Goal: Transaction & Acquisition: Purchase product/service

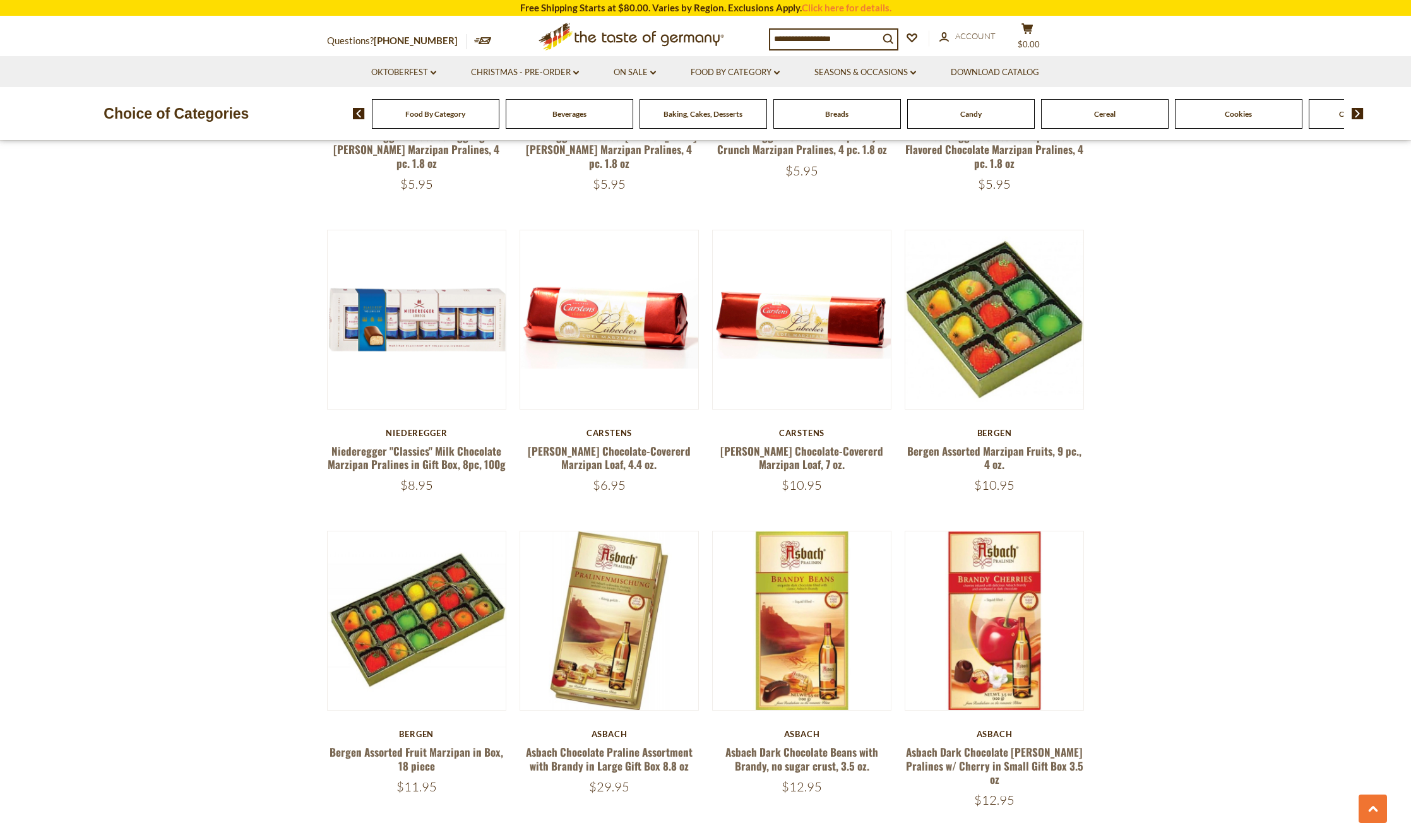
scroll to position [3029, 0]
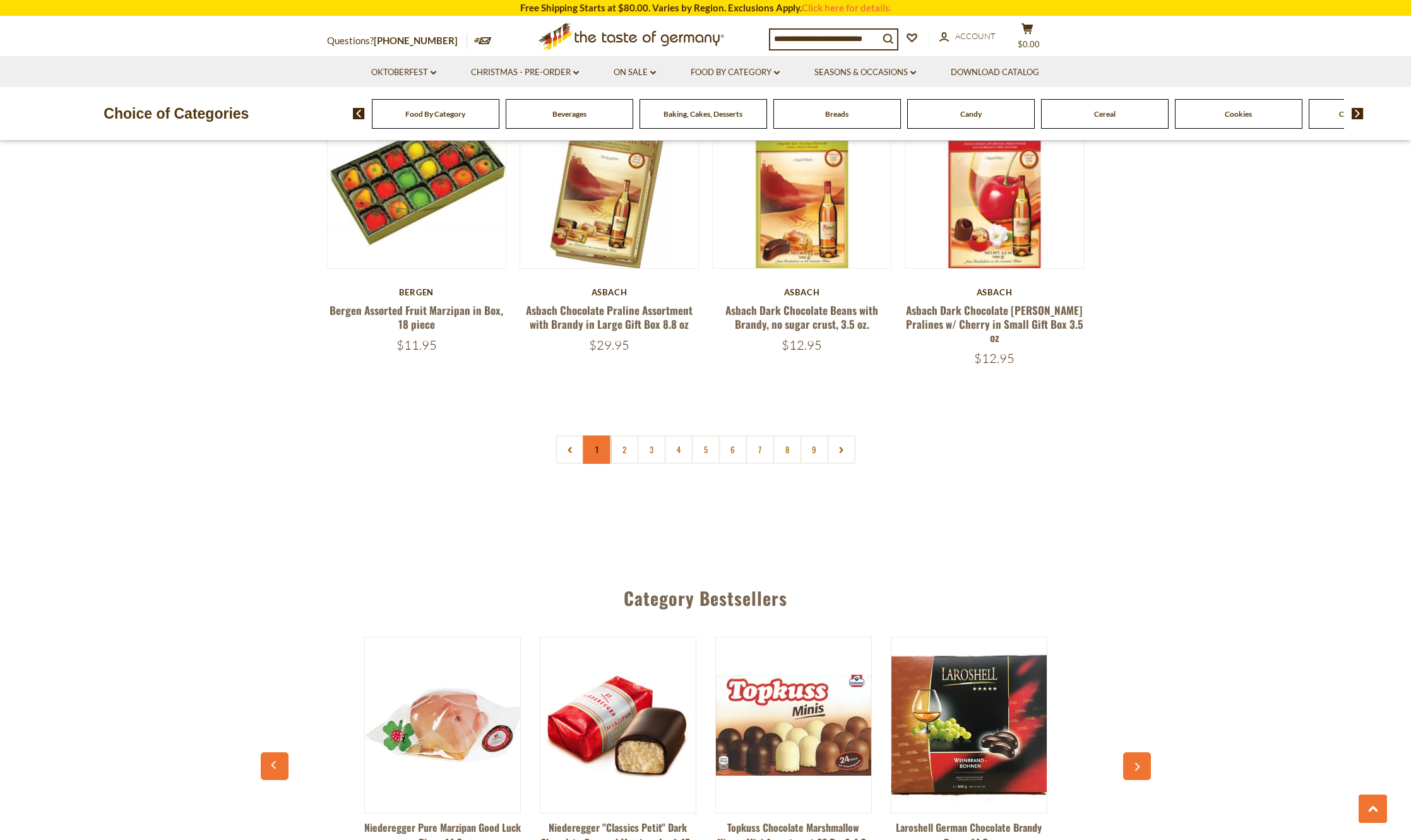
click at [603, 437] on link "1" at bounding box center [596, 450] width 28 height 28
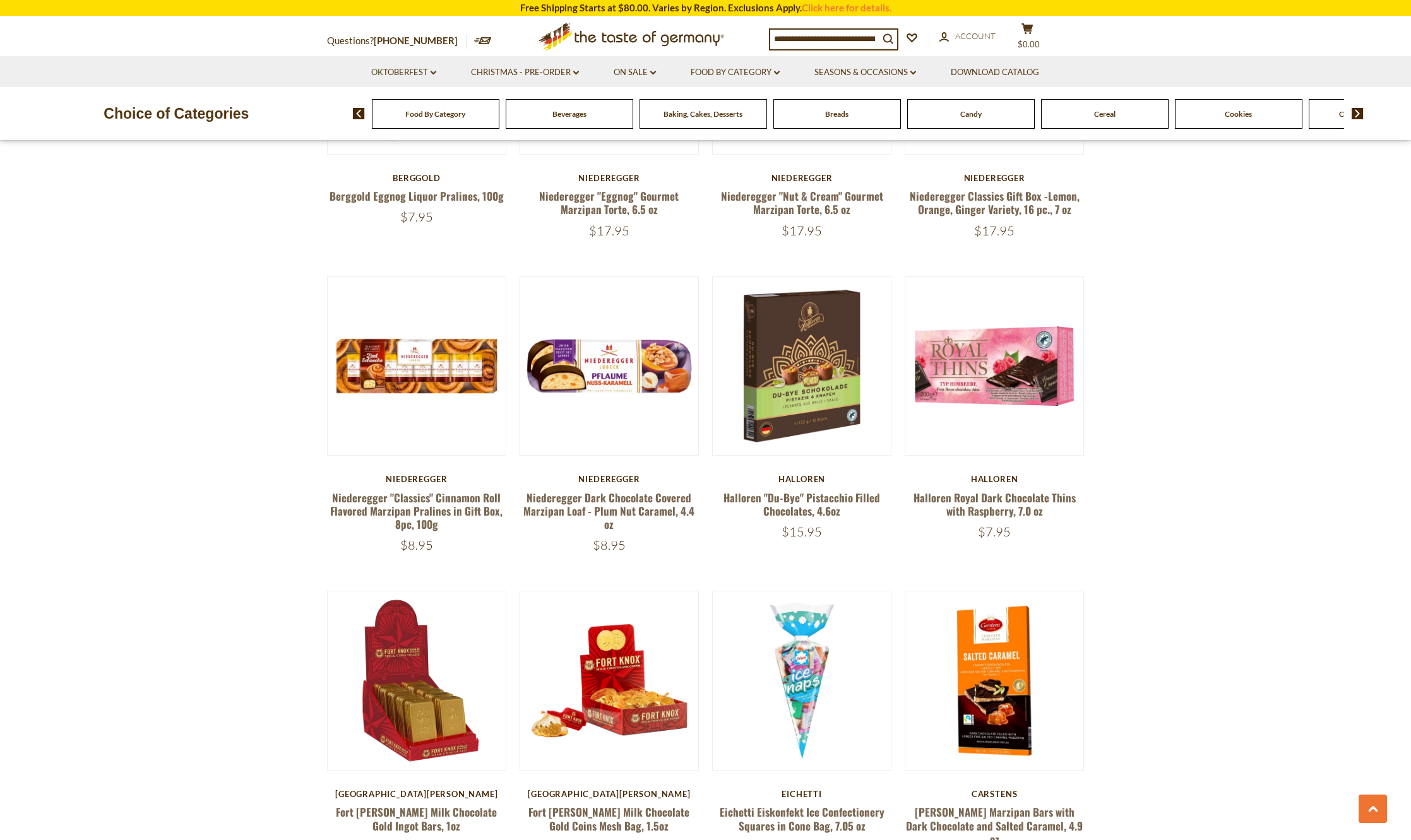
scroll to position [582, 0]
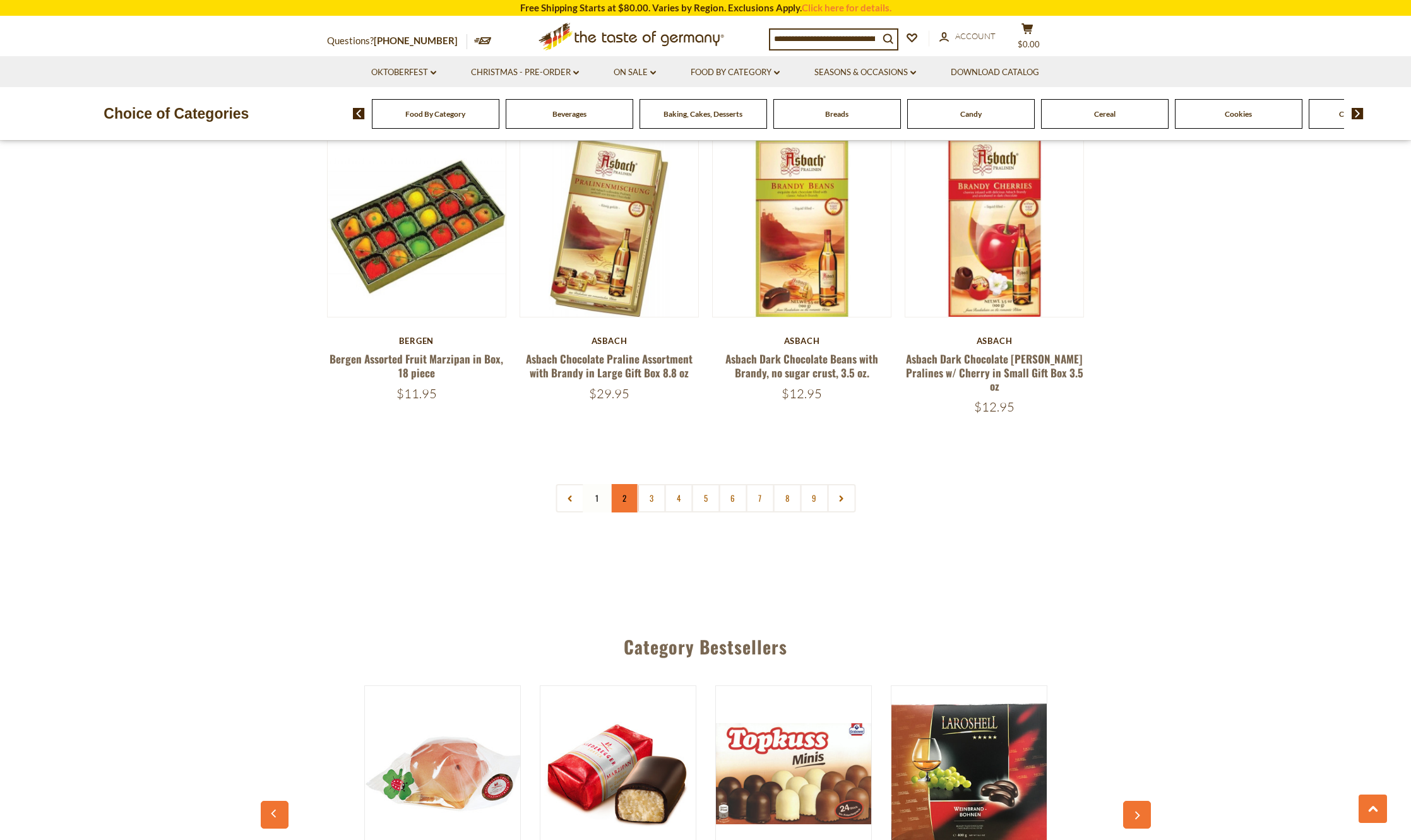
click at [622, 484] on link "2" at bounding box center [624, 498] width 28 height 28
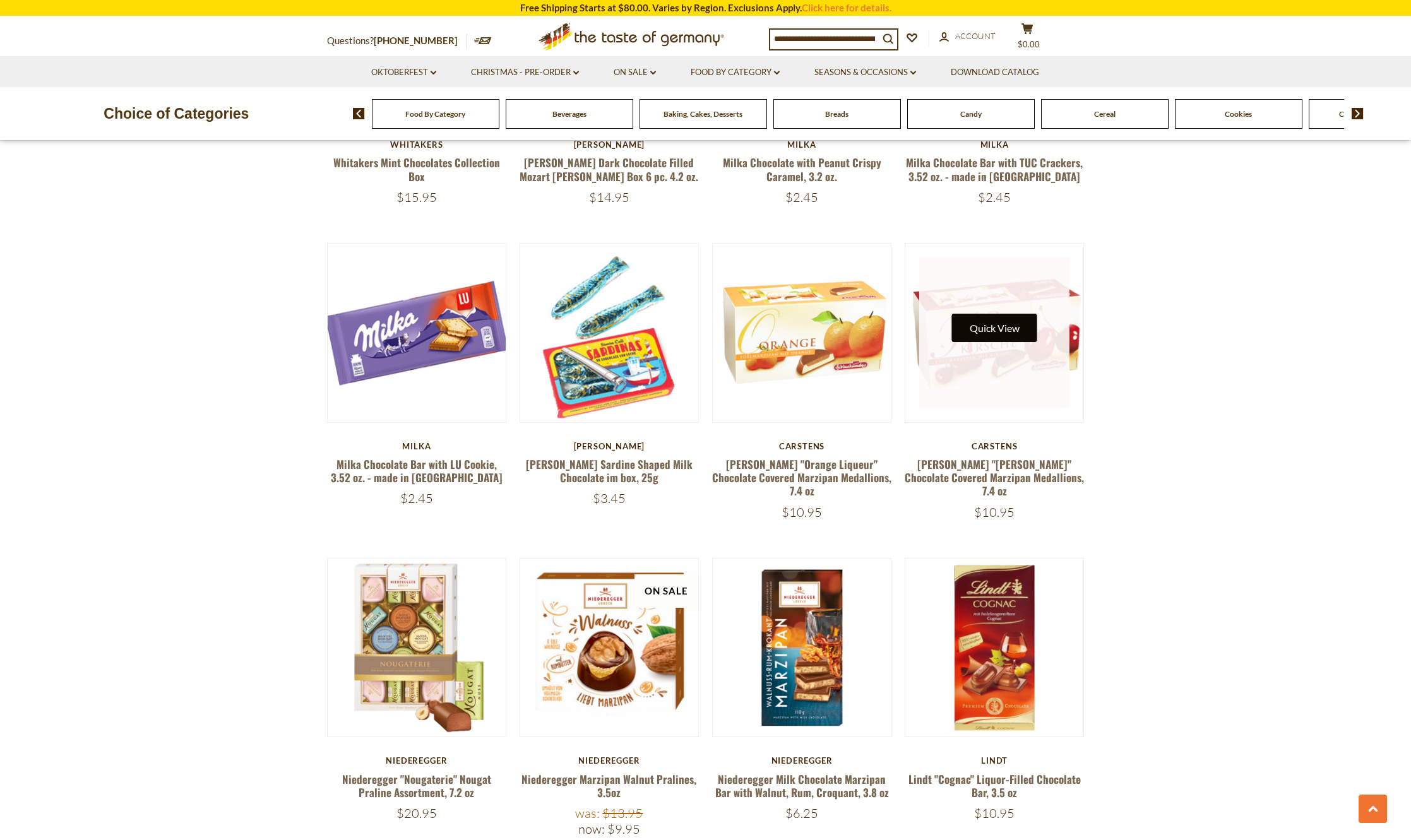
scroll to position [1655, 0]
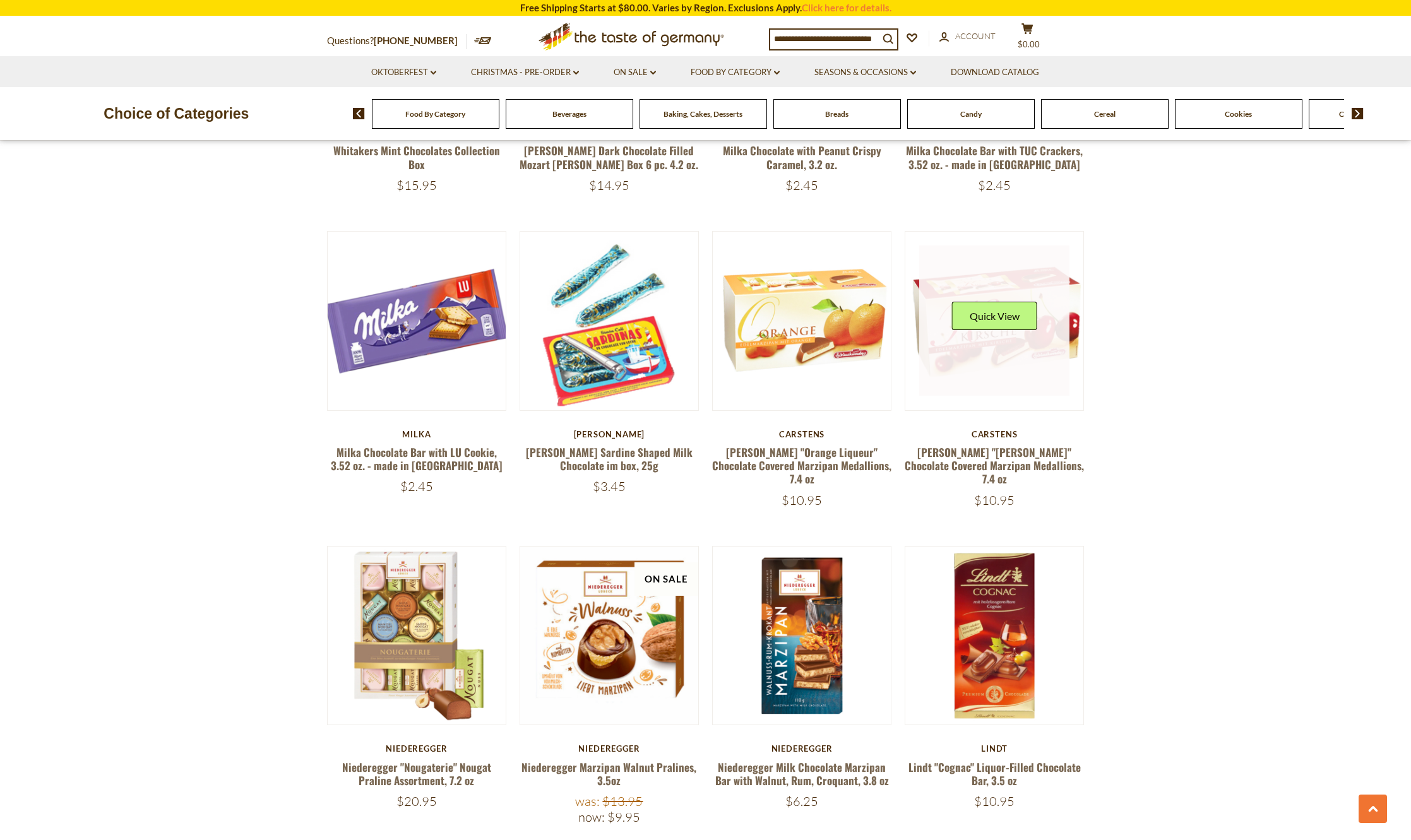
click at [1017, 353] on link at bounding box center [994, 320] width 150 height 150
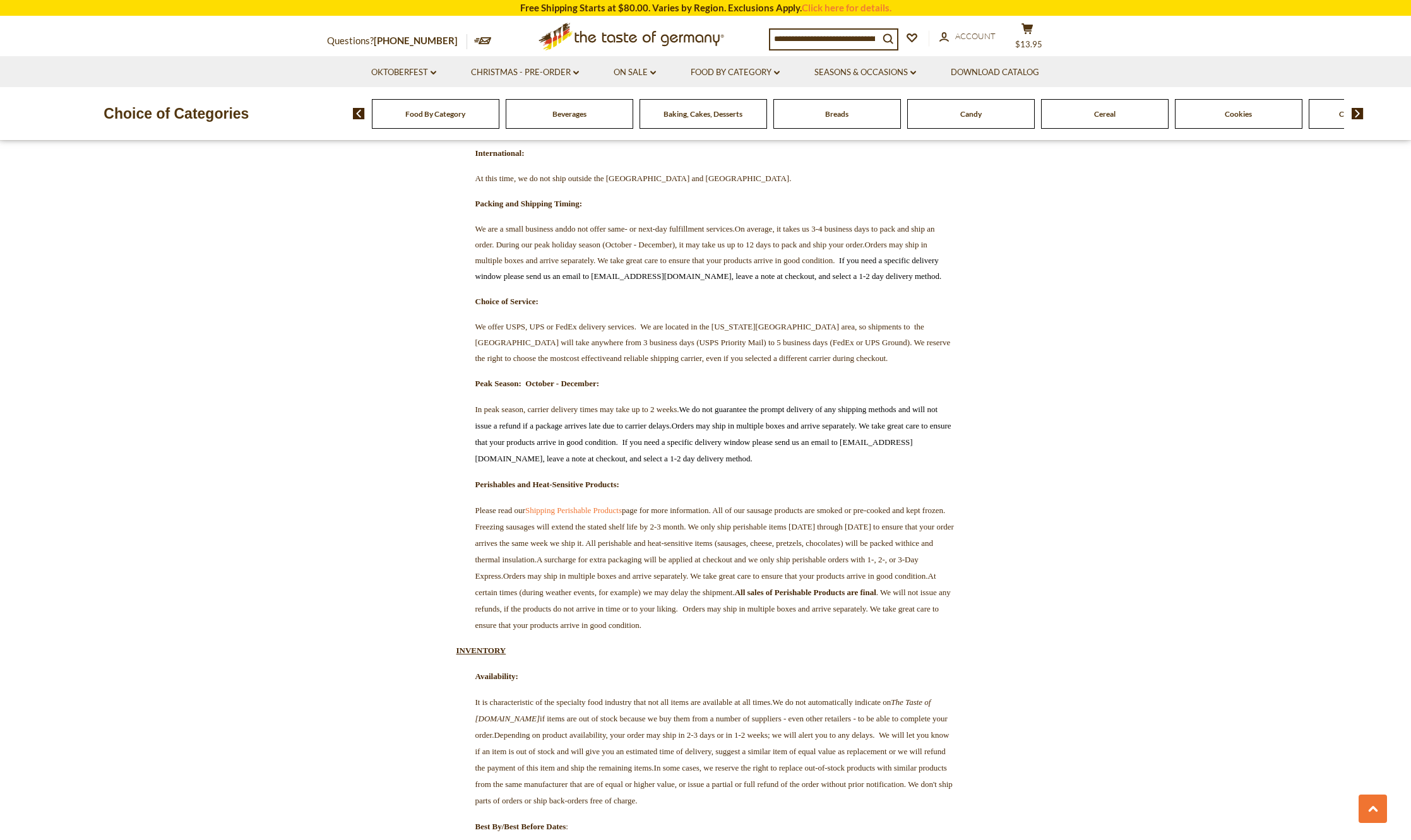
scroll to position [1073, 0]
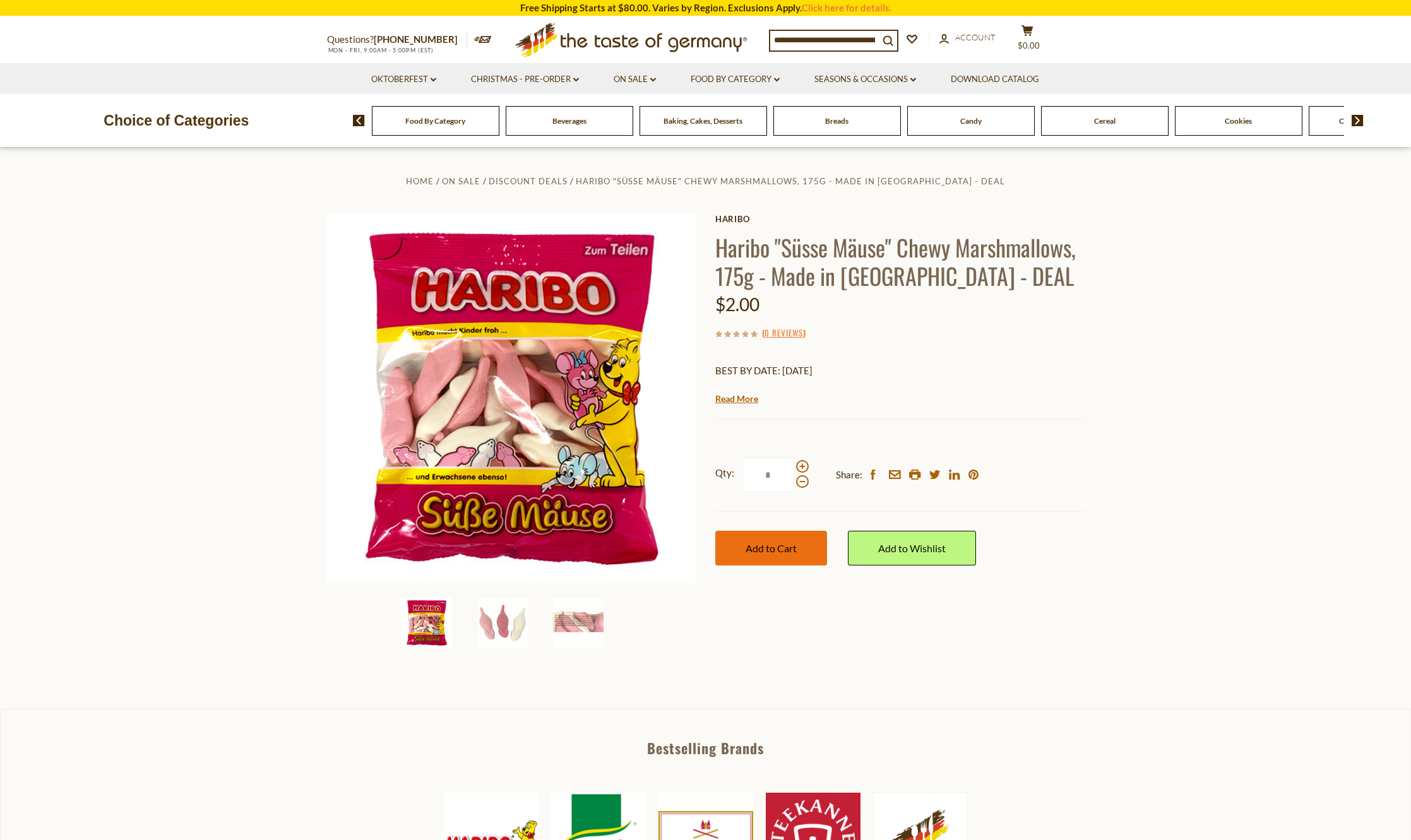
click at [771, 549] on span "Add to Cart" at bounding box center [771, 548] width 51 height 12
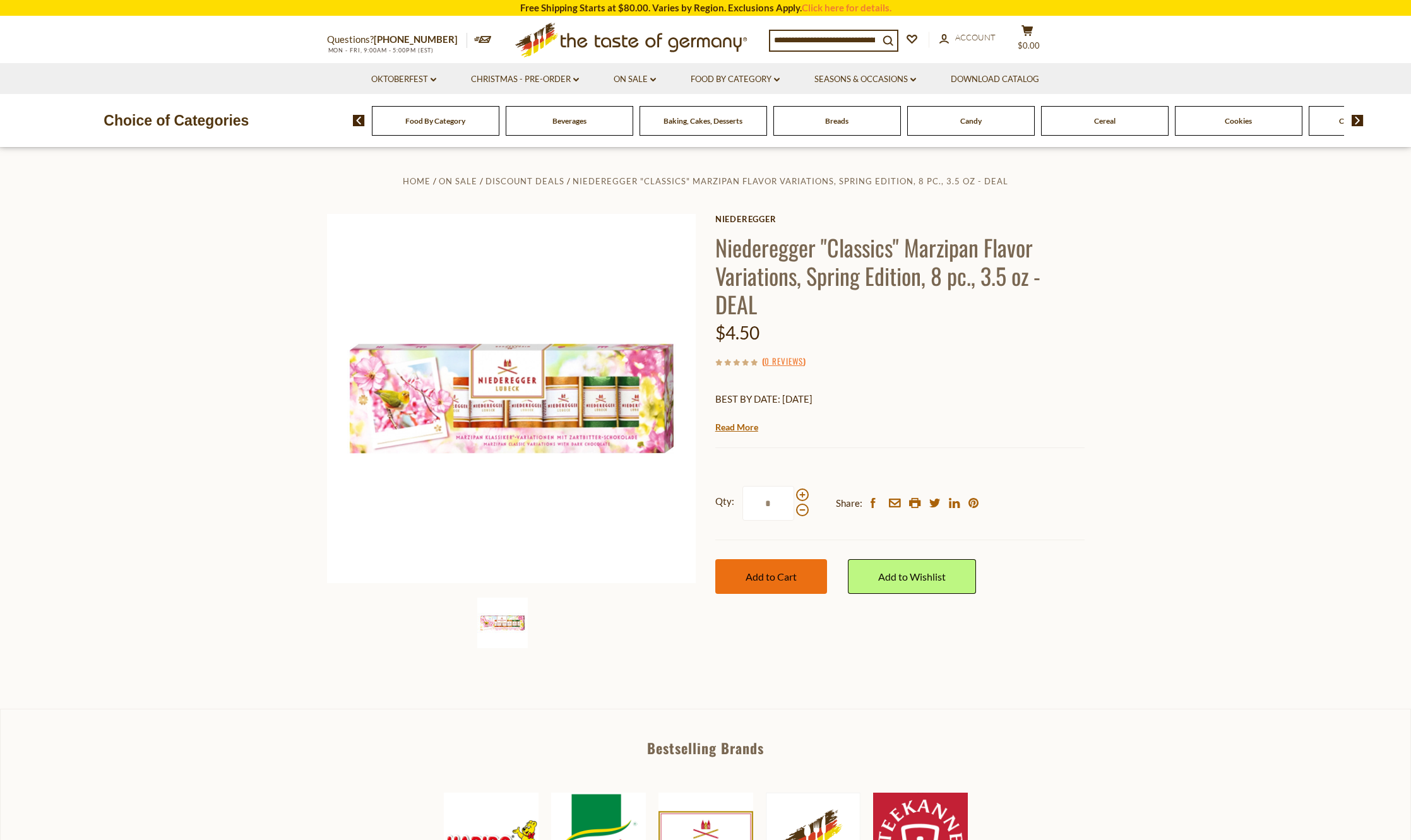
click at [785, 563] on button "Add to Cart" at bounding box center [771, 577] width 111 height 35
click at [1041, 44] on span "$24.95" at bounding box center [1028, 45] width 27 height 10
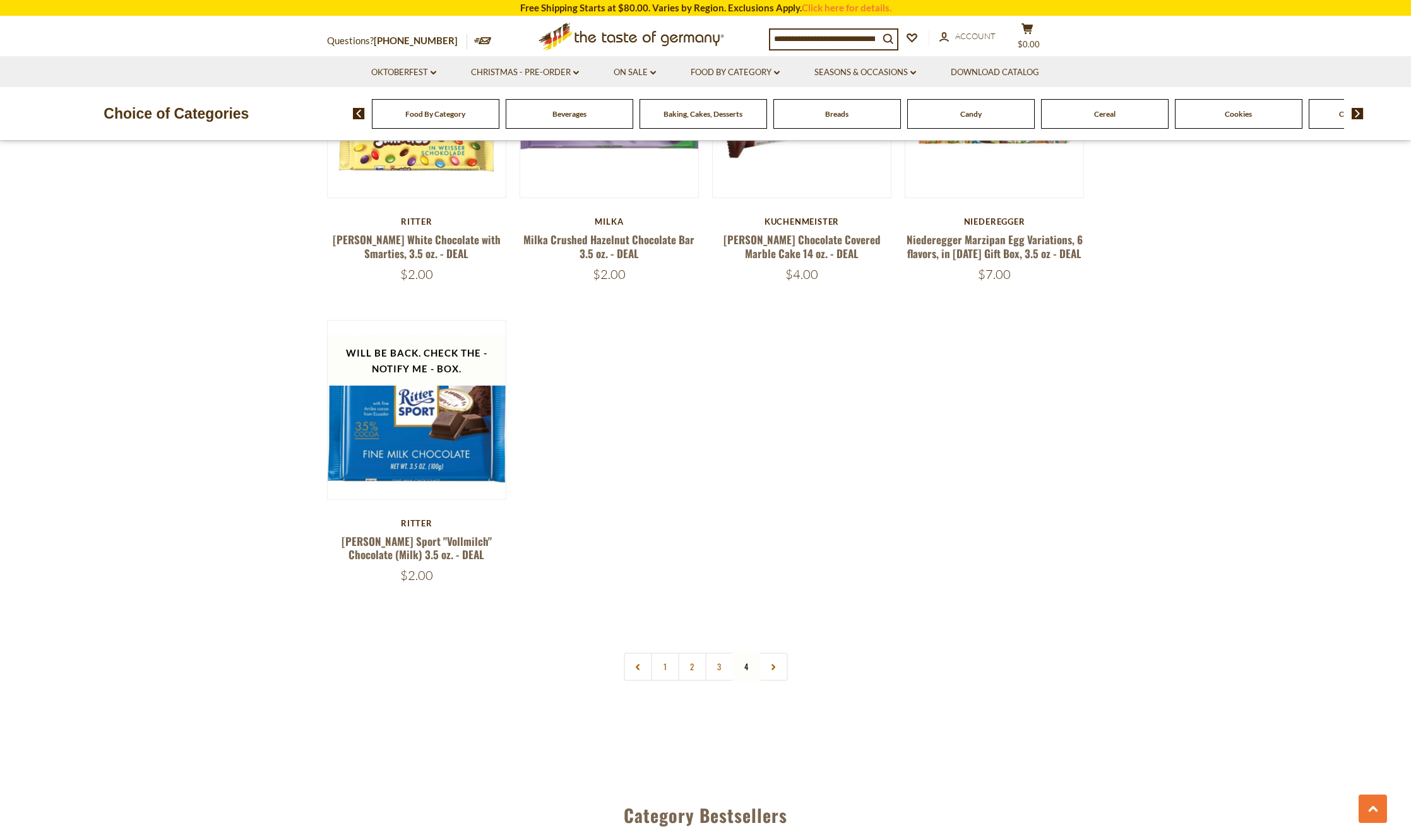
scroll to position [1555, 0]
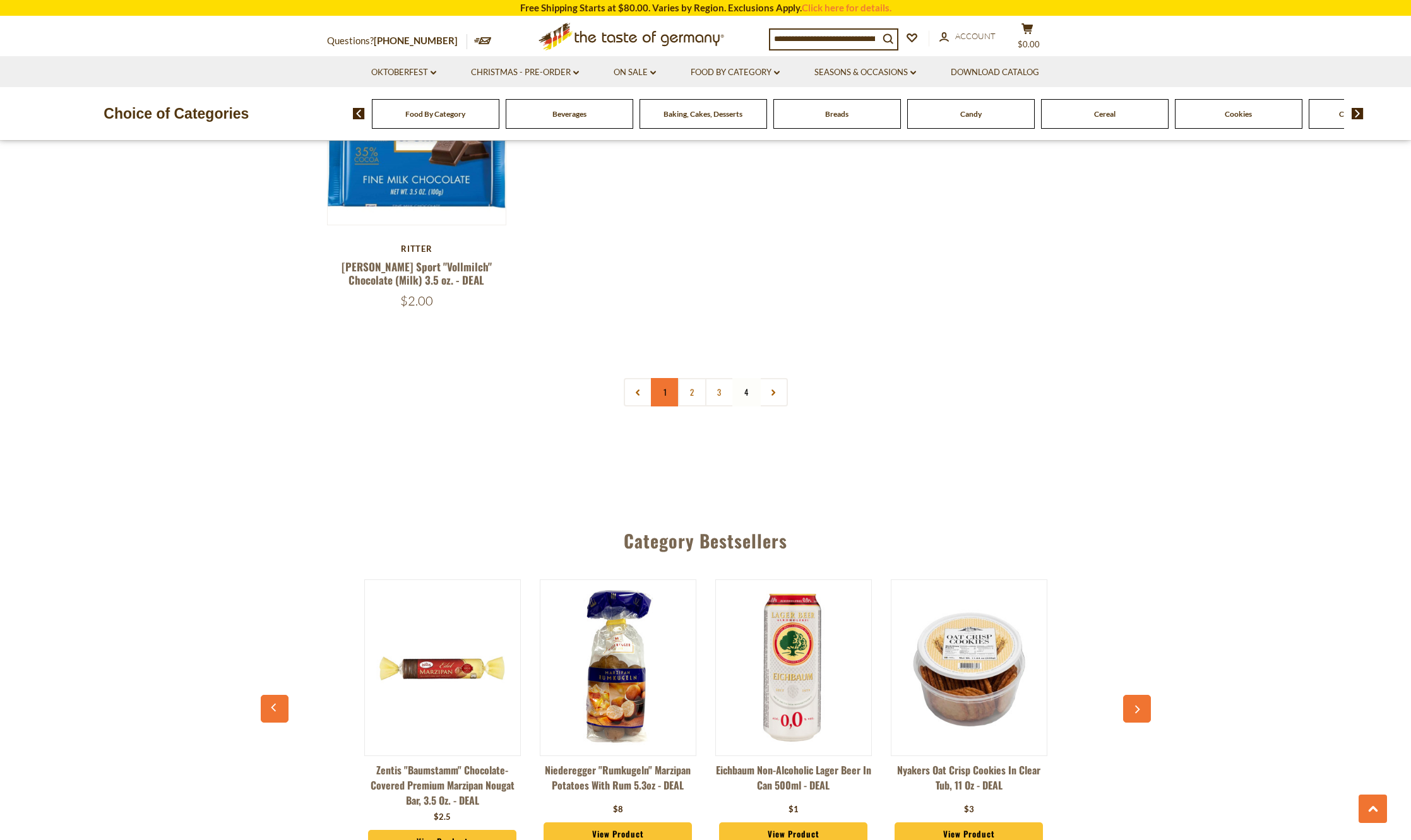
click at [663, 388] on link "1" at bounding box center [665, 392] width 28 height 28
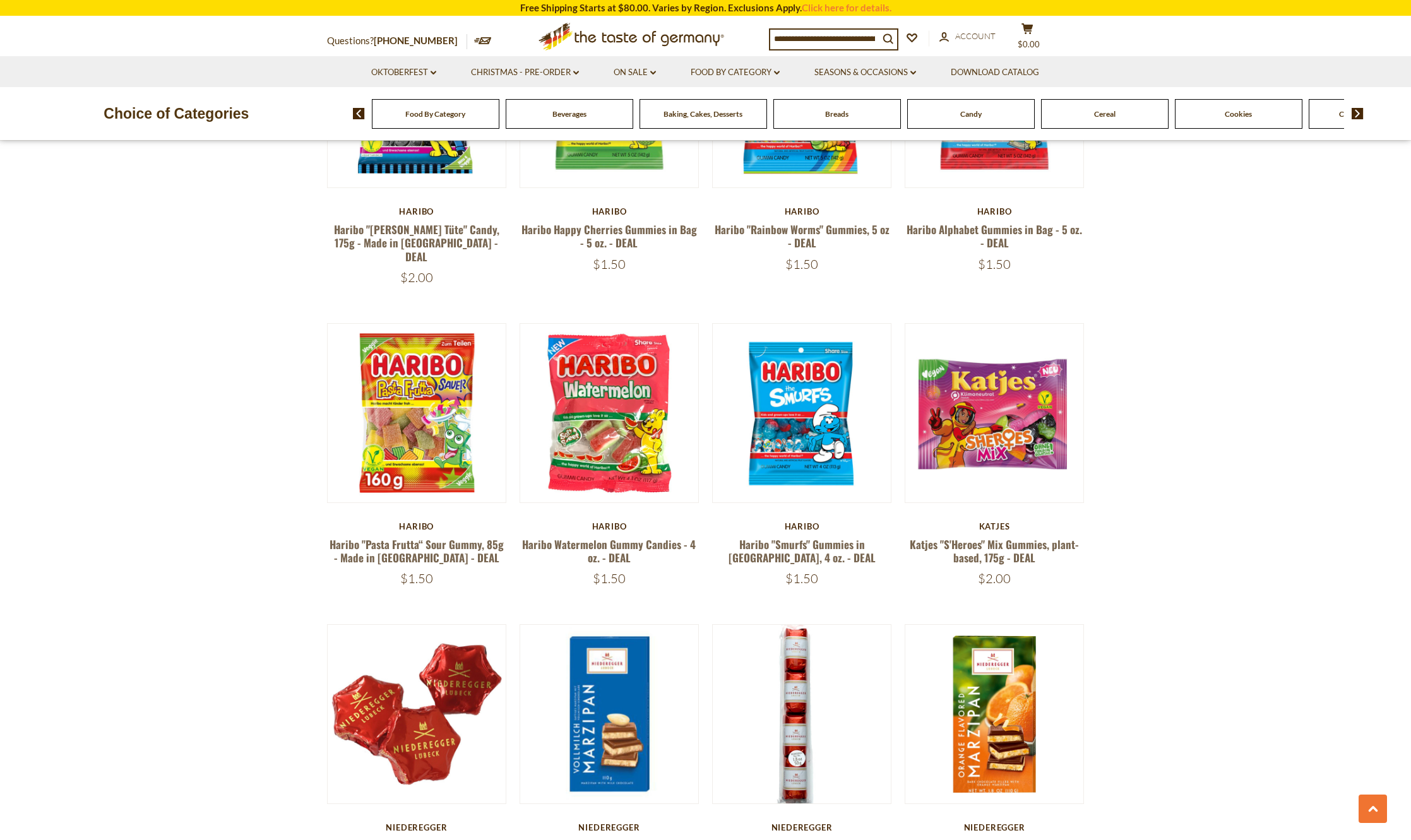
scroll to position [1239, 0]
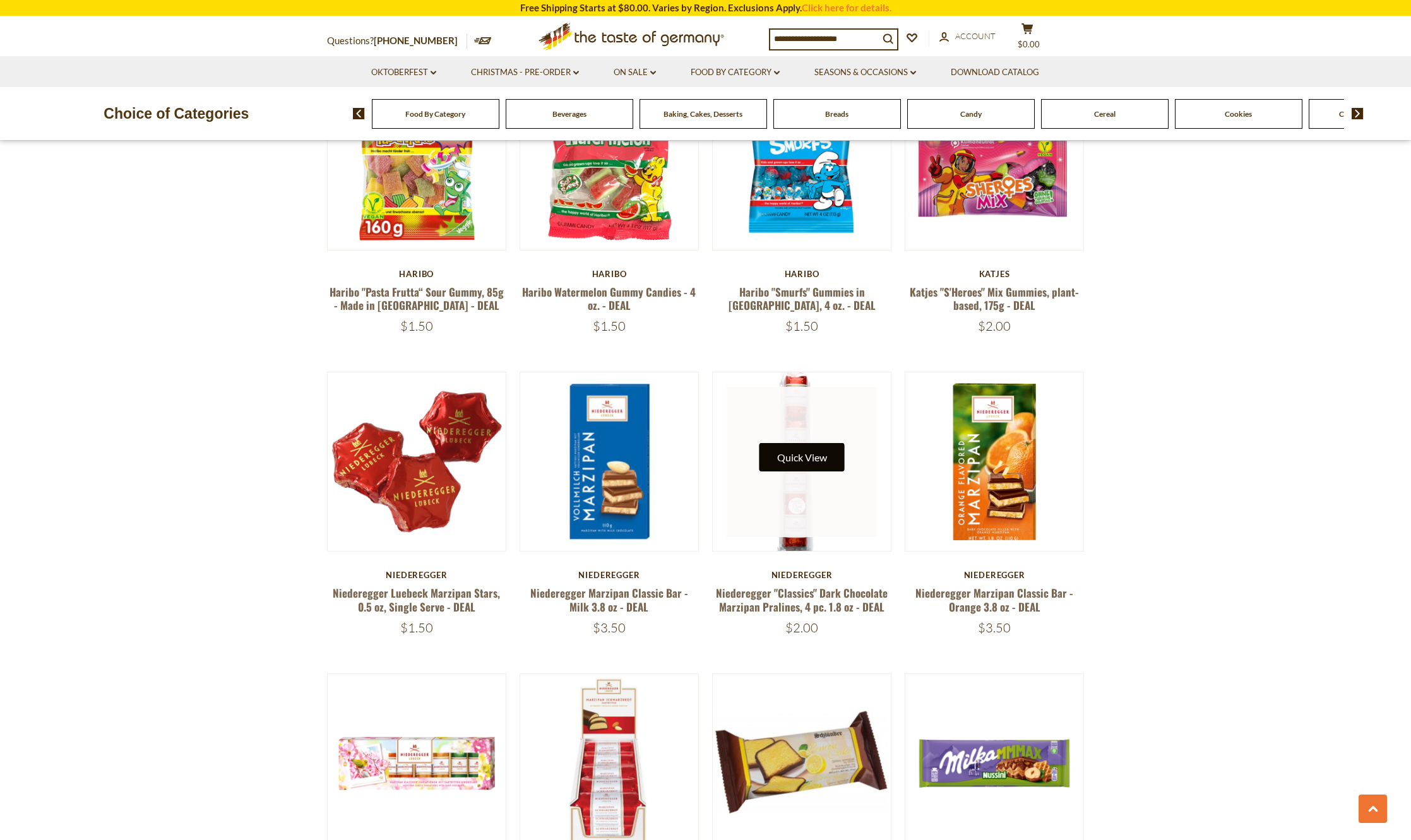
click at [791, 443] on button "Quick View" at bounding box center [801, 457] width 85 height 28
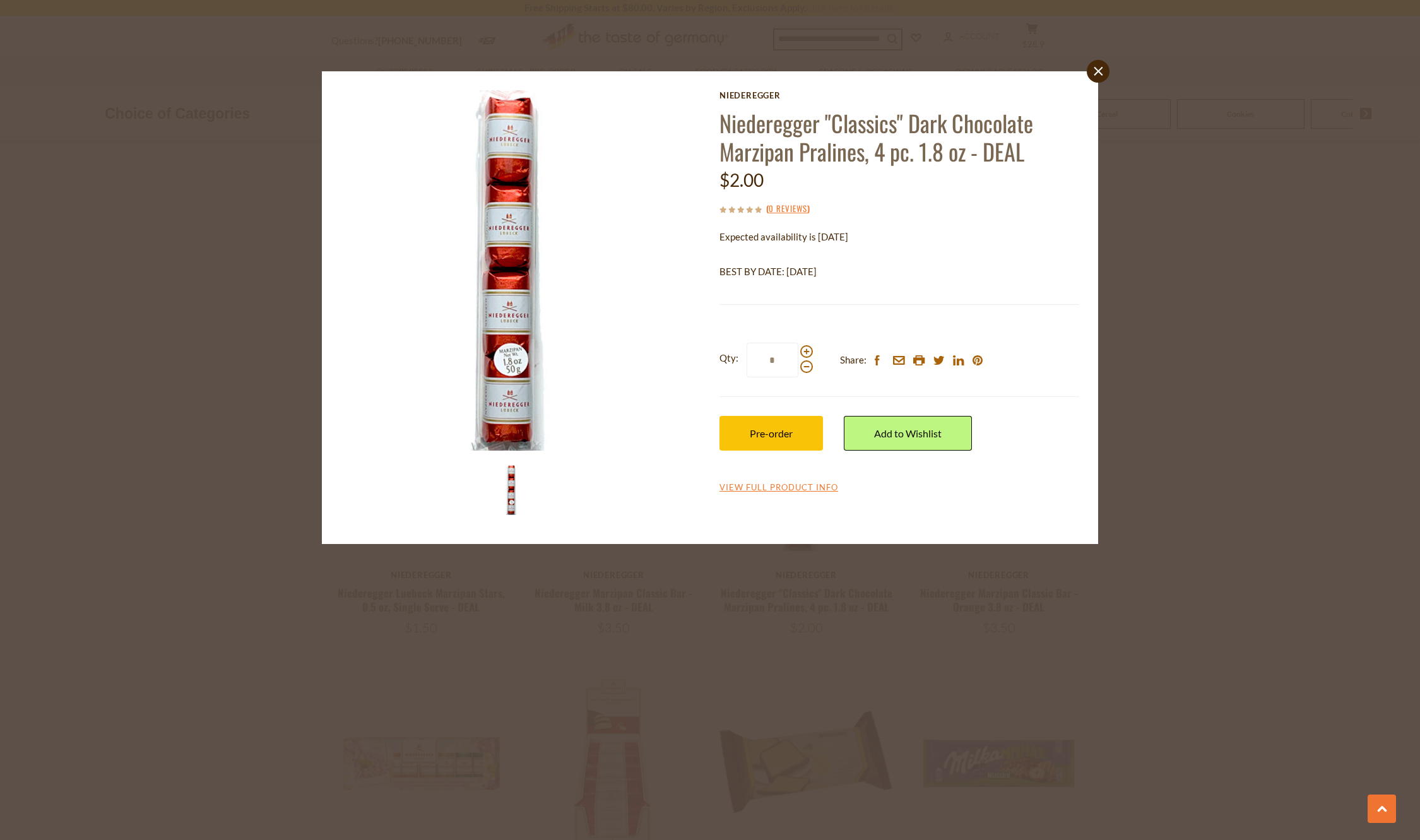
click at [1227, 414] on div "close Niederegger Niederegger "Classics" Dark Chocolate Marzipan Pralines, 4 pc…" at bounding box center [710, 420] width 1420 height 840
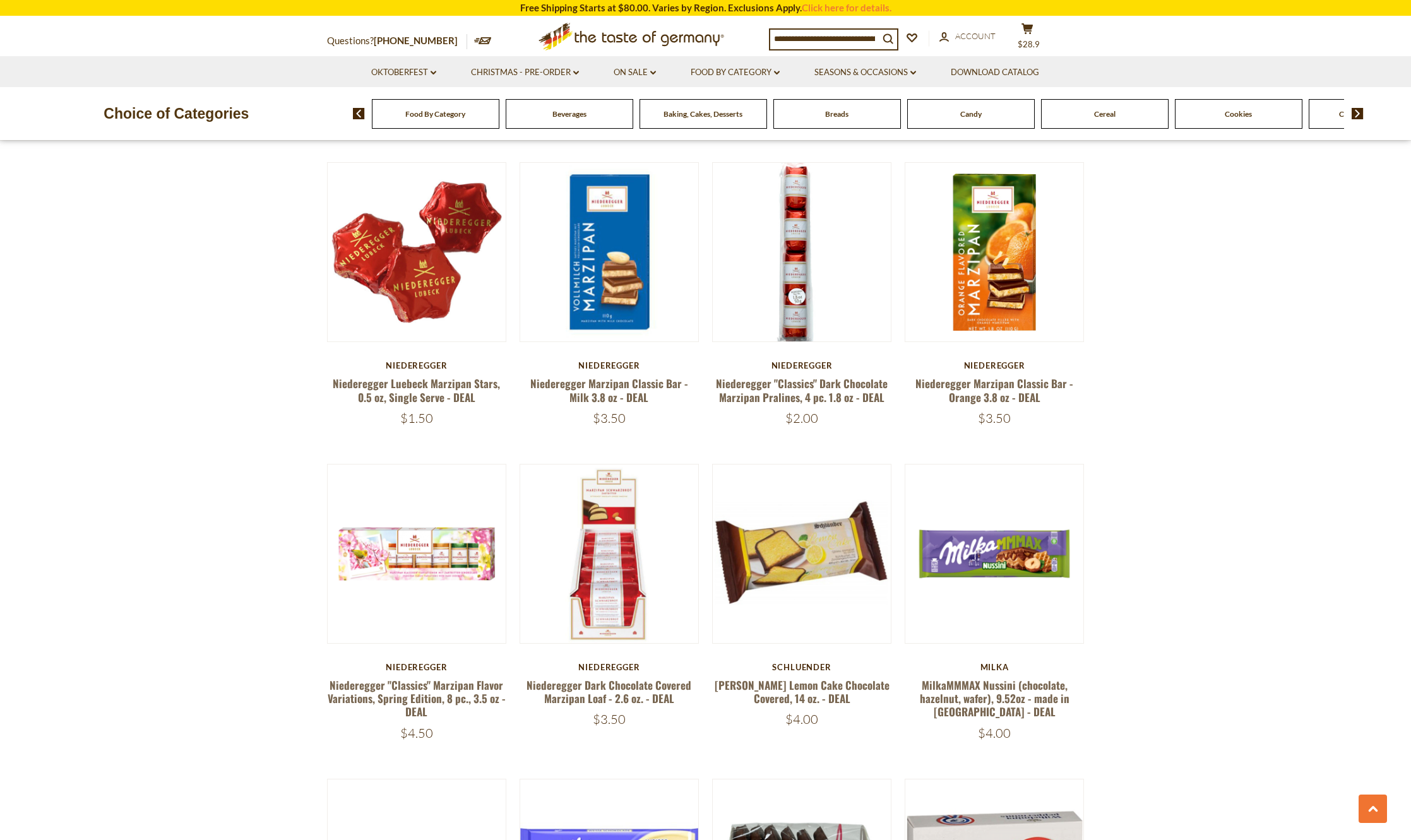
scroll to position [1491, 0]
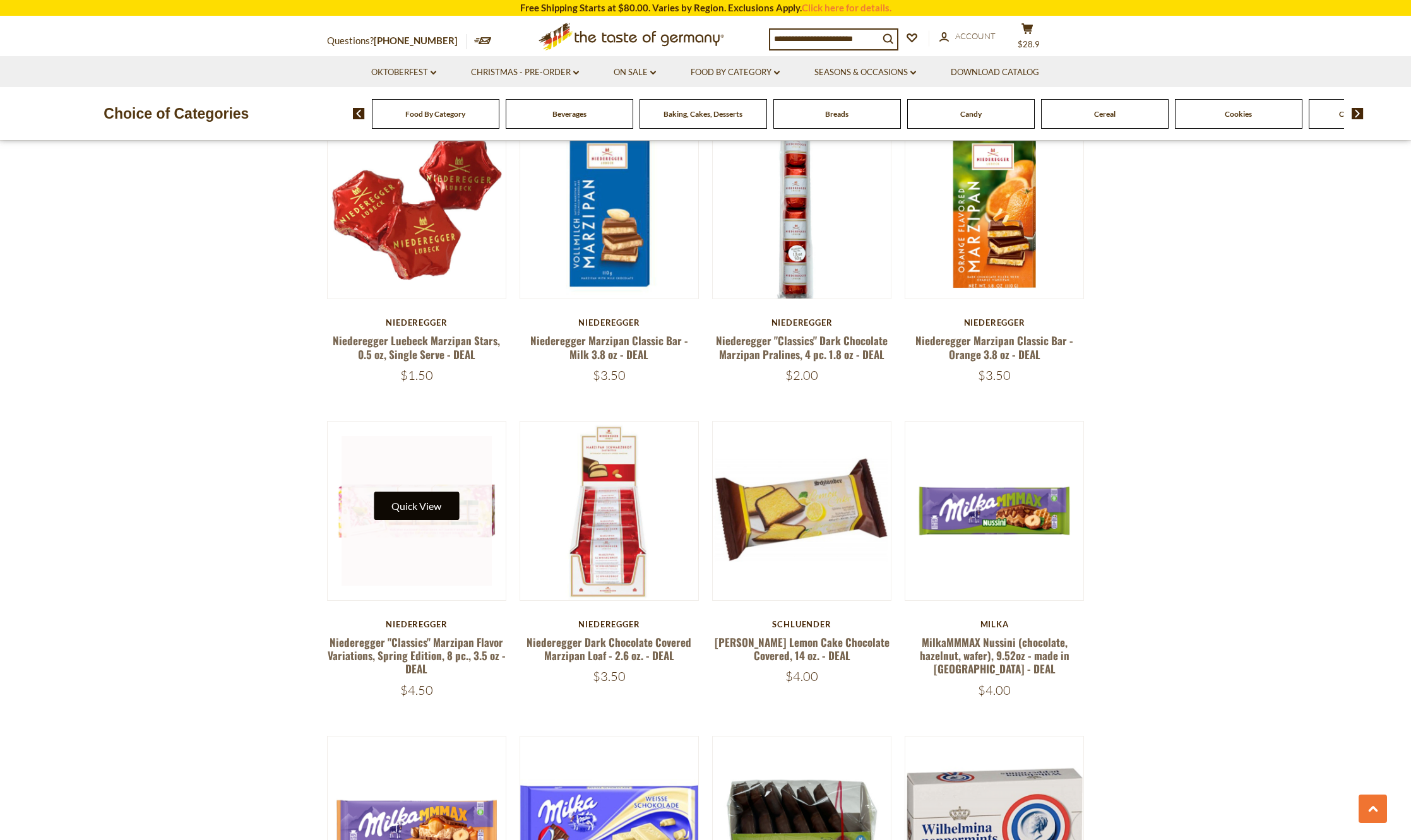
click at [419, 492] on button "Quick View" at bounding box center [416, 506] width 85 height 28
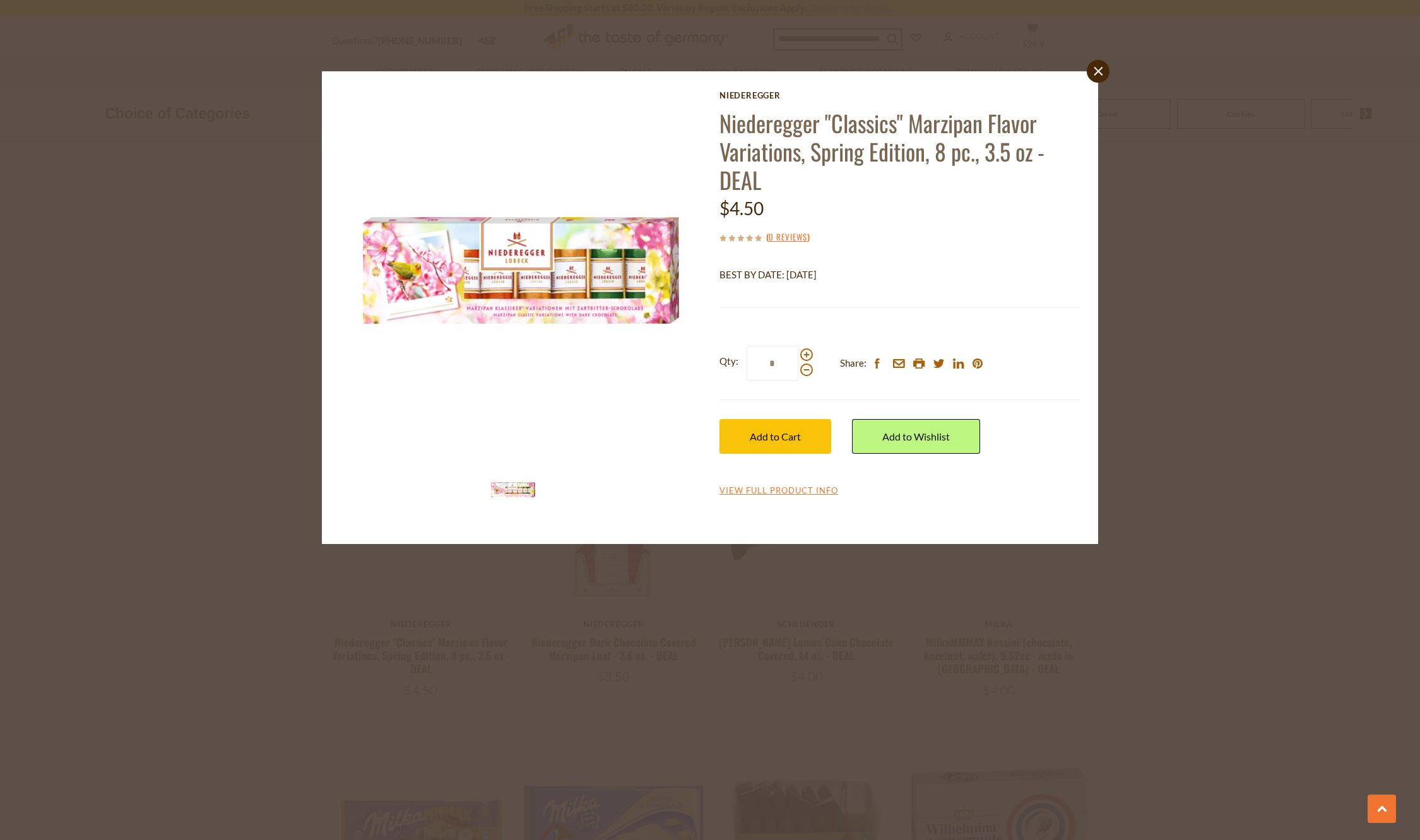
click at [1244, 323] on div "close Niederegger Niederegger "Classics" Marzipan Flavor Variations, Spring Edi…" at bounding box center [710, 420] width 1420 height 840
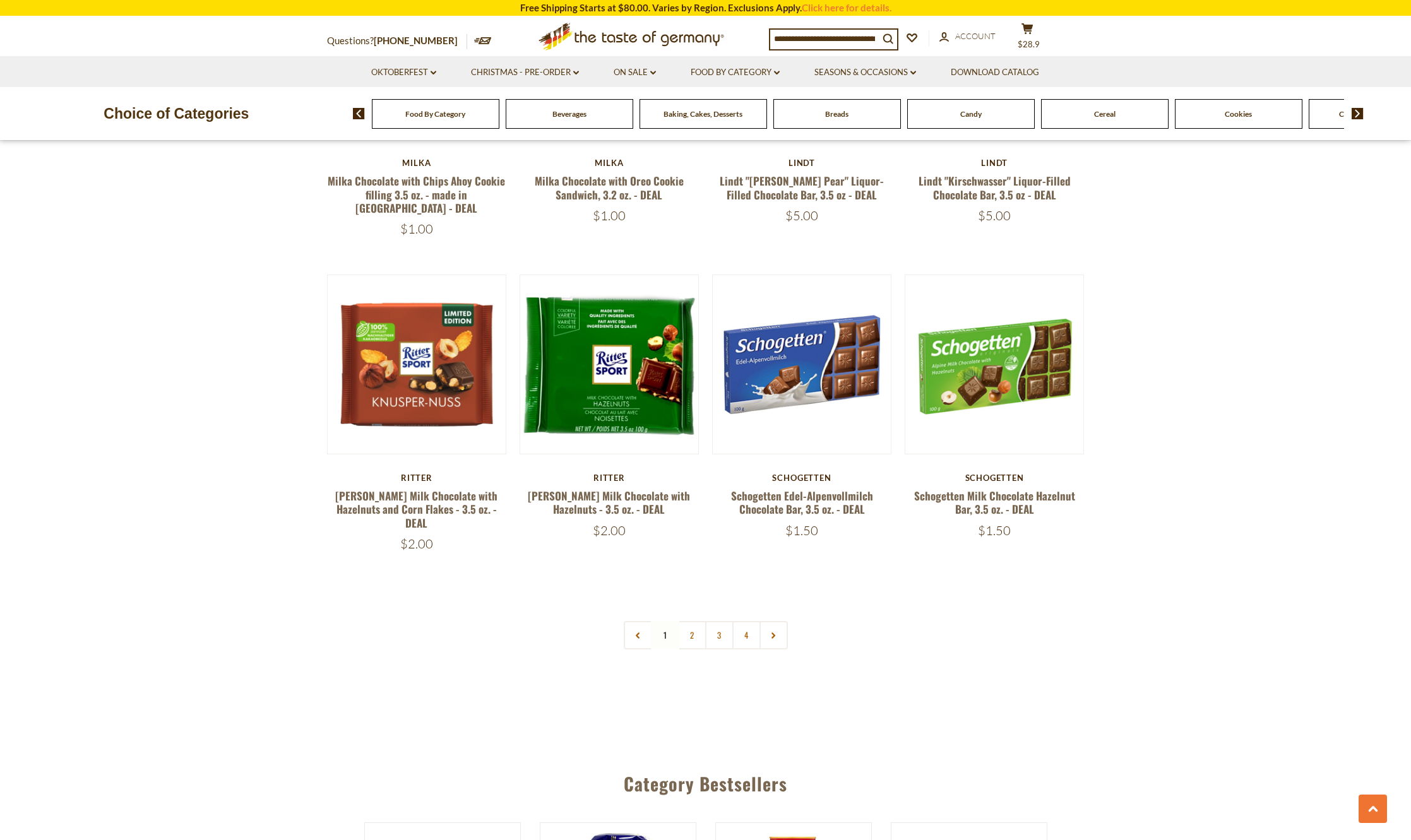
scroll to position [2691, 0]
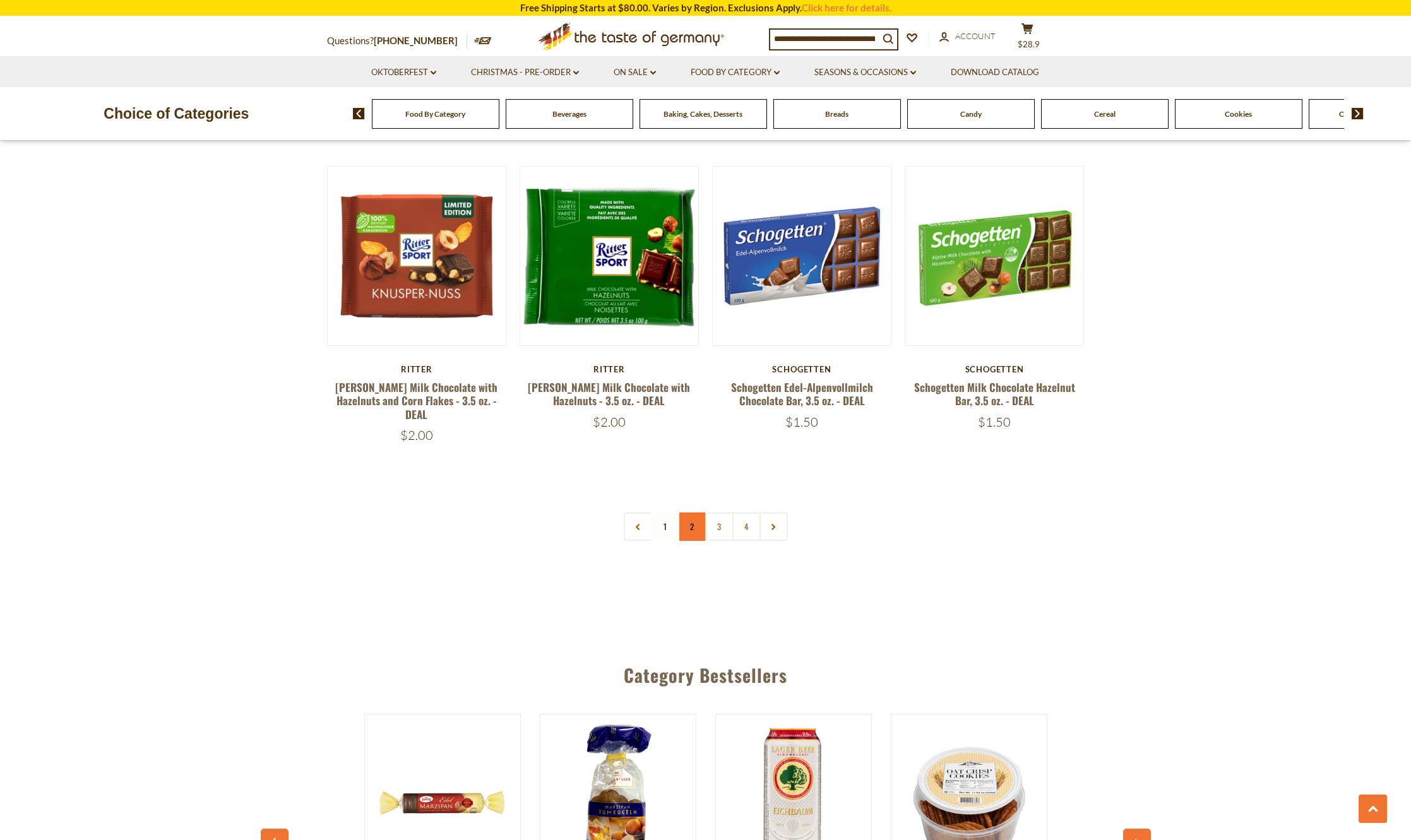
click at [691, 513] on link "2" at bounding box center [692, 527] width 28 height 28
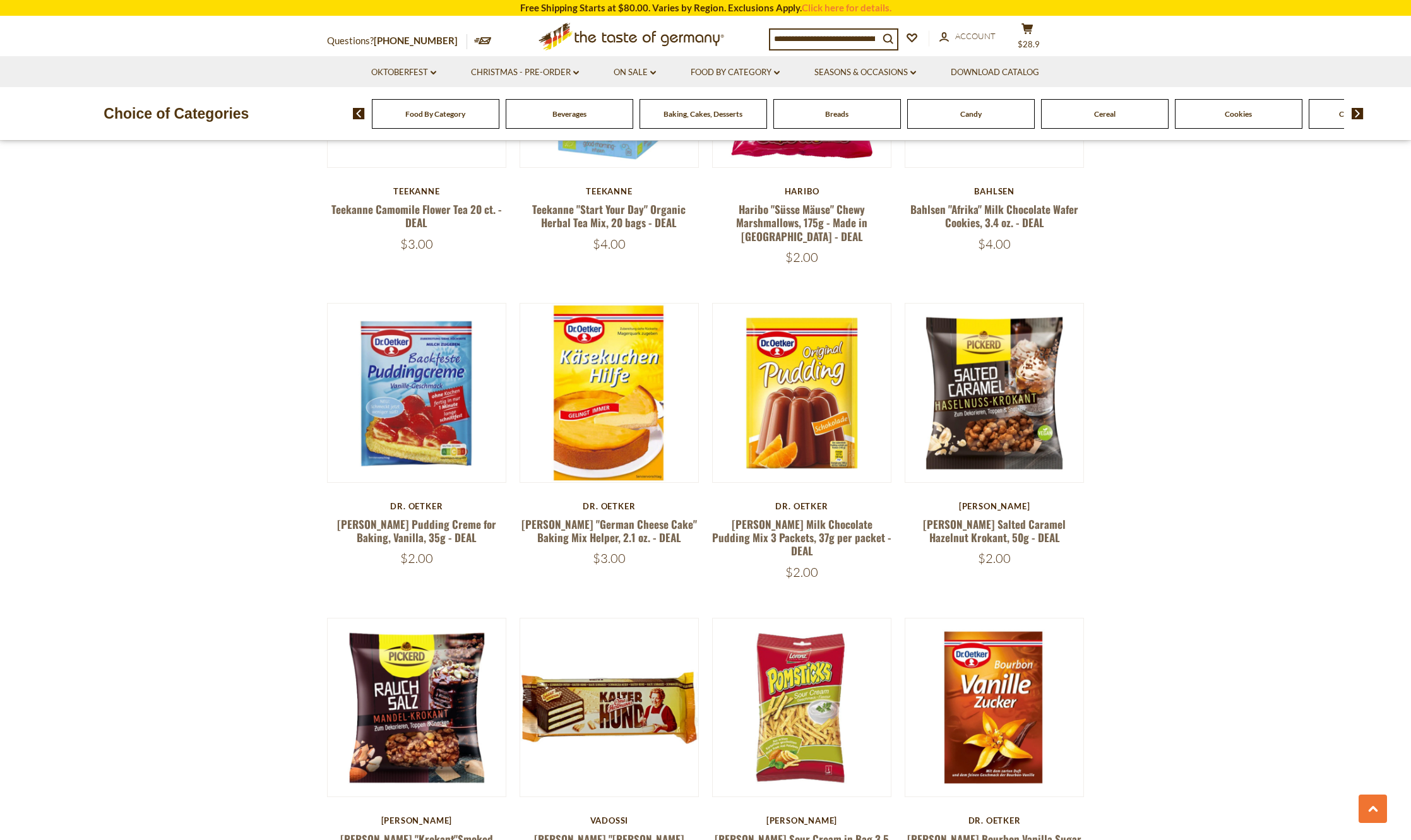
scroll to position [1114, 0]
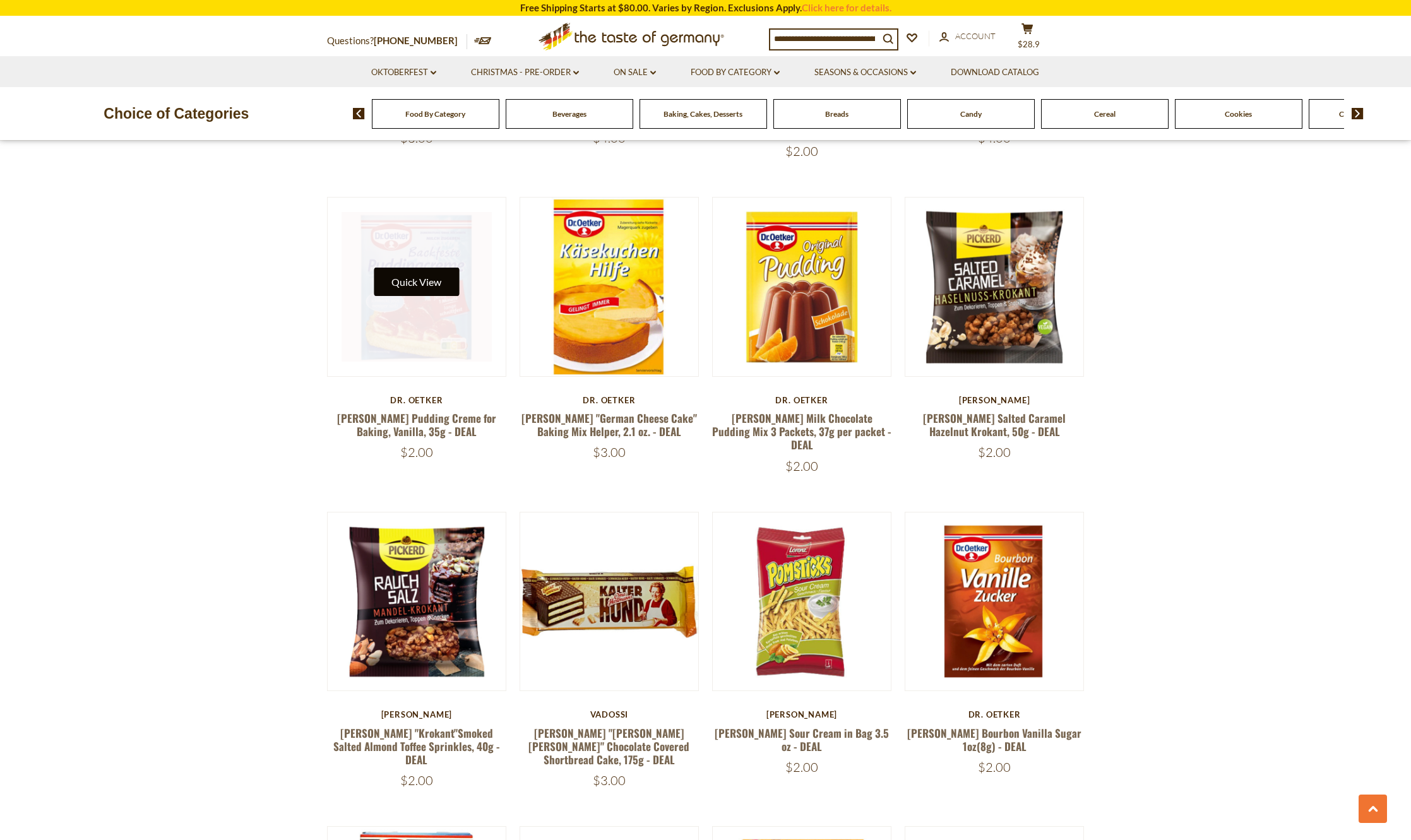
click at [409, 267] on button "Quick View" at bounding box center [416, 281] width 85 height 28
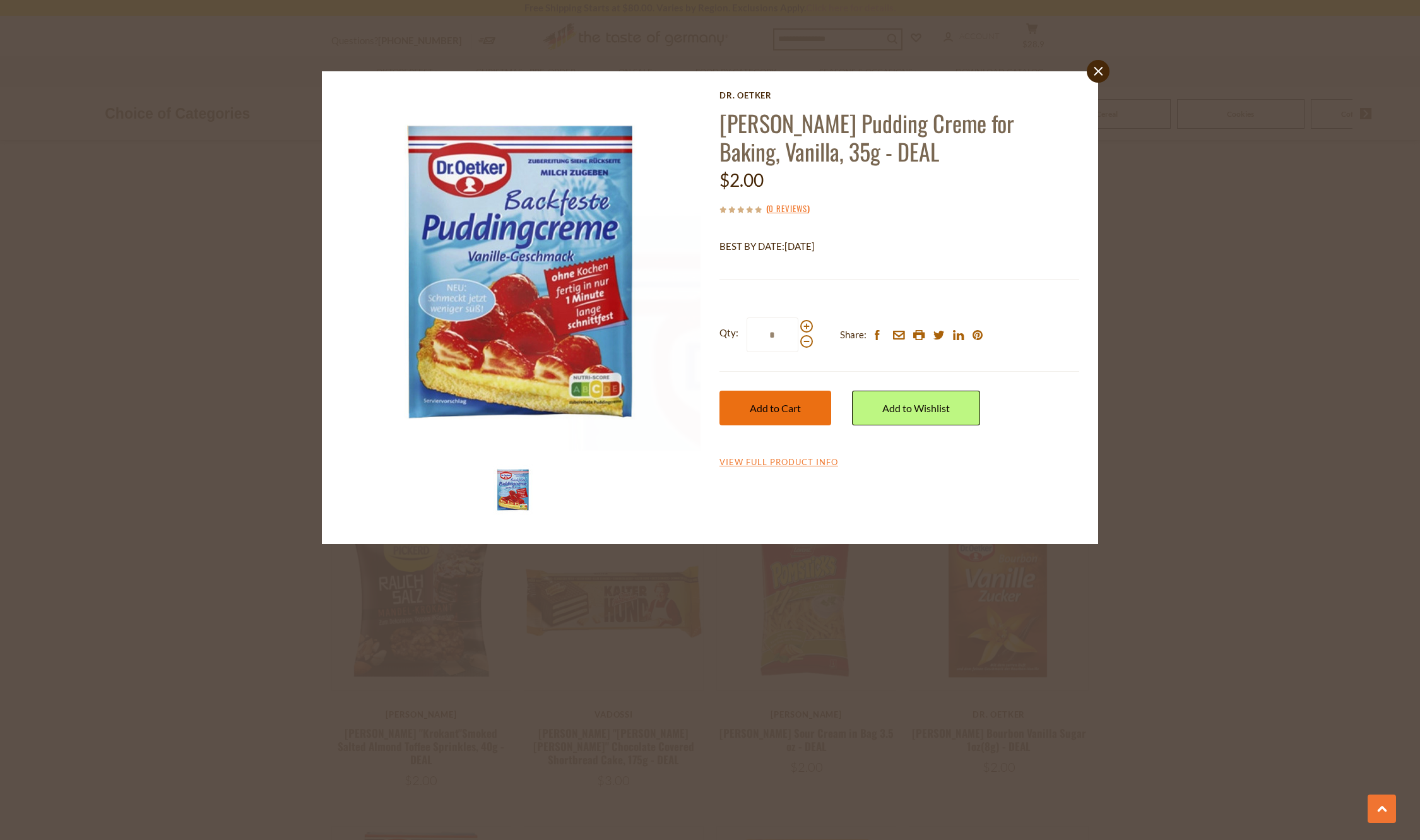
click at [784, 408] on span "Add to Cart" at bounding box center [775, 408] width 51 height 12
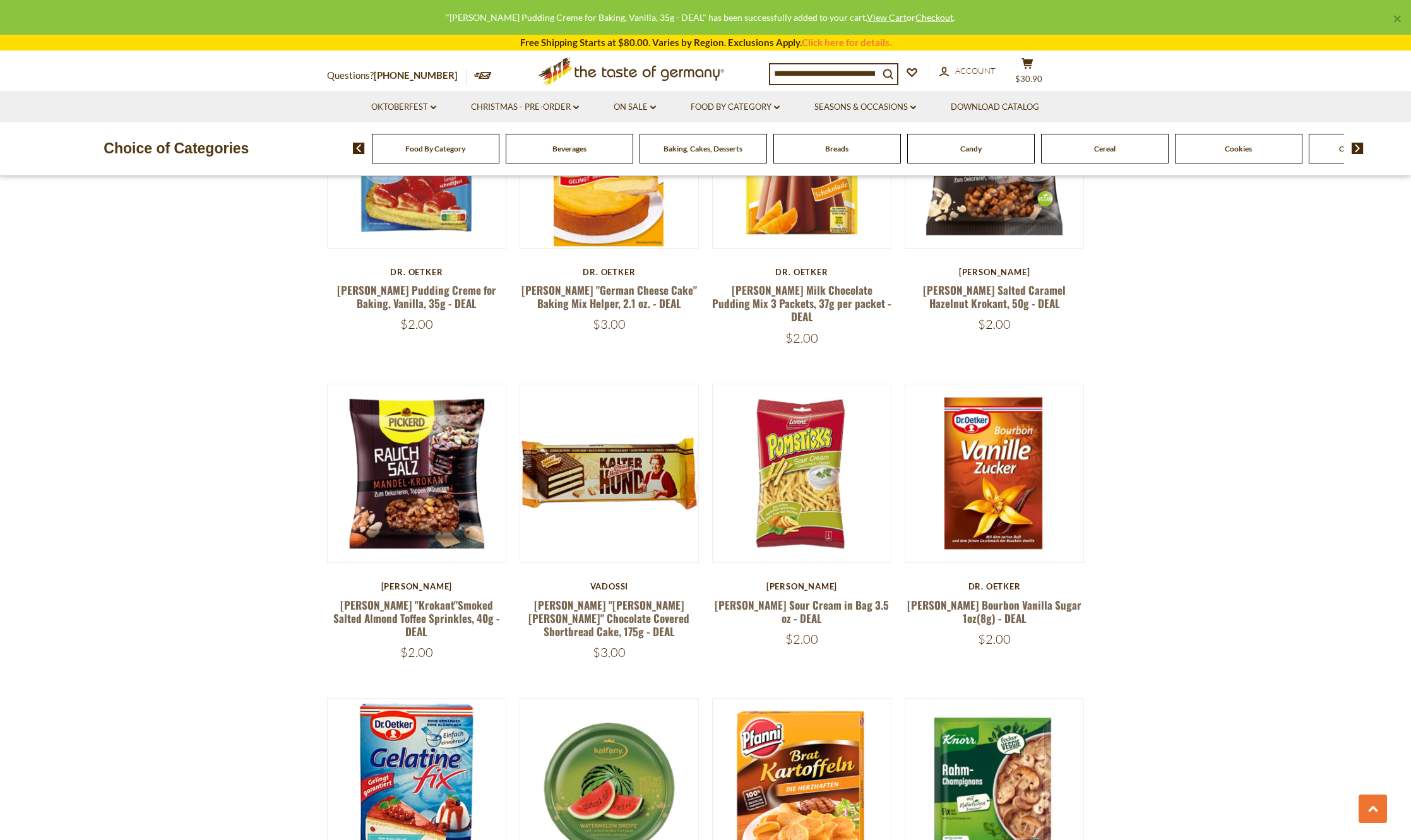
scroll to position [1302, 0]
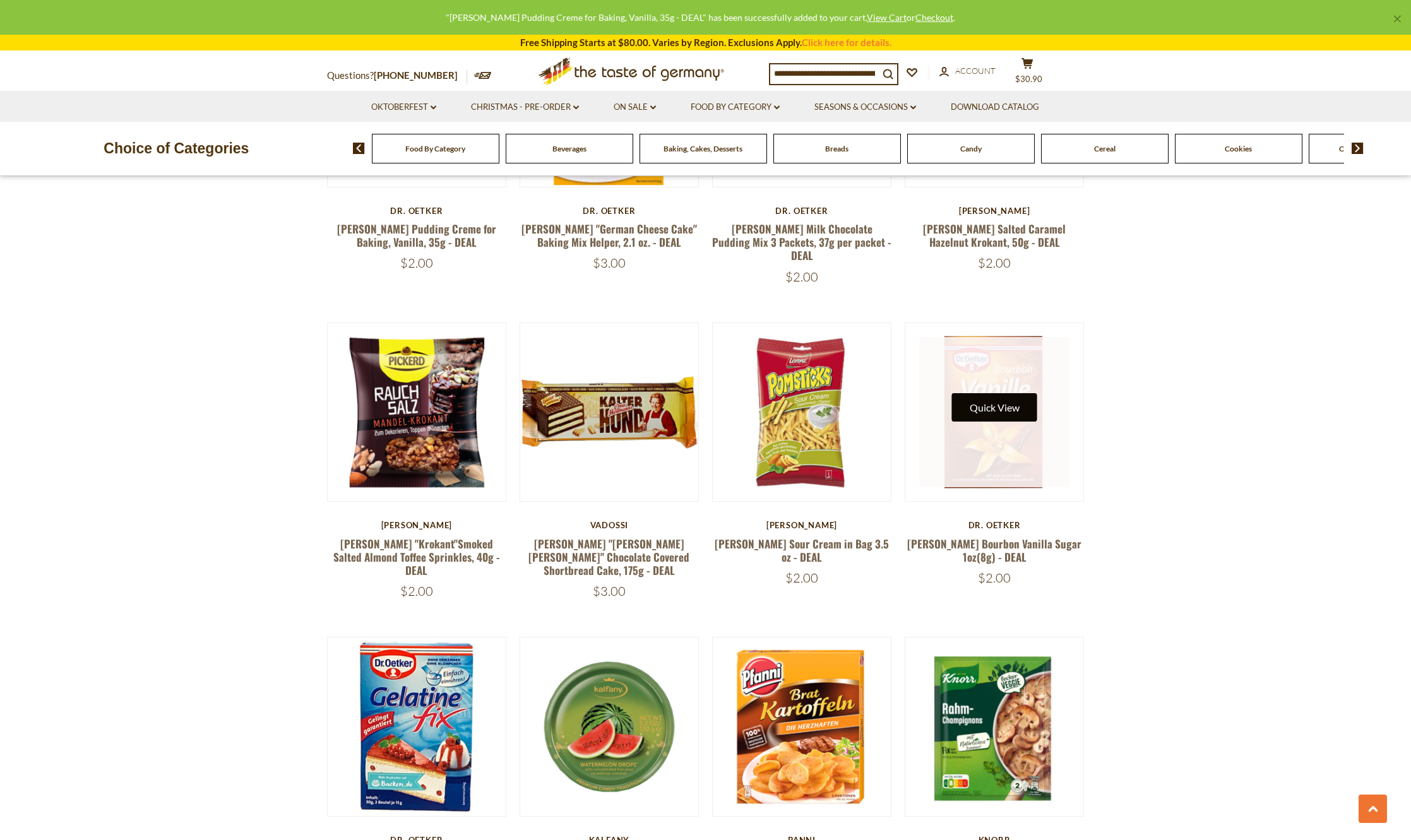
click at [976, 394] on button "Quick View" at bounding box center [994, 408] width 85 height 28
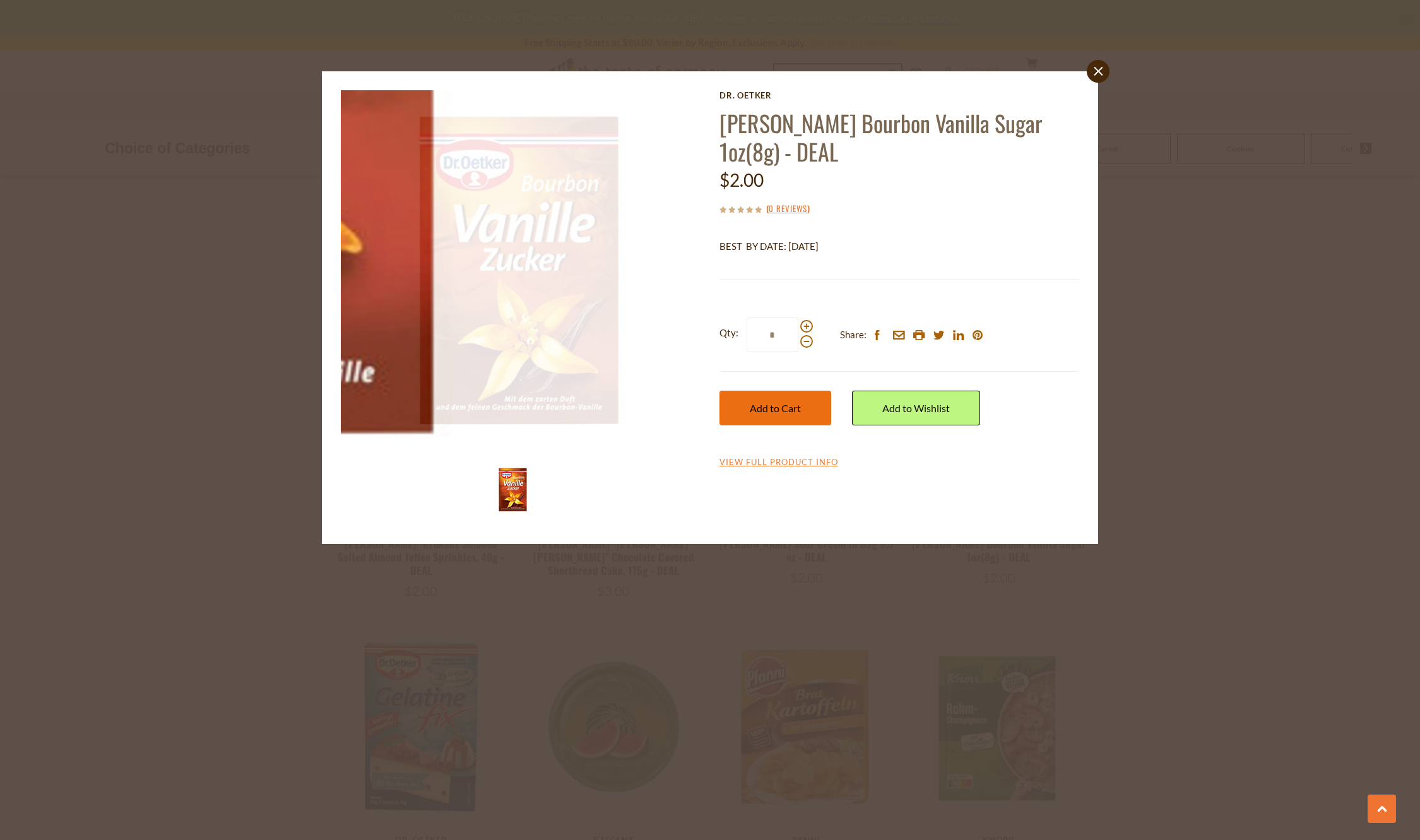
click at [744, 416] on button "Add to Cart" at bounding box center [775, 408] width 111 height 35
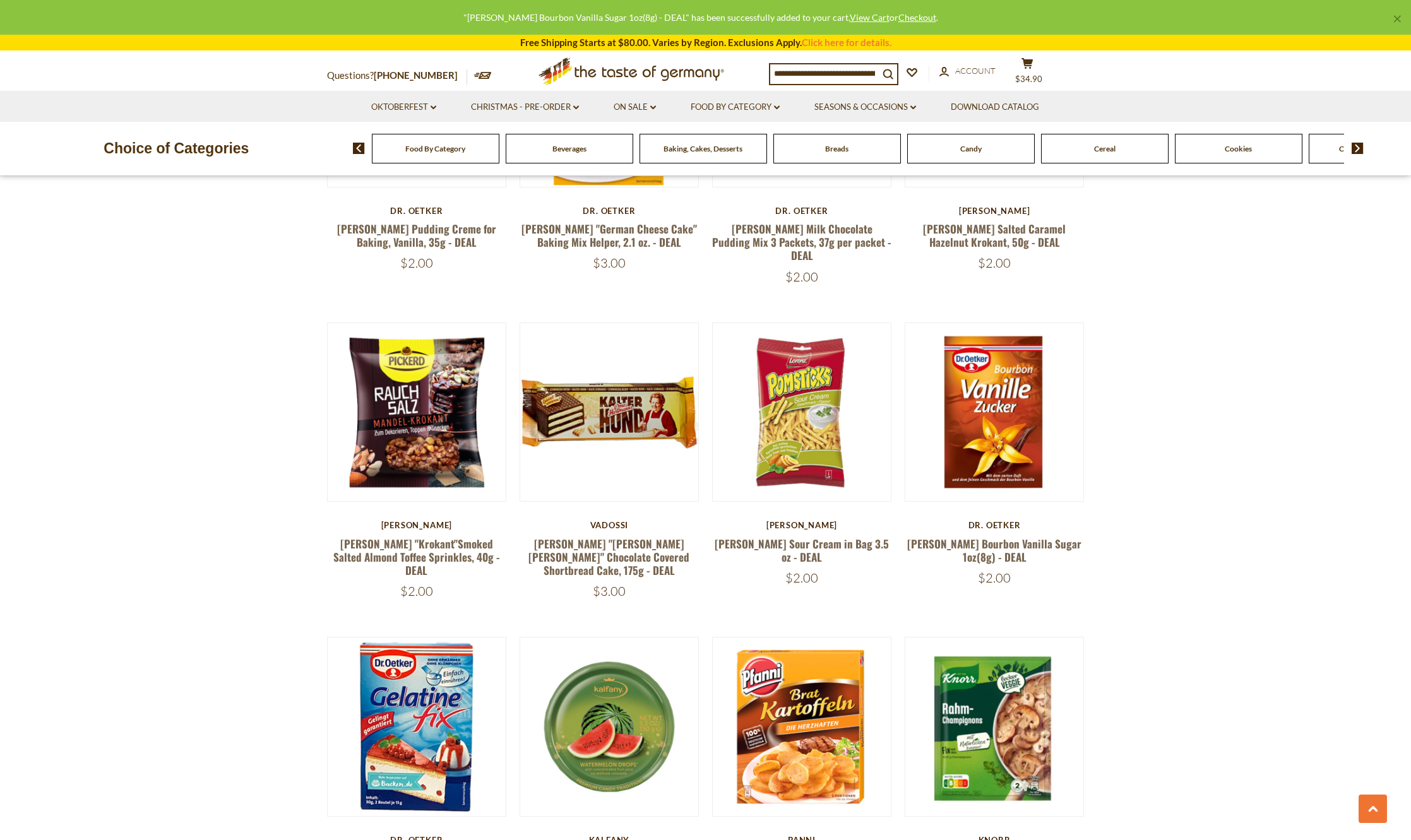
click at [1289, 312] on section "**********" at bounding box center [706, 432] width 1411 height 3175
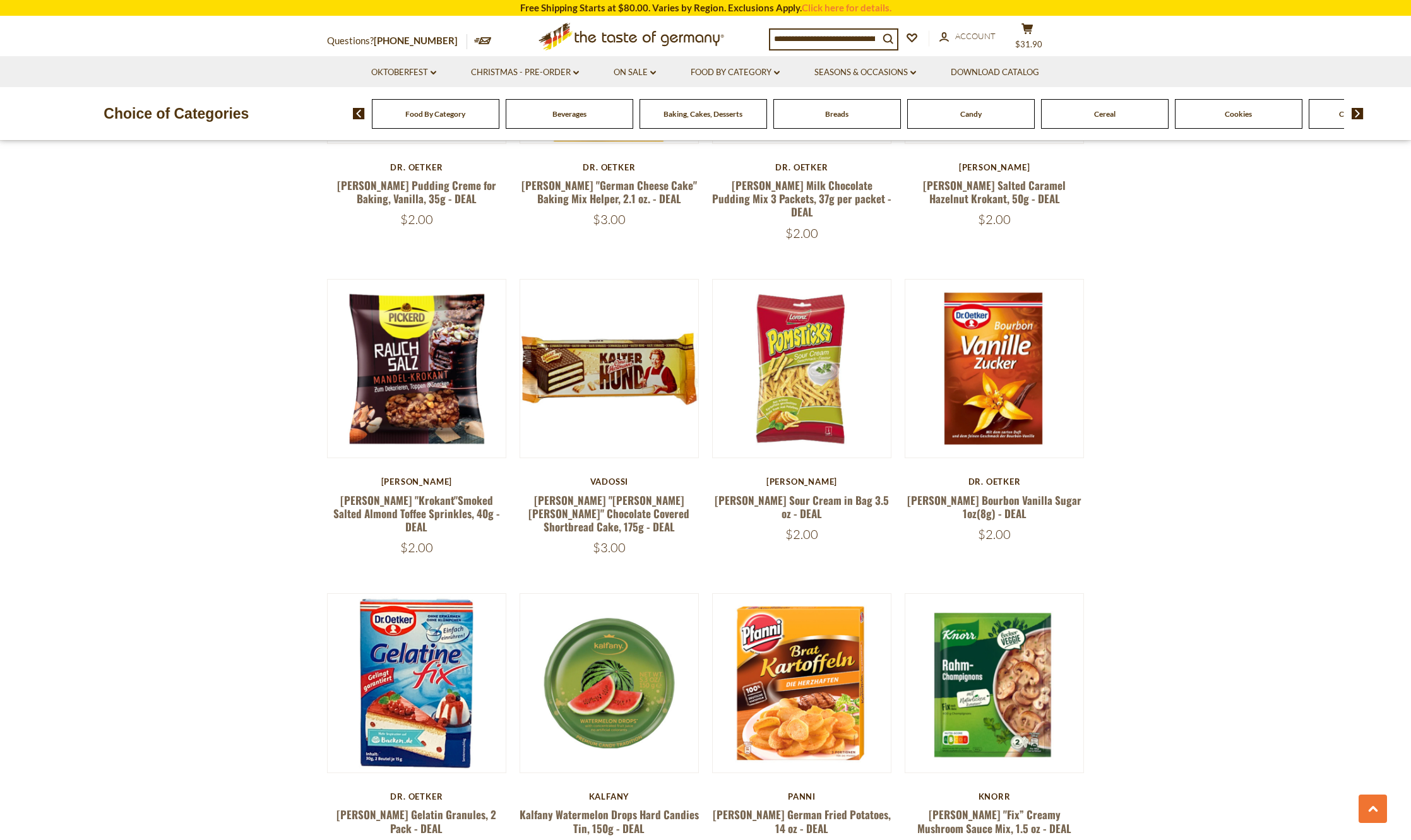
scroll to position [1555, 0]
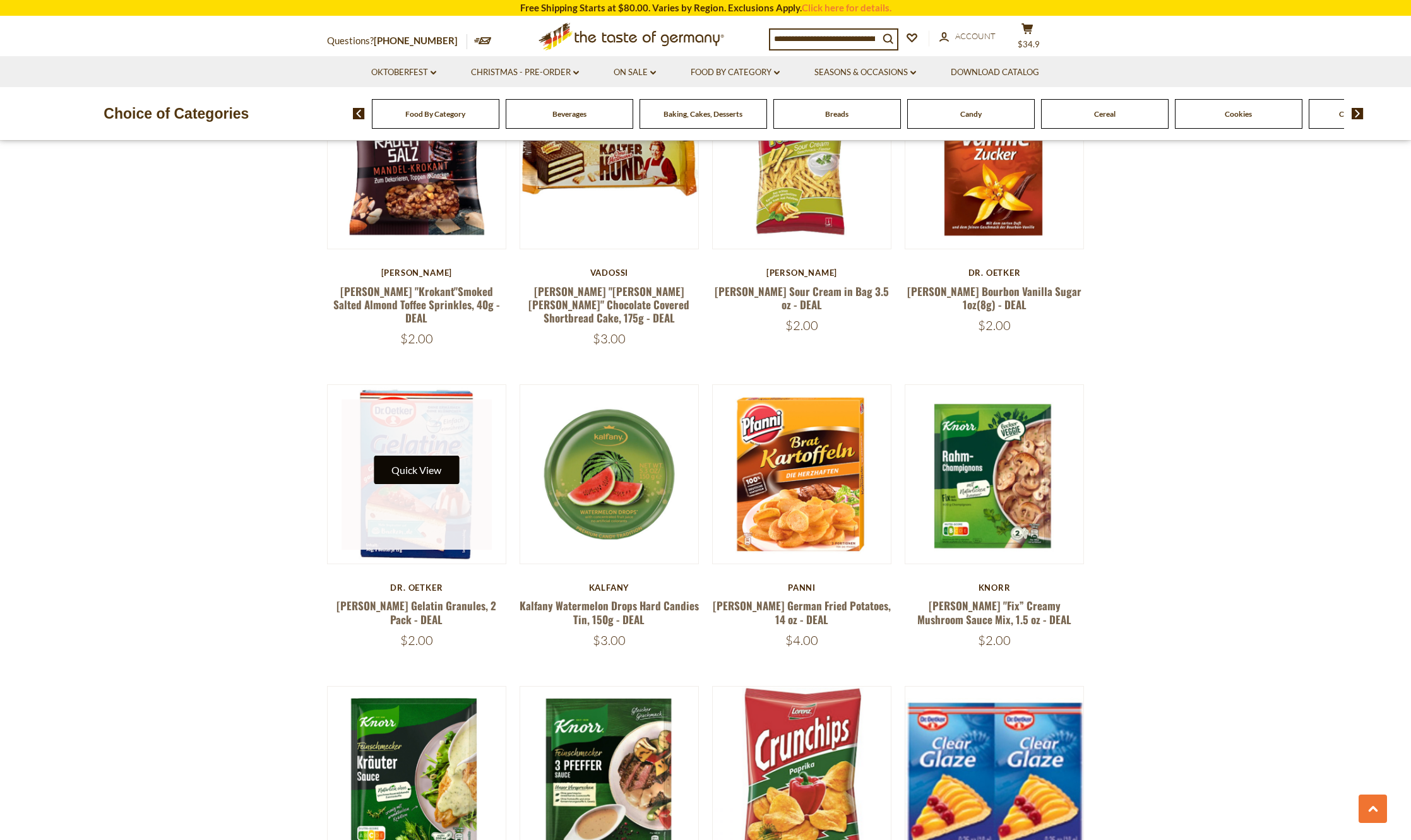
click at [412, 456] on button "Quick View" at bounding box center [416, 470] width 85 height 28
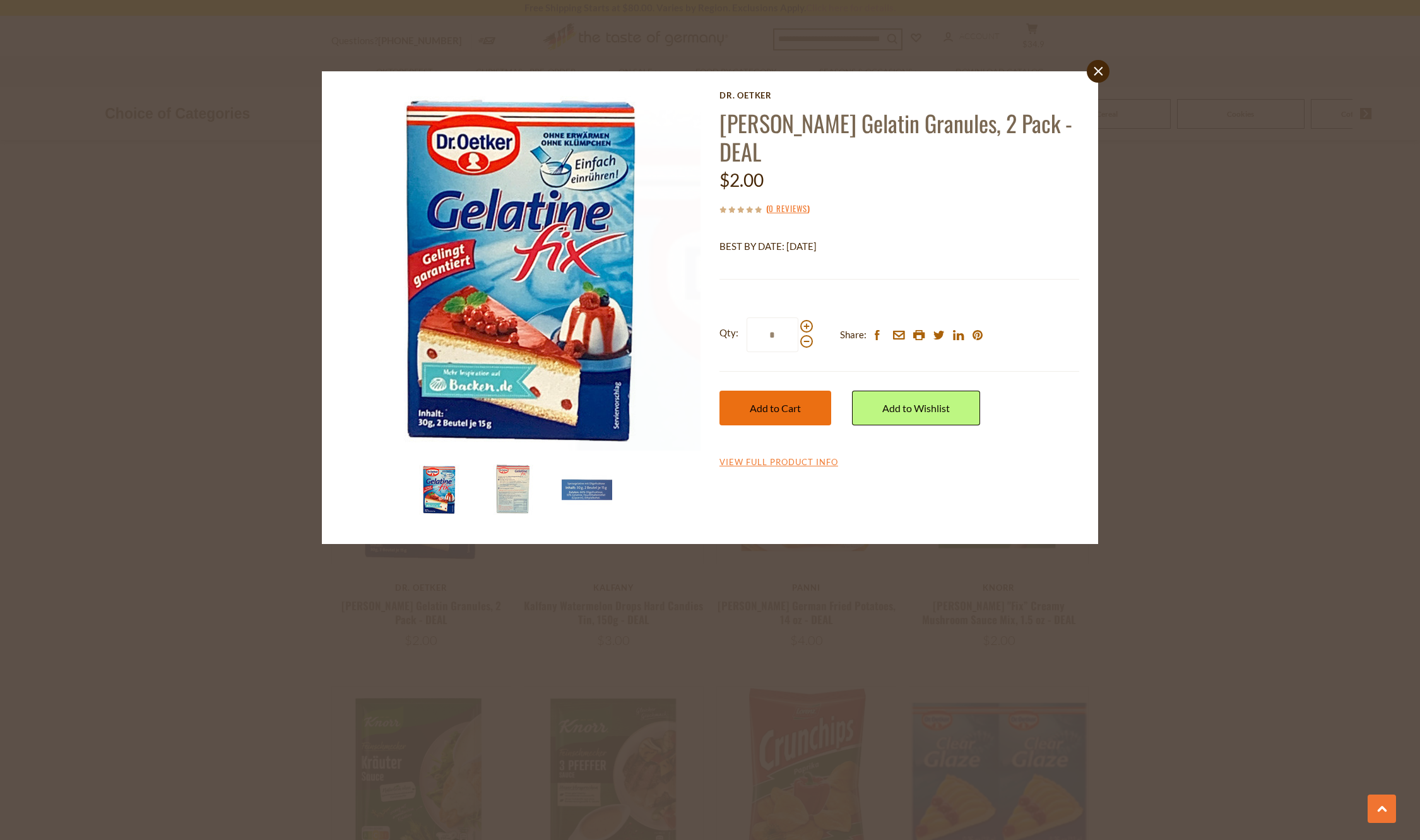
click at [733, 390] on button "Add to Cart" at bounding box center [775, 408] width 111 height 35
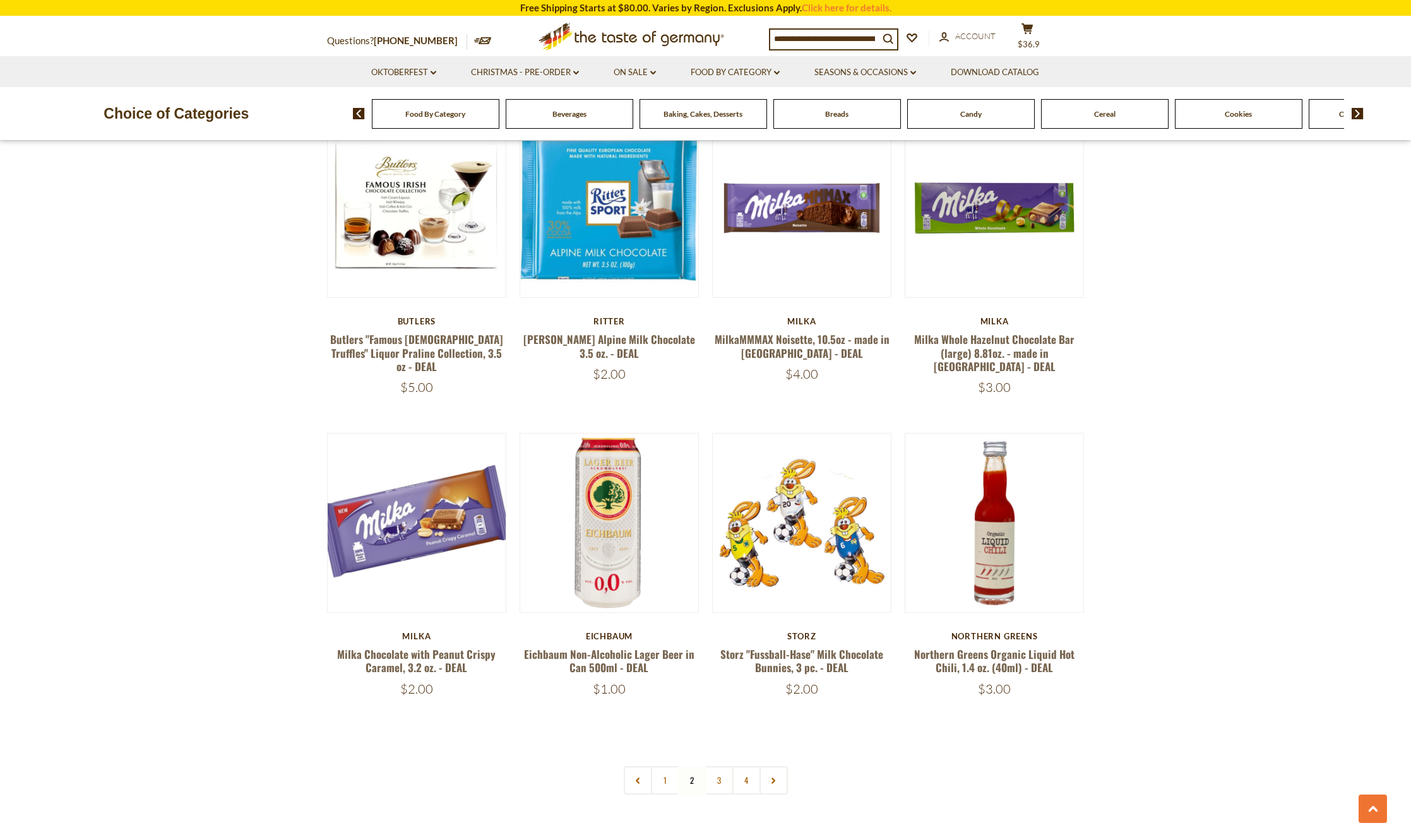
scroll to position [2501, 0]
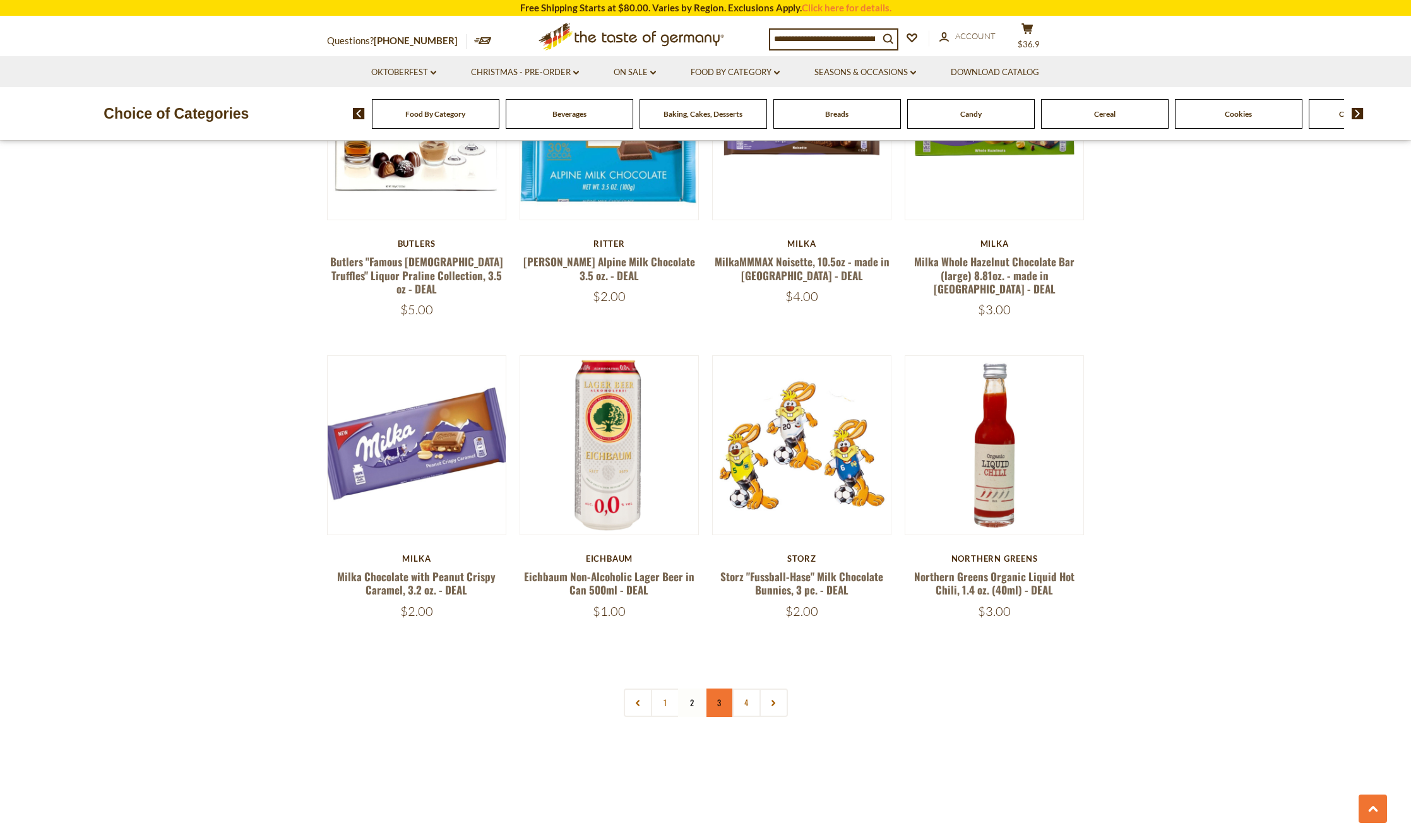
click at [725, 689] on link "3" at bounding box center [720, 703] width 28 height 28
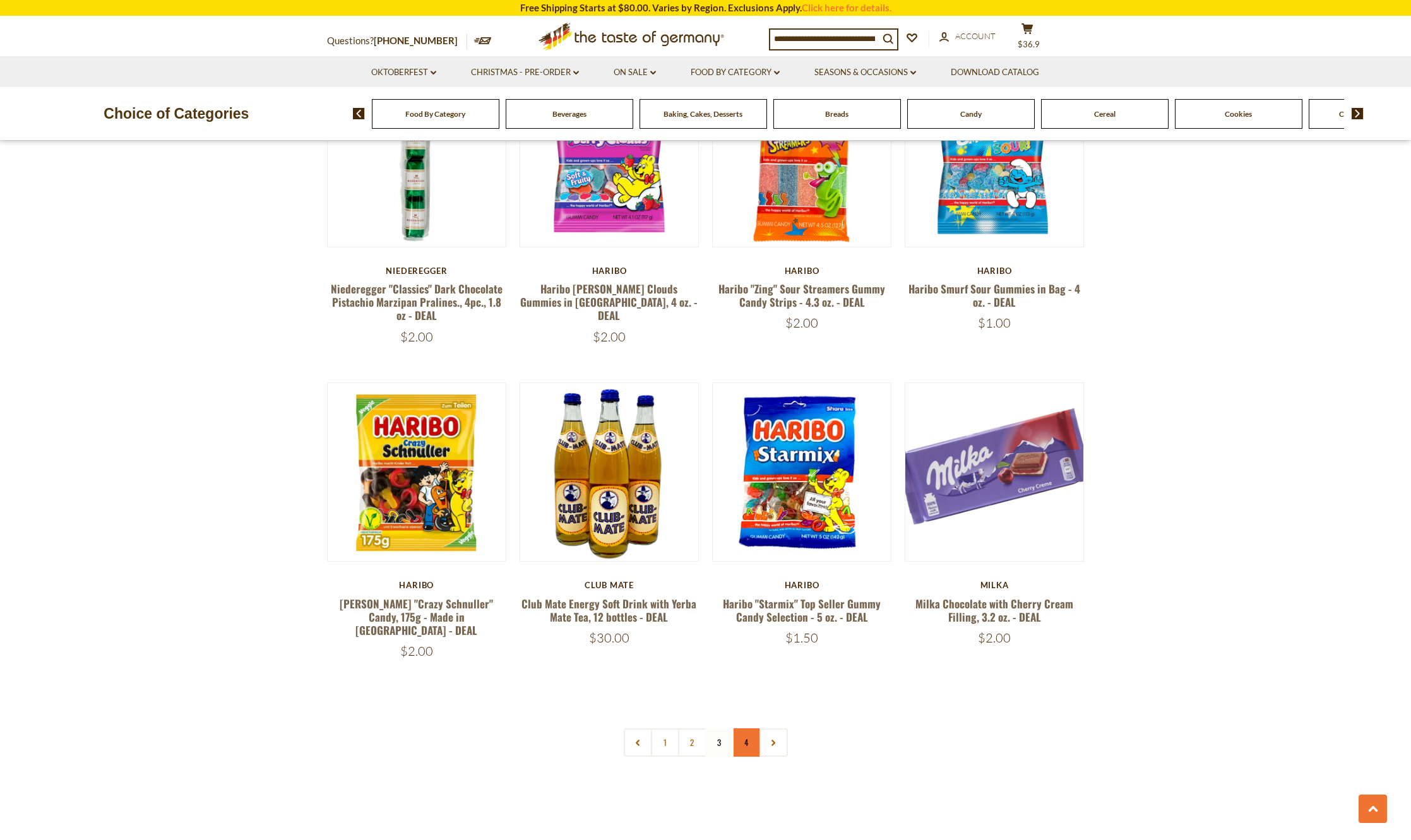
click at [739, 729] on link "4" at bounding box center [746, 743] width 28 height 28
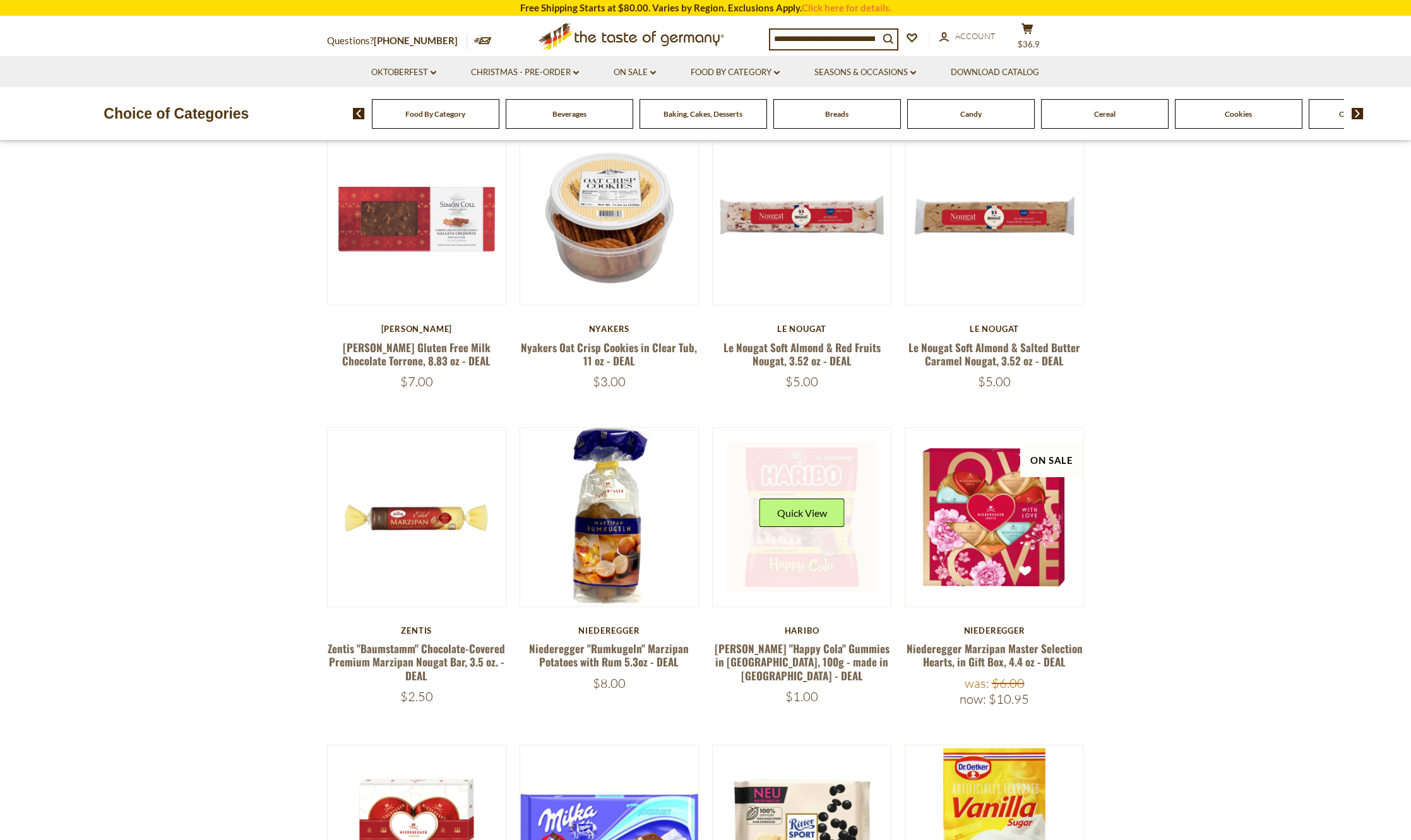
scroll to position [230, 0]
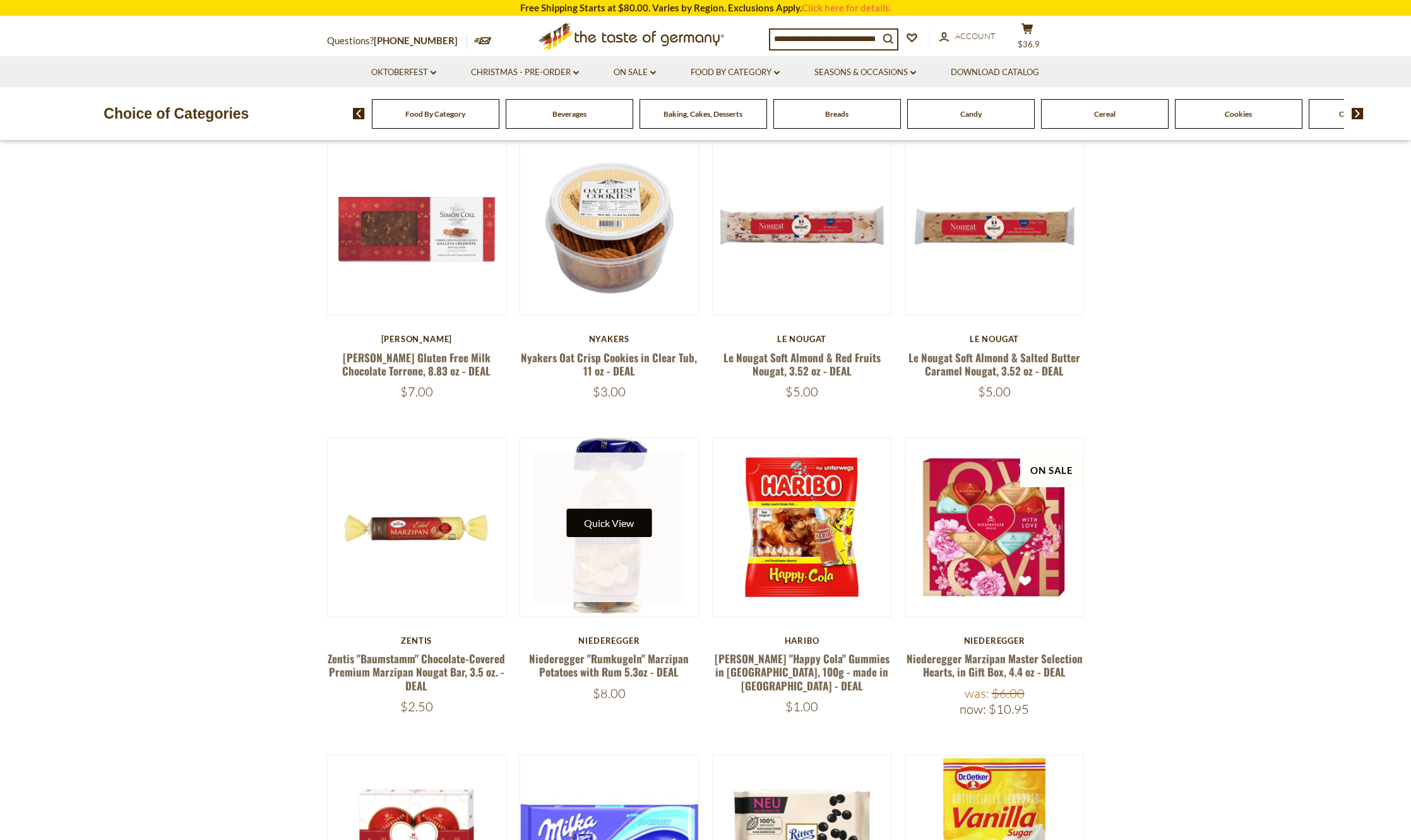
click at [603, 521] on button "Quick View" at bounding box center [608, 523] width 85 height 28
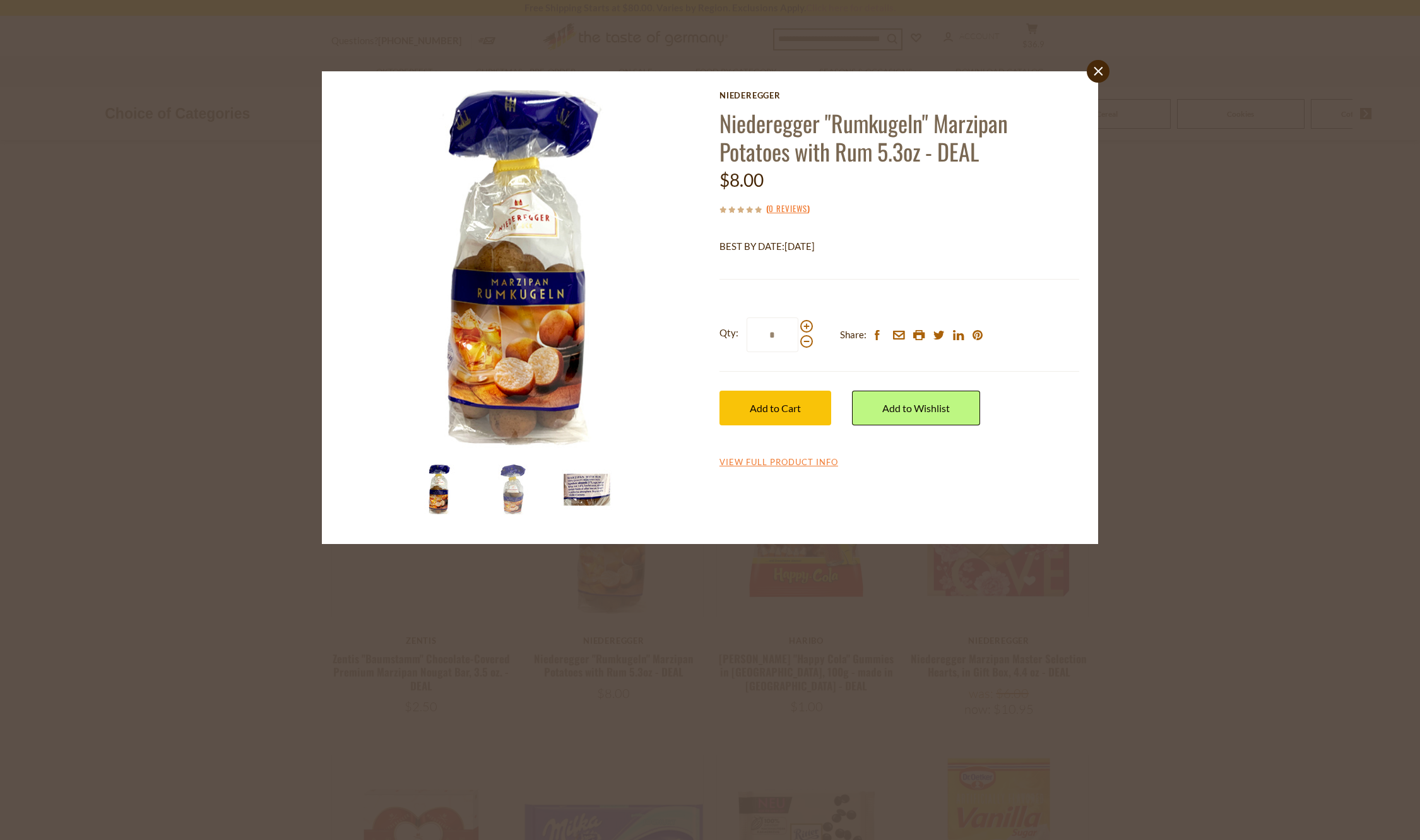
click at [569, 492] on img at bounding box center [587, 489] width 51 height 51
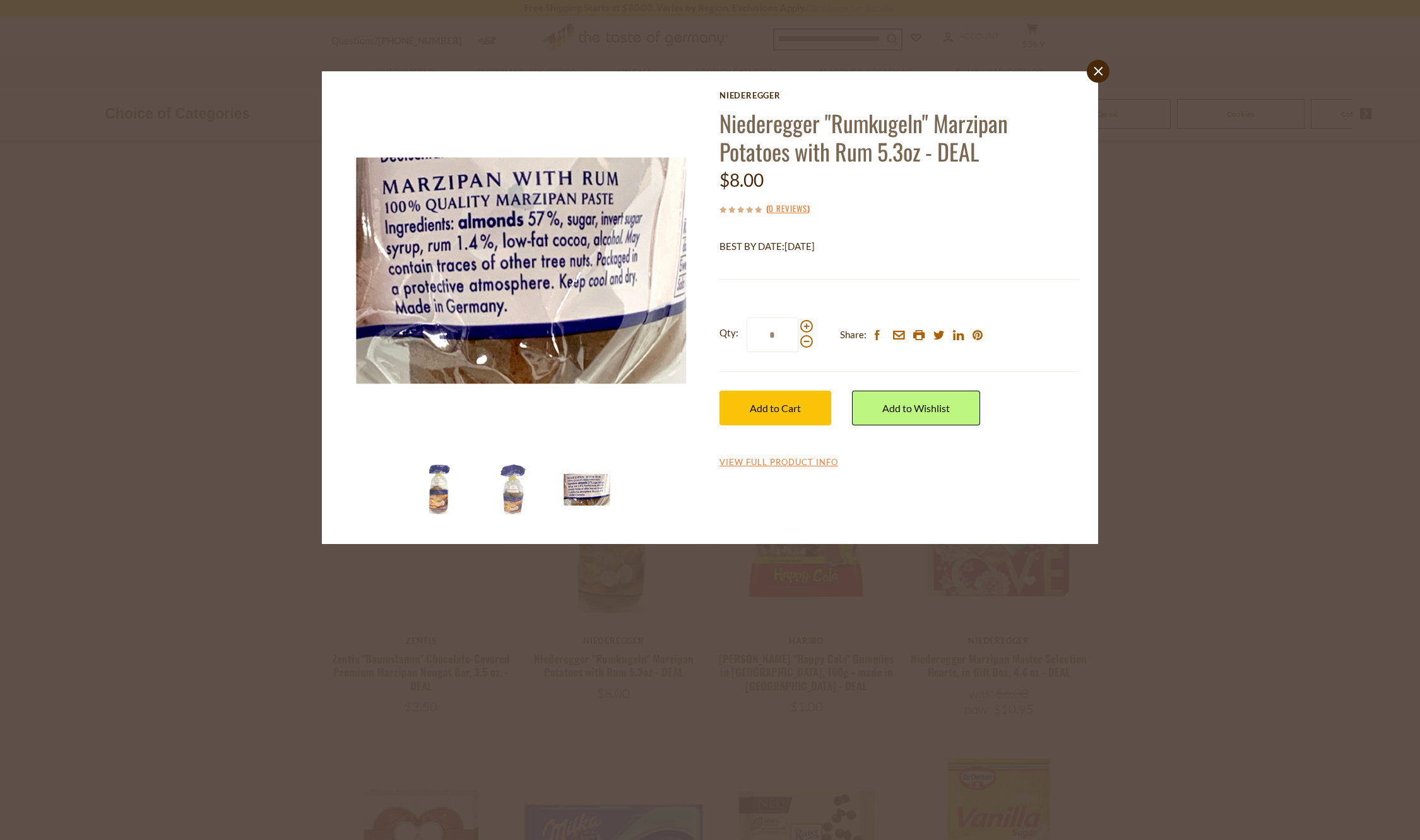
click at [1241, 437] on div "close Niederegger Niederegger "Rumkugeln" Marzipan Potatoes with Rum 5.3oz - DE…" at bounding box center [710, 420] width 1420 height 840
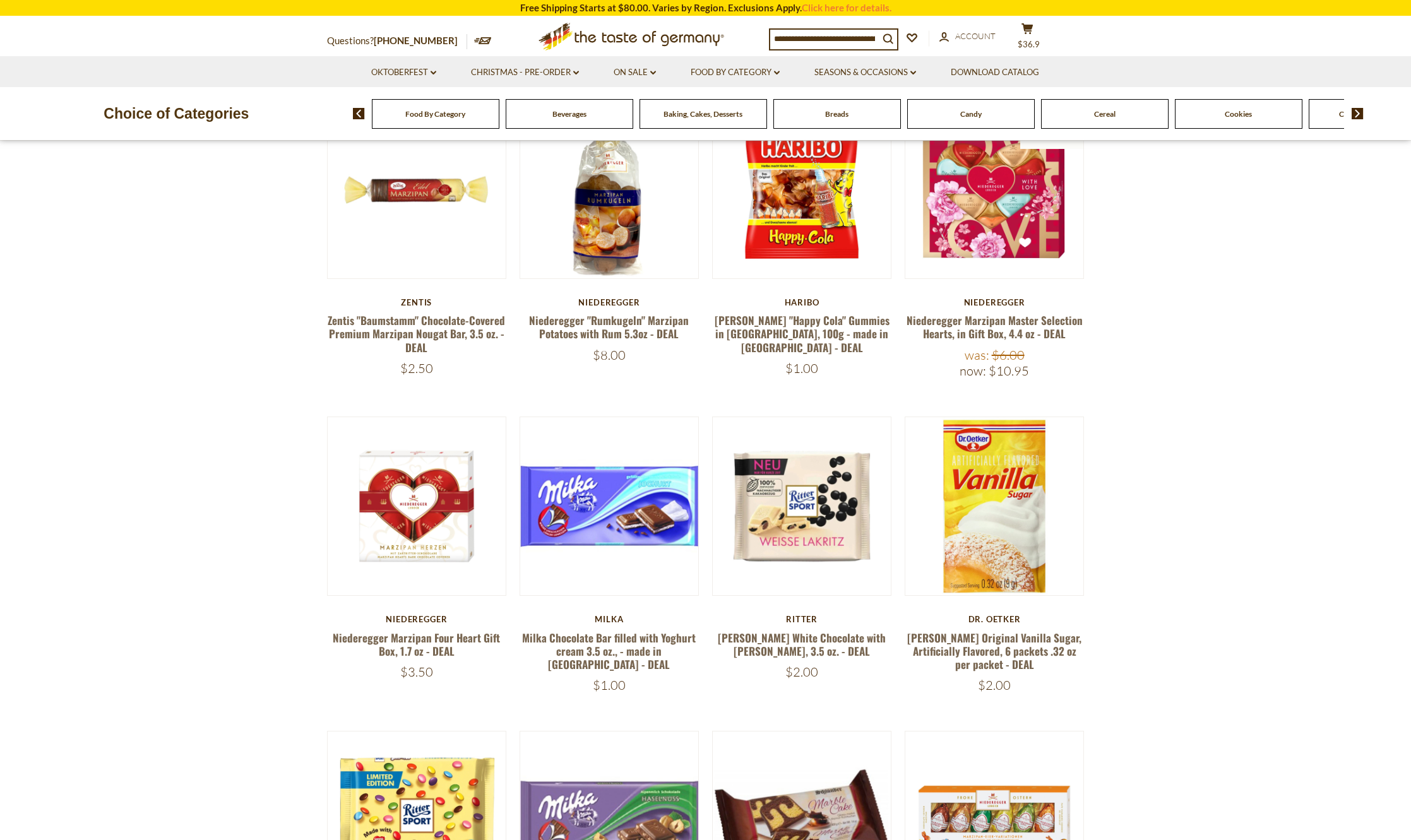
scroll to position [672, 0]
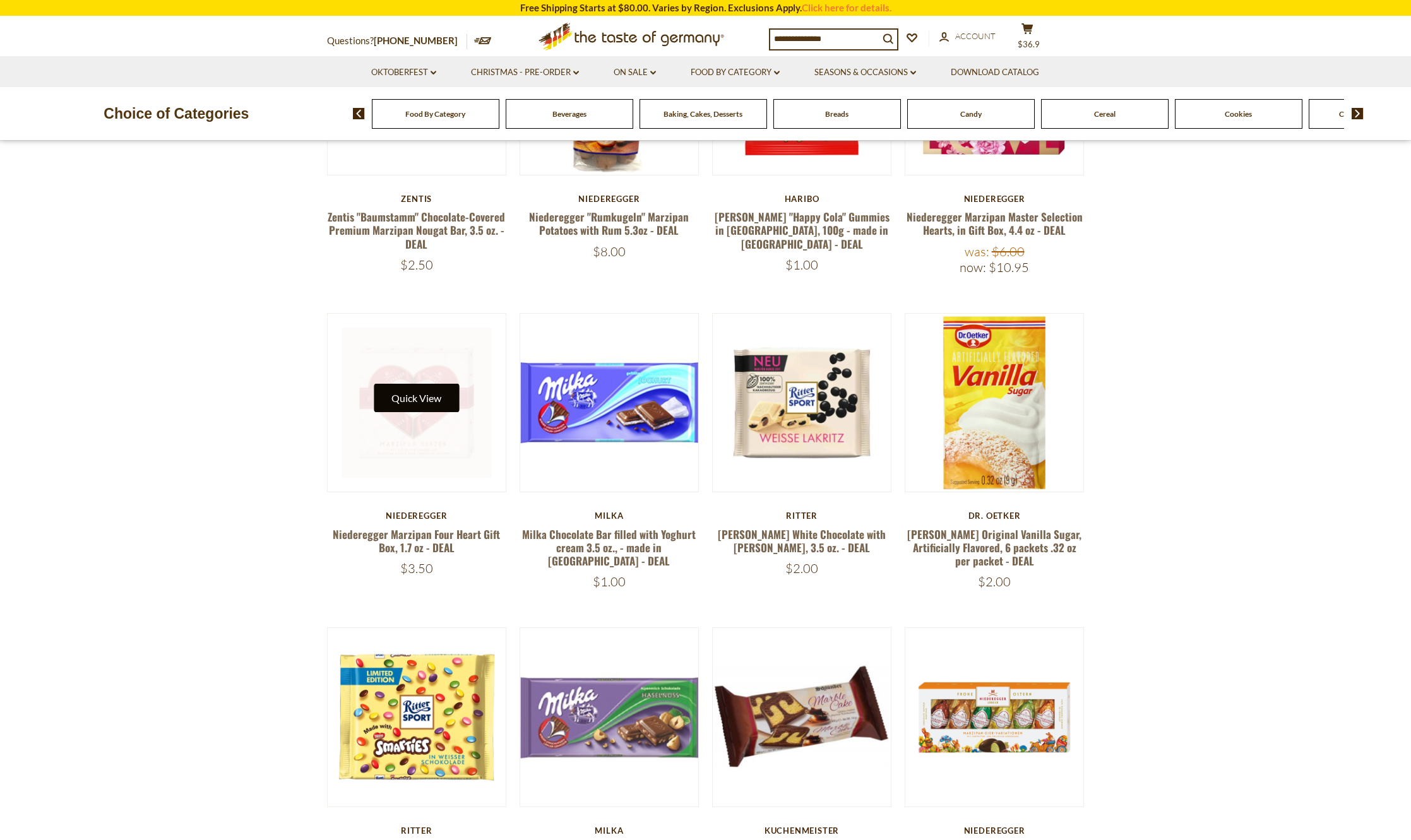
click at [405, 403] on button "Quick View" at bounding box center [416, 397] width 85 height 28
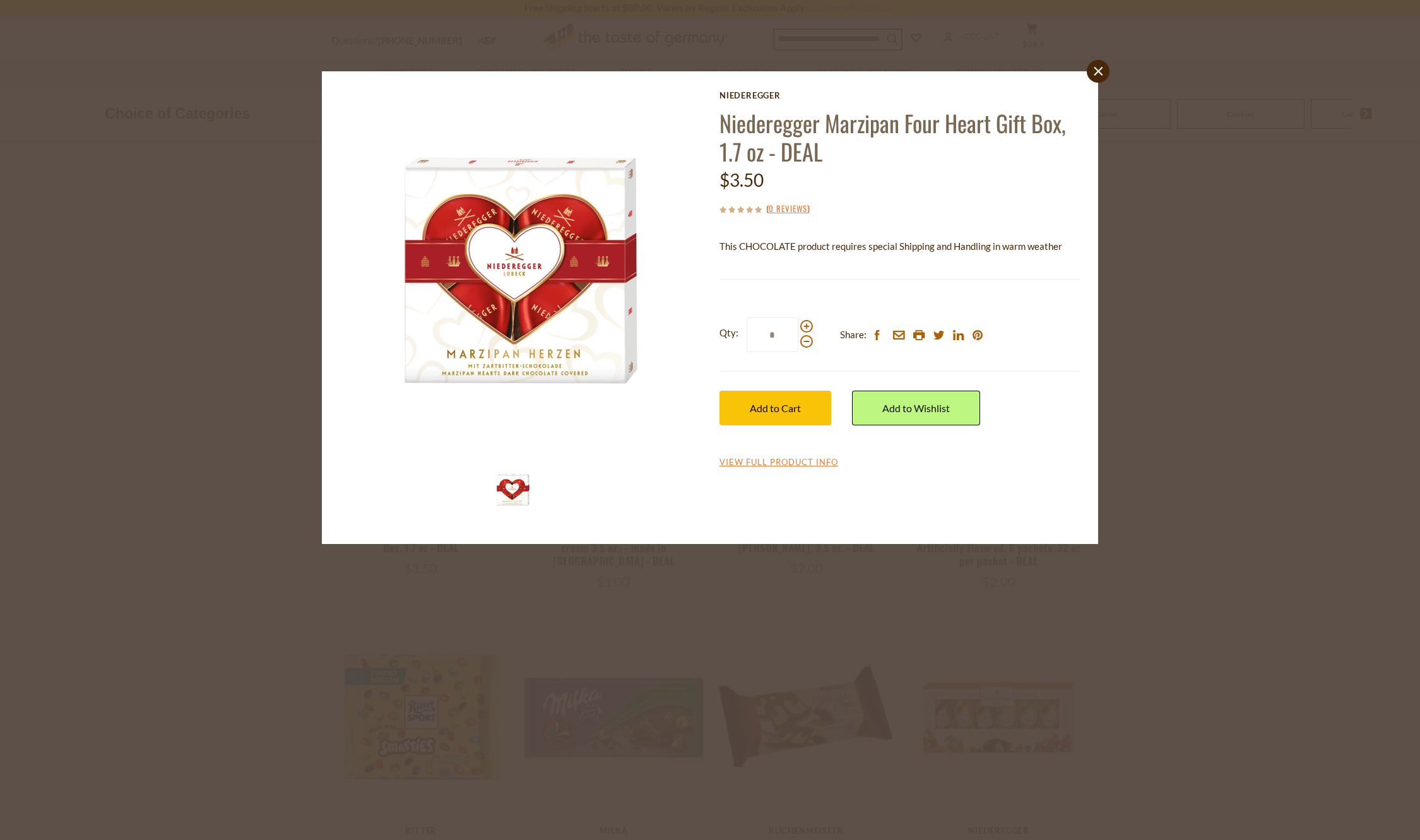
click at [1386, 415] on div "close Niederegger Niederegger Marzipan Four Heart Gift Box, 1.7 oz - DEAL $3.50…" at bounding box center [710, 420] width 1420 height 840
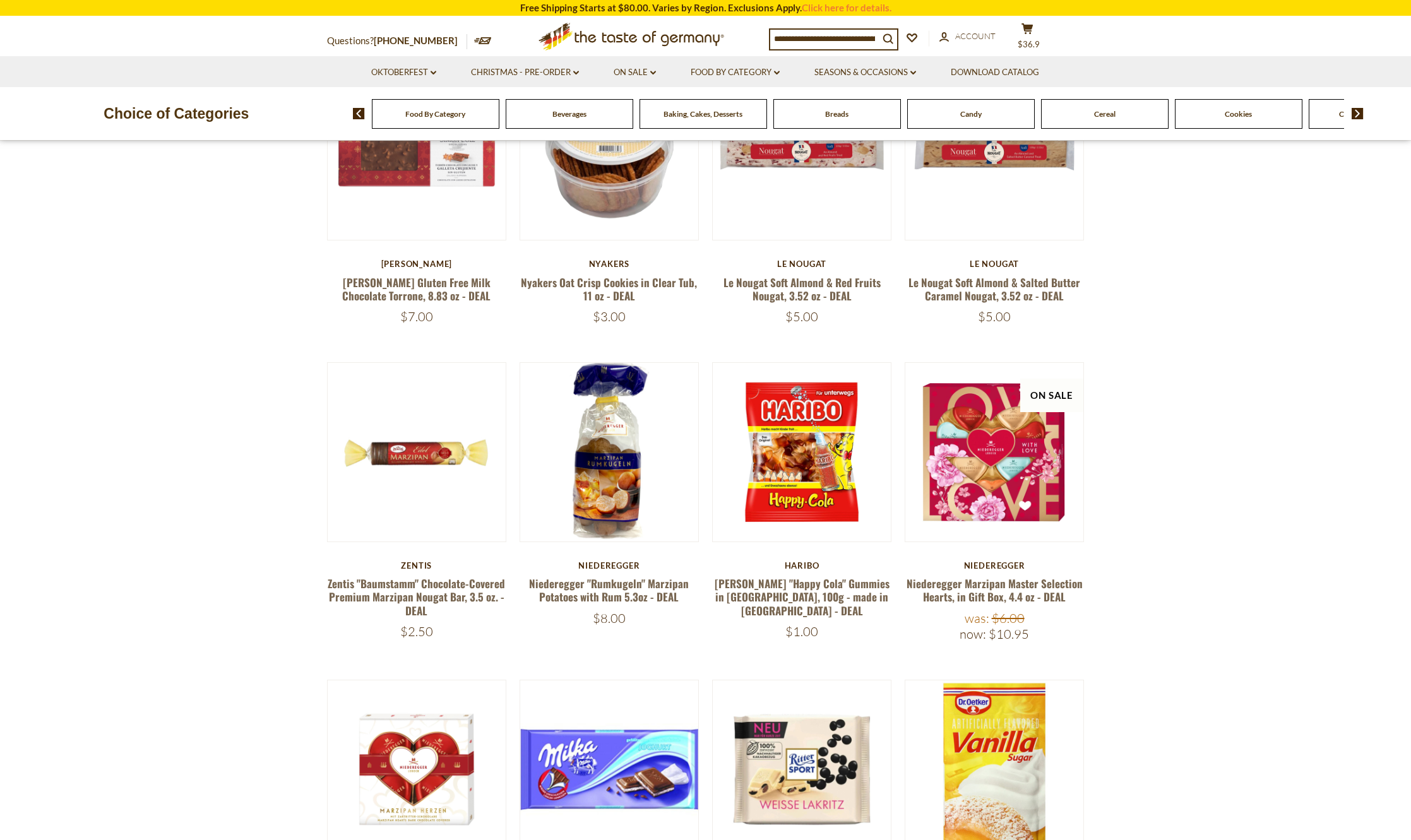
scroll to position [230, 0]
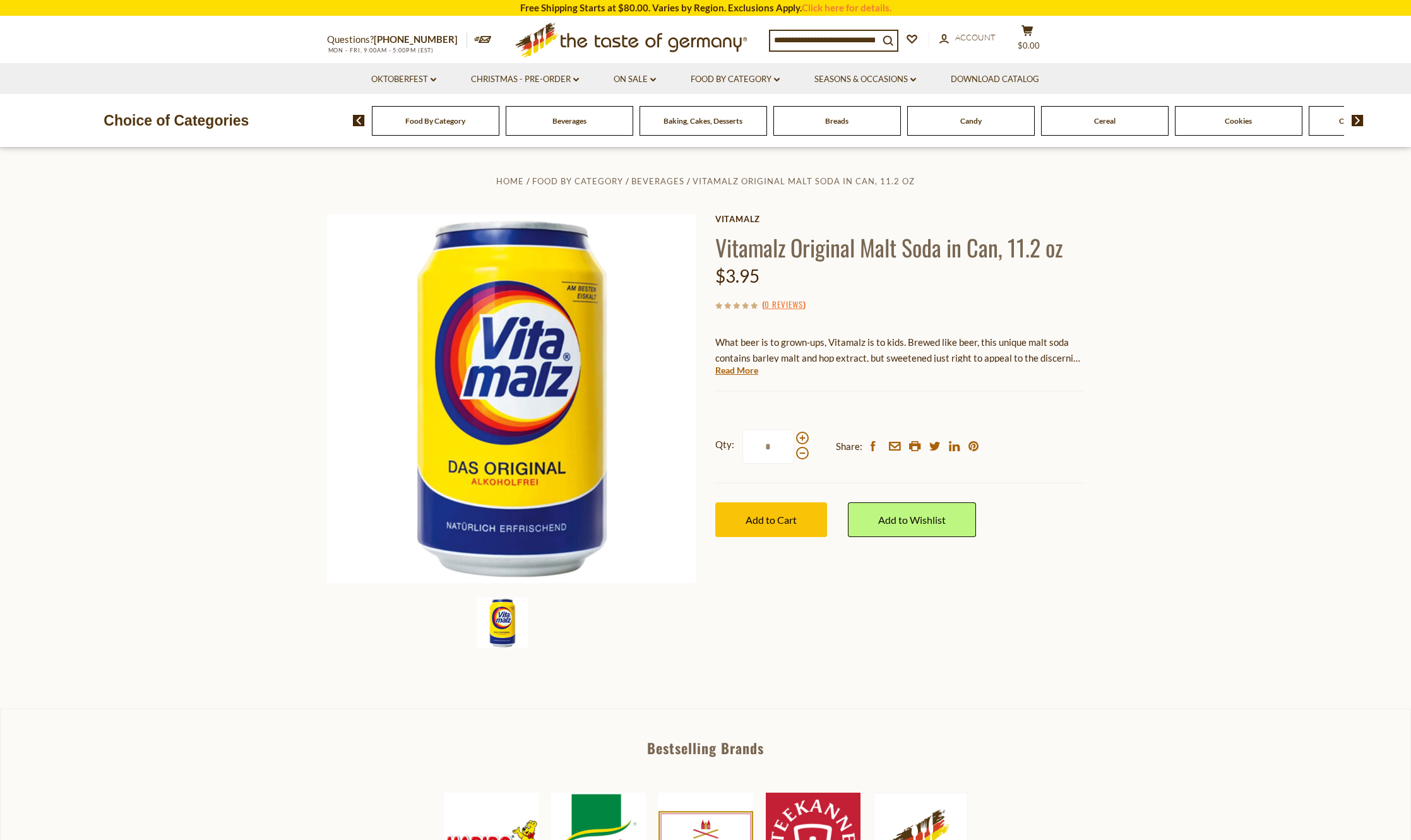
drag, startPoint x: 1047, startPoint y: 38, endPoint x: 560, endPoint y: 39, distance: 487.0
click at [801, 439] on span at bounding box center [802, 438] width 12 height 12
click at [794, 439] on input "*" at bounding box center [768, 446] width 51 height 35
type input "*"
click at [790, 506] on button "Add to Cart" at bounding box center [771, 520] width 111 height 35
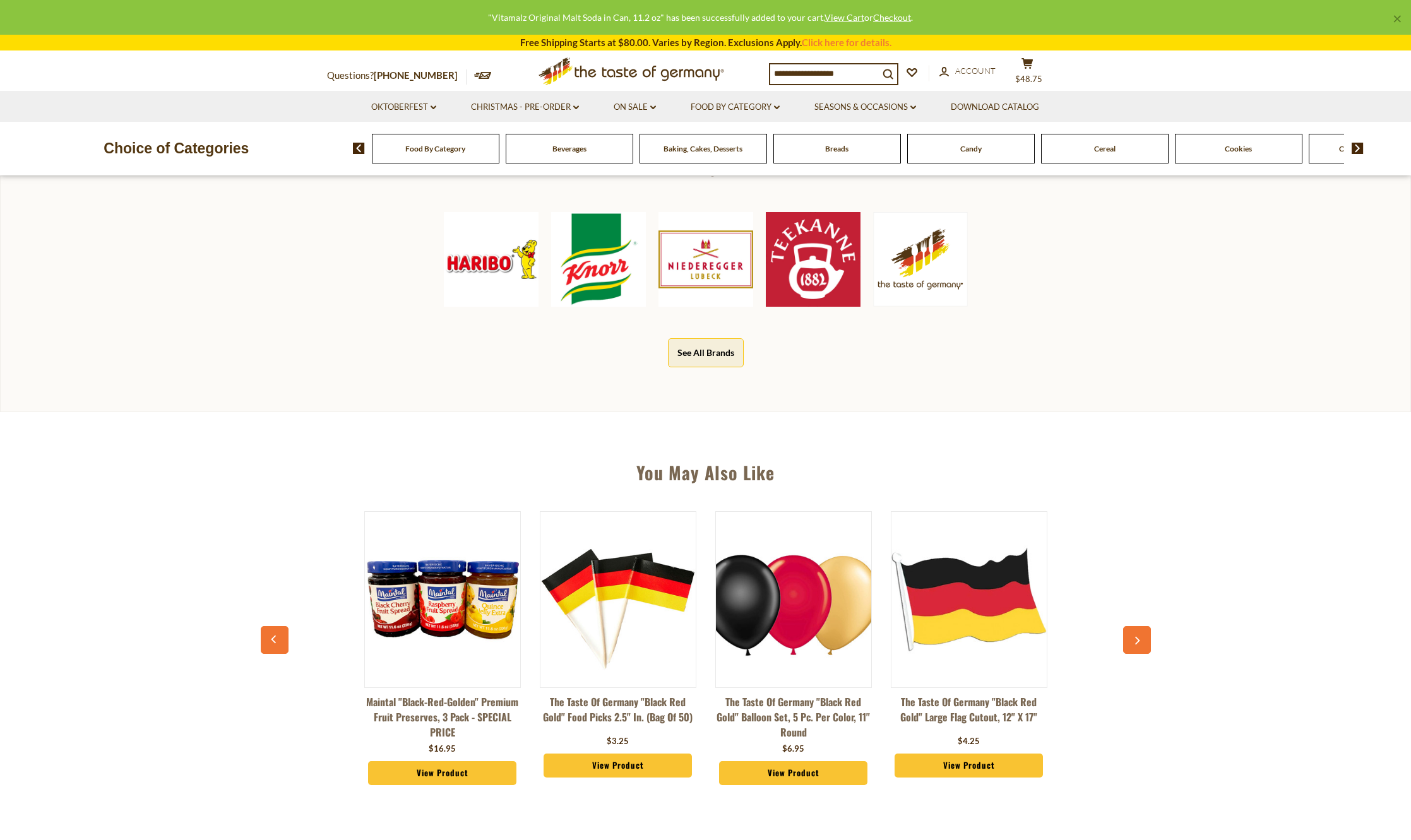
scroll to position [505, 0]
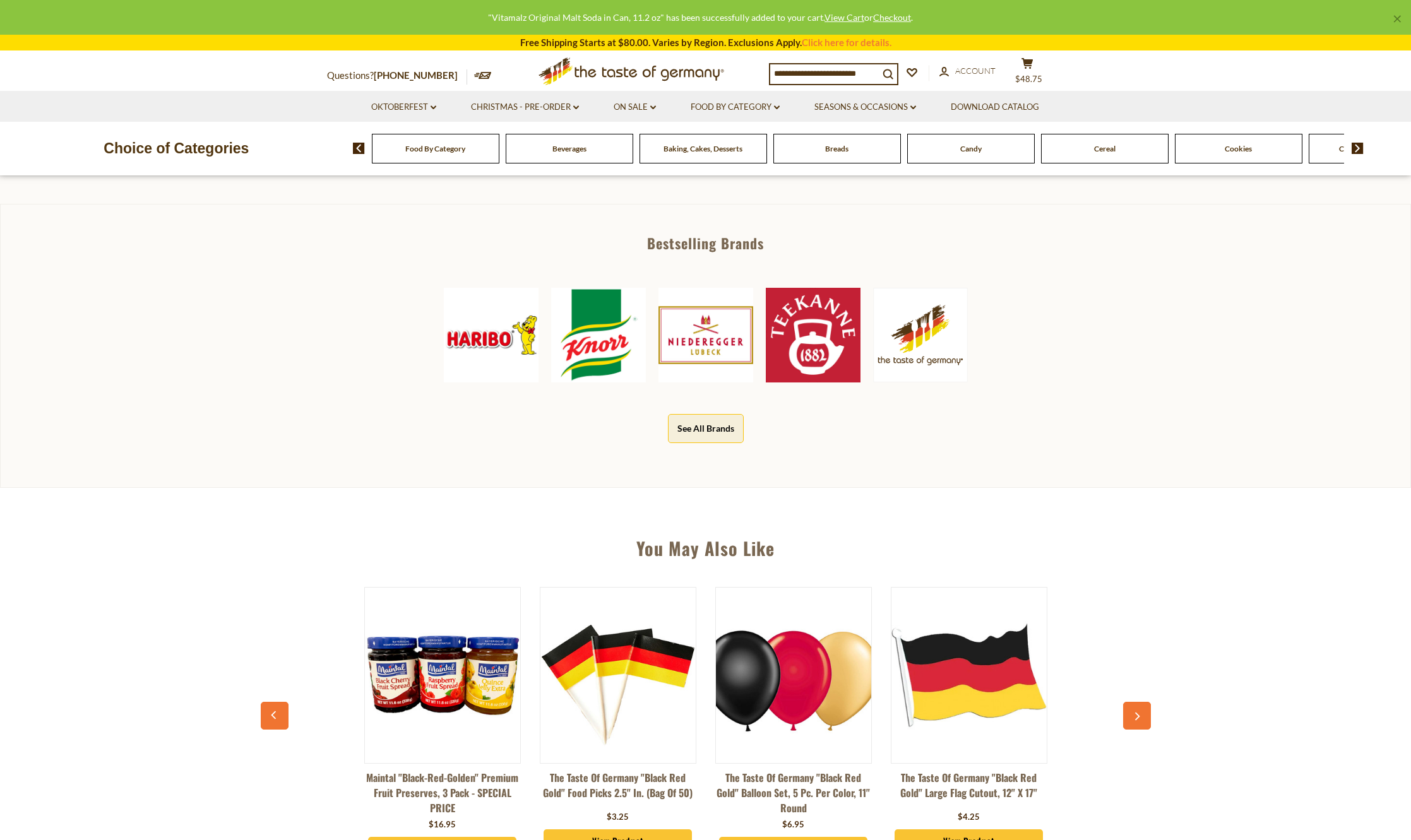
click at [973, 146] on span "Candy" at bounding box center [971, 149] width 22 height 9
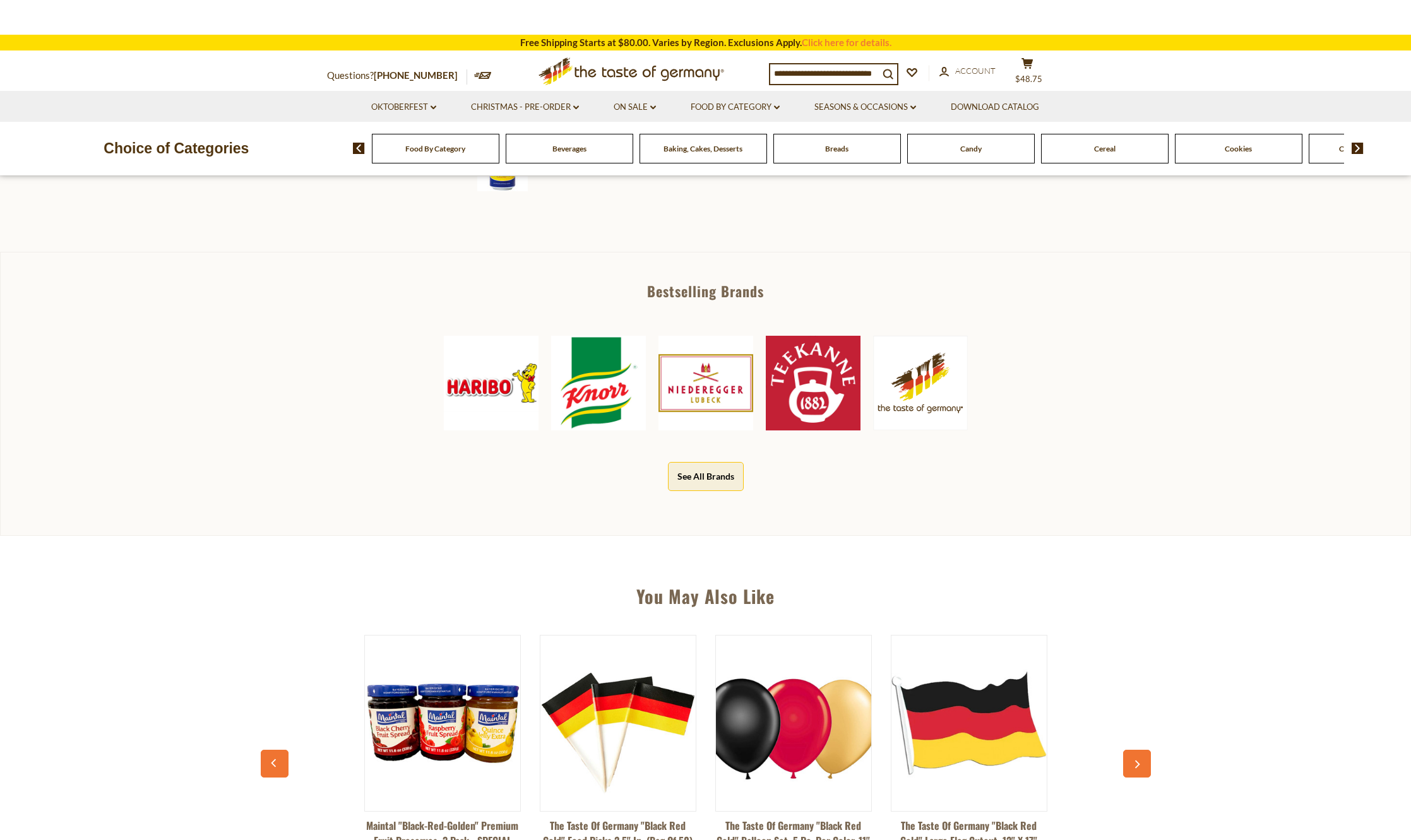
scroll to position [442, 0]
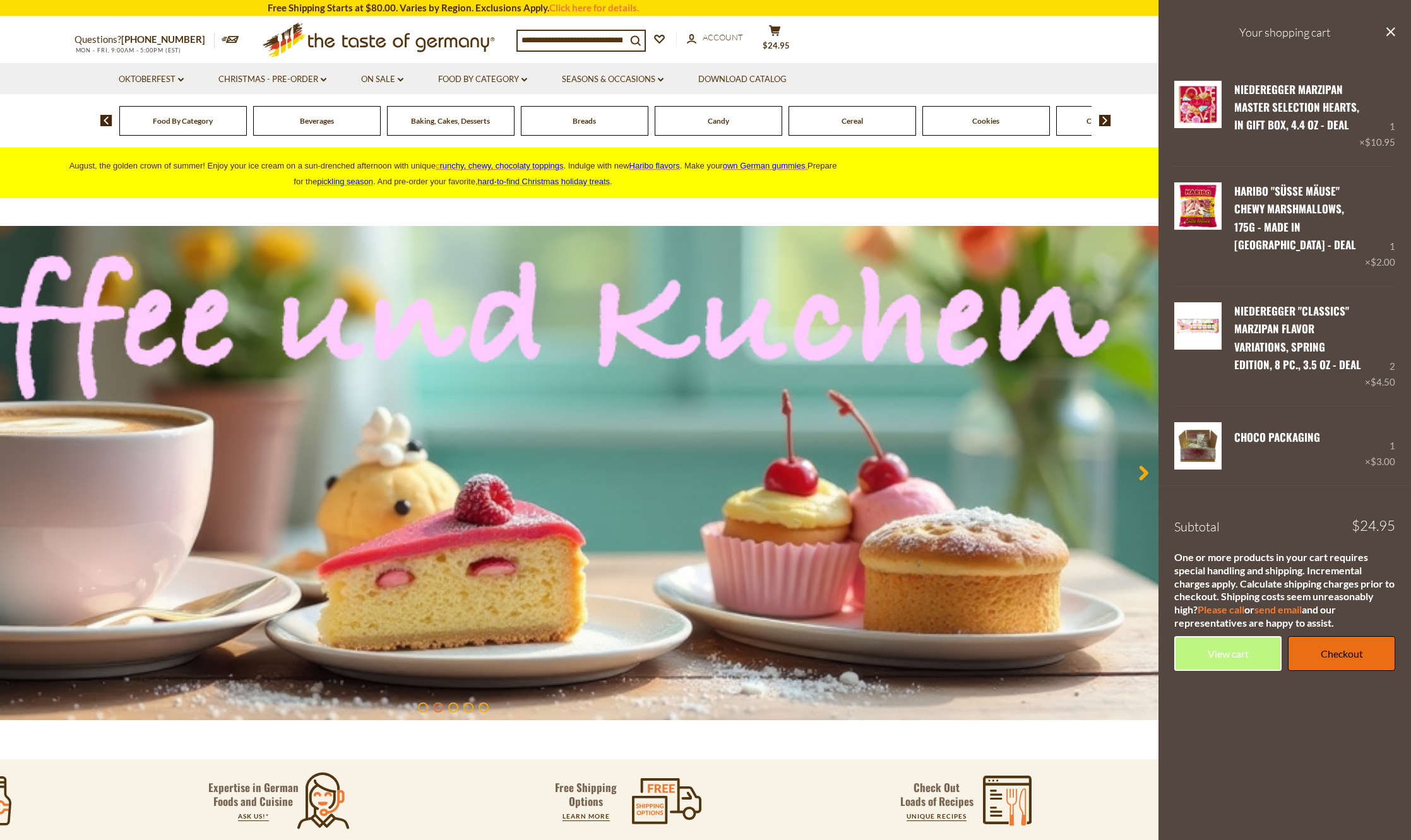
click at [1335, 636] on link "Checkout" at bounding box center [1342, 653] width 108 height 35
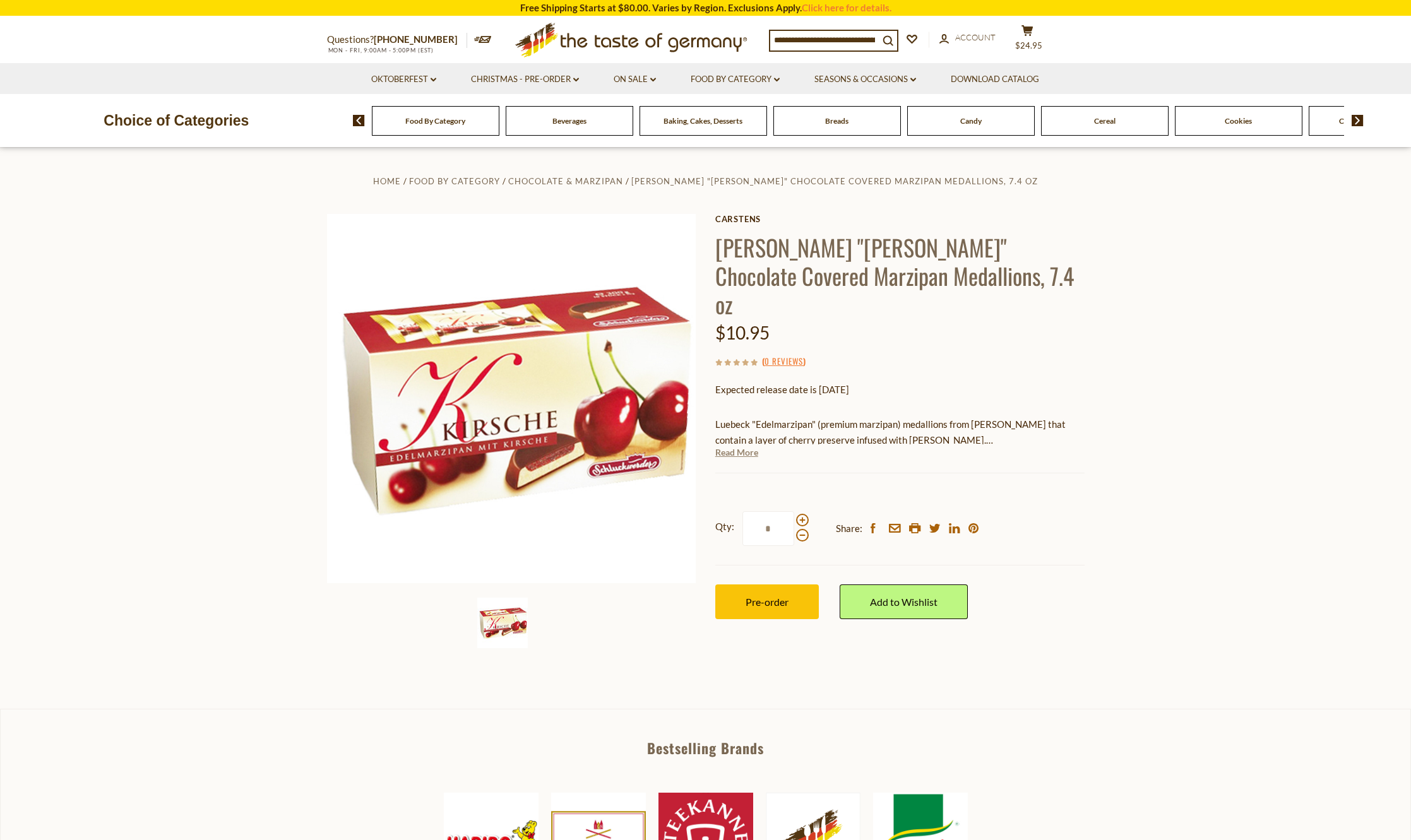
click at [751, 446] on link "Read More" at bounding box center [737, 453] width 43 height 12
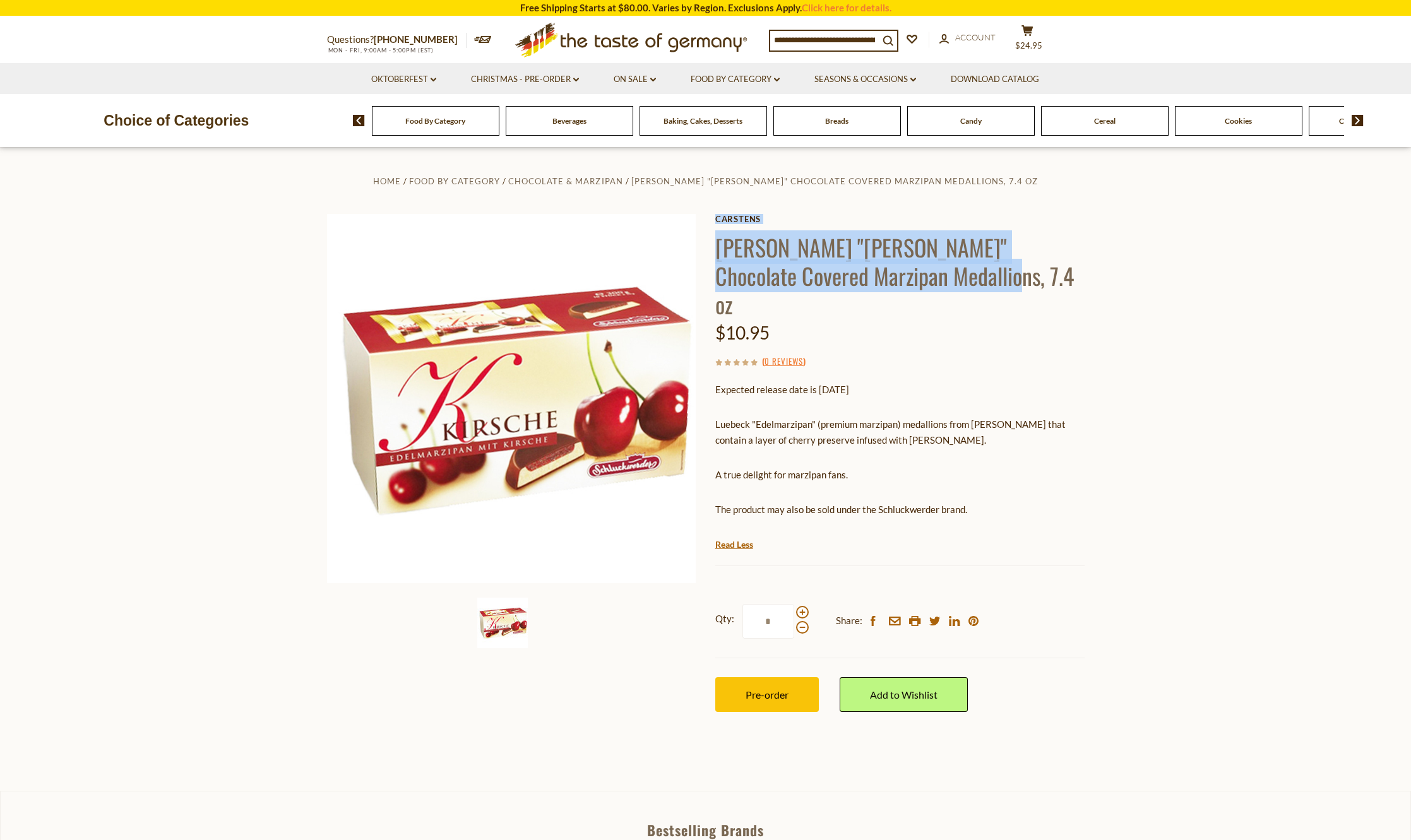
drag, startPoint x: 714, startPoint y: 242, endPoint x: 897, endPoint y: 272, distance: 185.4
click at [897, 272] on div "Home Food By Category Chocolate & Marzipan [PERSON_NAME] "[PERSON_NAME]" Chocol…" at bounding box center [706, 456] width 776 height 566
click at [896, 272] on h1 "[PERSON_NAME] "[PERSON_NAME]" Chocolate Covered Marzipan Medallions, 7.4 oz" at bounding box center [900, 275] width 370 height 85
drag, startPoint x: 879, startPoint y: 277, endPoint x: 716, endPoint y: 248, distance: 165.6
click at [716, 248] on h1 "[PERSON_NAME] "[PERSON_NAME]" Chocolate Covered Marzipan Medallions, 7.4 oz" at bounding box center [900, 275] width 370 height 85
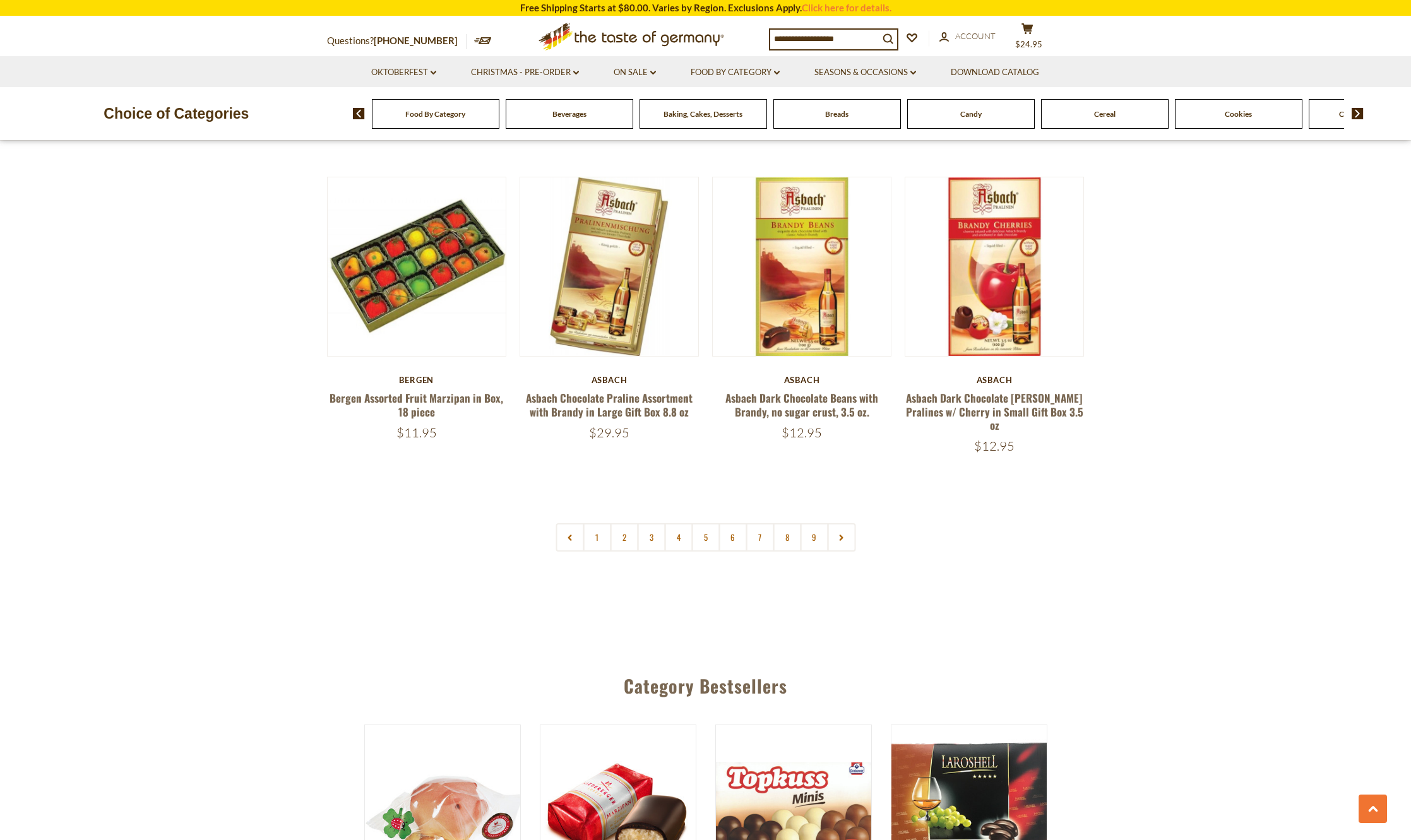
scroll to position [3092, 0]
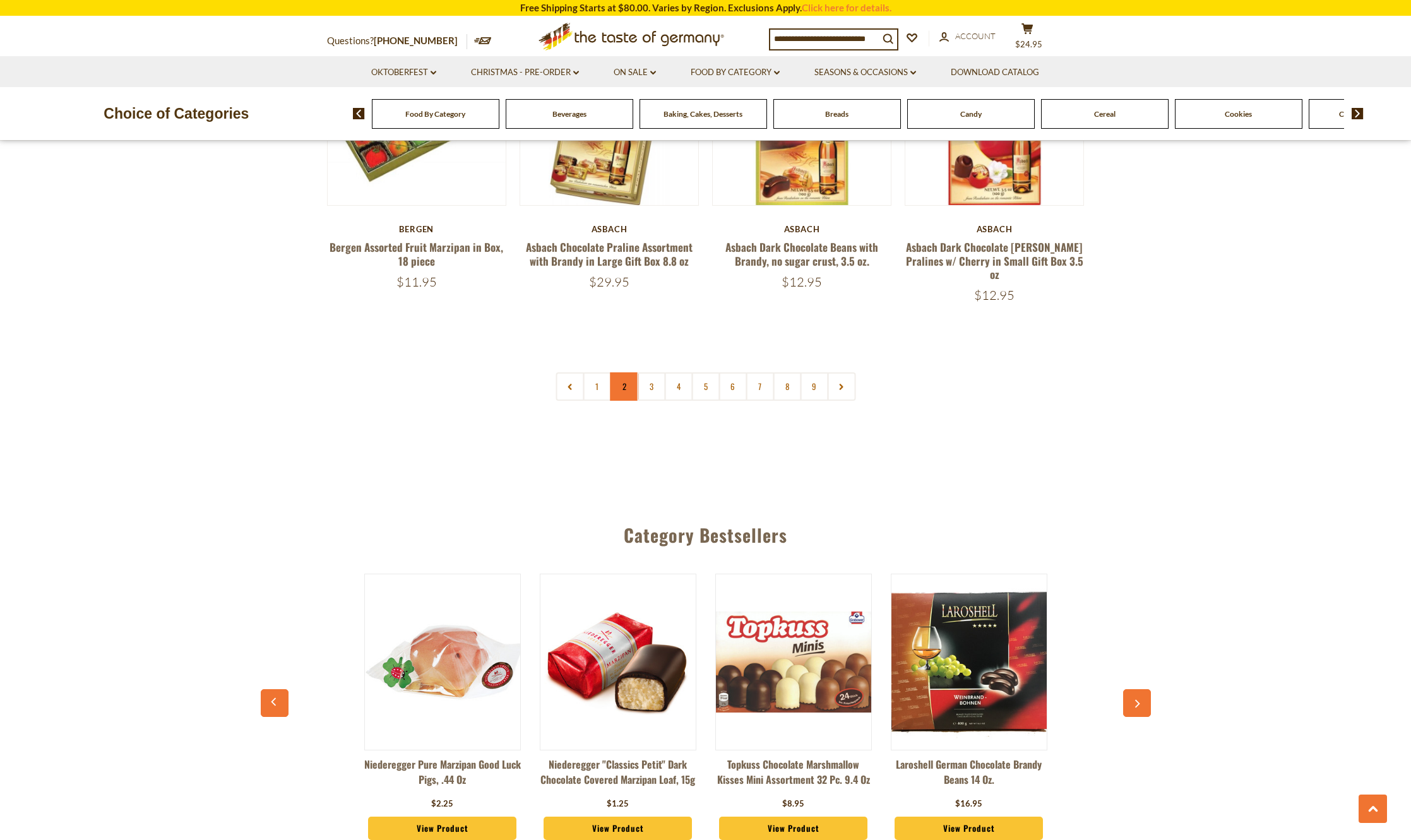
click at [626, 372] on link "2" at bounding box center [624, 386] width 28 height 28
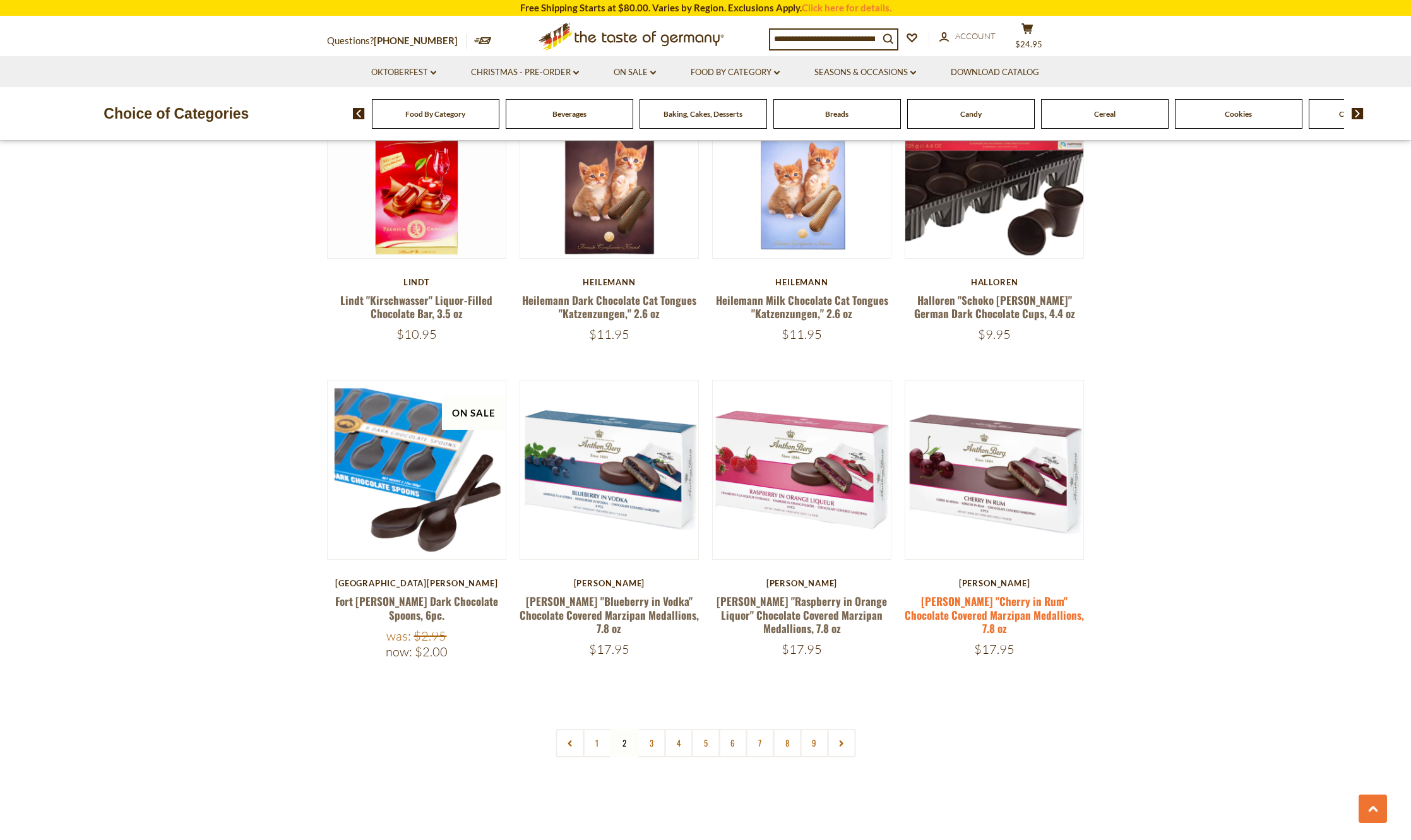
scroll to position [2791, 0]
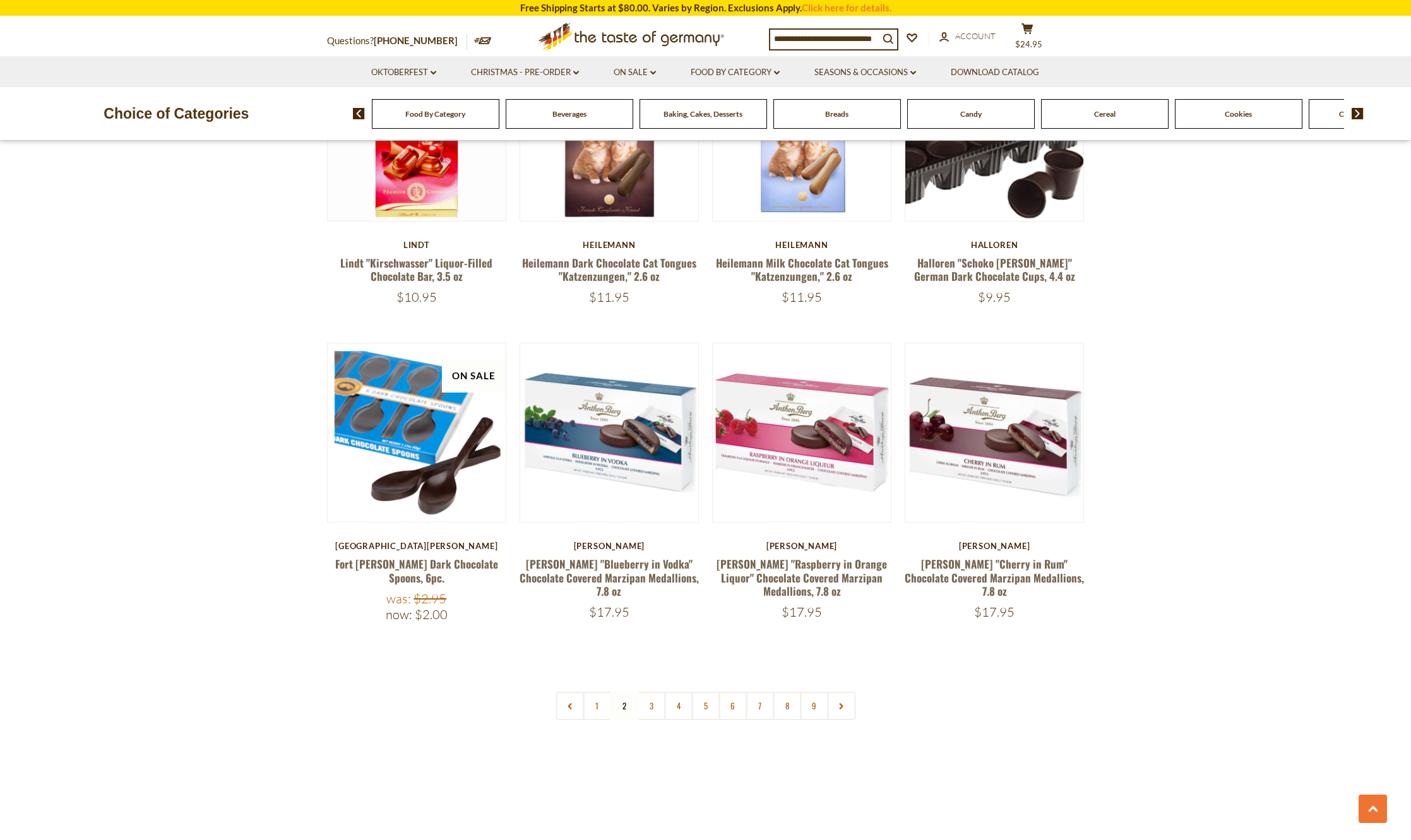
click at [652, 692] on link "3" at bounding box center [651, 706] width 28 height 28
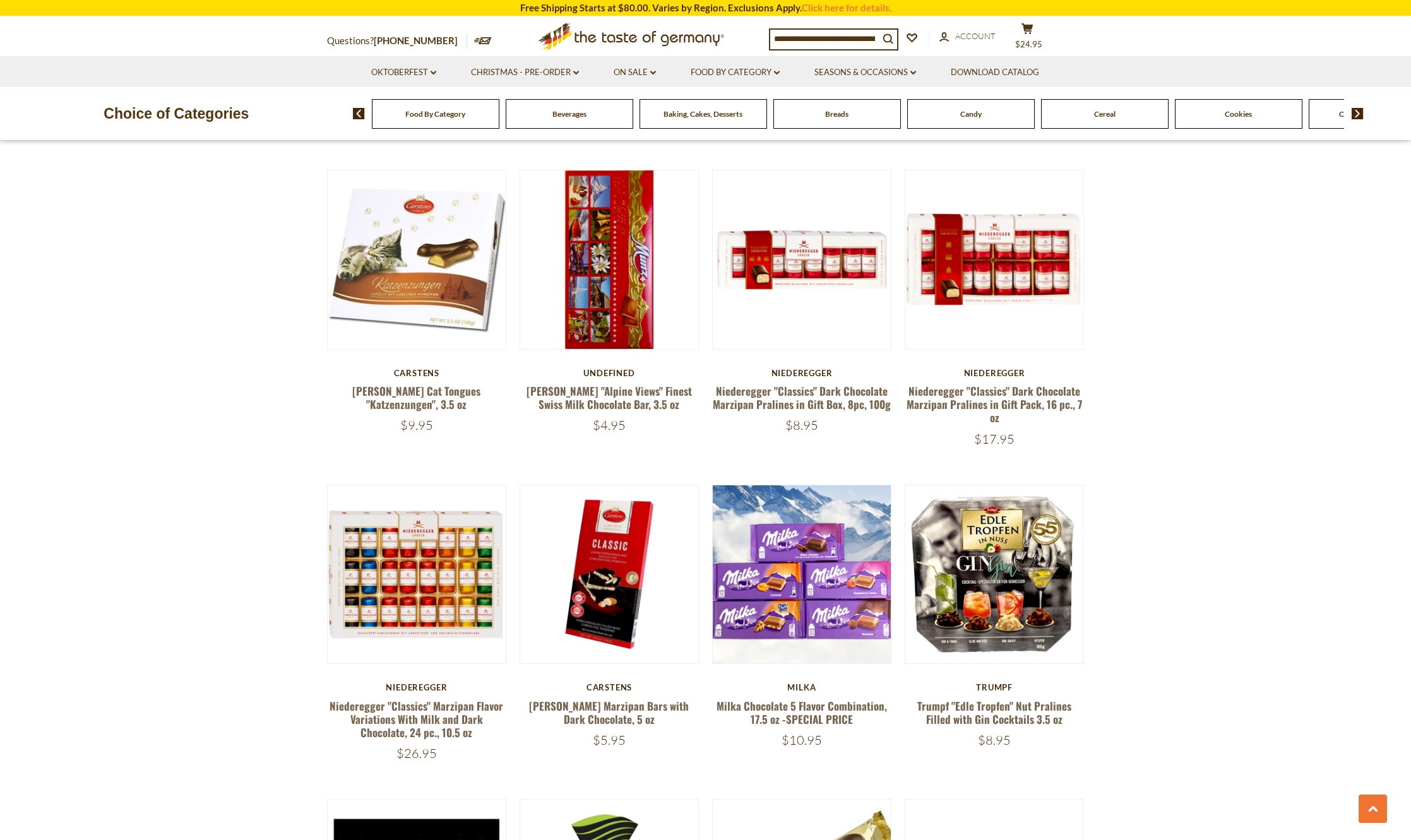
scroll to position [1655, 0]
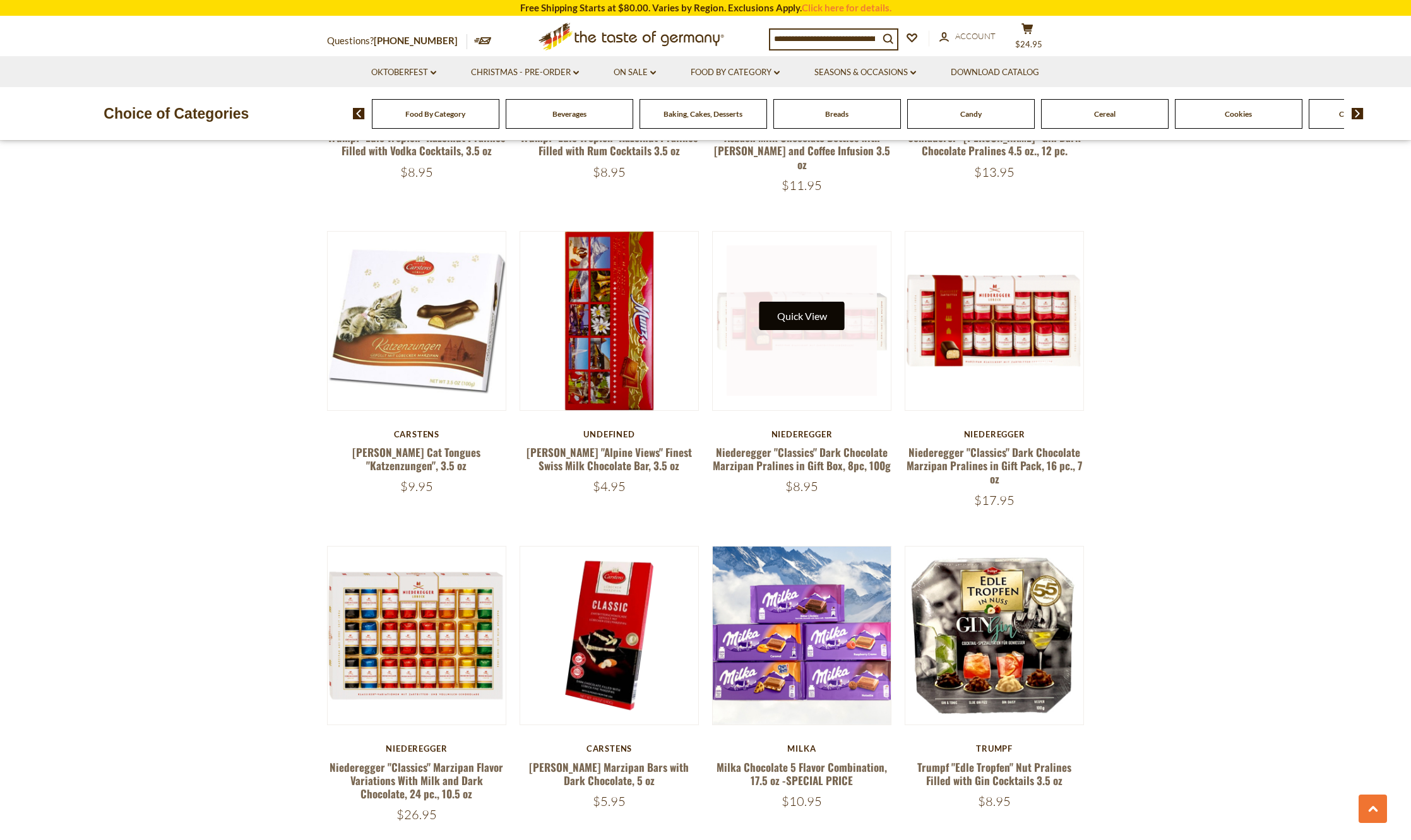
click at [797, 302] on button "Quick View" at bounding box center [801, 316] width 85 height 28
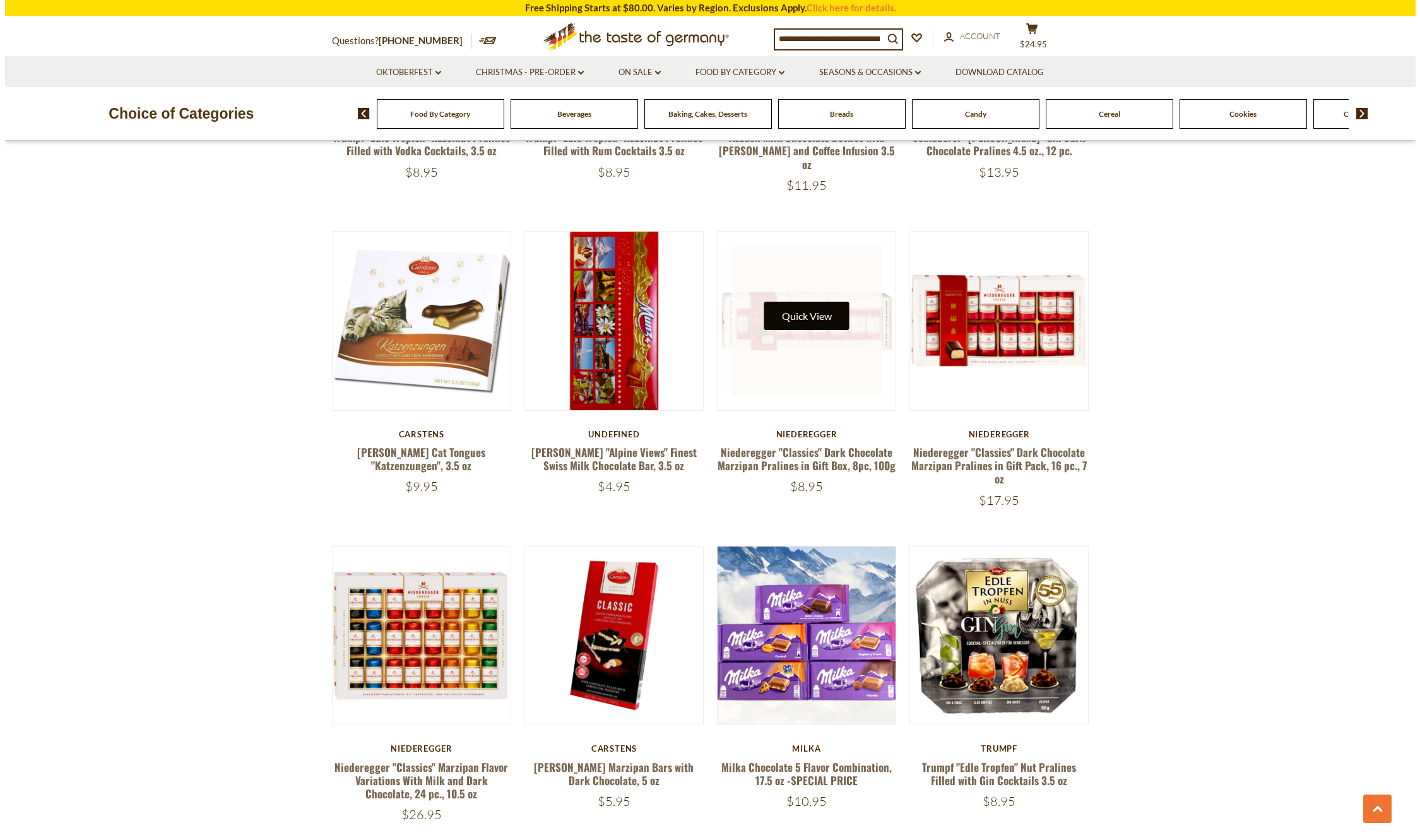
scroll to position [1657, 0]
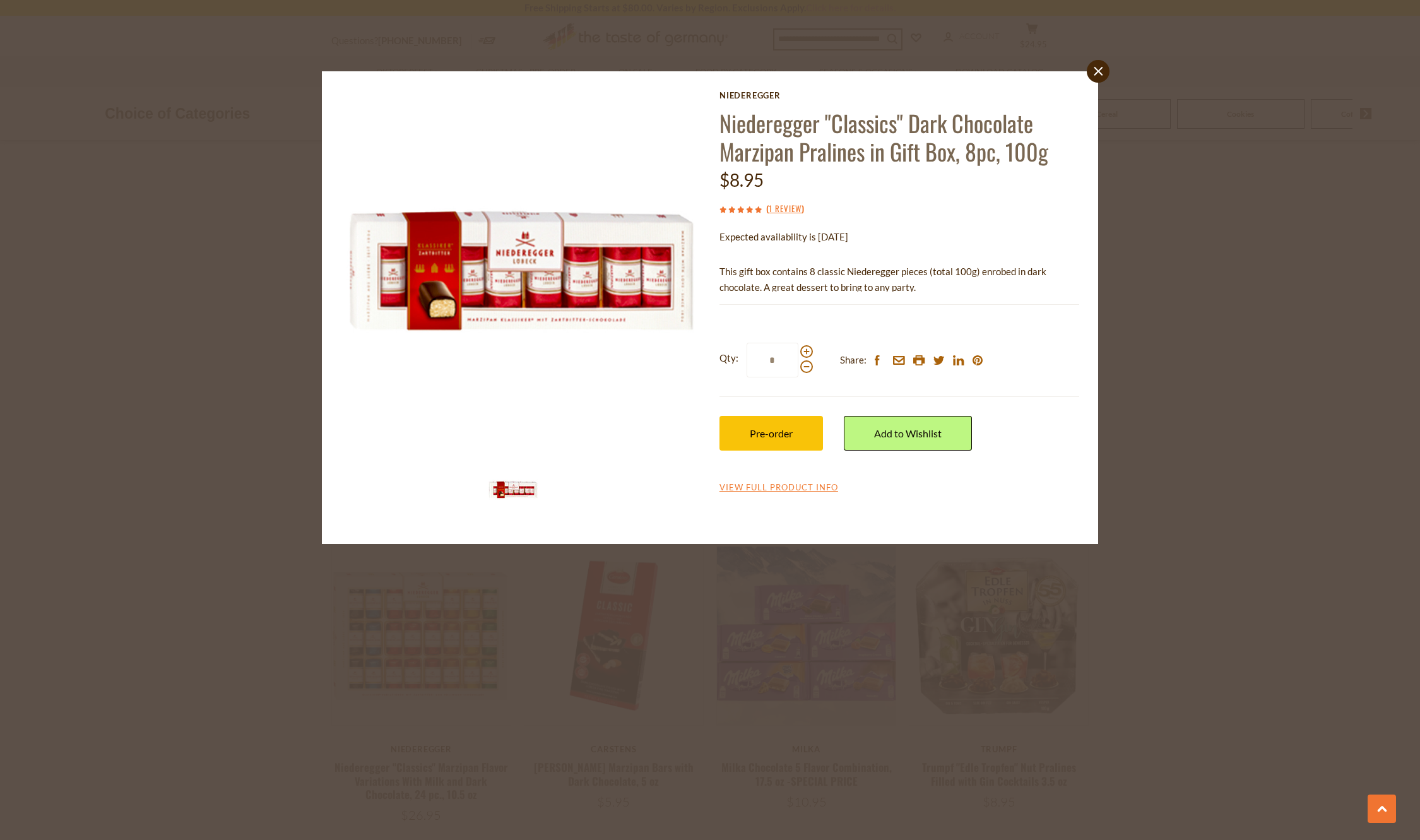
click at [1233, 301] on div "close Niederegger Niederegger "Classics" Dark Chocolate Marzipan Pralines in Gi…" at bounding box center [710, 420] width 1420 height 840
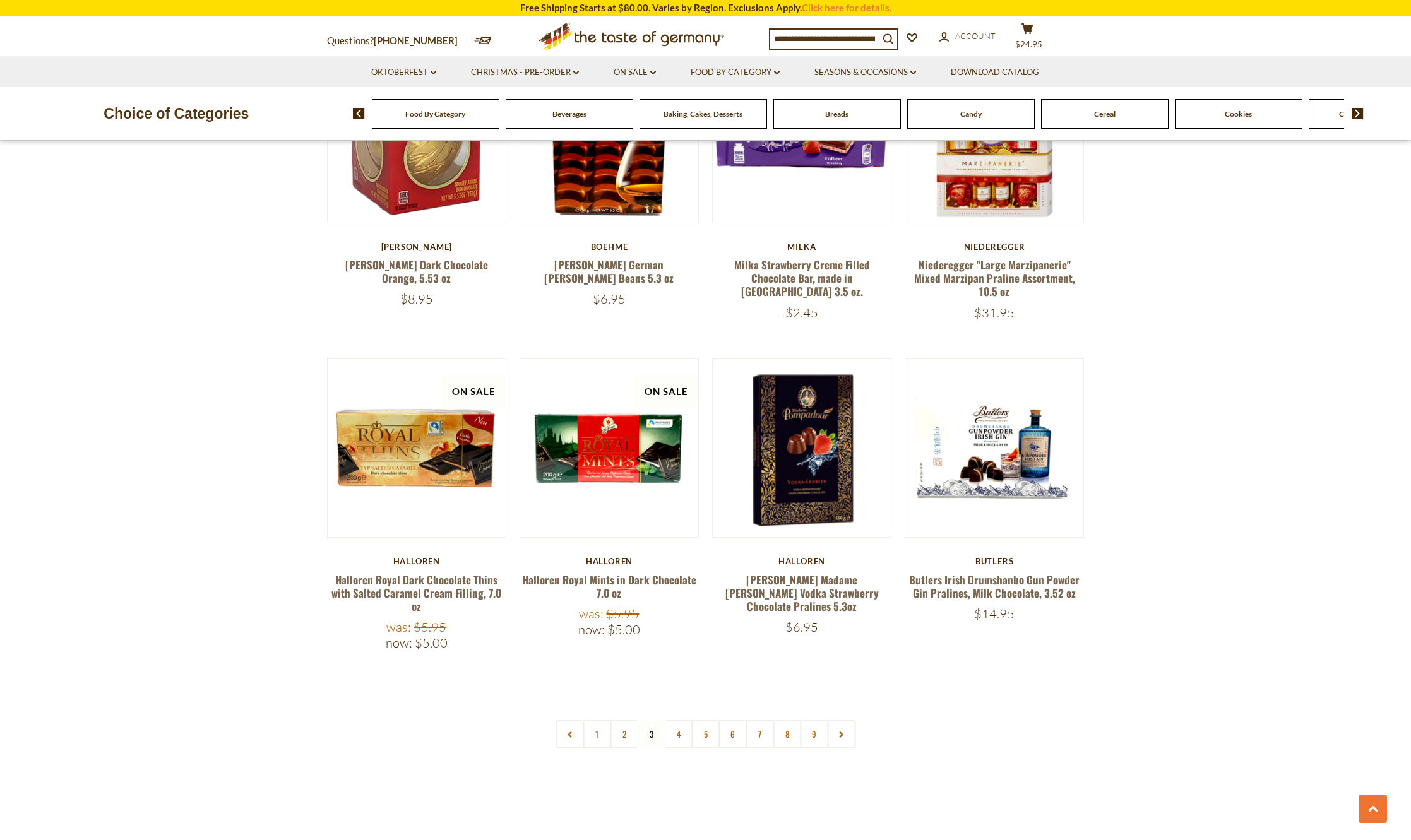
scroll to position [2854, 0]
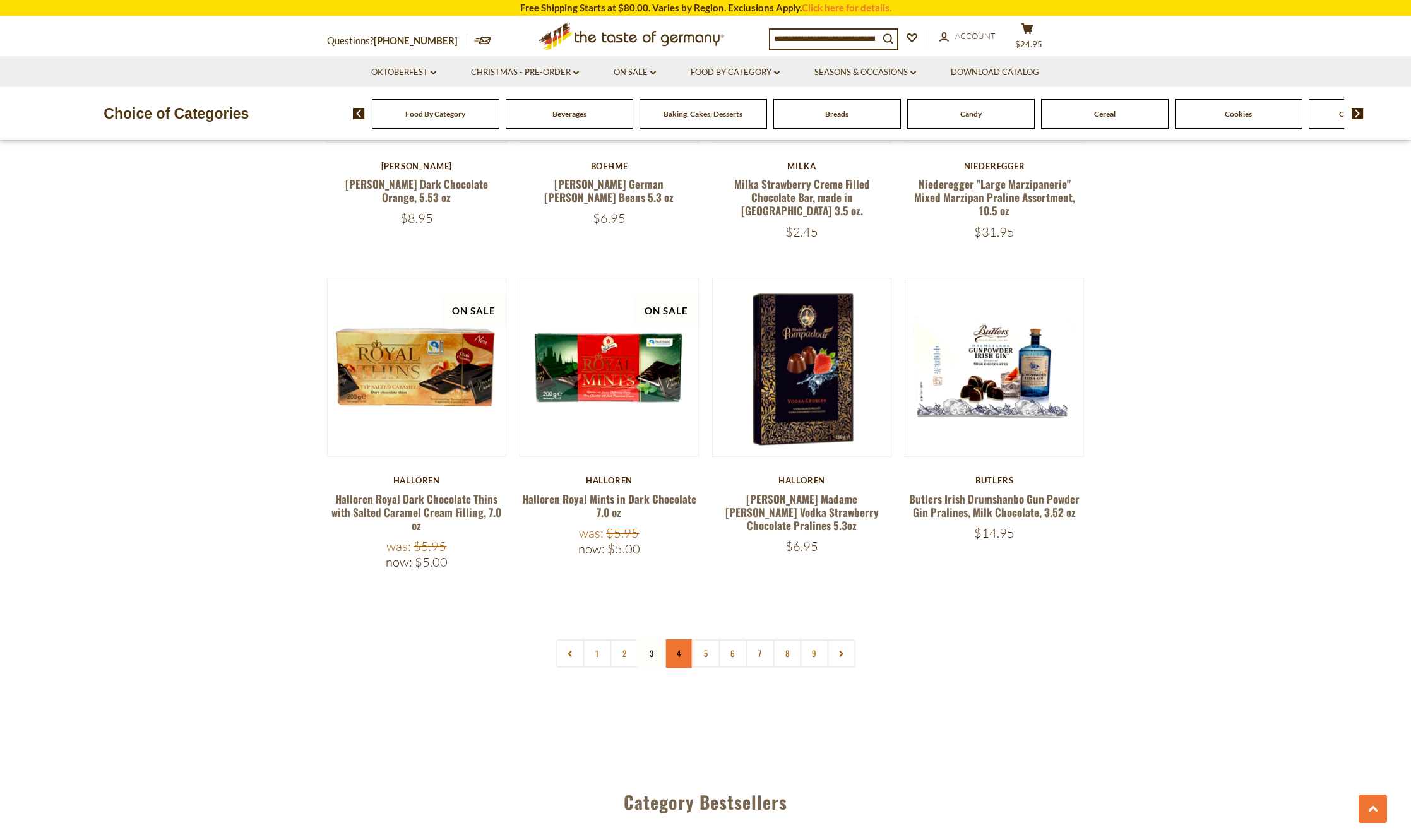
click at [686, 639] on link "4" at bounding box center [678, 653] width 28 height 28
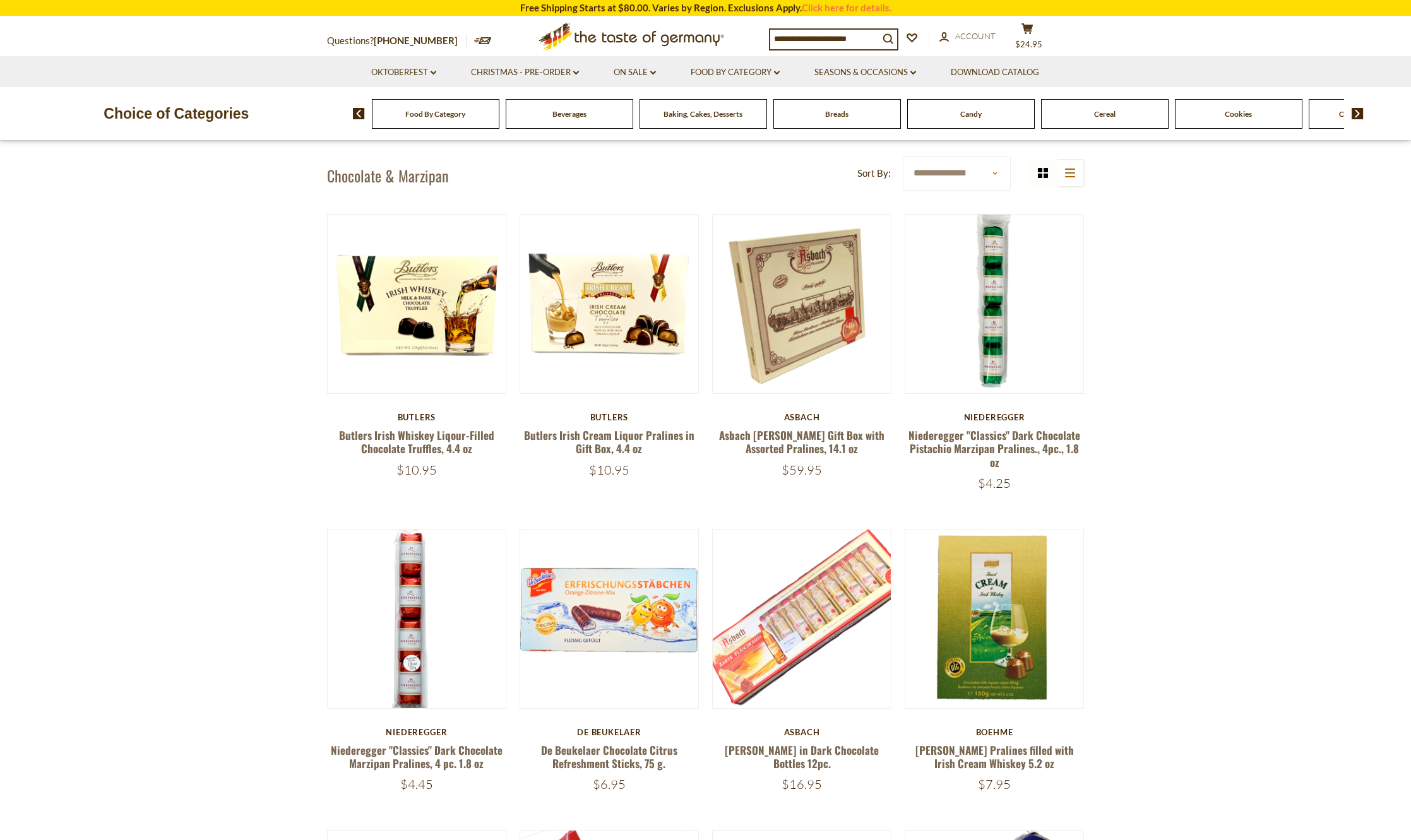
scroll to position [394, 0]
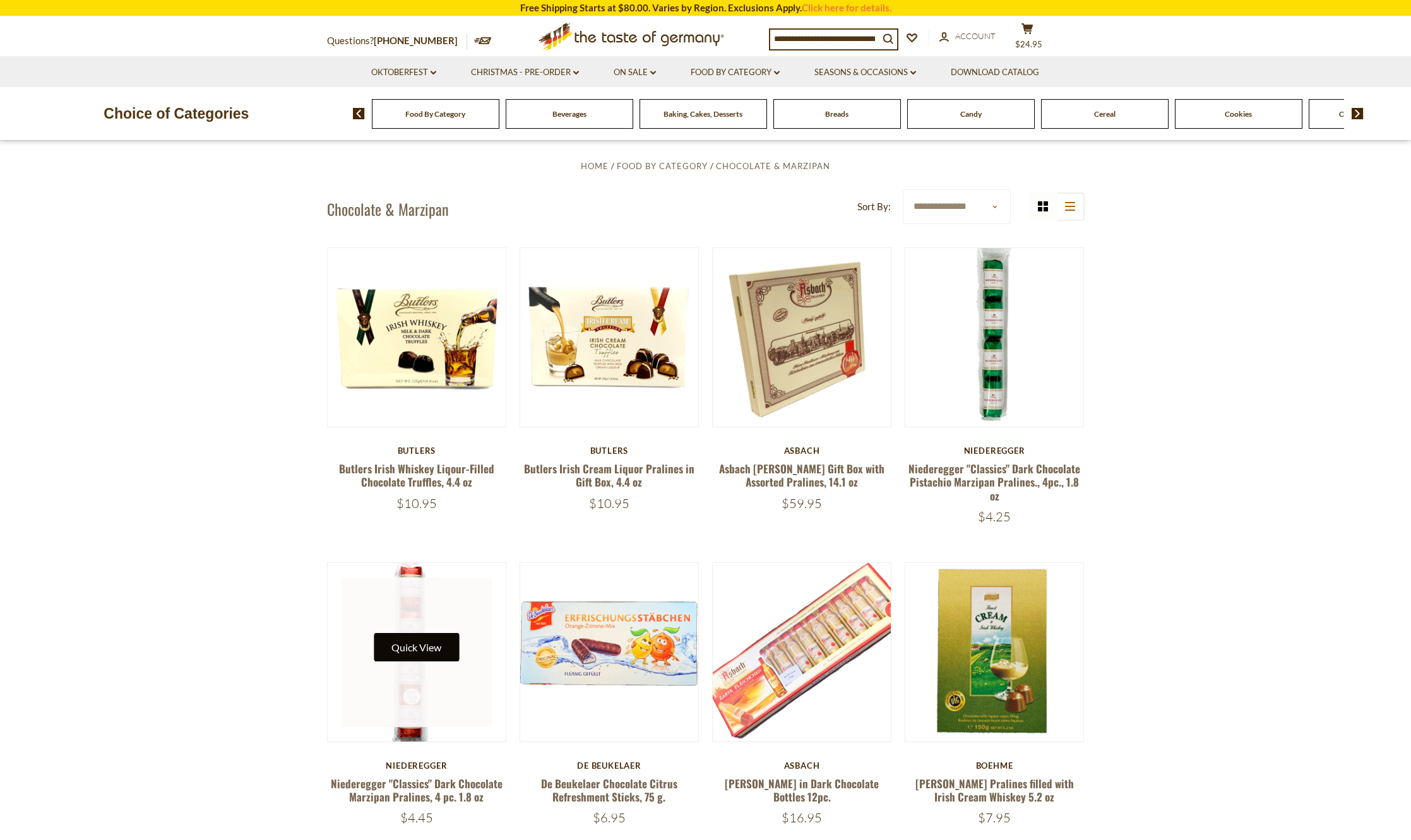
click at [416, 633] on button "Quick View" at bounding box center [416, 647] width 85 height 28
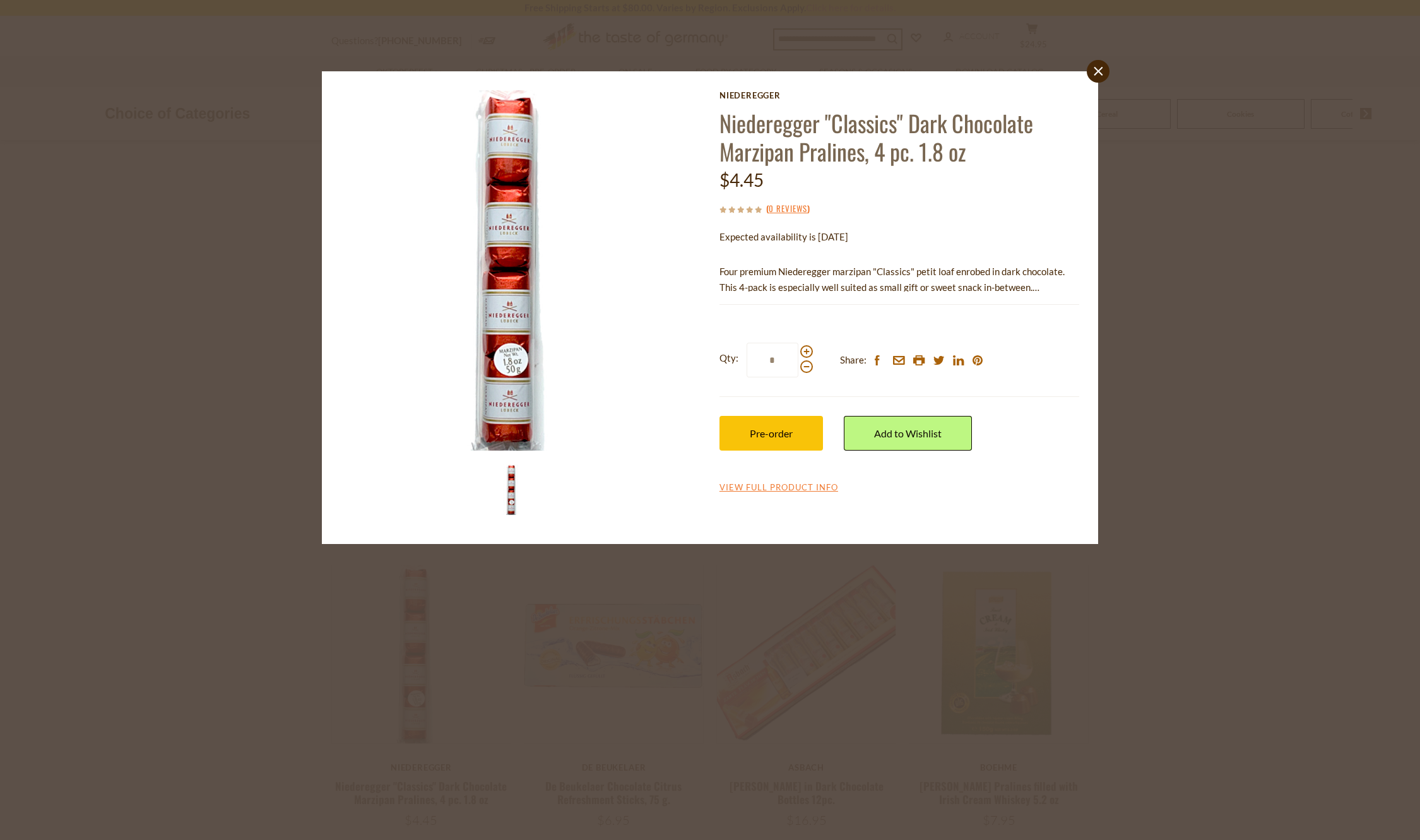
click at [1277, 419] on div "close Niederegger Niederegger "Classics" Dark Chocolate Marzipan Pralines, 4 pc…" at bounding box center [710, 420] width 1420 height 840
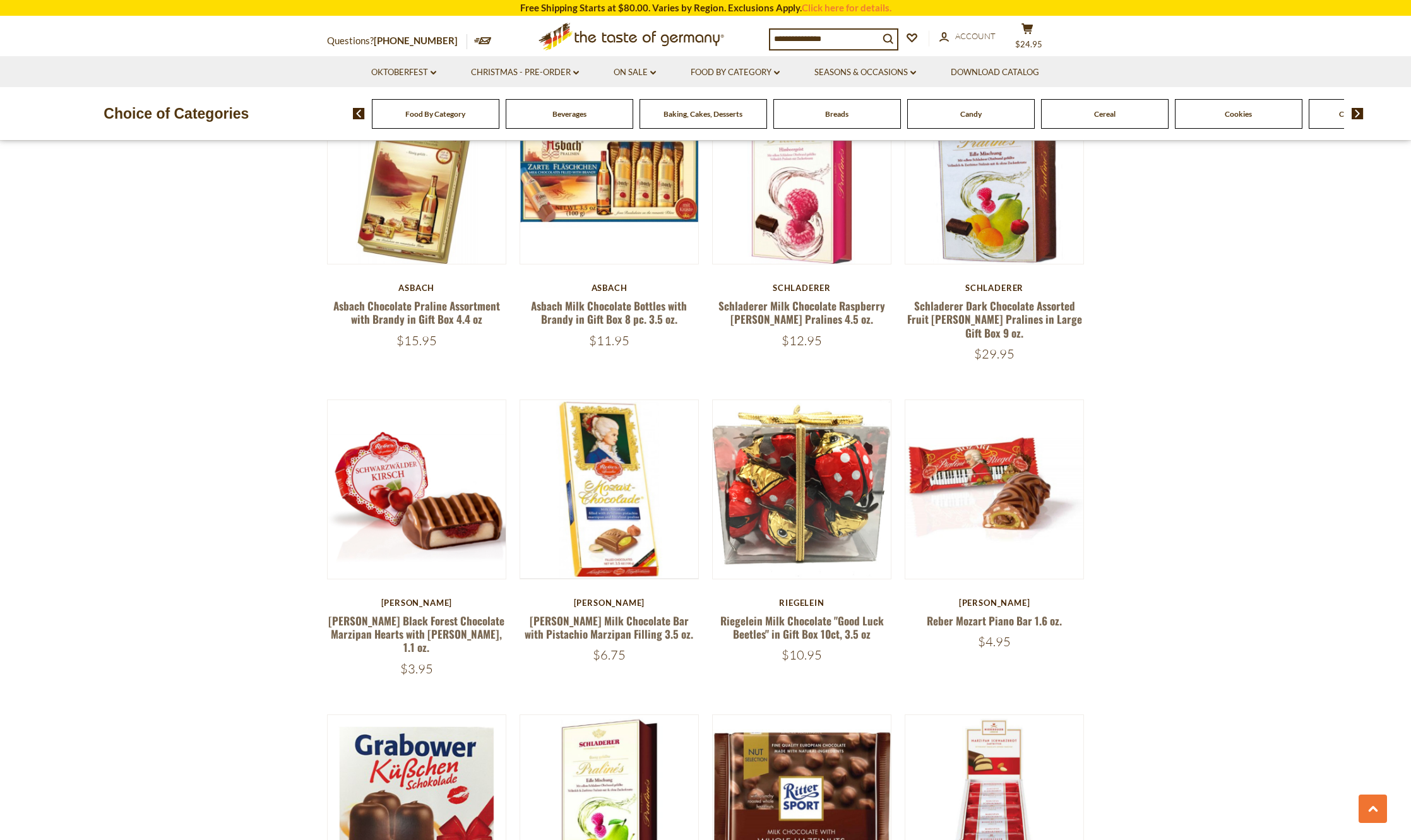
scroll to position [2602, 0]
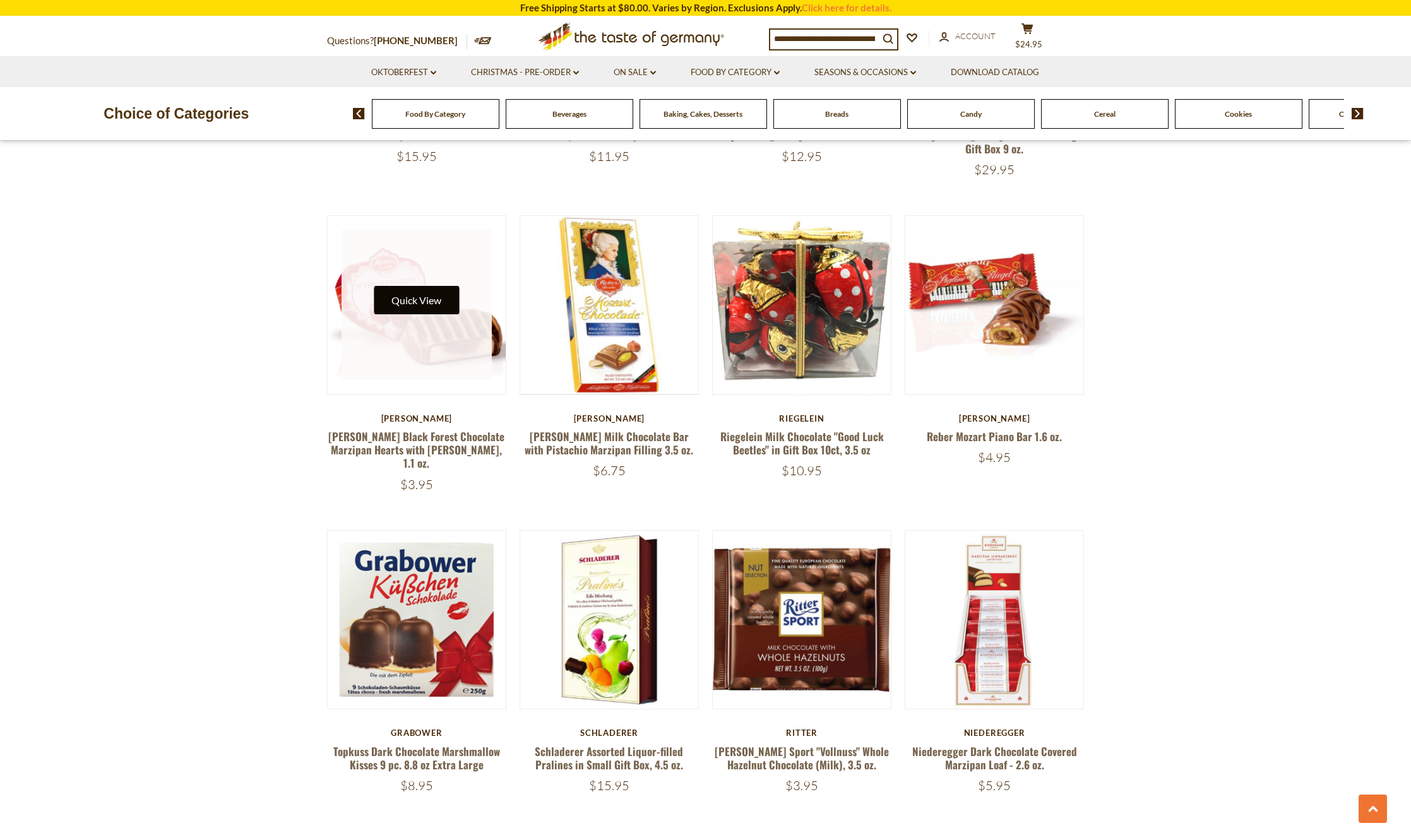
click at [424, 286] on button "Quick View" at bounding box center [416, 300] width 85 height 28
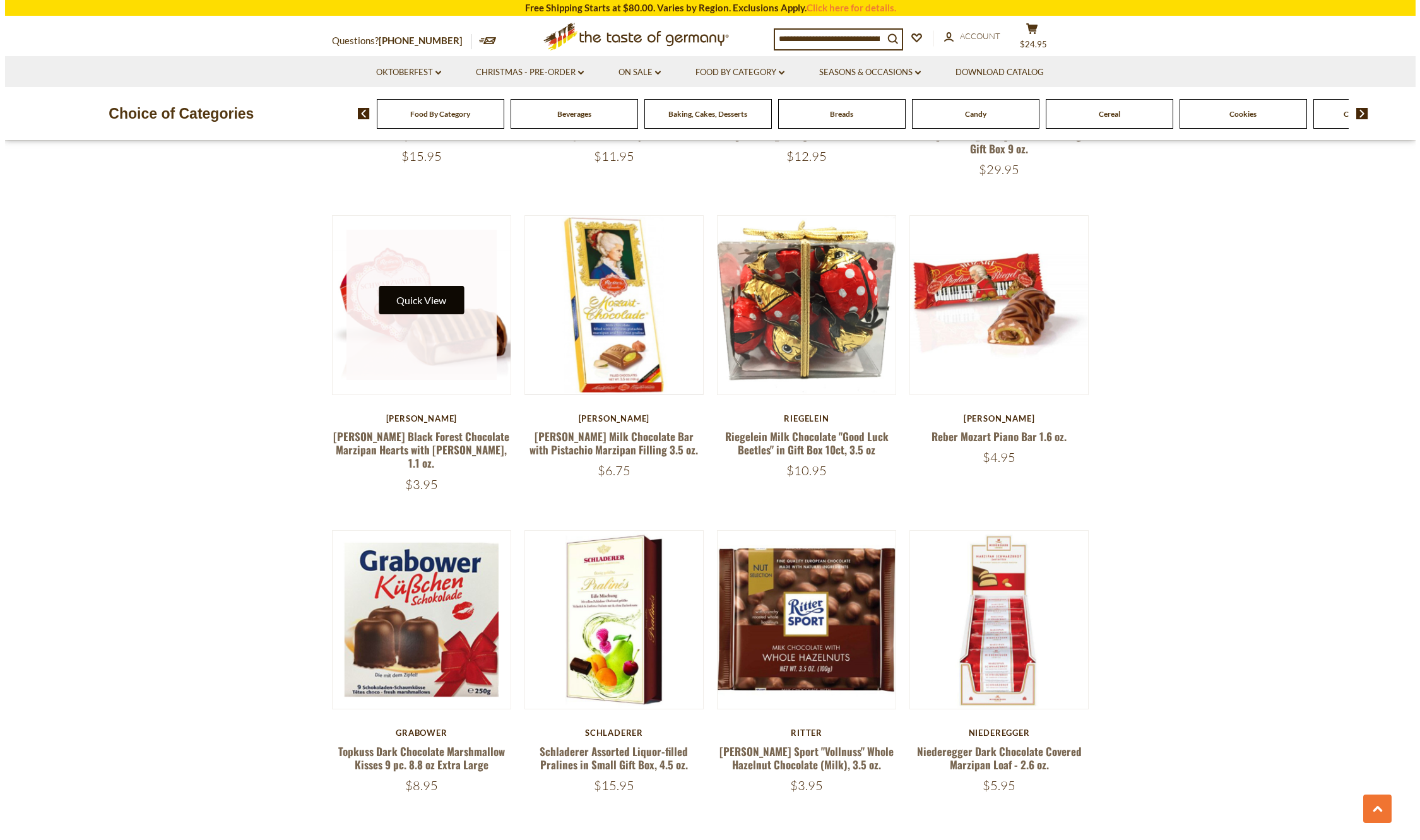
scroll to position [2603, 0]
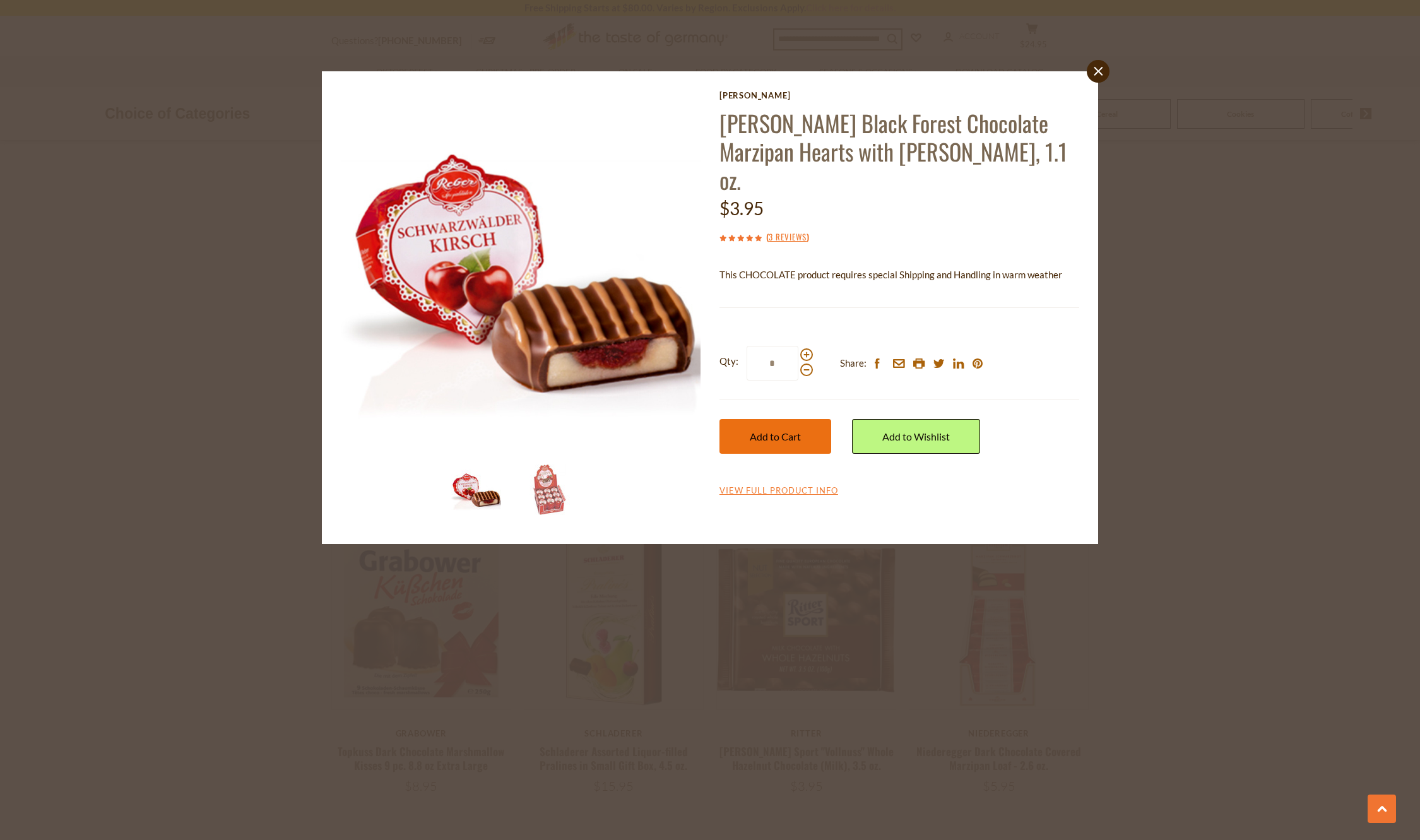
click at [775, 430] on span "Add to Cart" at bounding box center [775, 436] width 51 height 12
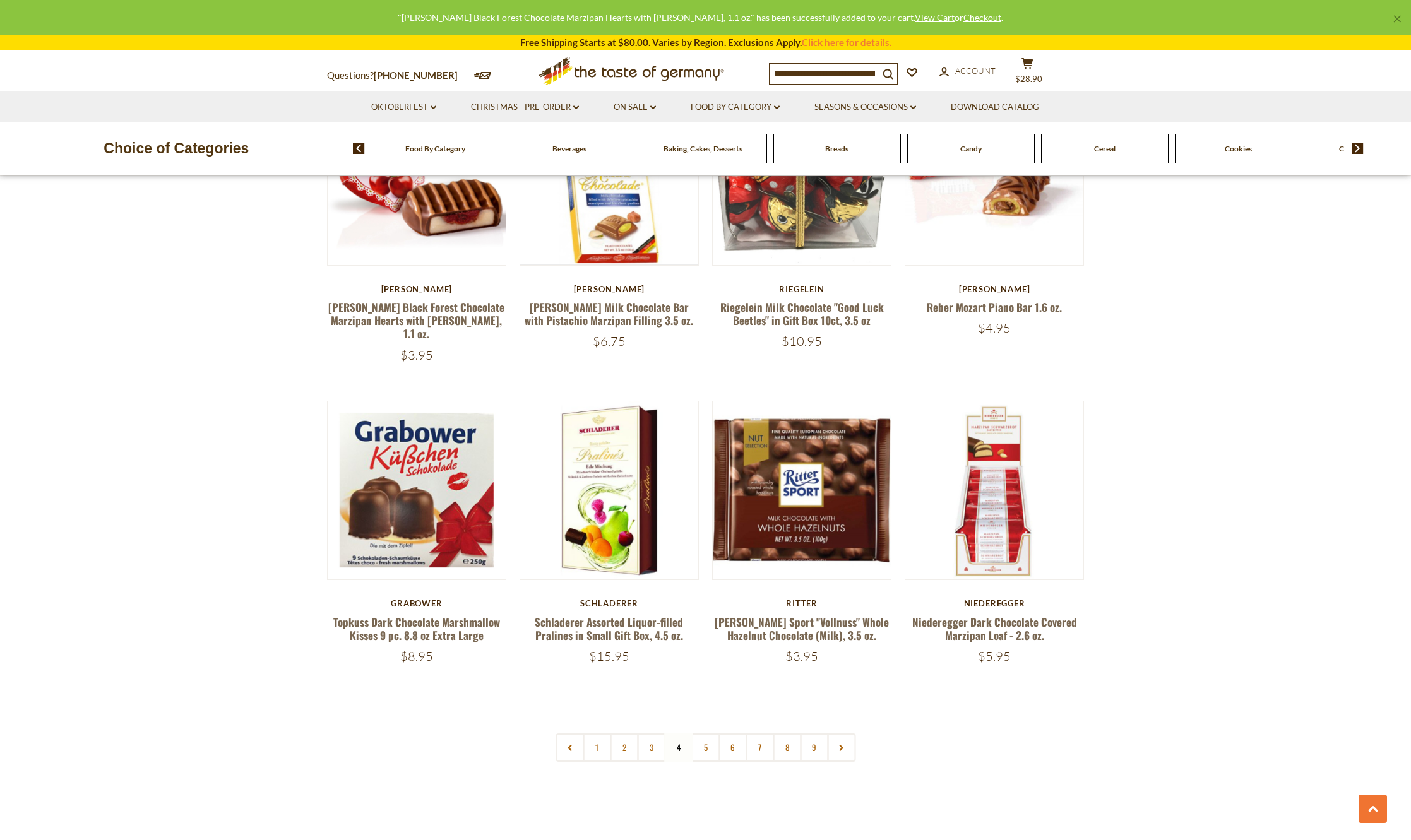
scroll to position [2791, 0]
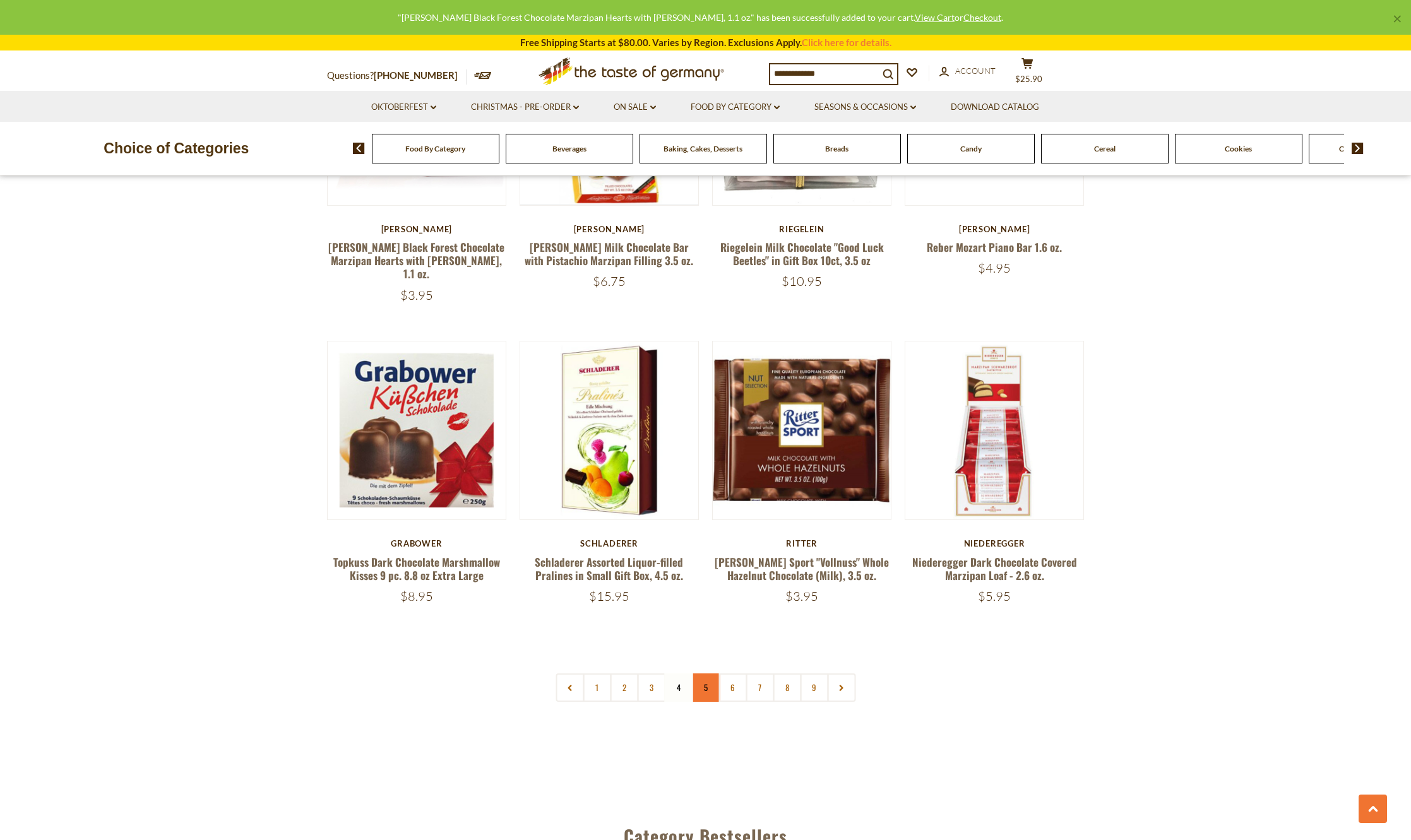
click at [700, 673] on link "5" at bounding box center [706, 687] width 28 height 28
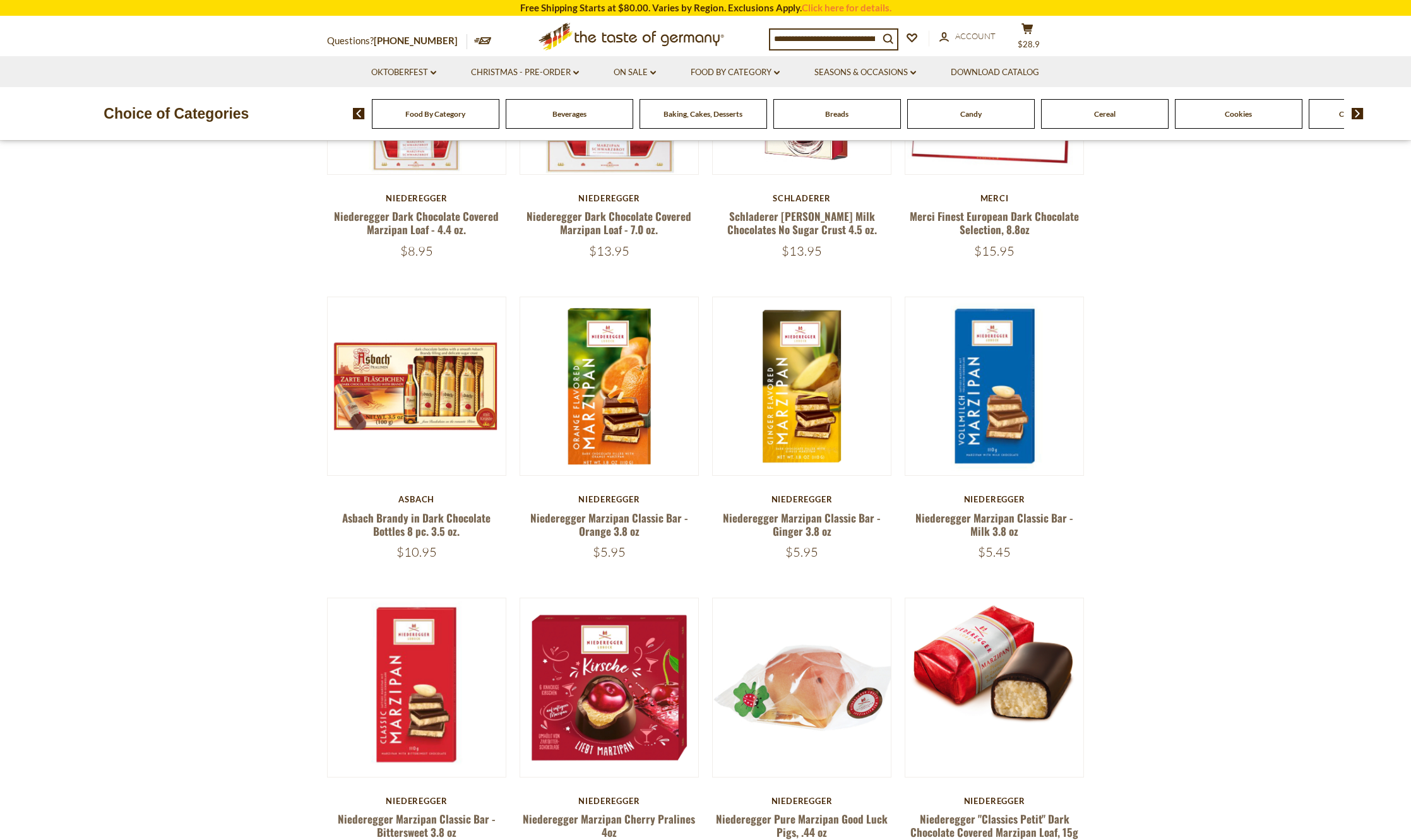
scroll to position [961, 0]
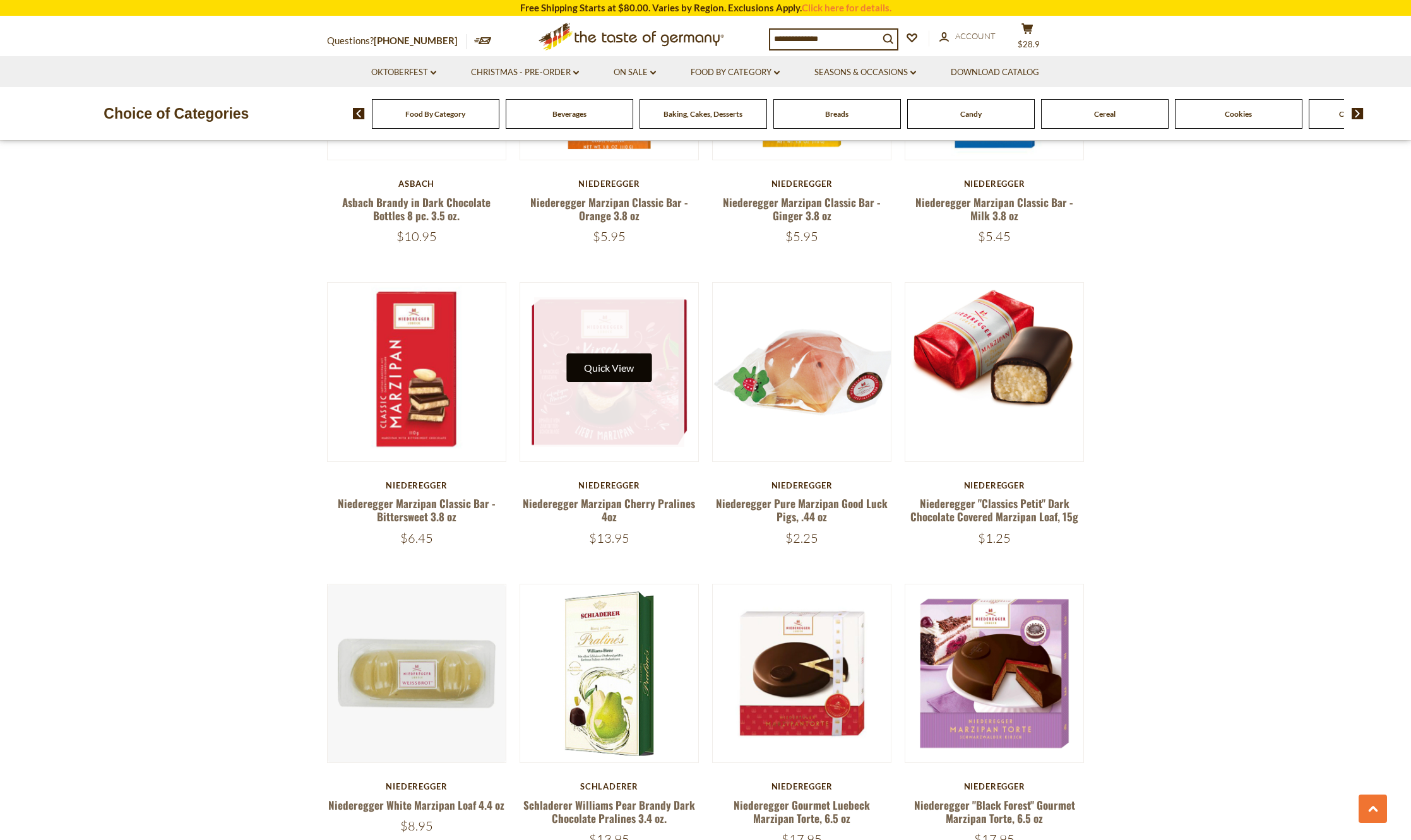
click at [610, 360] on button "Quick View" at bounding box center [608, 368] width 85 height 28
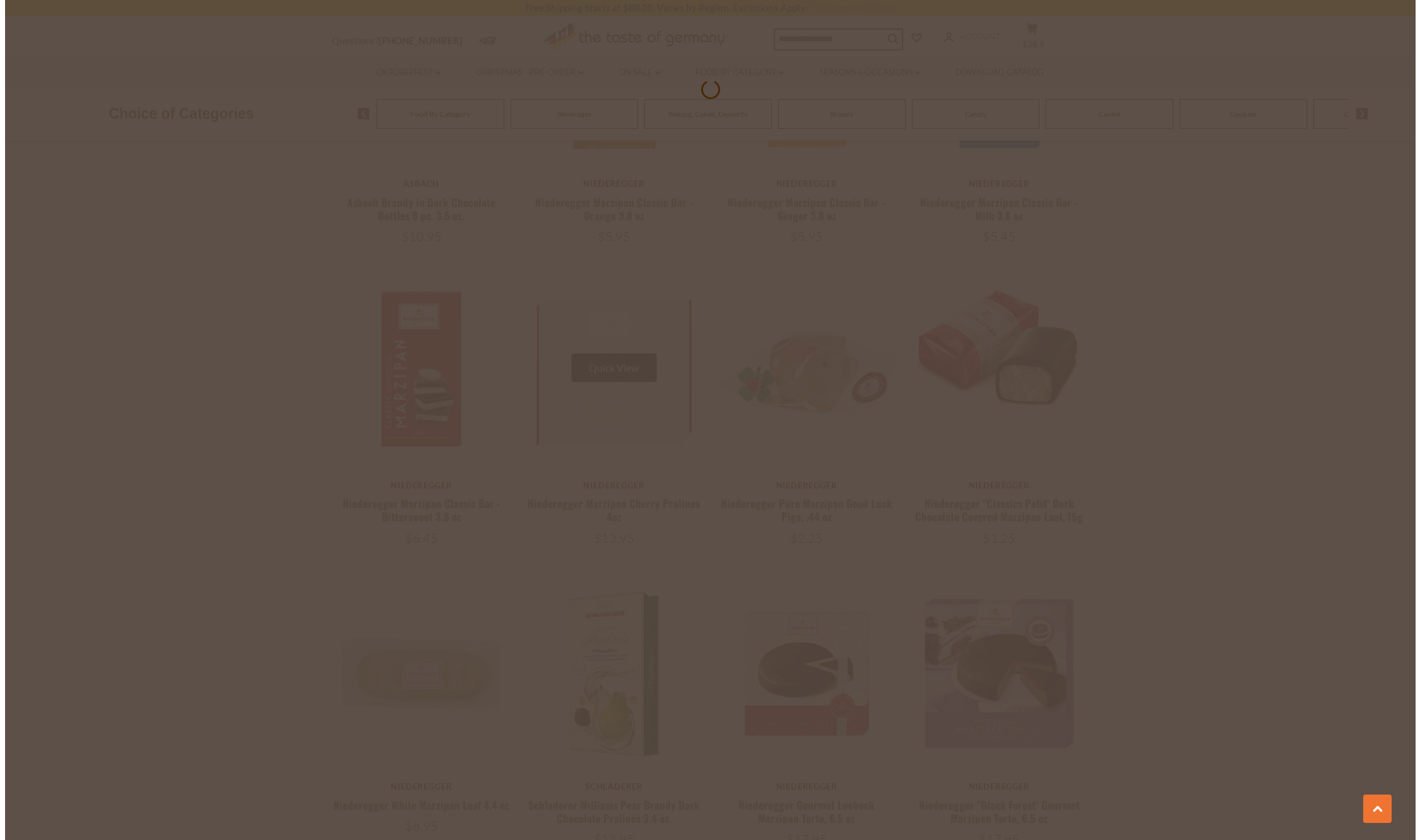
scroll to position [964, 0]
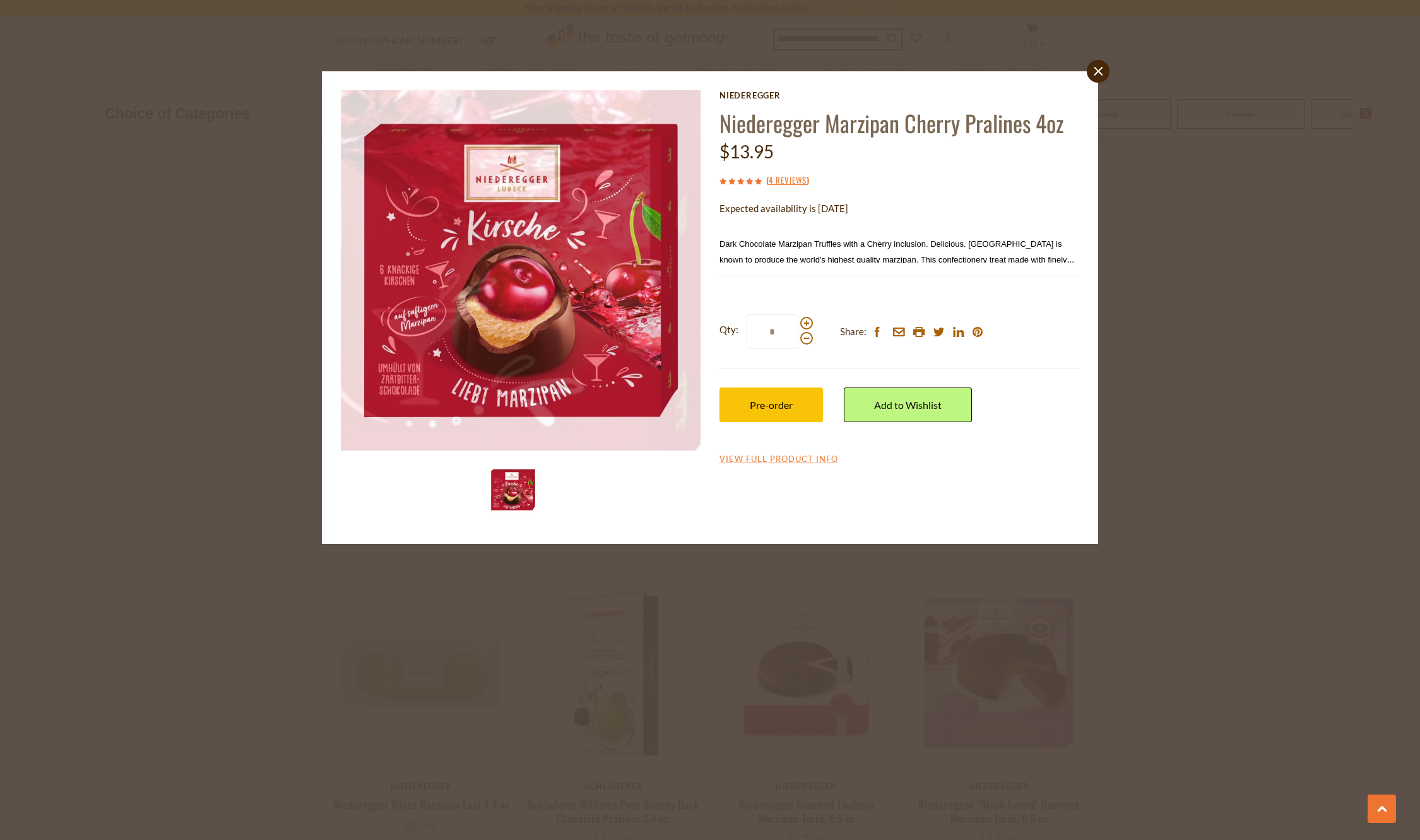
click at [1276, 380] on div "close Niederegger Niederegger Marzipan Cherry Pralines 4oz $13.95 ( 4 Reviews )…" at bounding box center [710, 420] width 1420 height 840
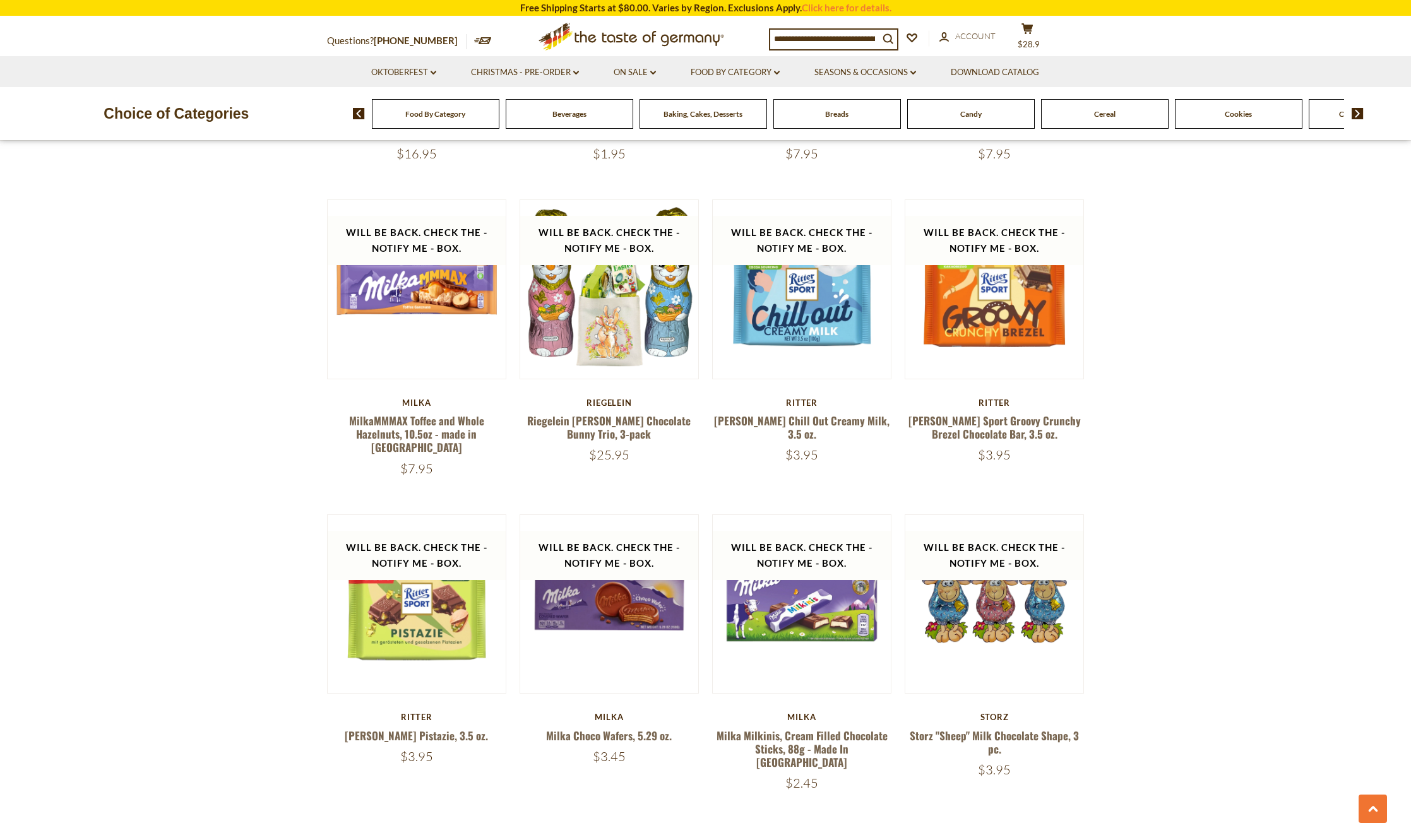
scroll to position [2665, 0]
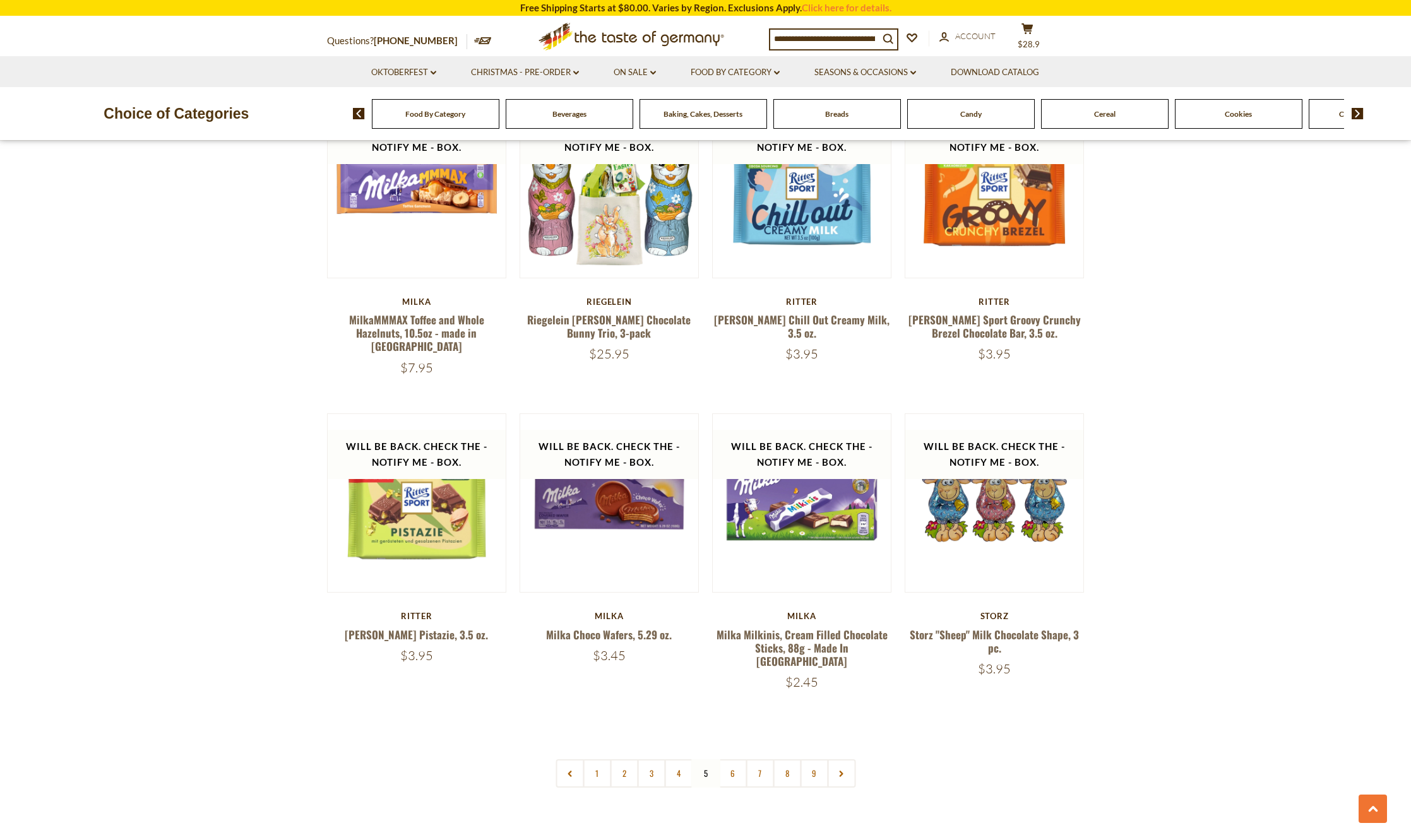
click at [1360, 116] on img at bounding box center [1357, 113] width 12 height 12
click at [1313, 115] on span "Chocolate & Marzipan" at bounding box center [1339, 114] width 75 height 9
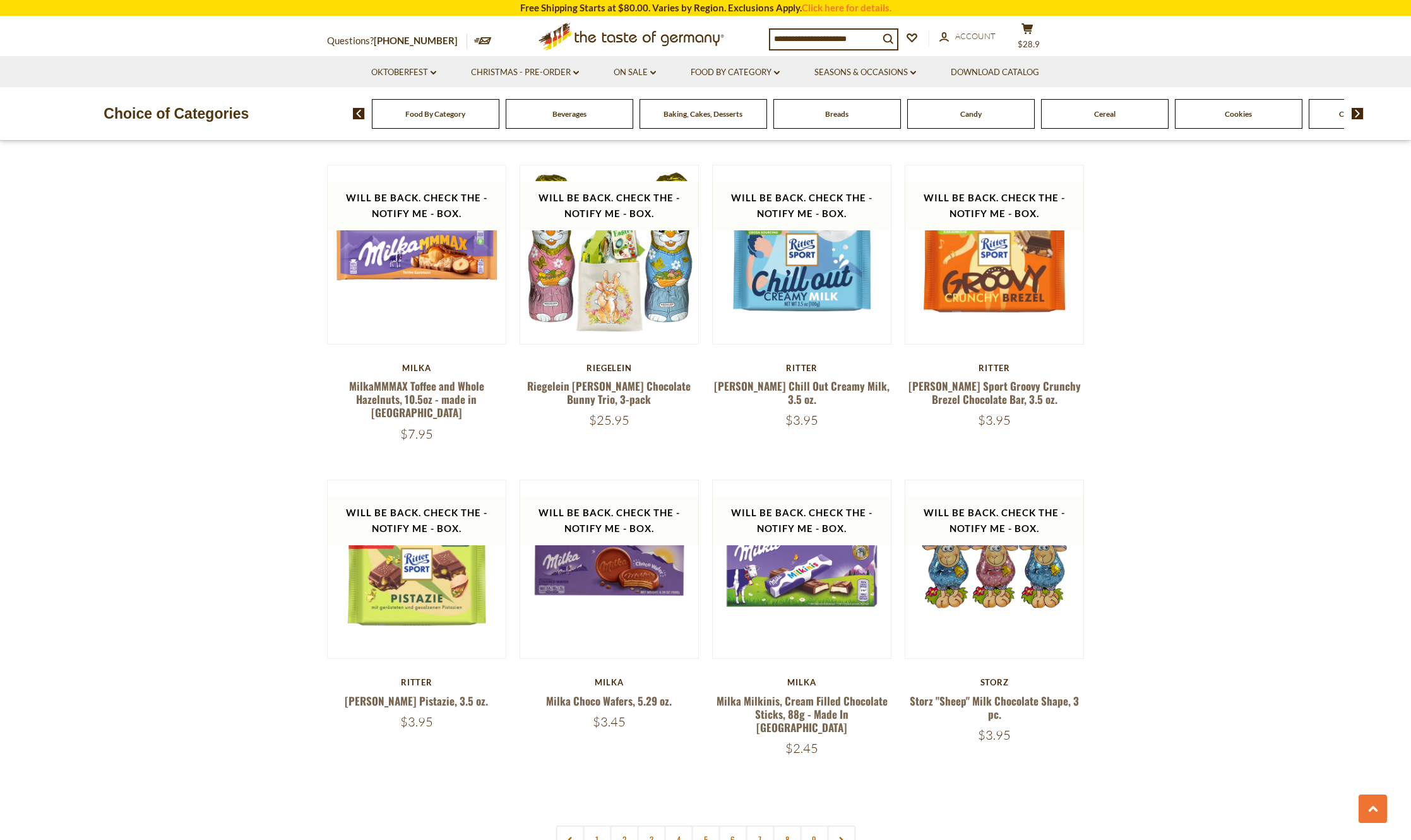
scroll to position [2776, 0]
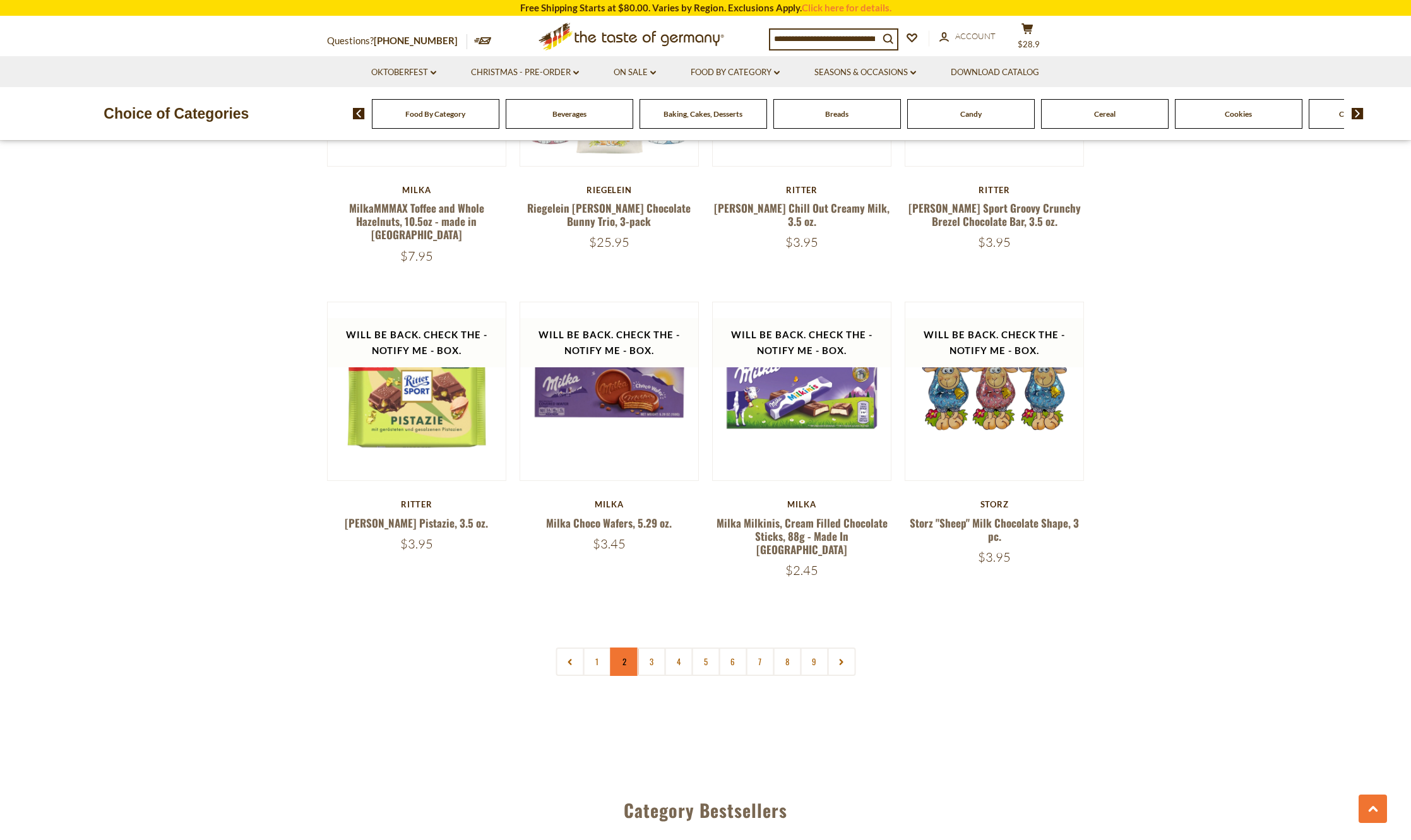
click at [623, 648] on link "2" at bounding box center [624, 662] width 28 height 28
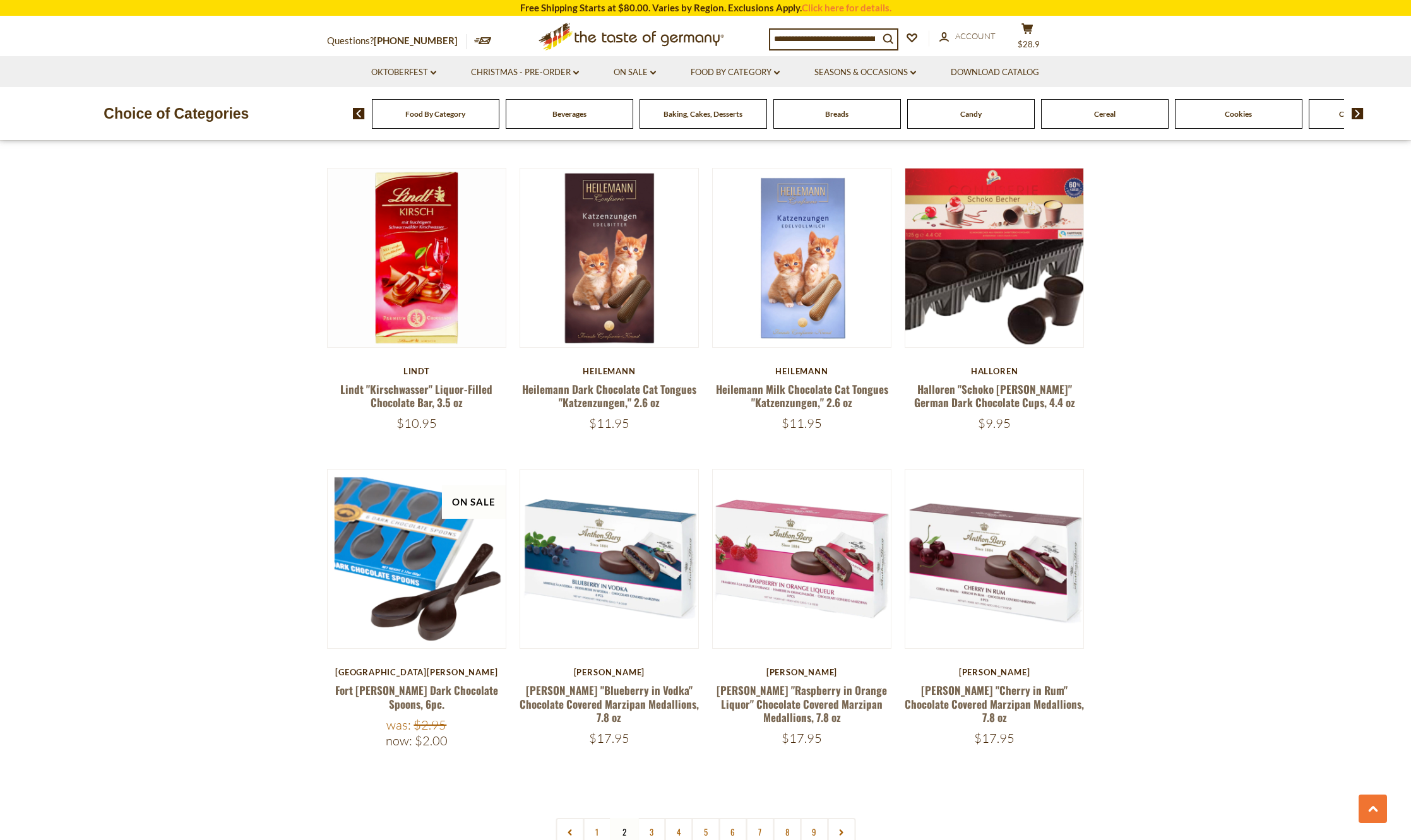
scroll to position [2854, 0]
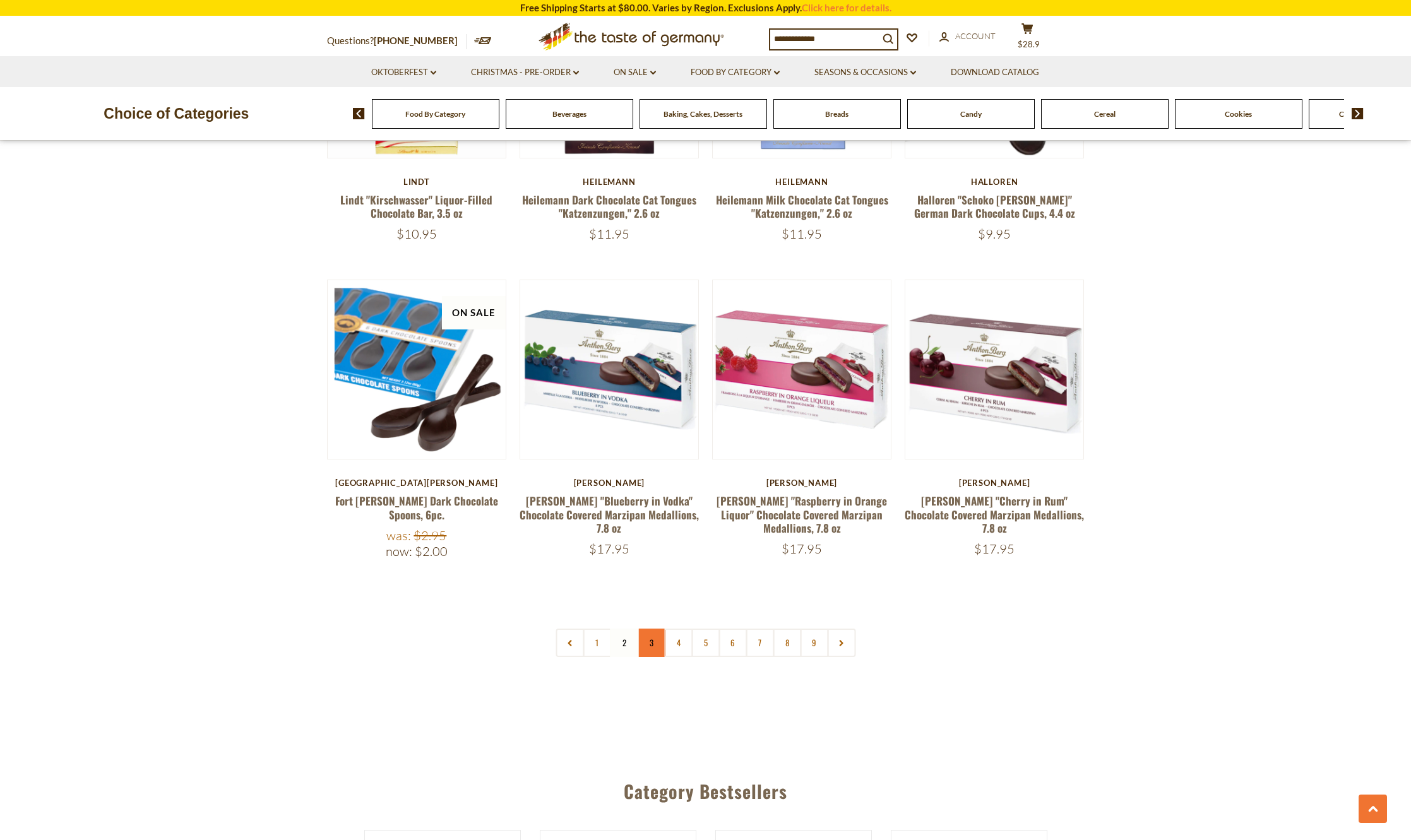
click at [653, 629] on link "3" at bounding box center [651, 643] width 28 height 28
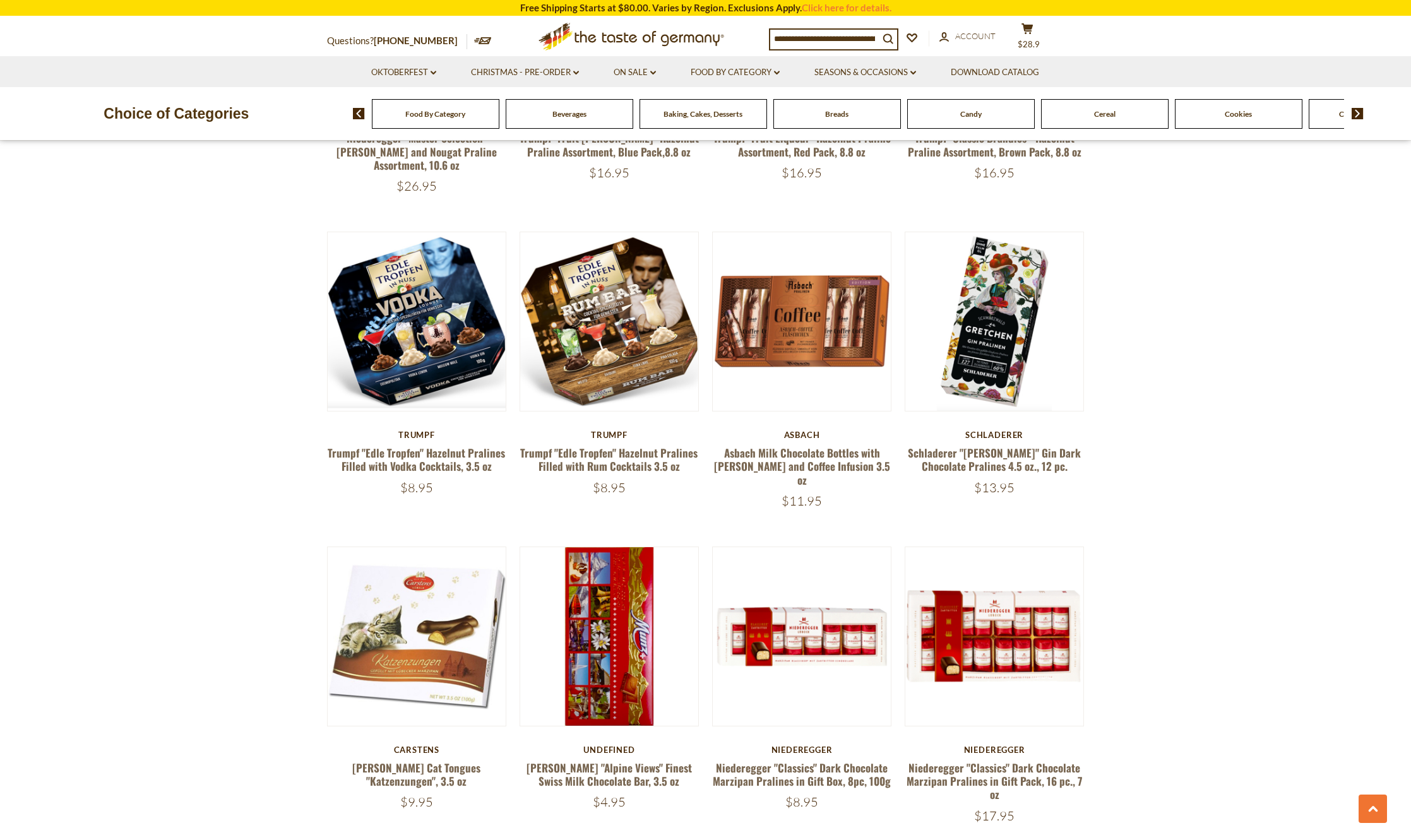
scroll to position [1655, 0]
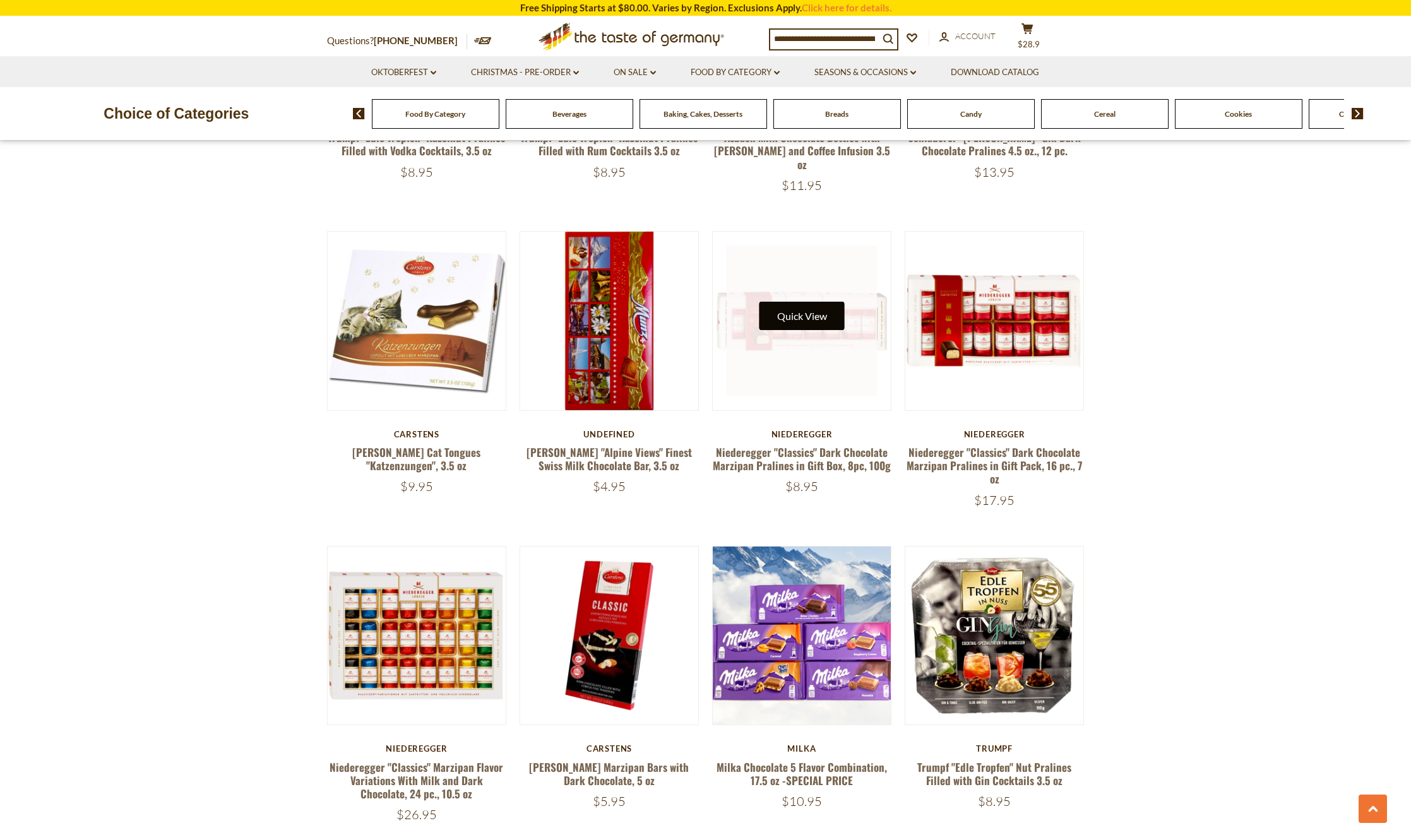
click at [791, 302] on button "Quick View" at bounding box center [801, 316] width 85 height 28
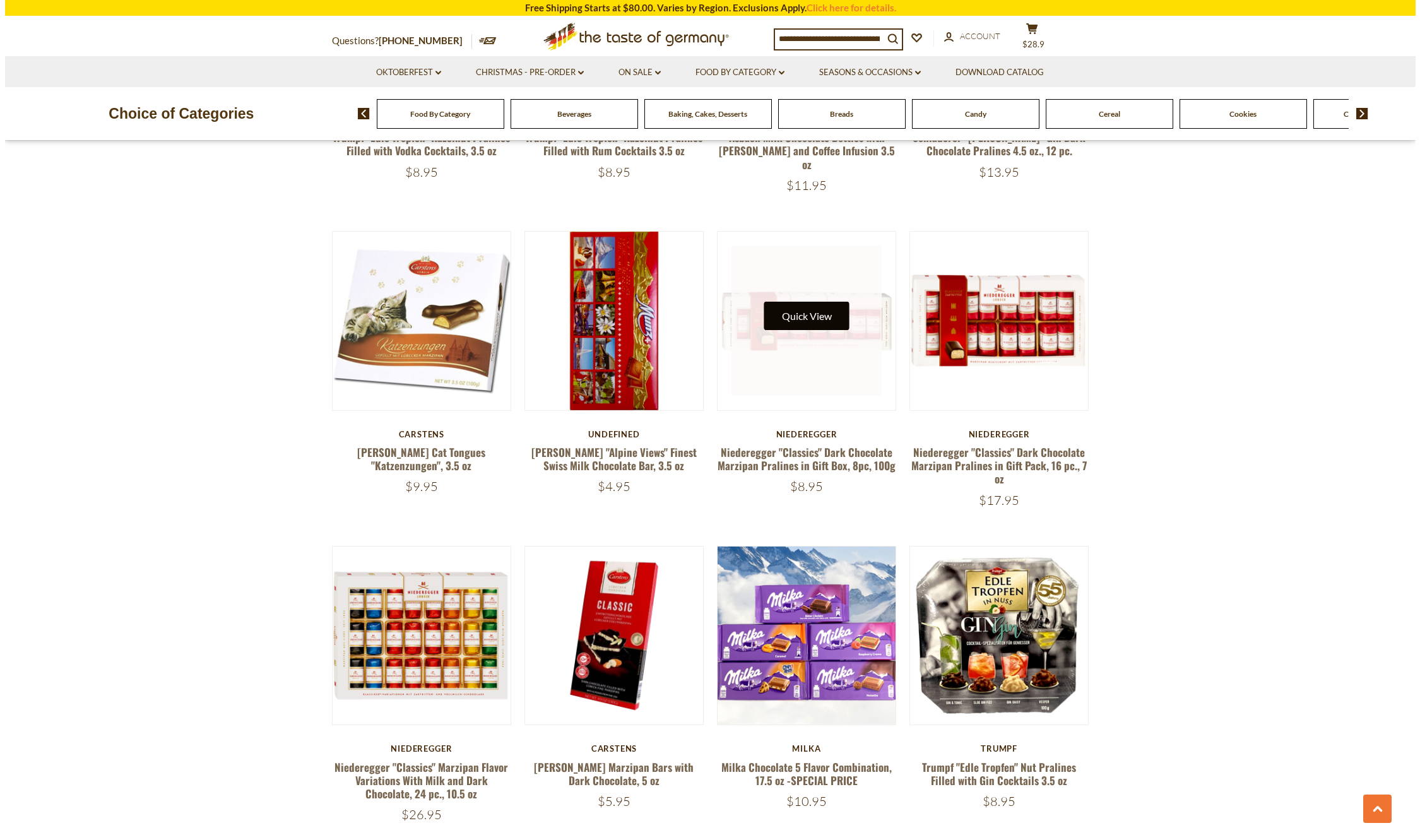
scroll to position [1657, 0]
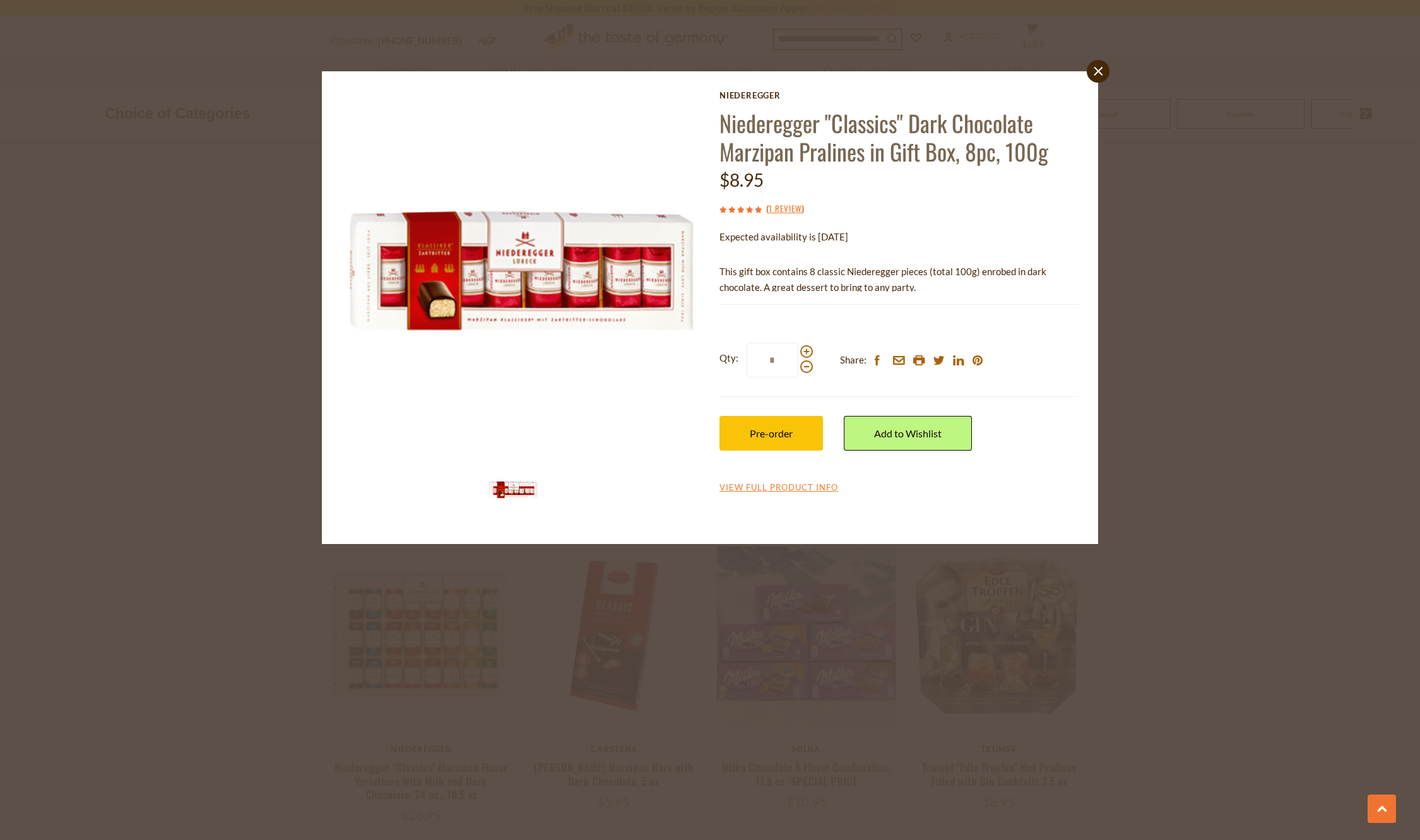
click at [1225, 333] on div "close Niederegger Niederegger "Classics" Dark Chocolate Marzipan Pralines in Gi…" at bounding box center [710, 420] width 1420 height 840
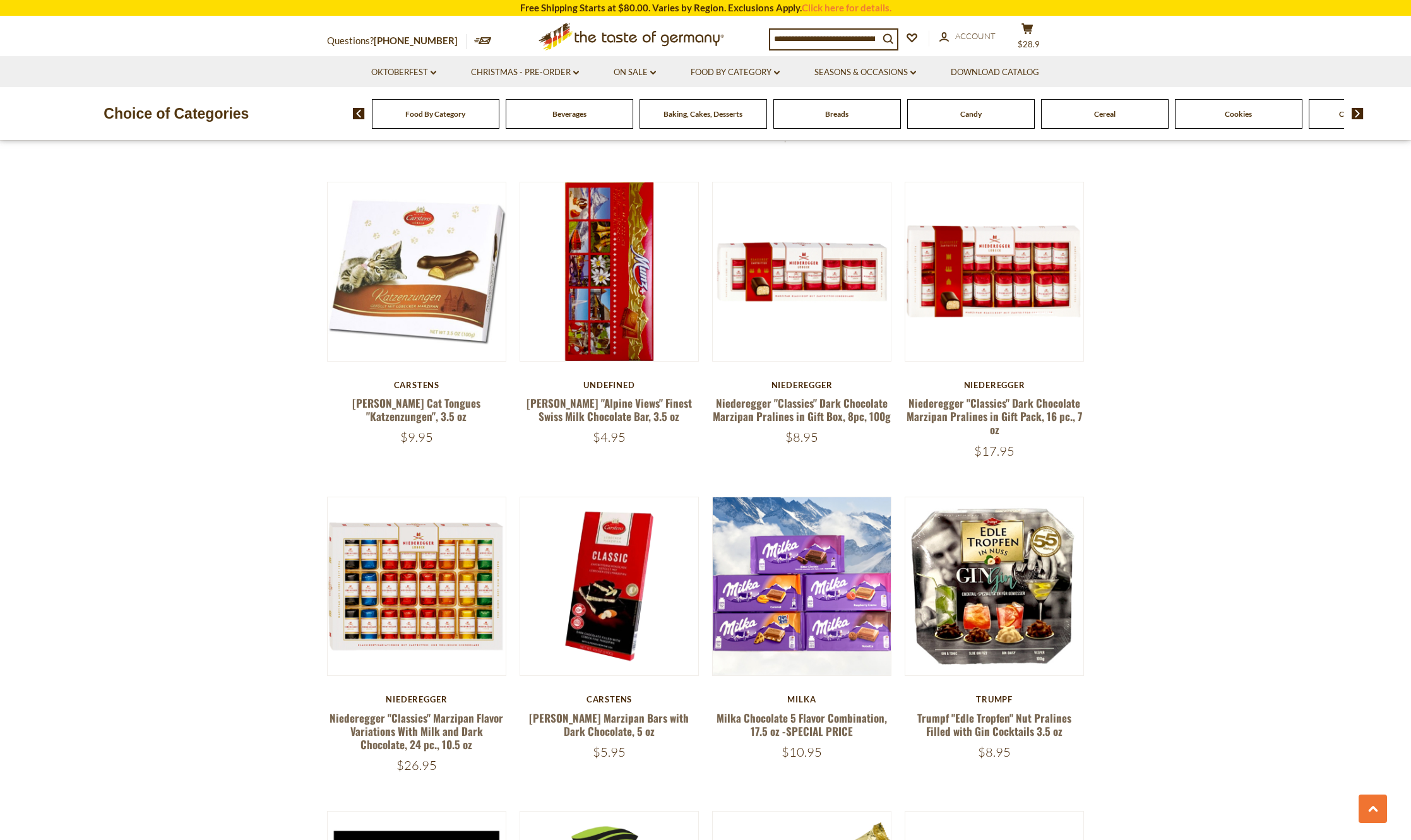
scroll to position [1718, 0]
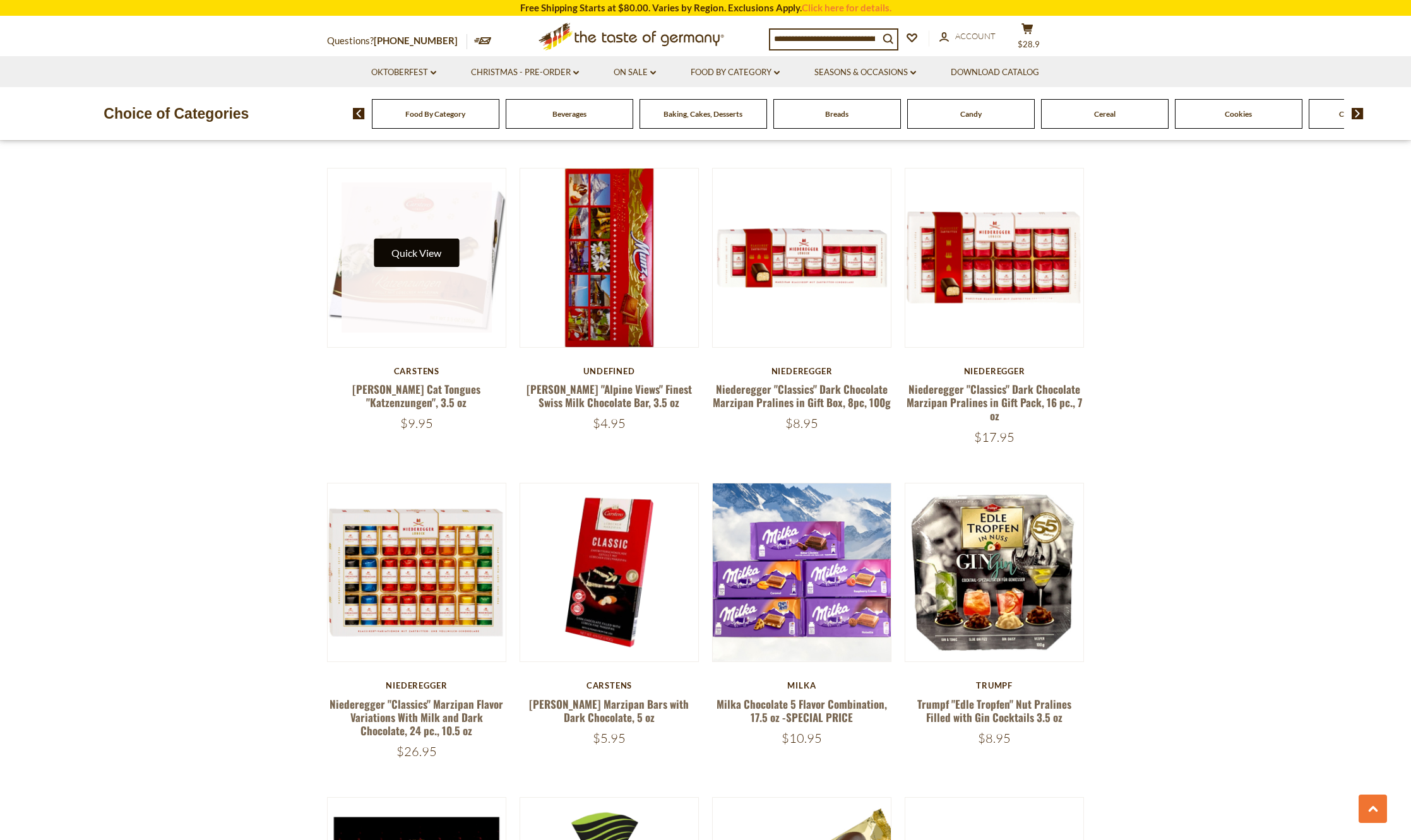
click at [417, 238] on button "Quick View" at bounding box center [416, 252] width 85 height 28
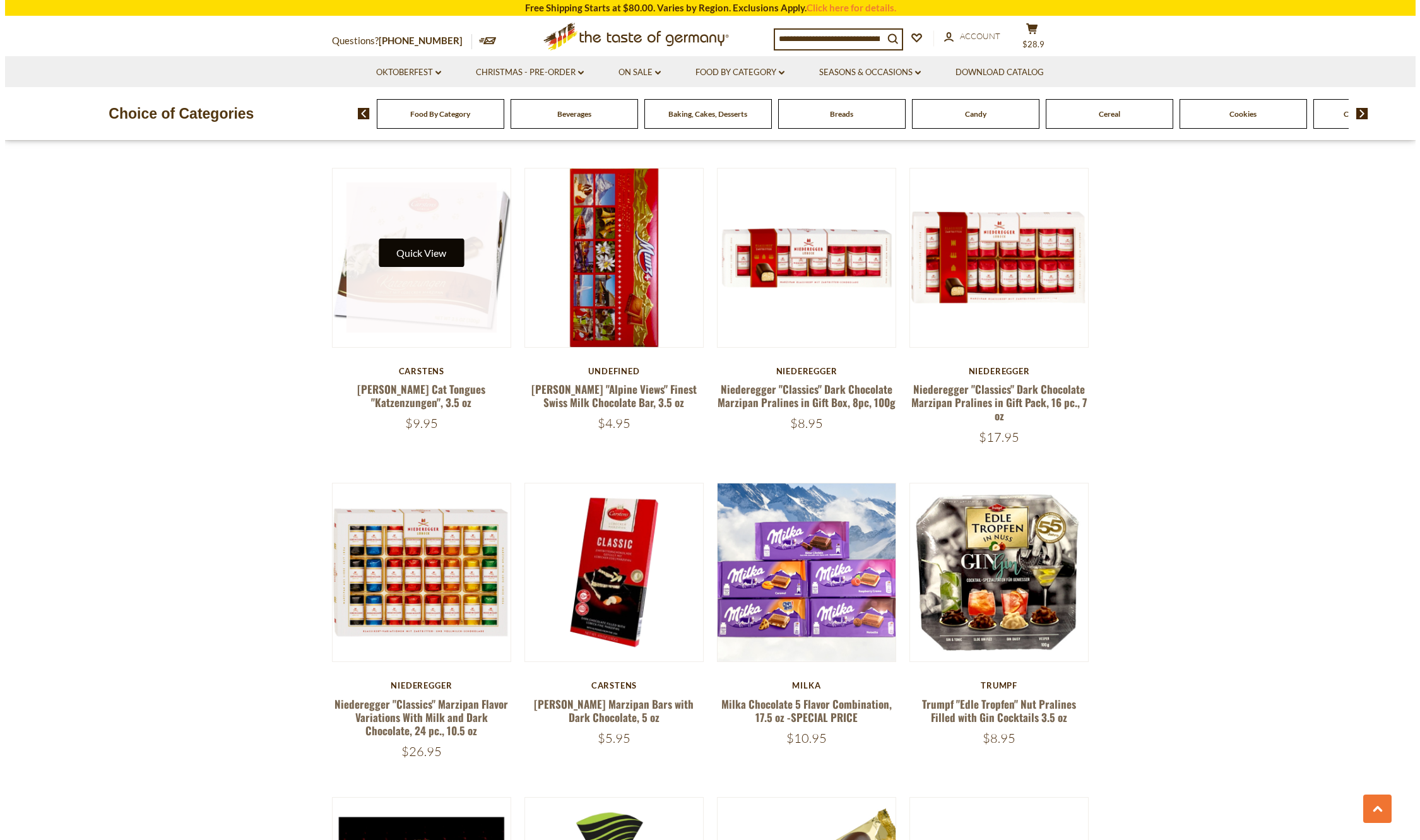
scroll to position [1721, 0]
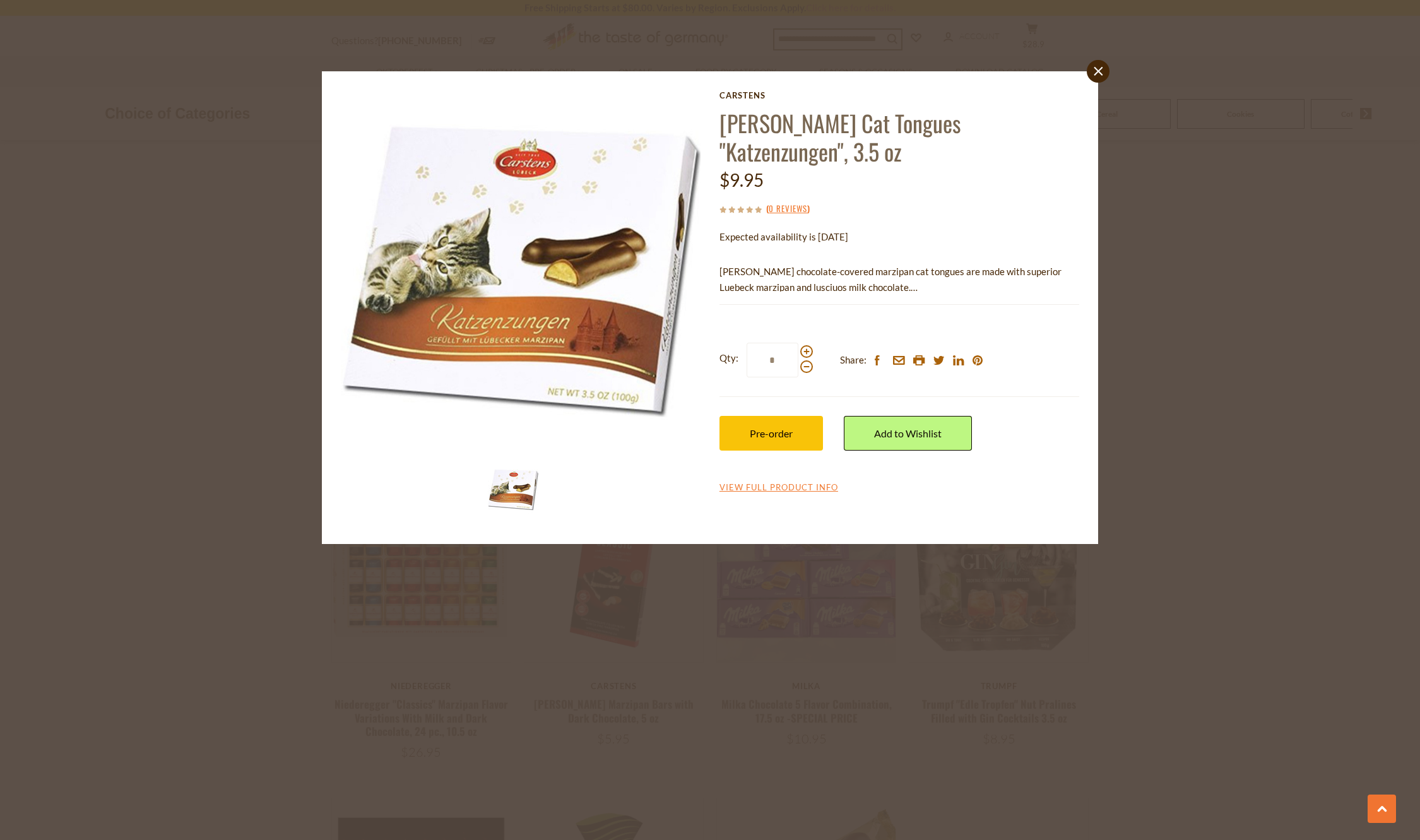
click at [1171, 305] on div "close Carstens Carstens Marzipan Cat Tongues "Katzenzungen", 3.5 oz $9.95 ( 0 R…" at bounding box center [710, 420] width 1420 height 840
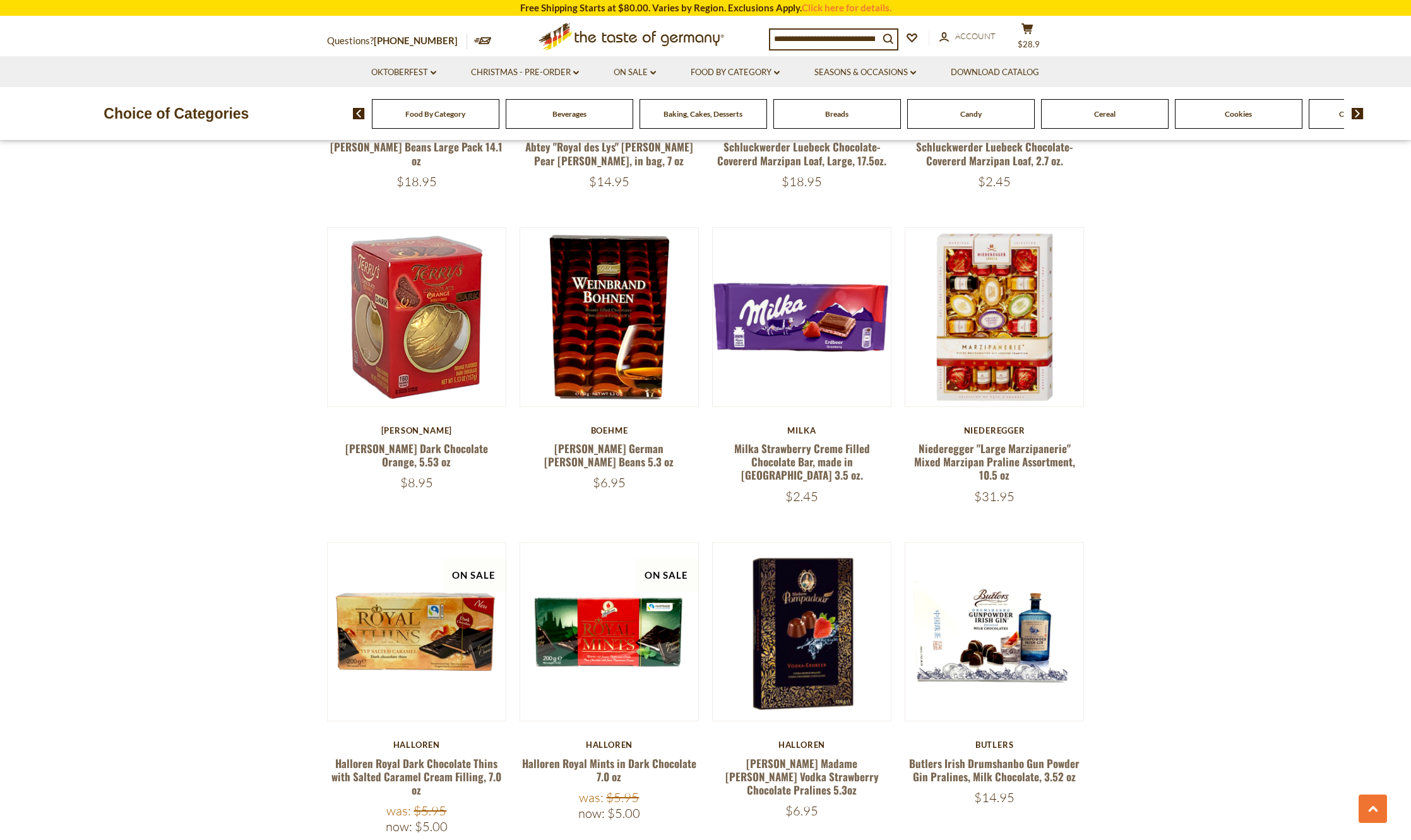
scroll to position [2728, 0]
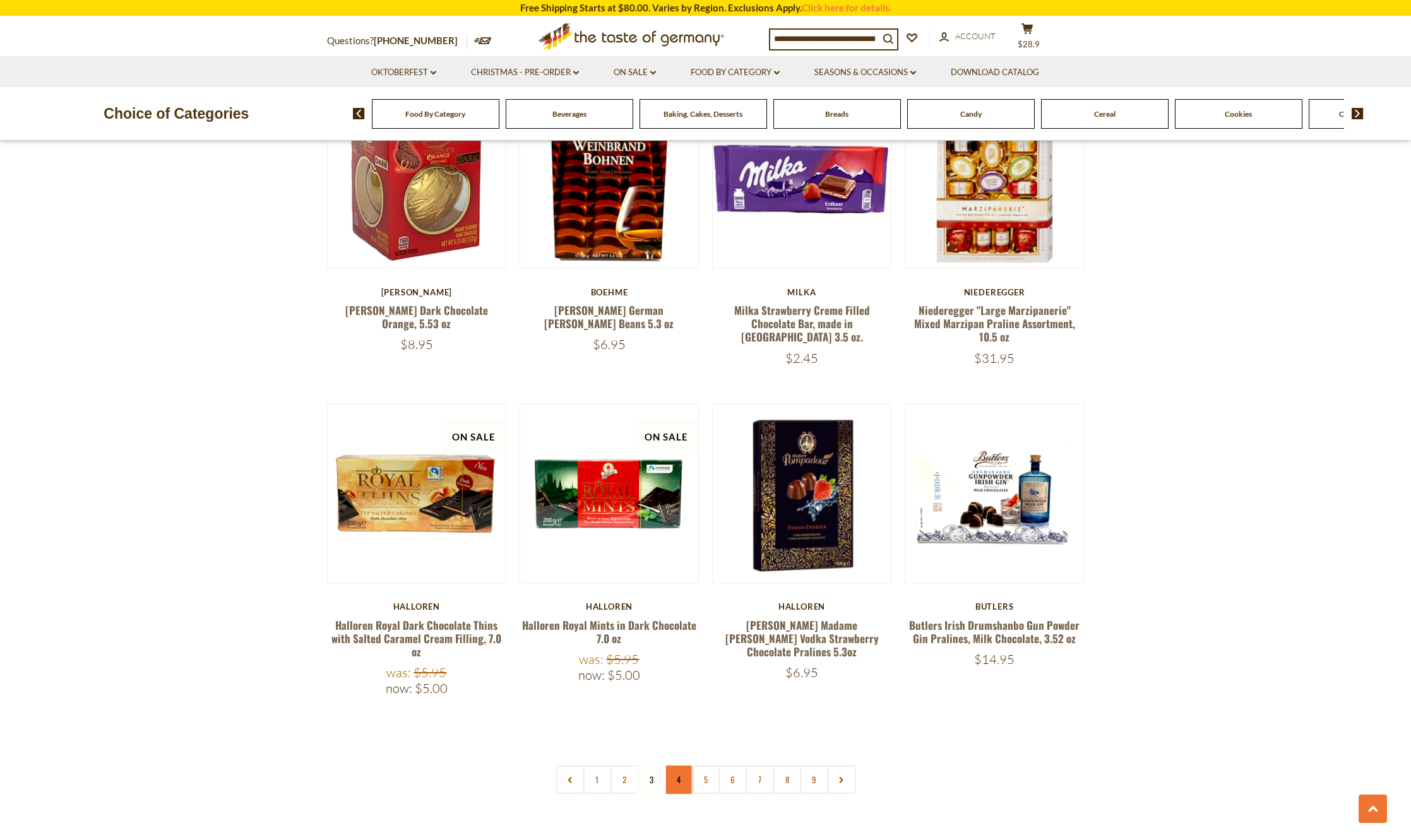
click at [674, 765] on link "4" at bounding box center [678, 779] width 28 height 28
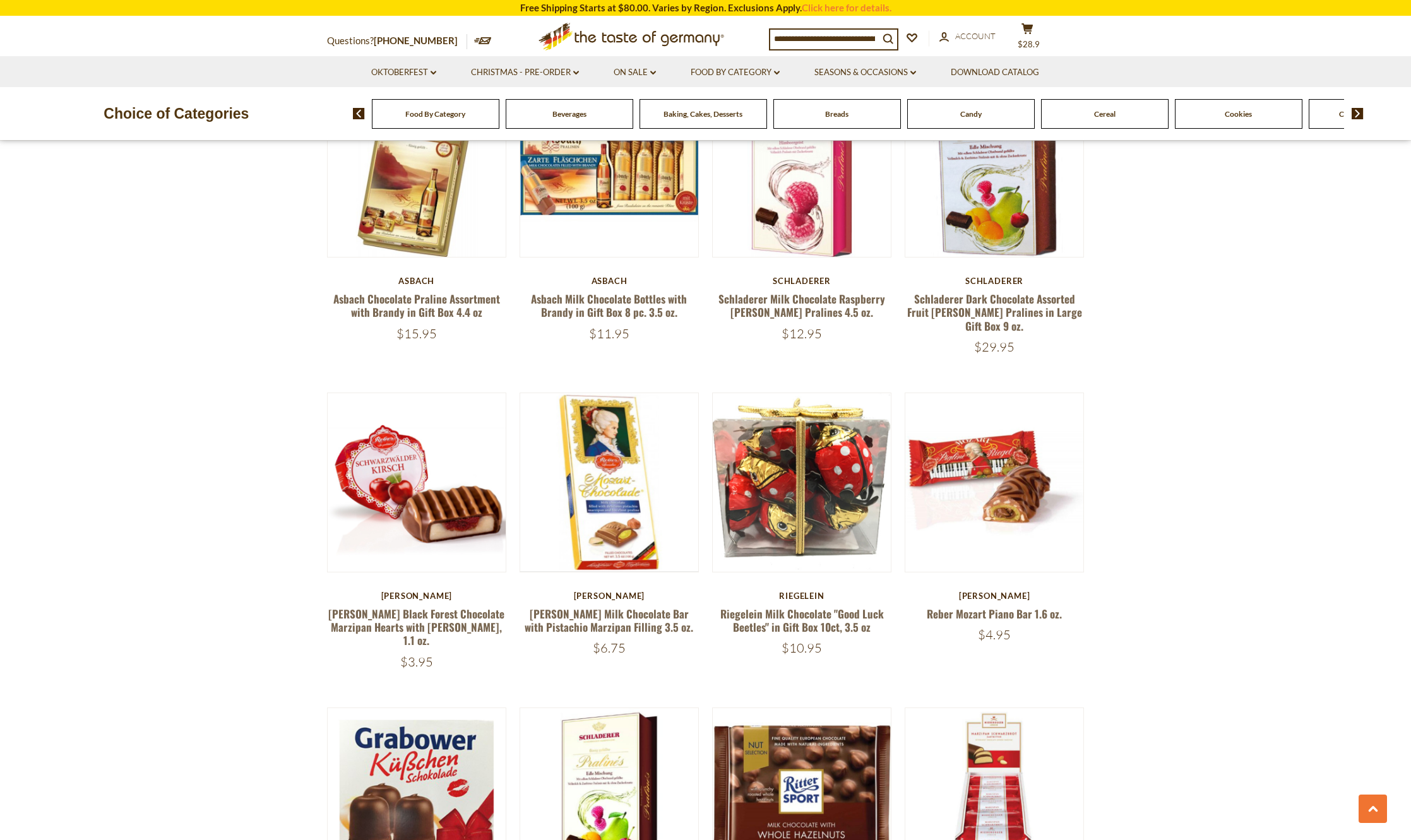
scroll to position [2539, 0]
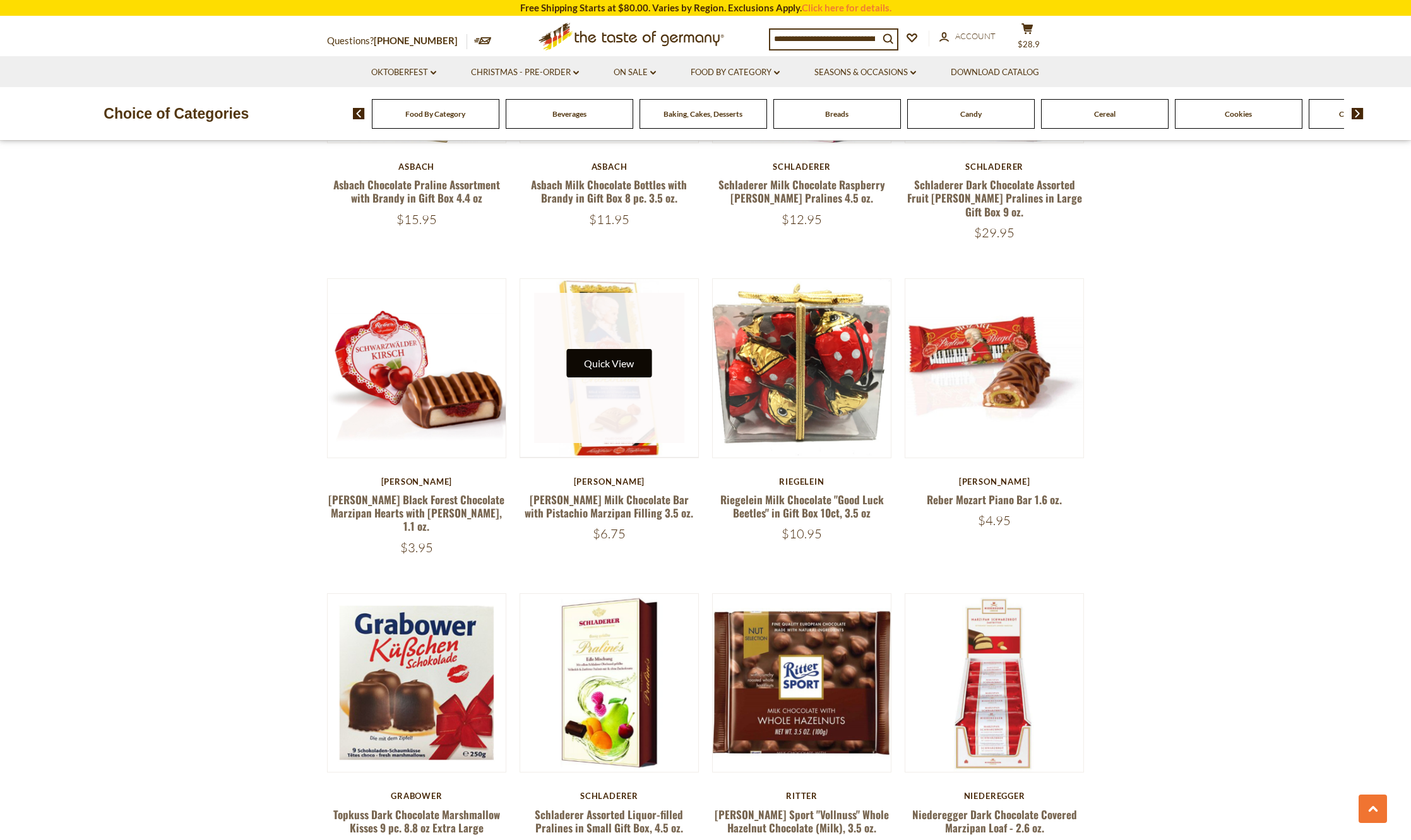
click at [598, 349] on button "Quick View" at bounding box center [608, 363] width 85 height 28
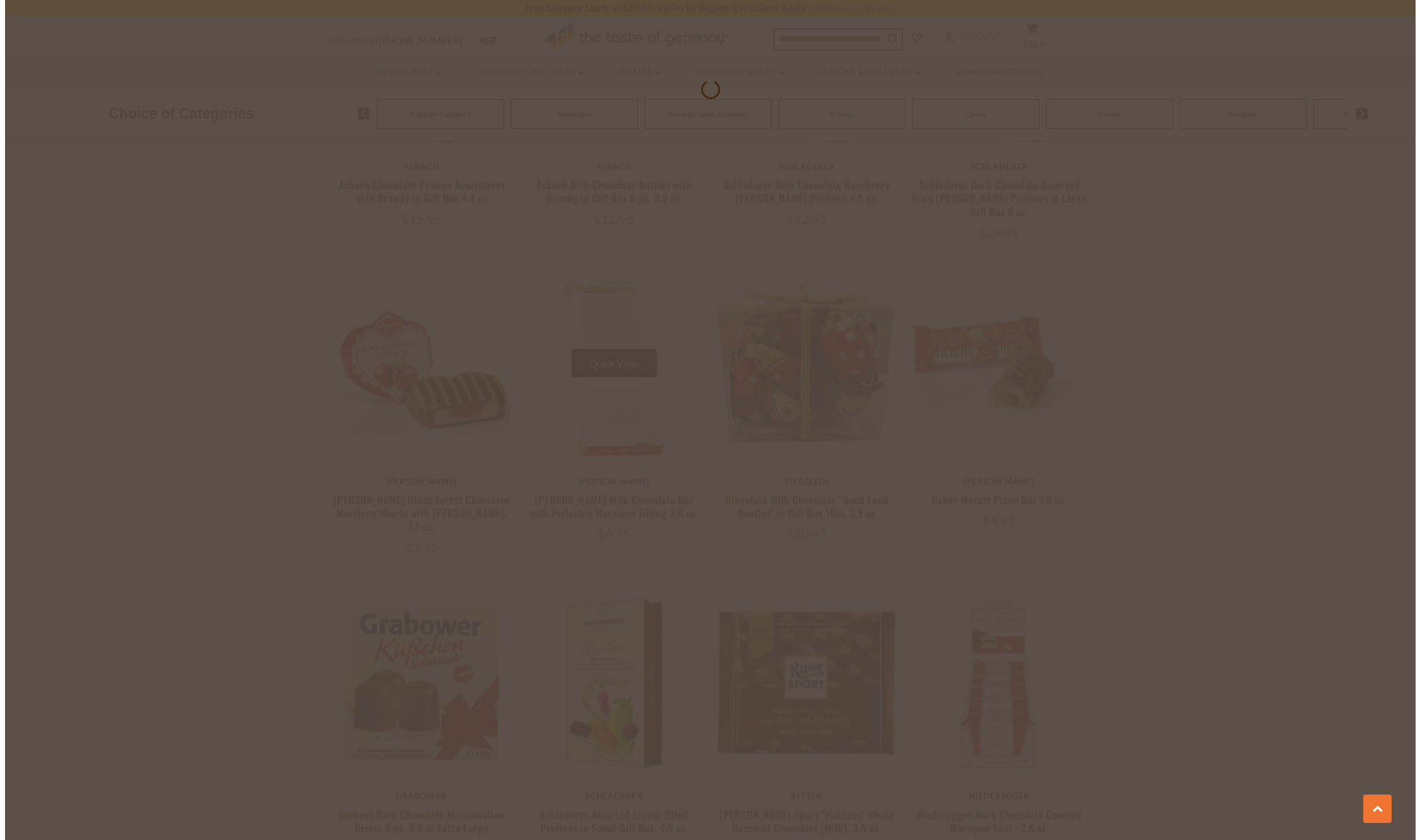
scroll to position [2540, 0]
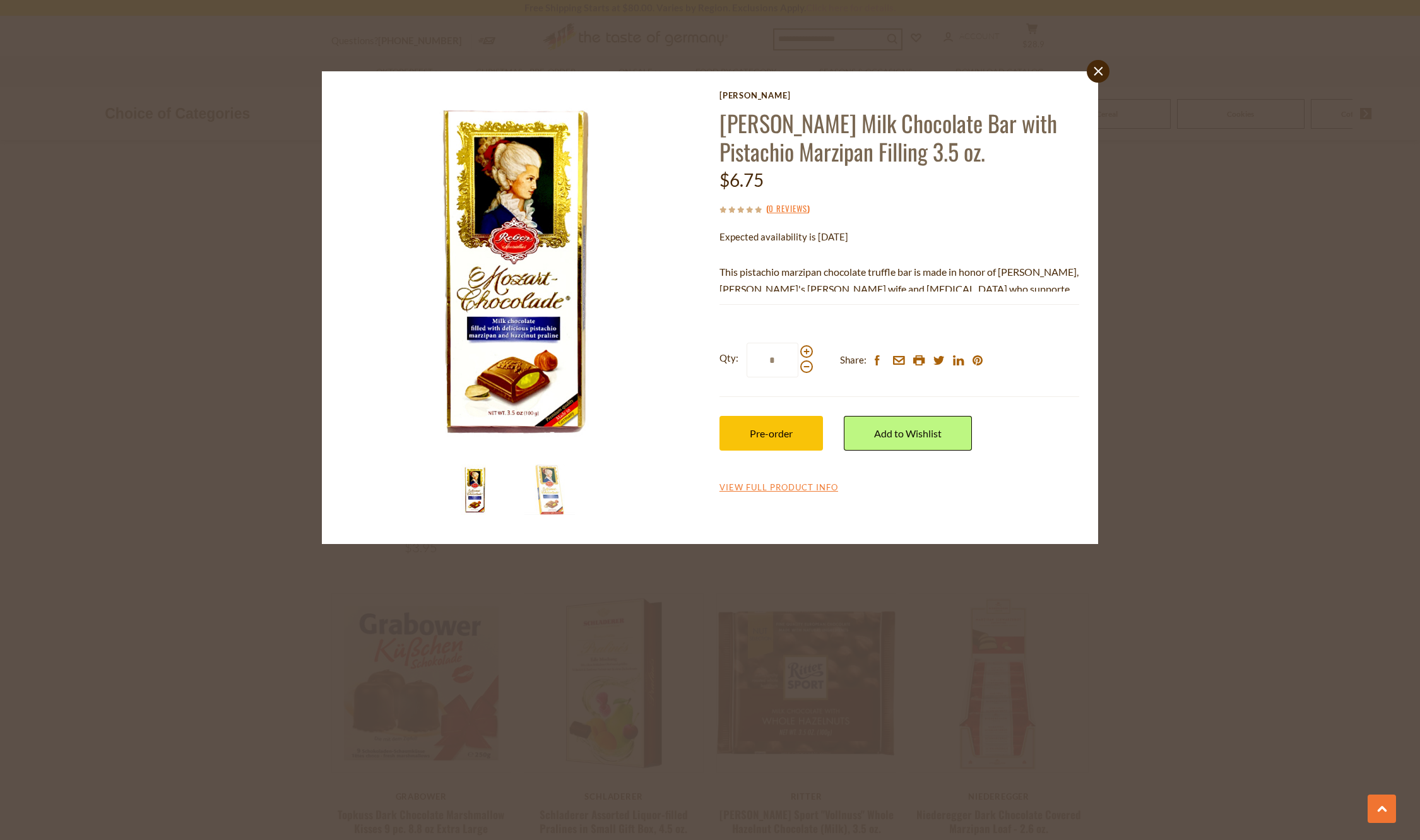
click at [1295, 379] on div "close Reber Reber Constanze Milk Chocolate Bar with Pistachio Marzipan Filling …" at bounding box center [710, 420] width 1420 height 840
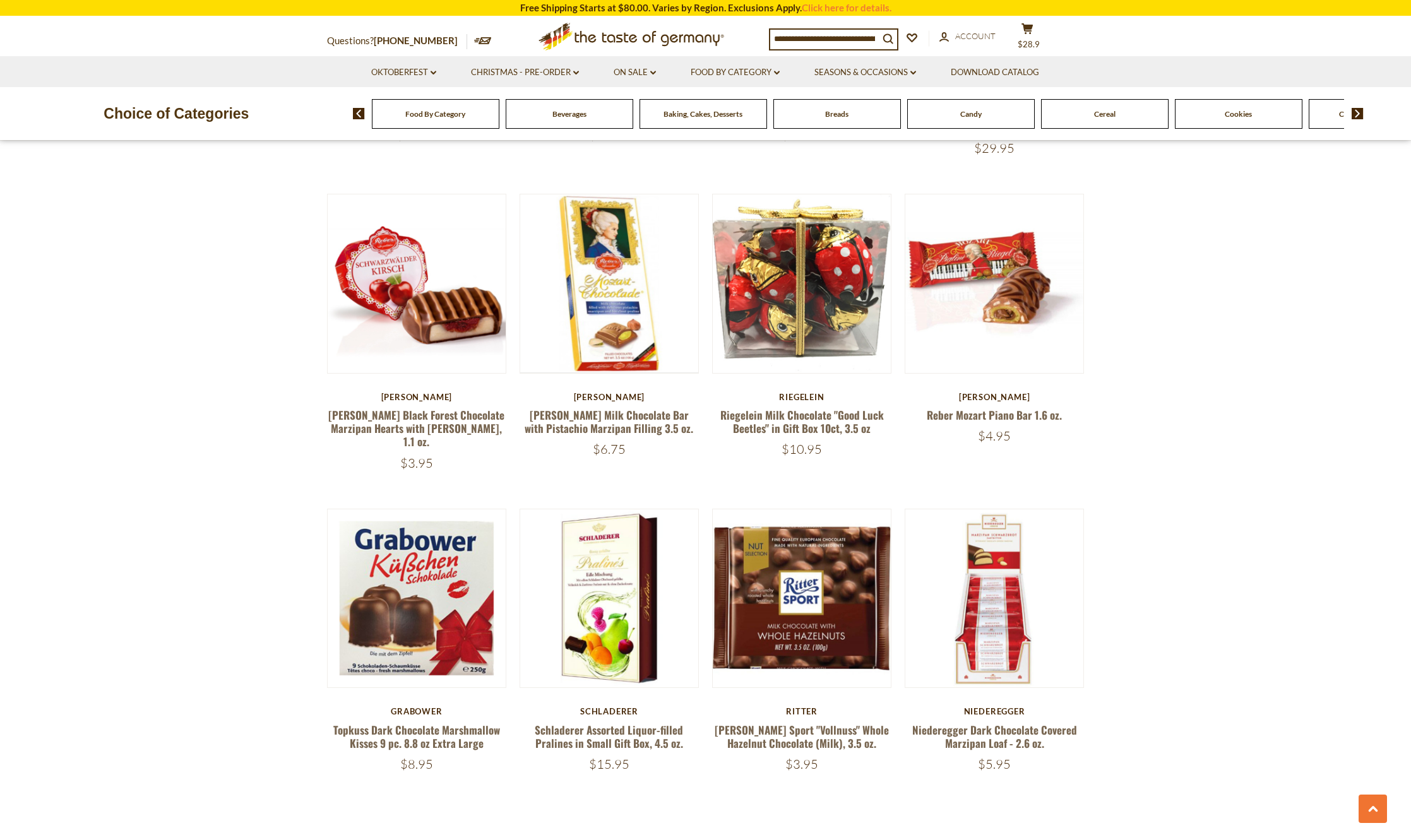
scroll to position [2602, 0]
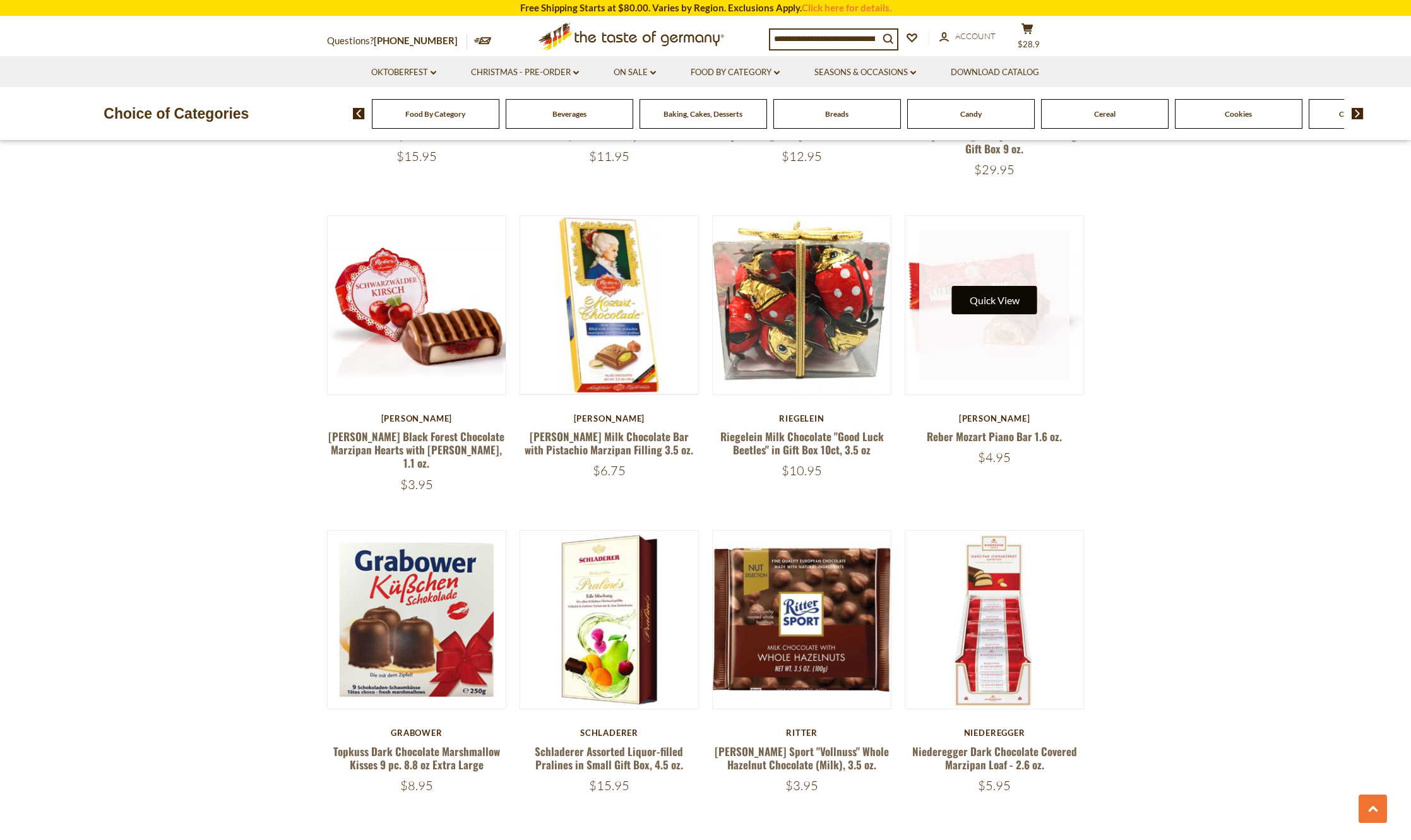
click at [1005, 286] on button "Quick View" at bounding box center [994, 300] width 85 height 28
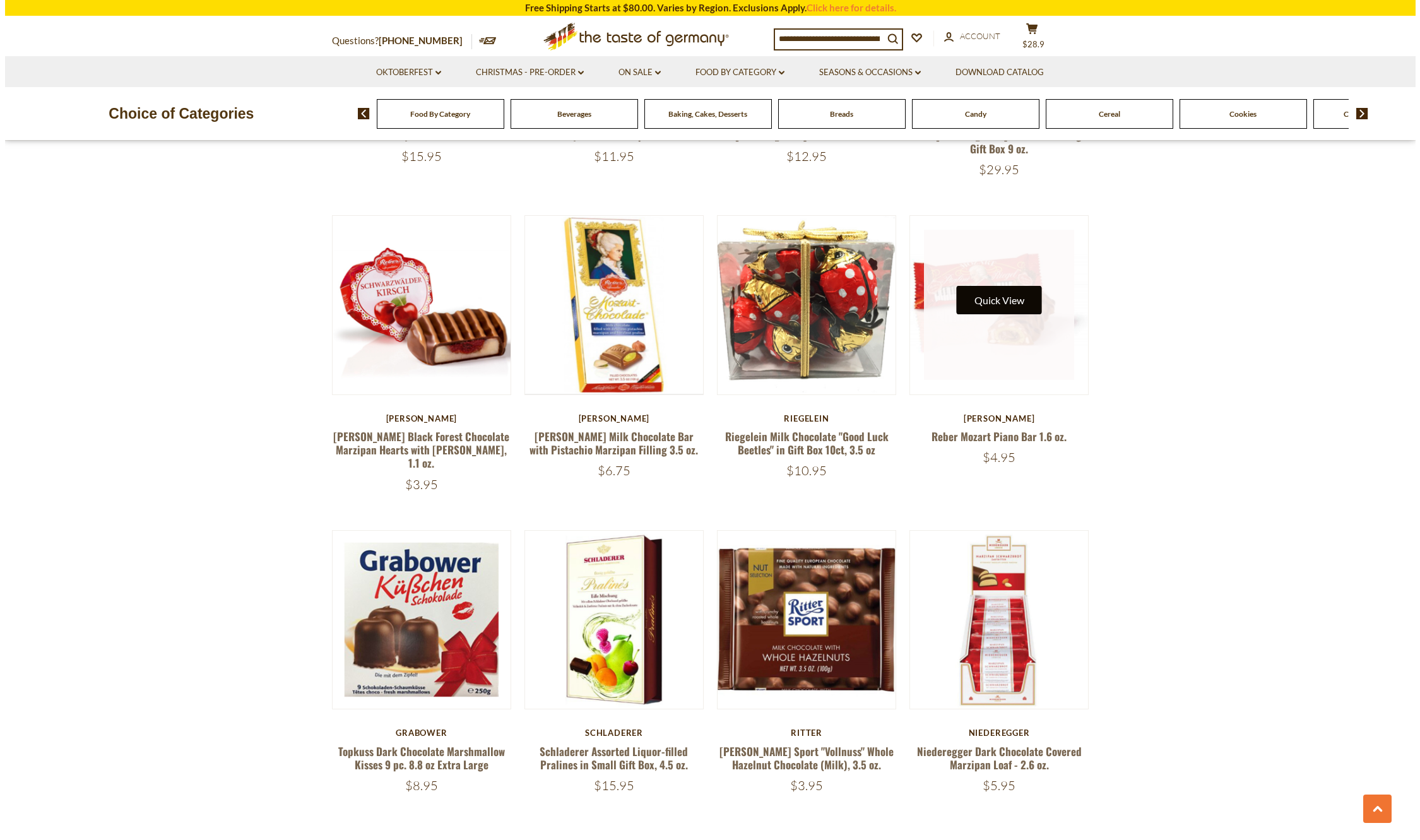
scroll to position [2603, 0]
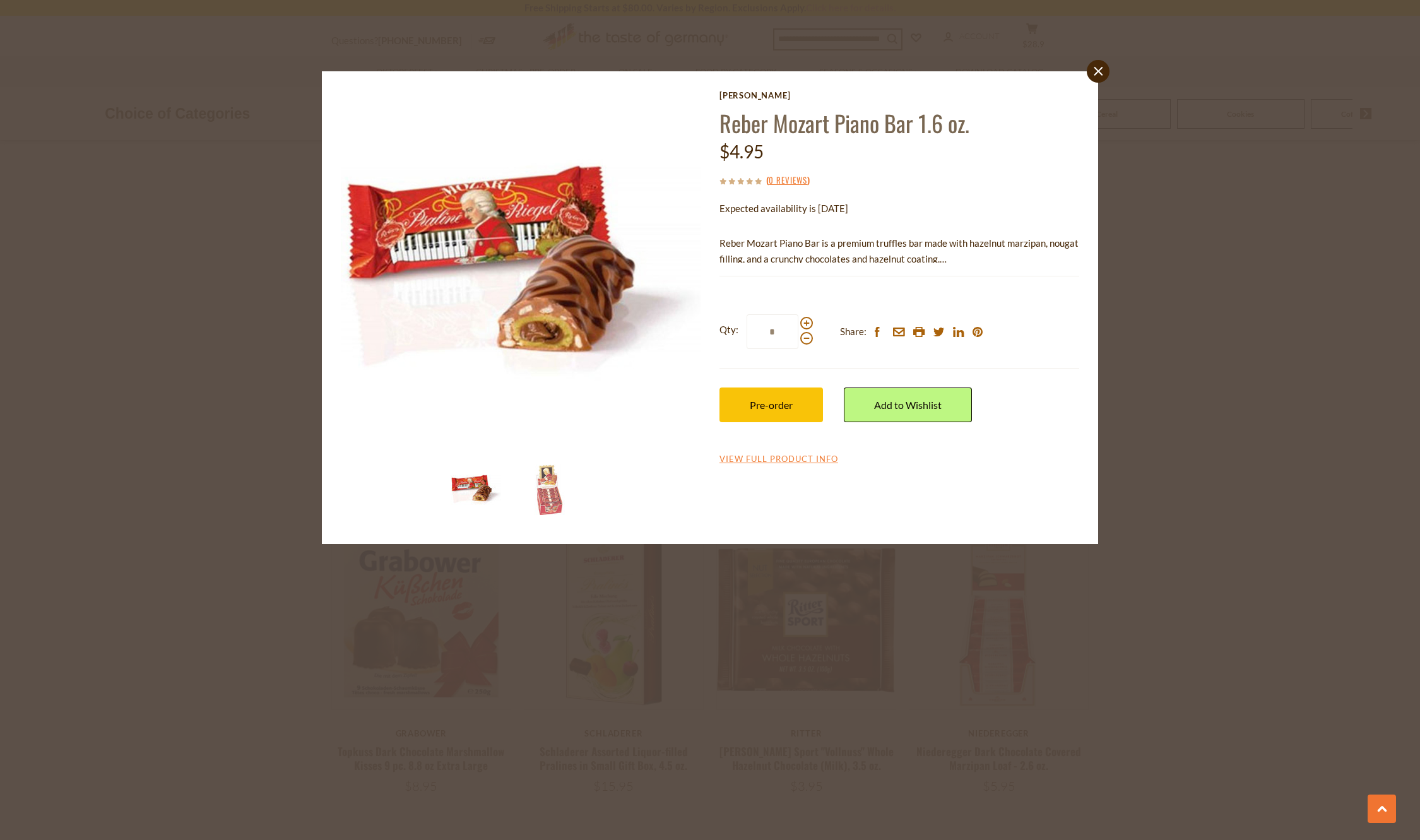
click at [1212, 331] on div "close Reber Reber Mozart Piano Bar 1.6 oz. $4.95 ( 0 Reviews ) Expected availab…" at bounding box center [710, 420] width 1420 height 840
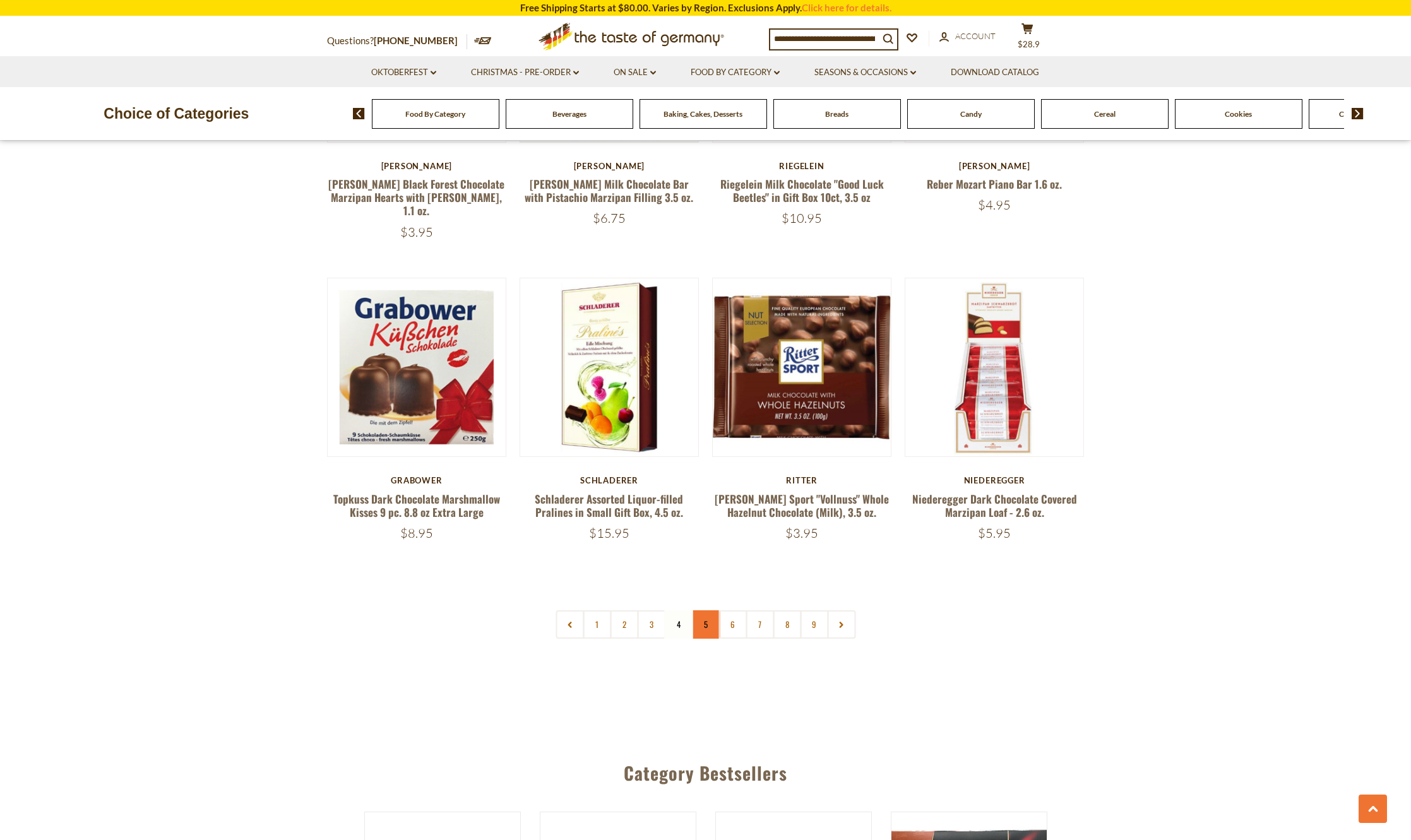
click at [703, 610] on link "5" at bounding box center [706, 624] width 28 height 28
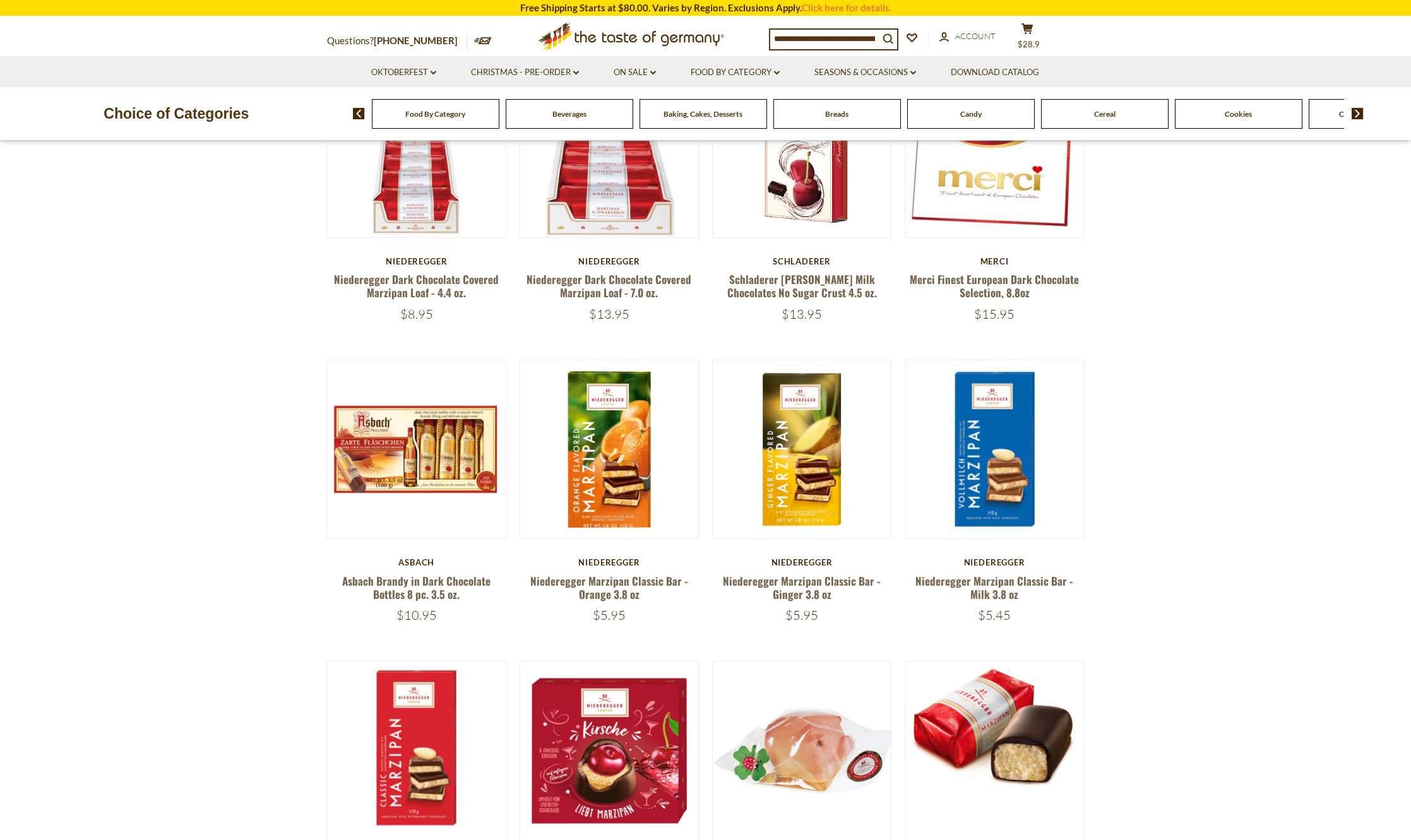
scroll to position [457, 0]
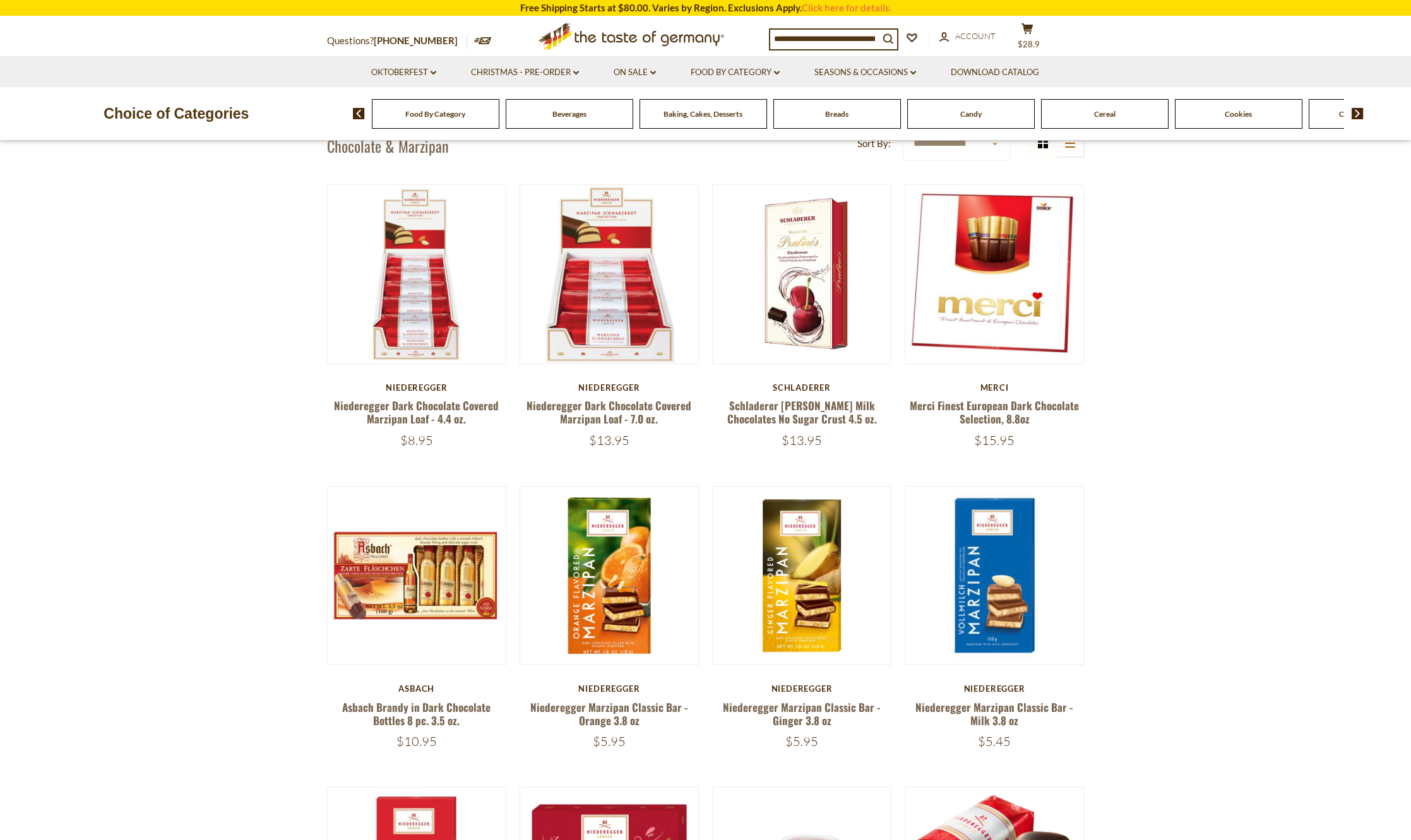
click at [964, 113] on span "Candy" at bounding box center [971, 114] width 22 height 9
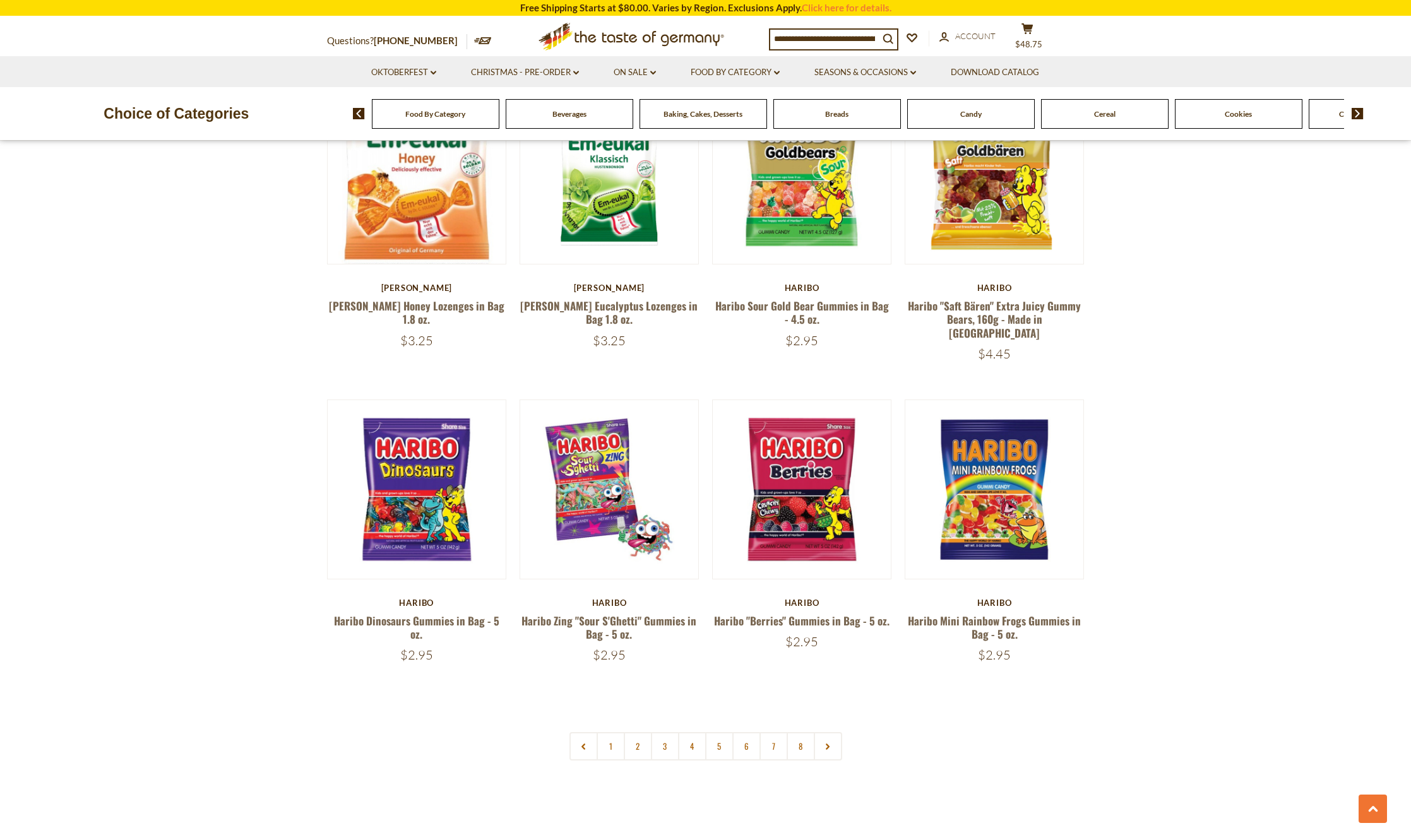
scroll to position [2774, 0]
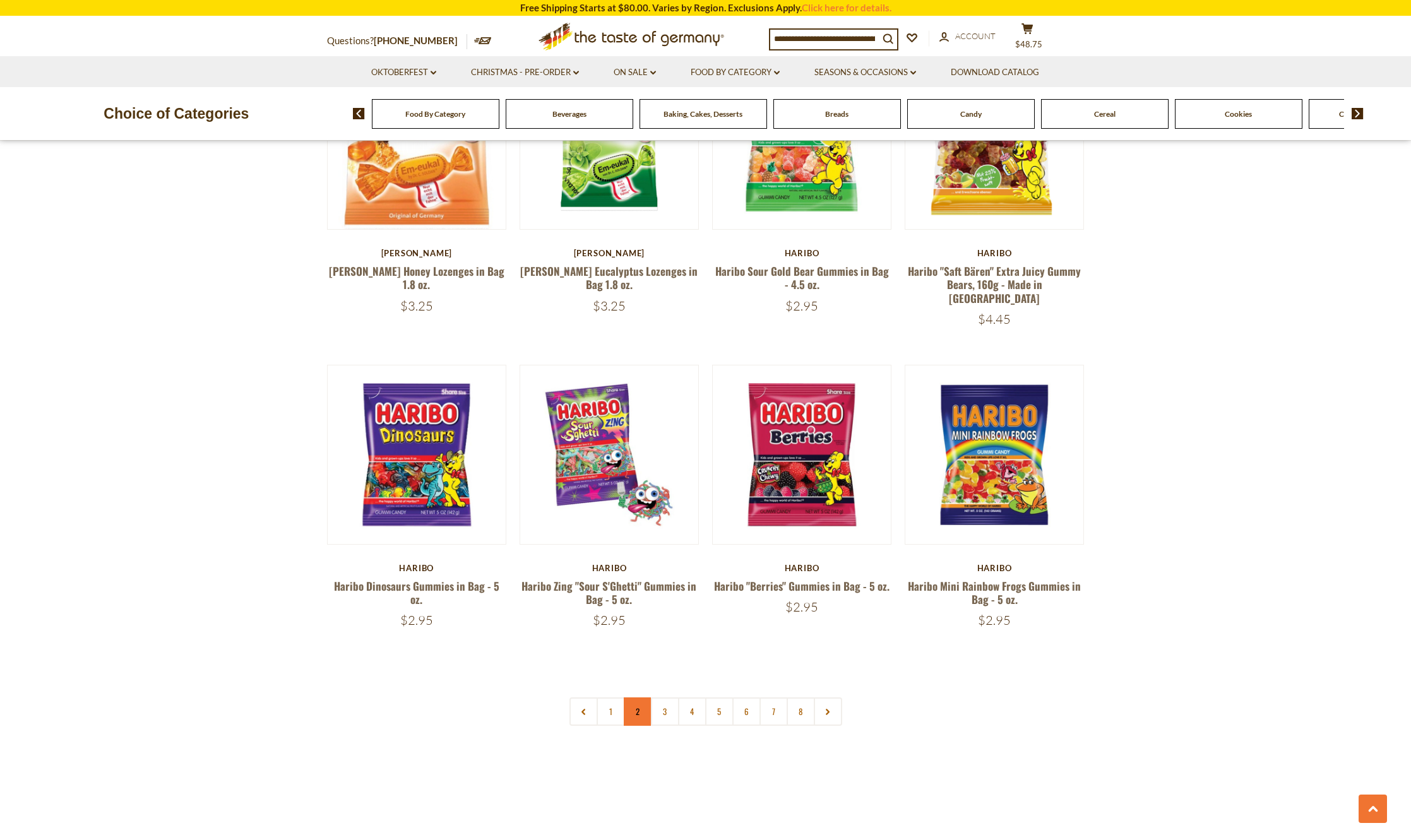
click at [632, 697] on link "2" at bounding box center [638, 711] width 28 height 28
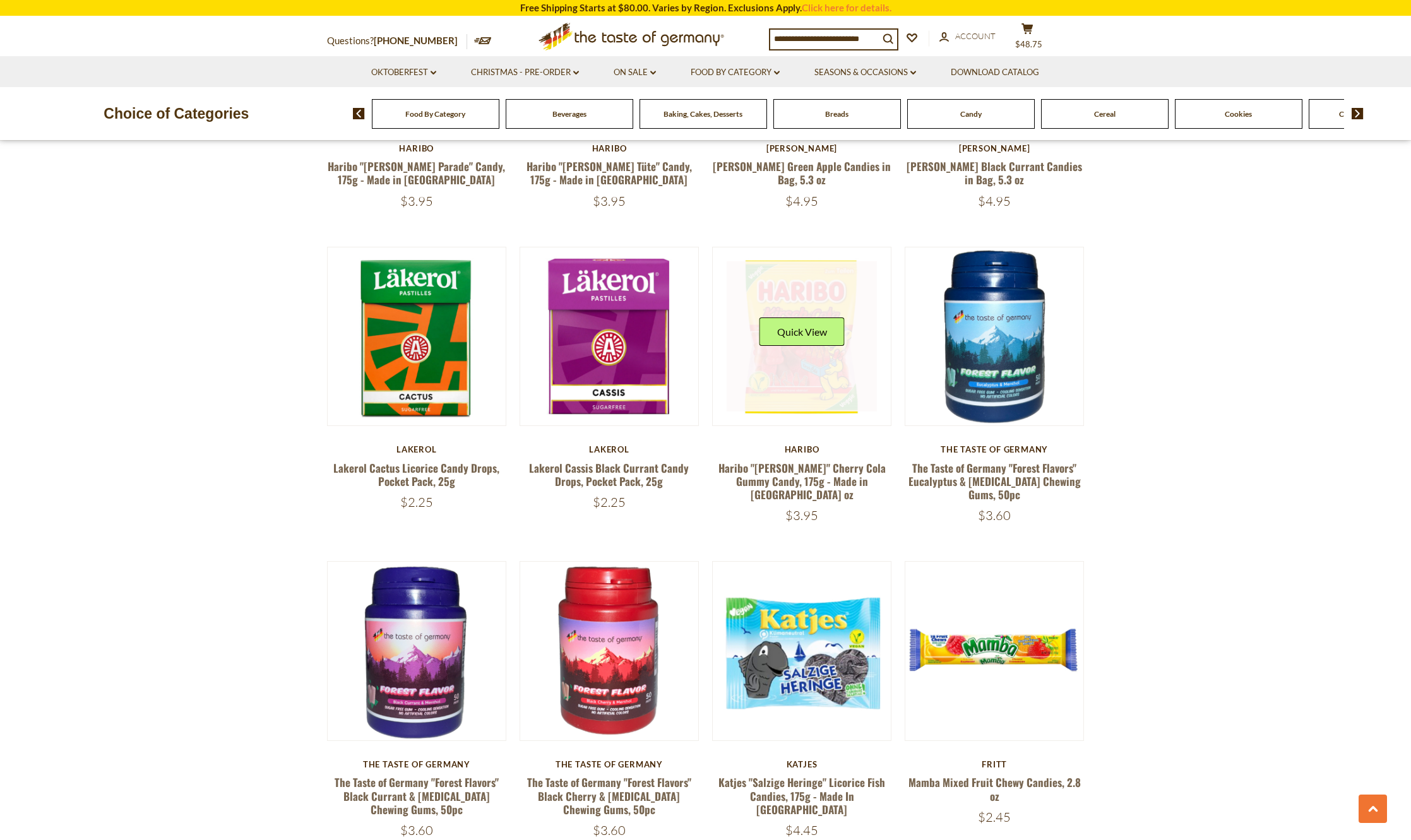
scroll to position [2539, 0]
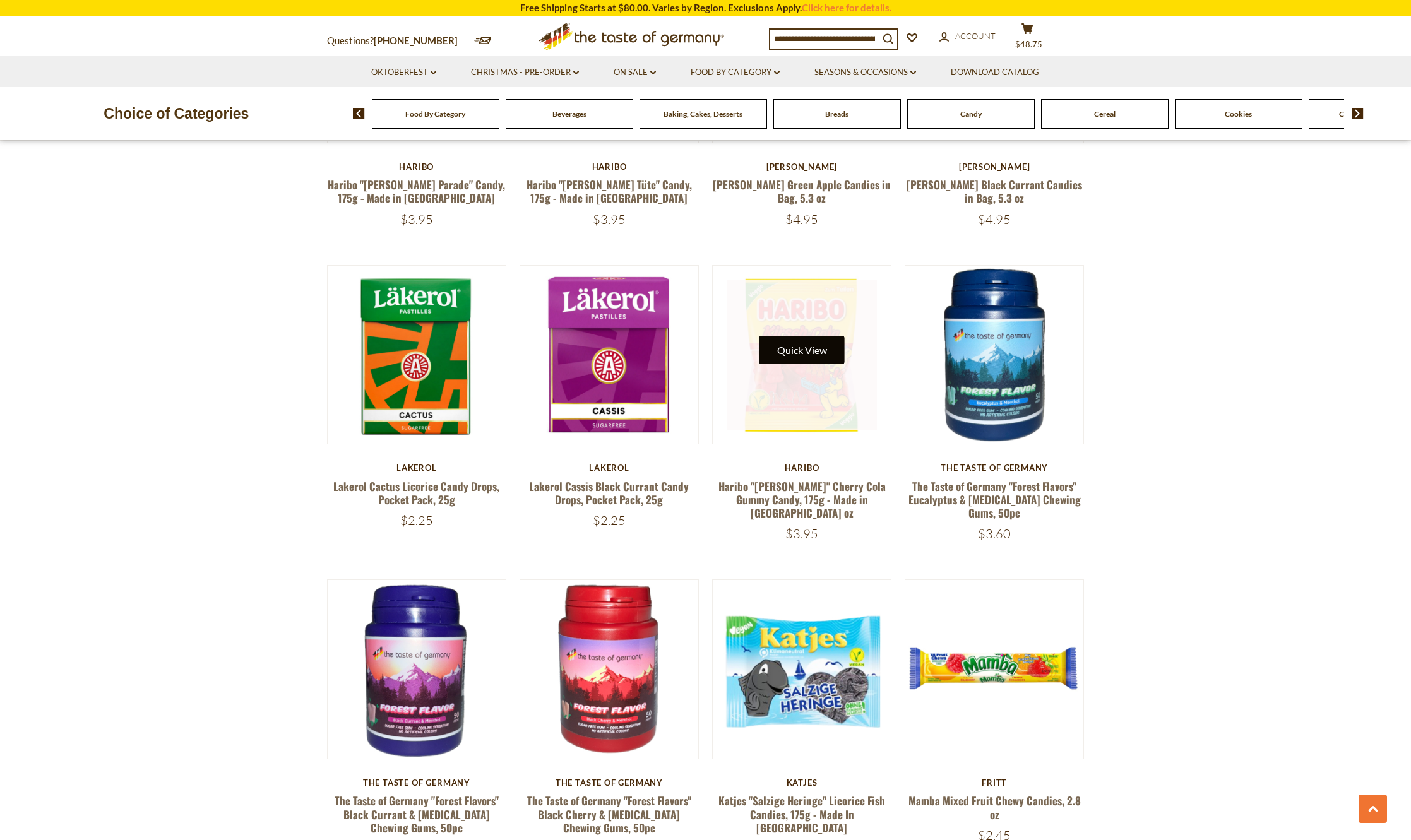
click at [793, 336] on button "Quick View" at bounding box center [801, 350] width 85 height 28
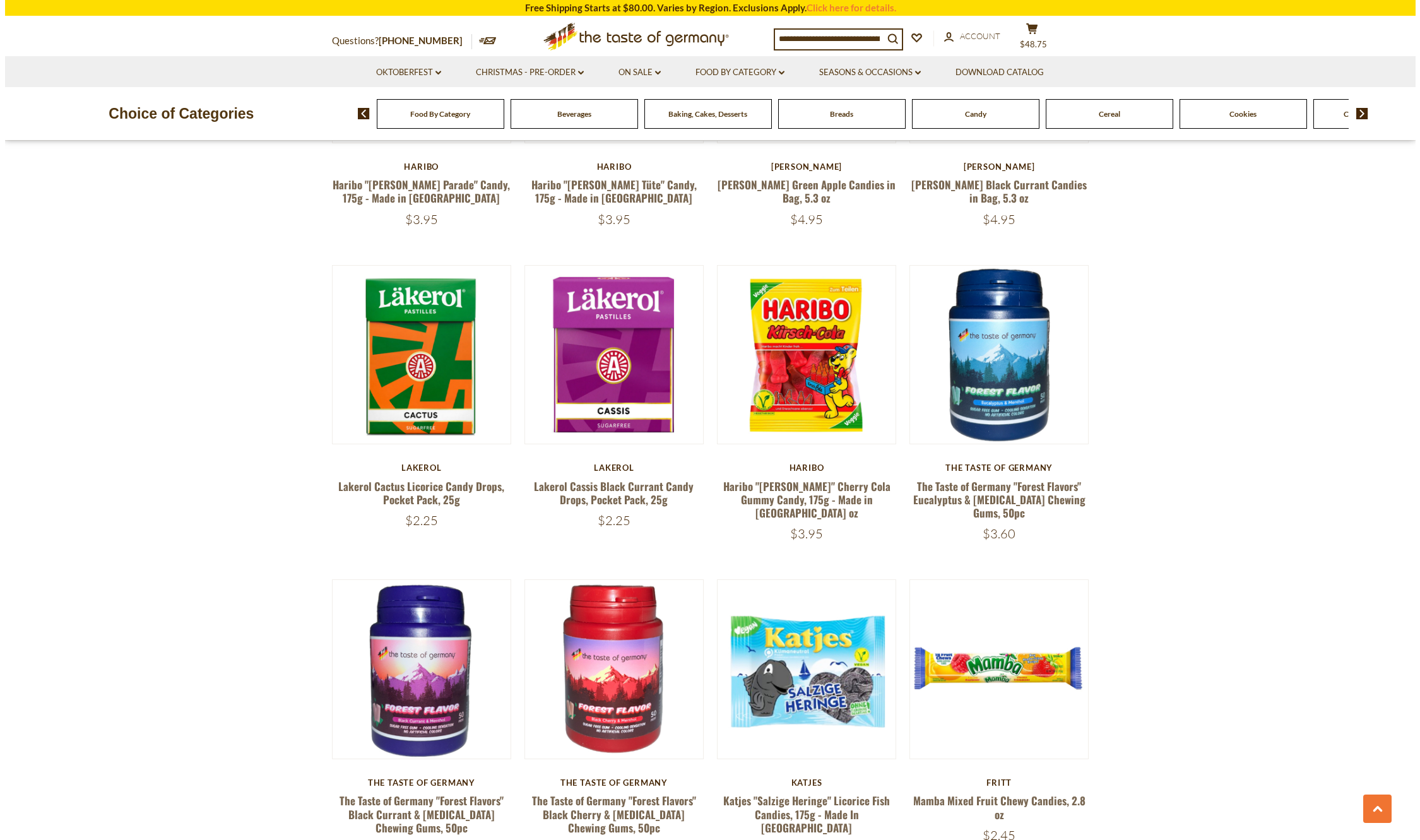
scroll to position [2541, 0]
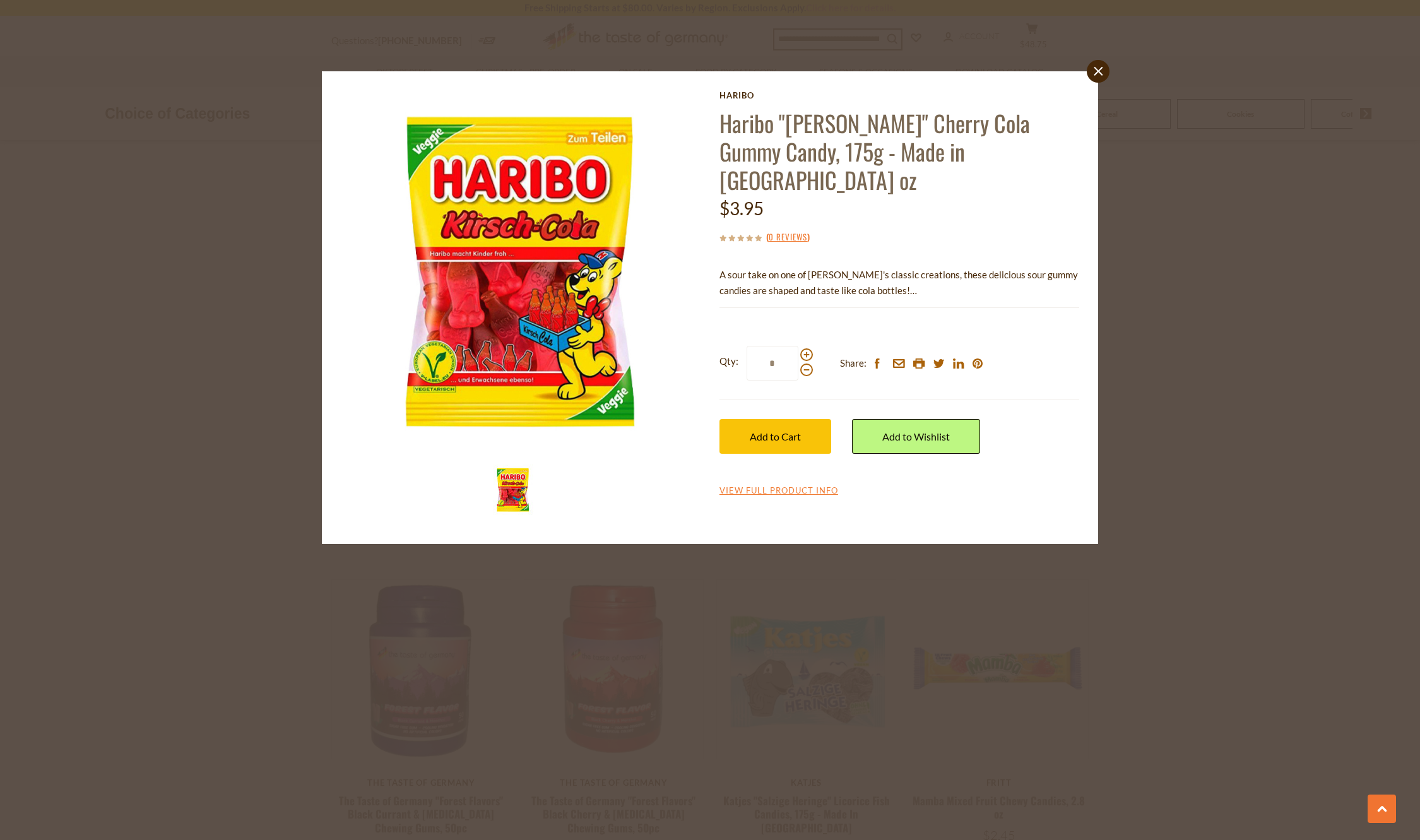
click at [1186, 319] on div "close Haribo Haribo "Kirsch" Cherry Cola Gummy Candy, 175g - Made in Germany oz…" at bounding box center [710, 420] width 1420 height 840
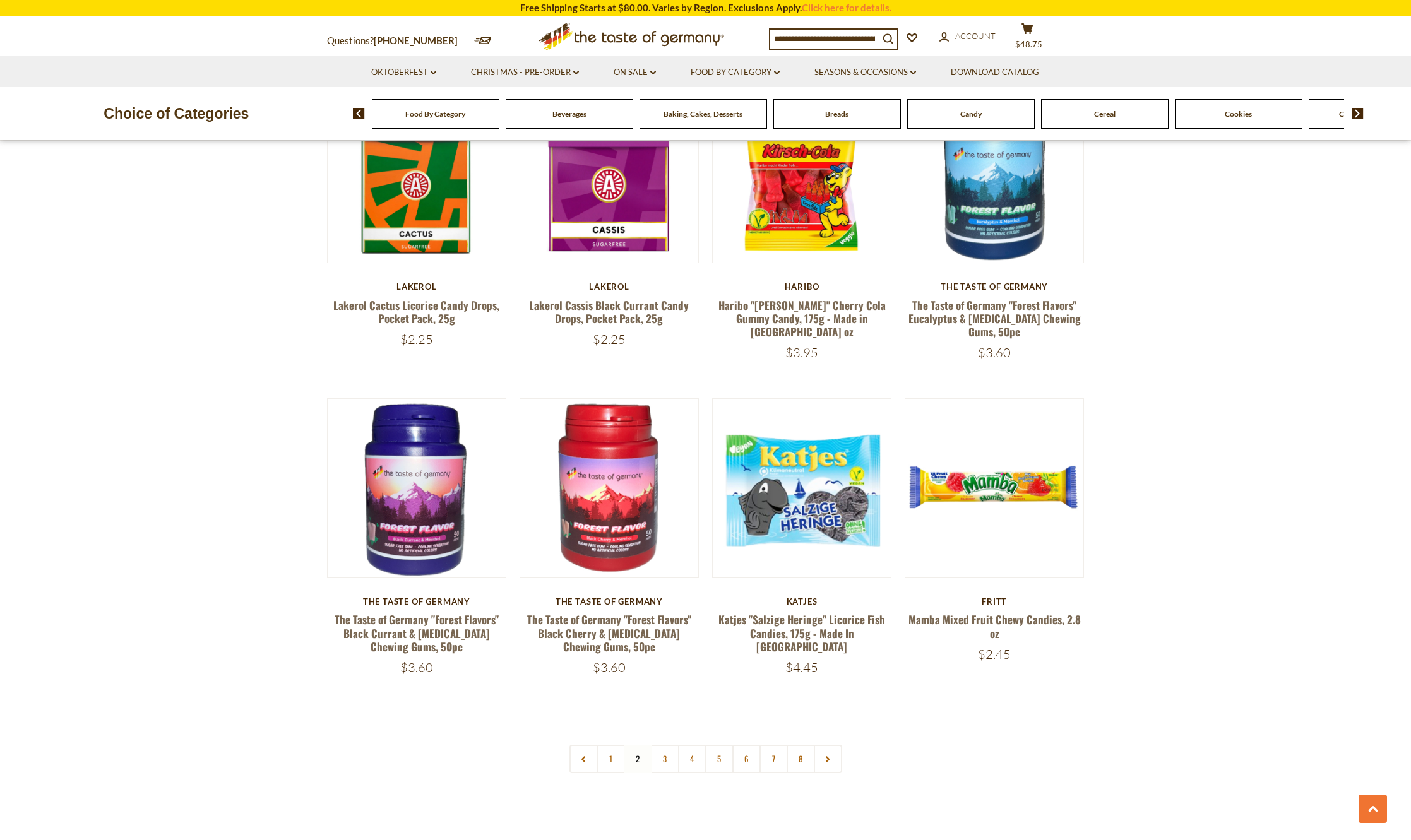
scroll to position [2791, 0]
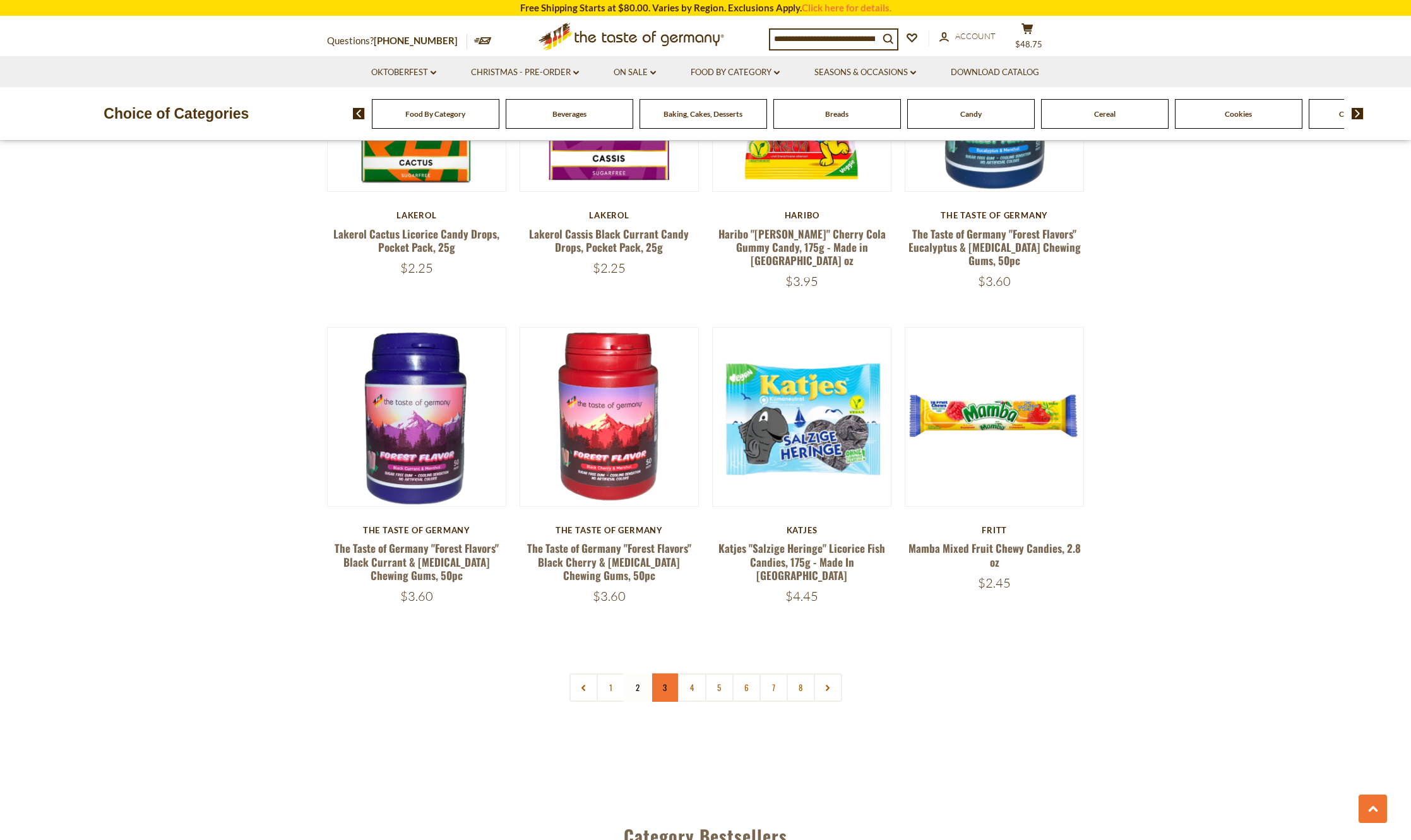
click at [666, 673] on link "3" at bounding box center [665, 687] width 28 height 28
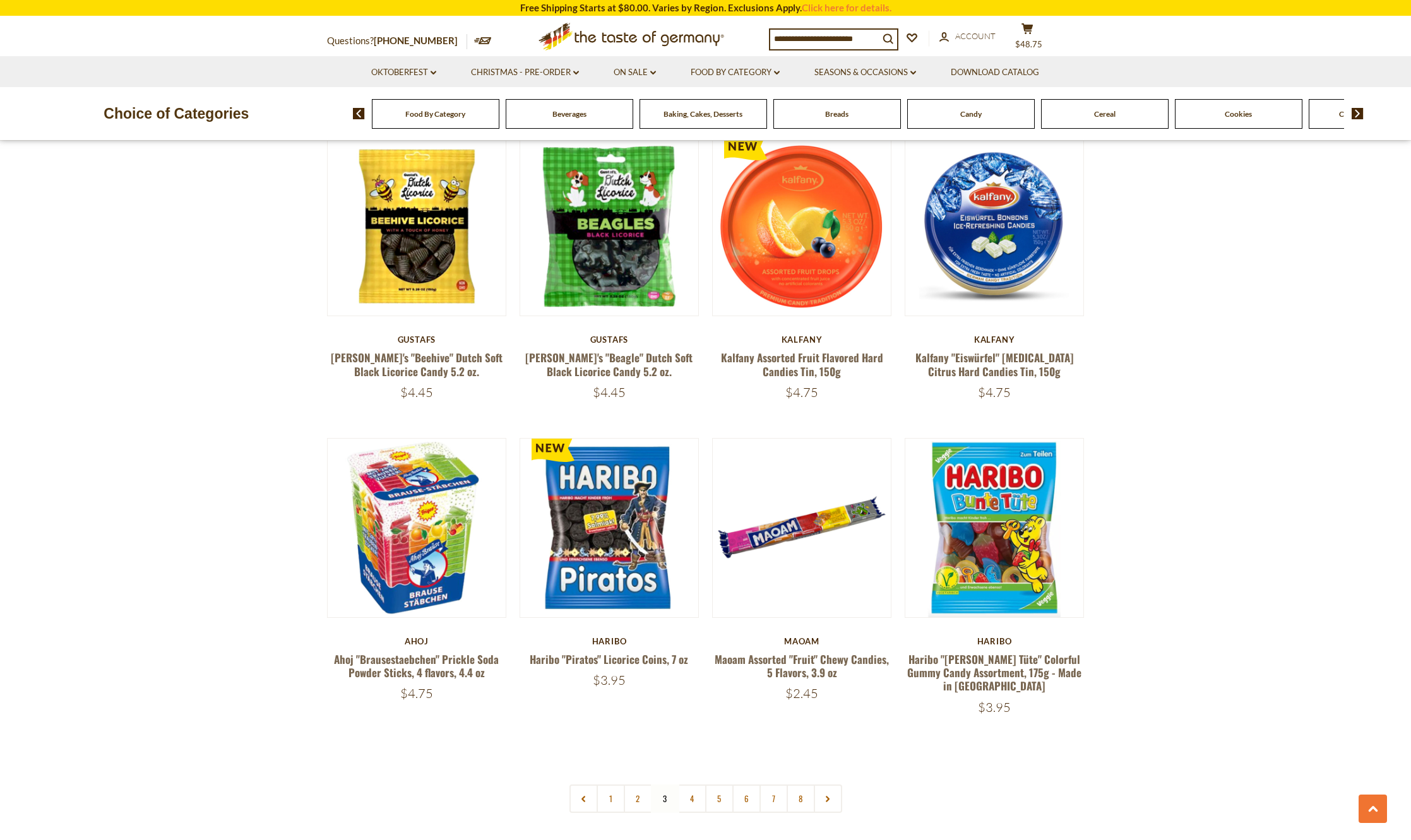
scroll to position [2728, 0]
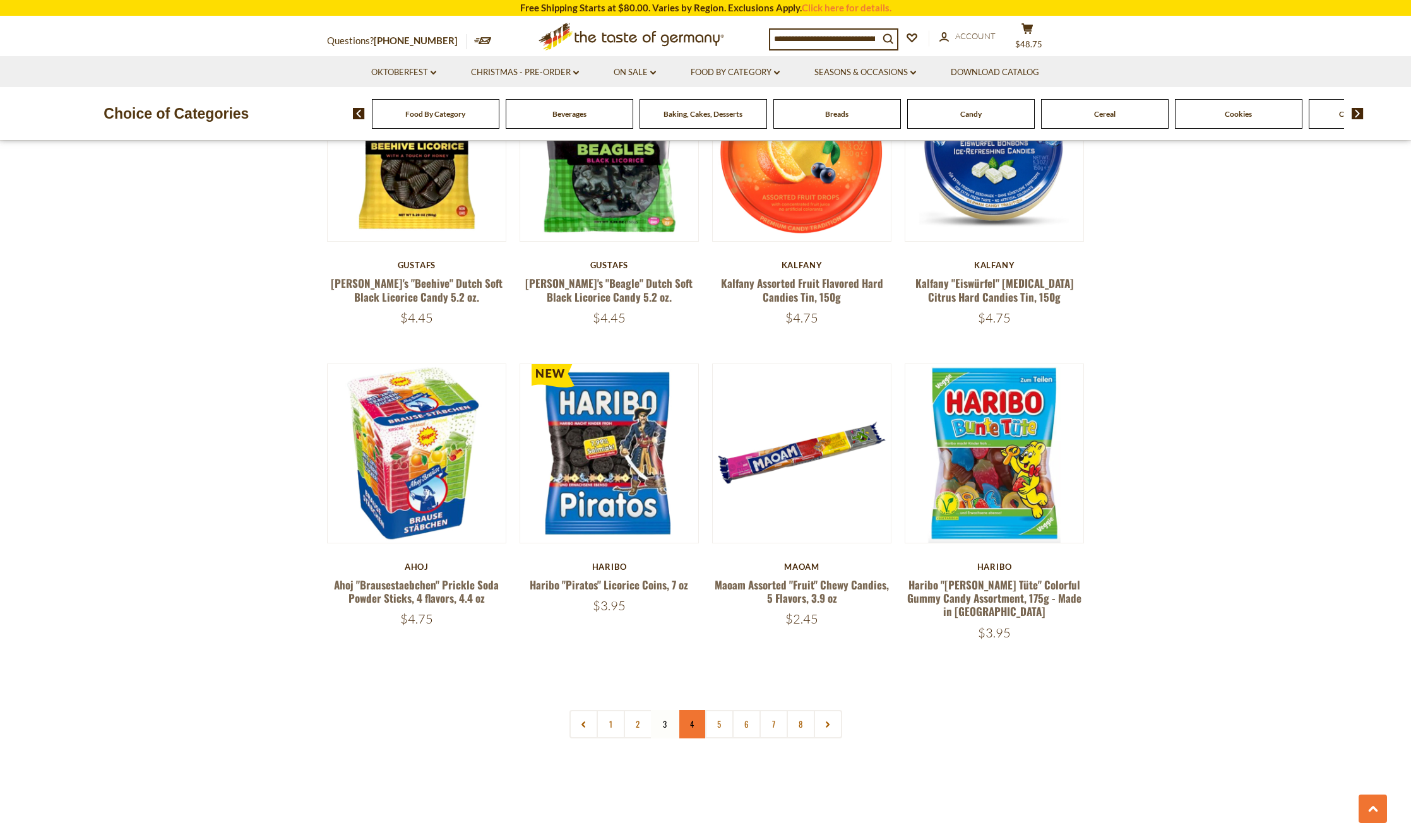
click at [695, 710] on link "4" at bounding box center [692, 724] width 28 height 28
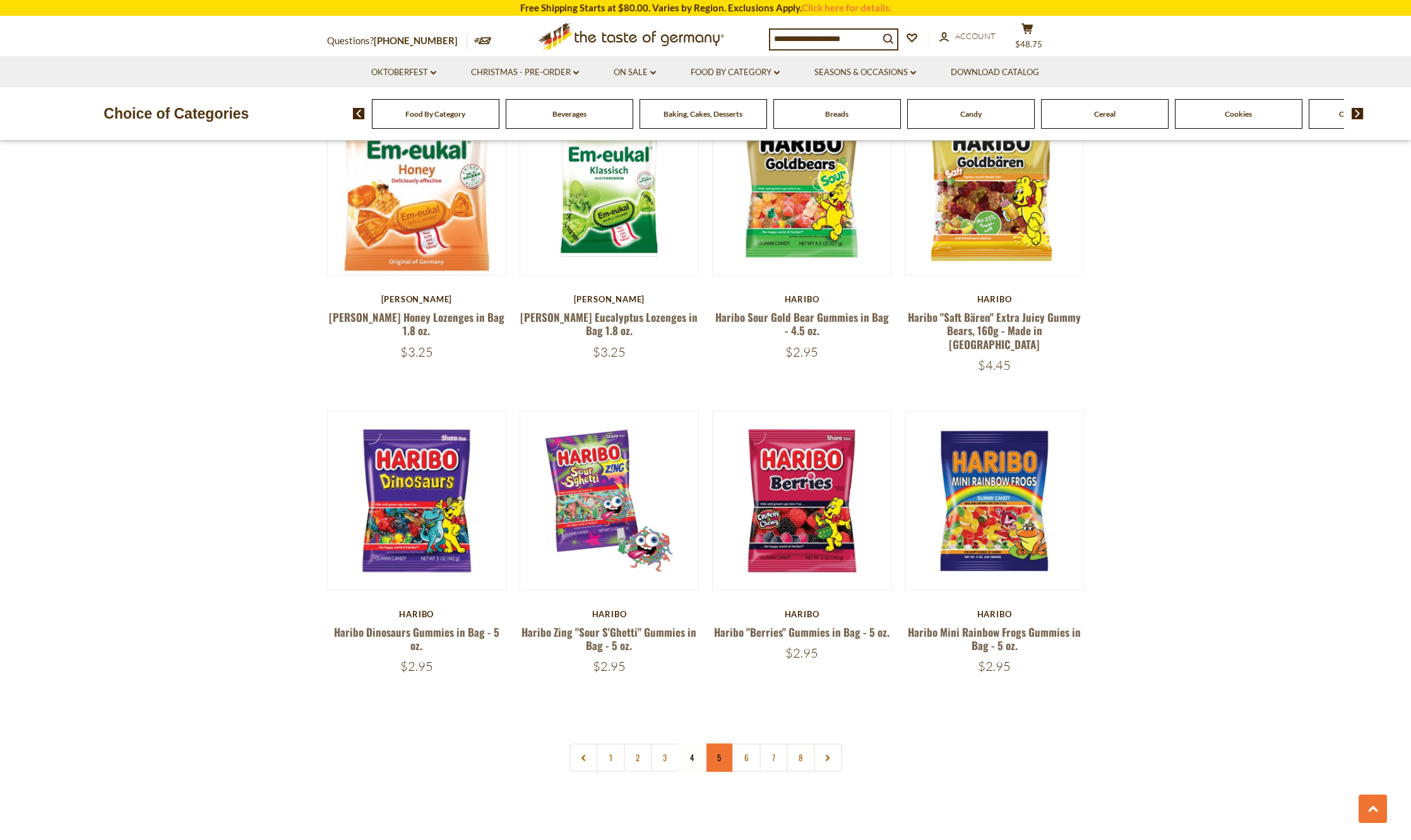
click at [712, 743] on link "5" at bounding box center [720, 757] width 28 height 28
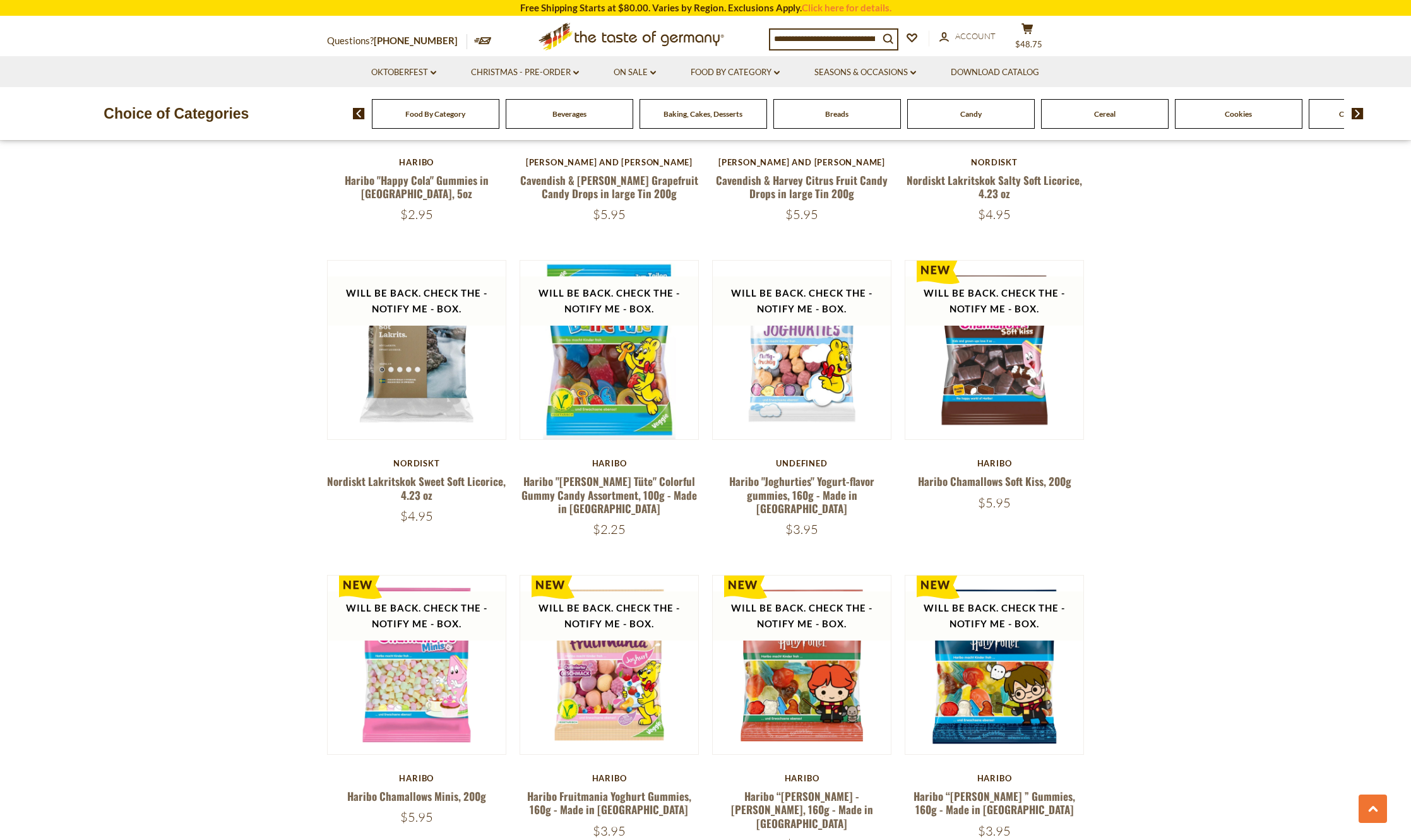
scroll to position [1971, 0]
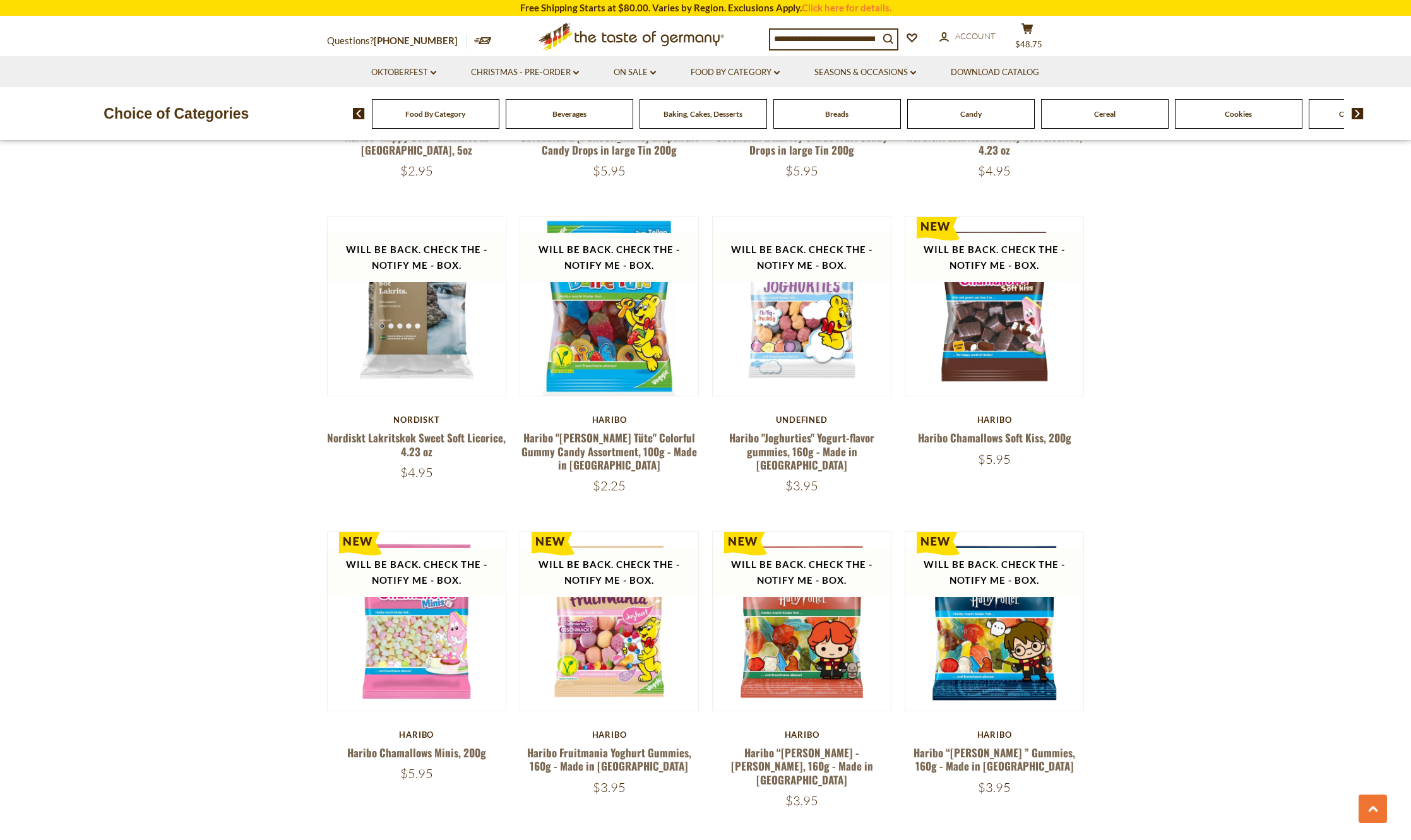
click at [500, 120] on div "Baking, Cakes, Desserts" at bounding box center [436, 114] width 128 height 30
click at [686, 118] on span "Baking, Cakes, Desserts" at bounding box center [702, 114] width 79 height 9
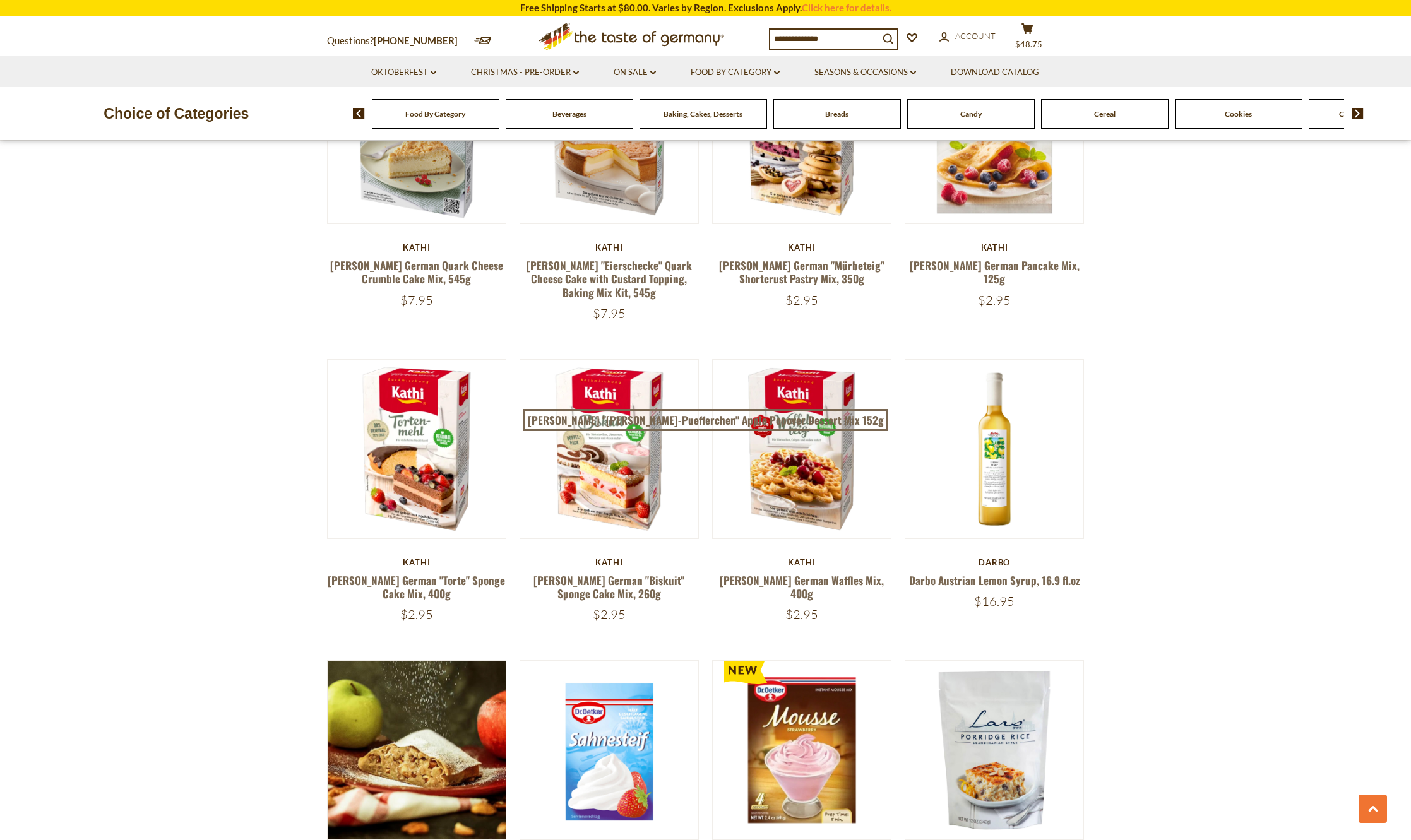
scroll to position [1578, 0]
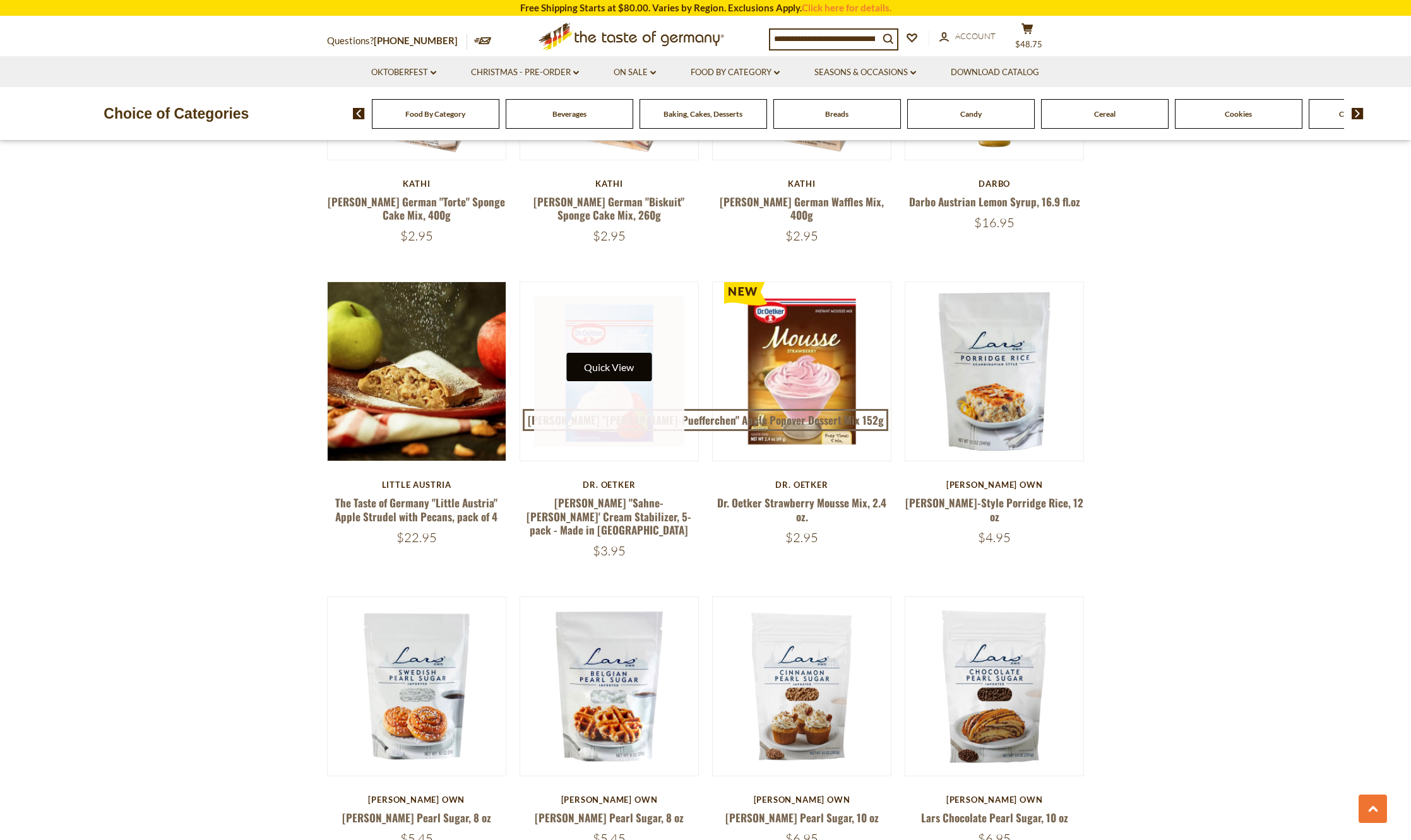
click at [591, 365] on button "Quick View" at bounding box center [608, 367] width 85 height 28
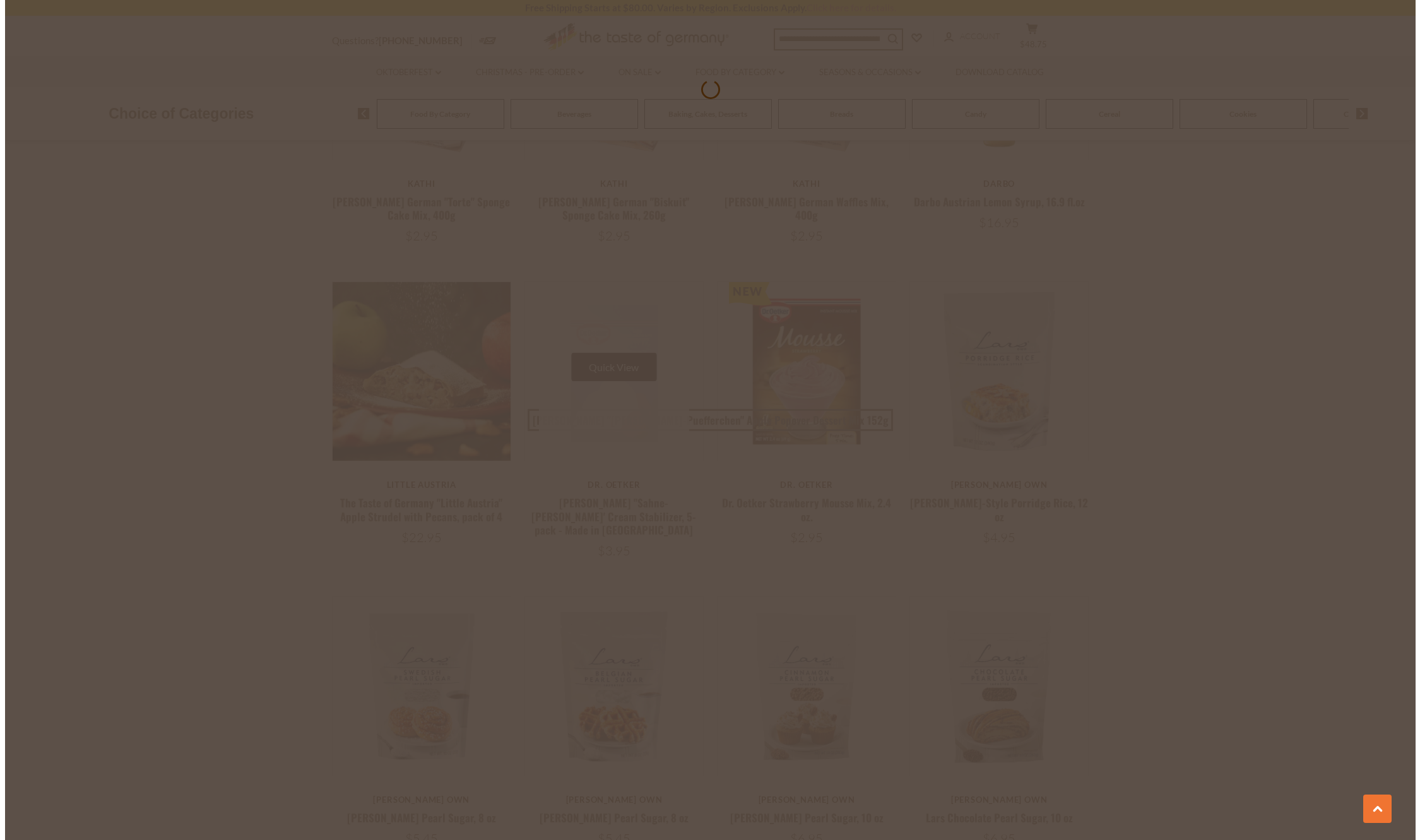
scroll to position [1579, 0]
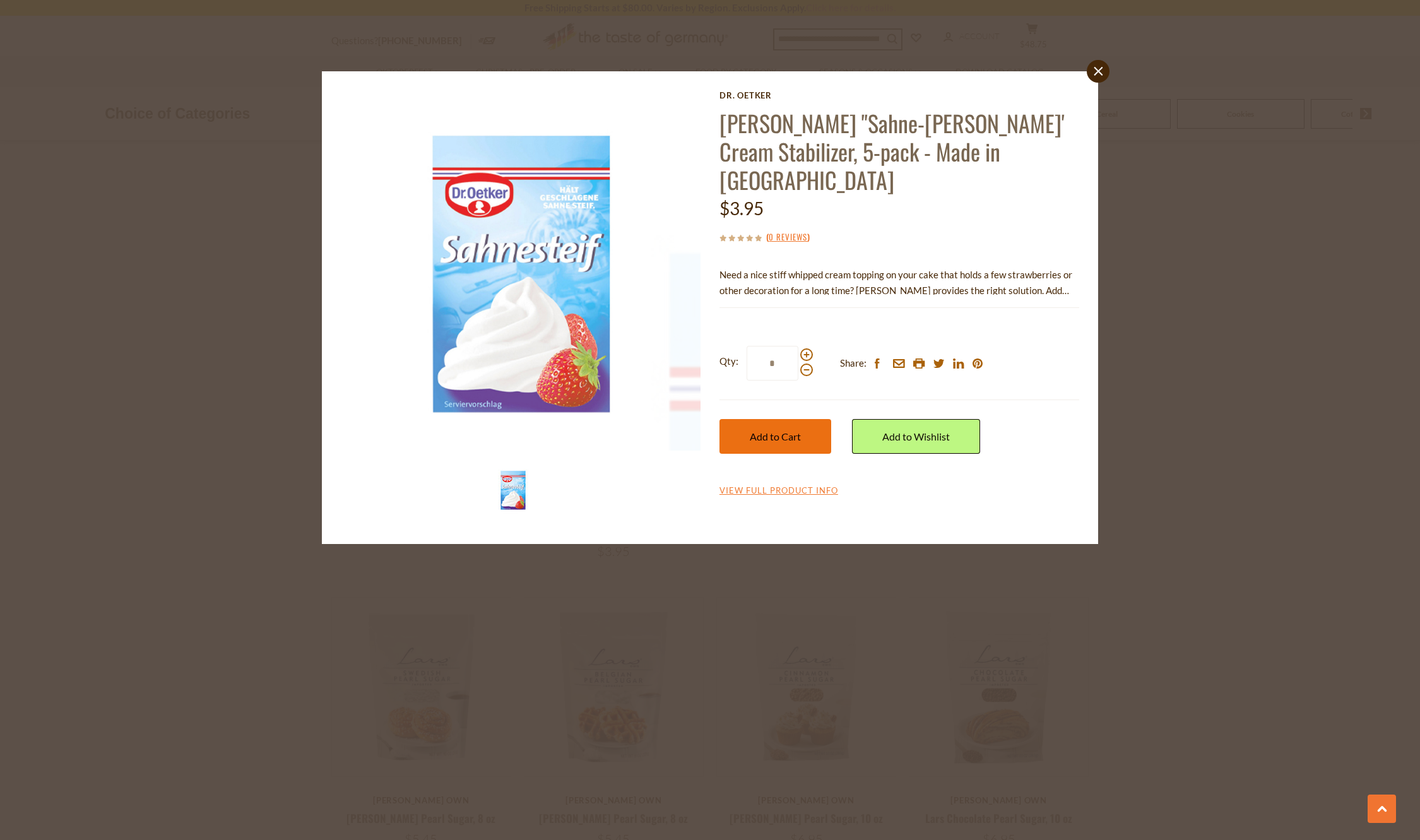
click at [772, 419] on button "Add to Cart" at bounding box center [775, 436] width 111 height 35
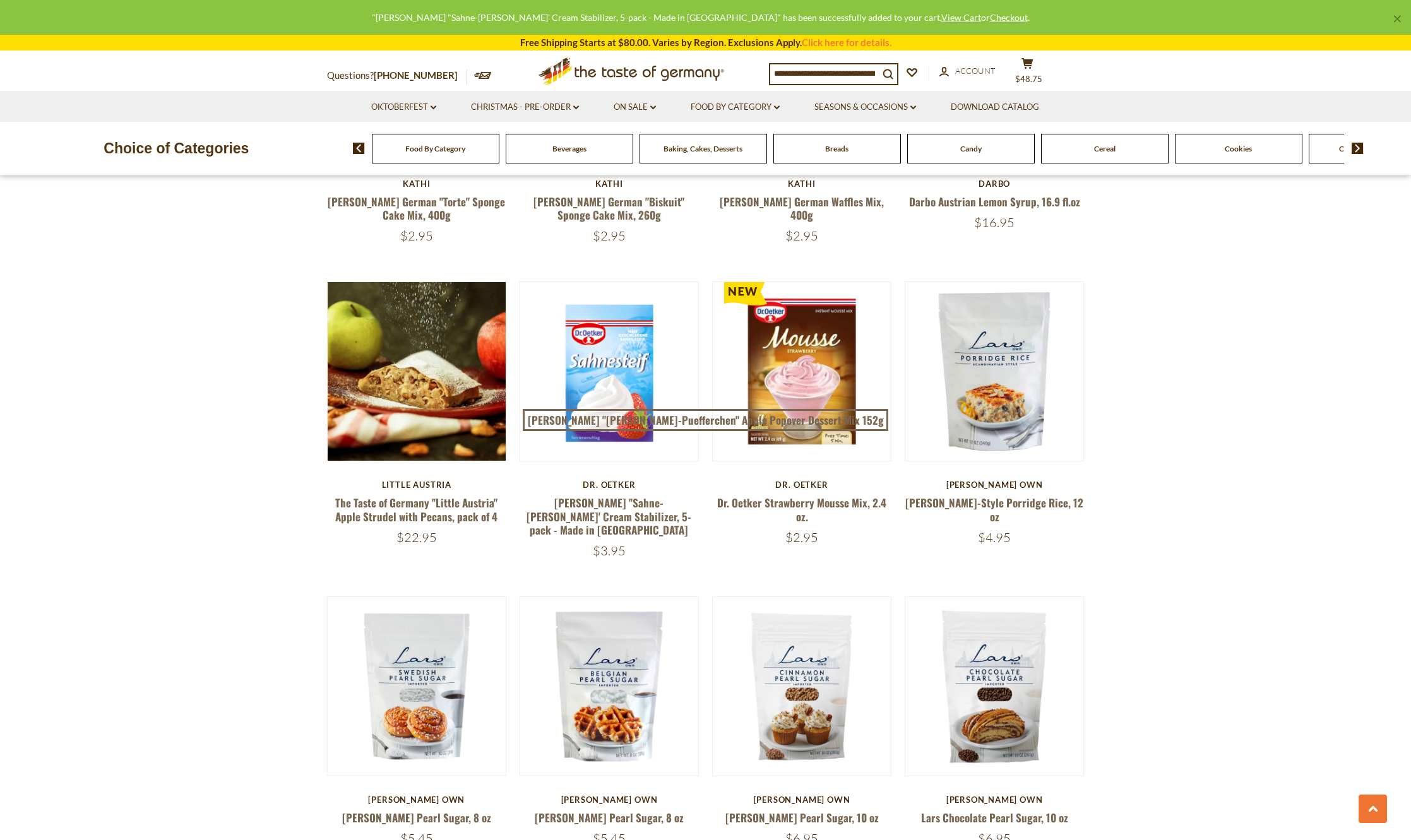
click at [1307, 356] on section "**********" at bounding box center [706, 439] width 1411 height 3031
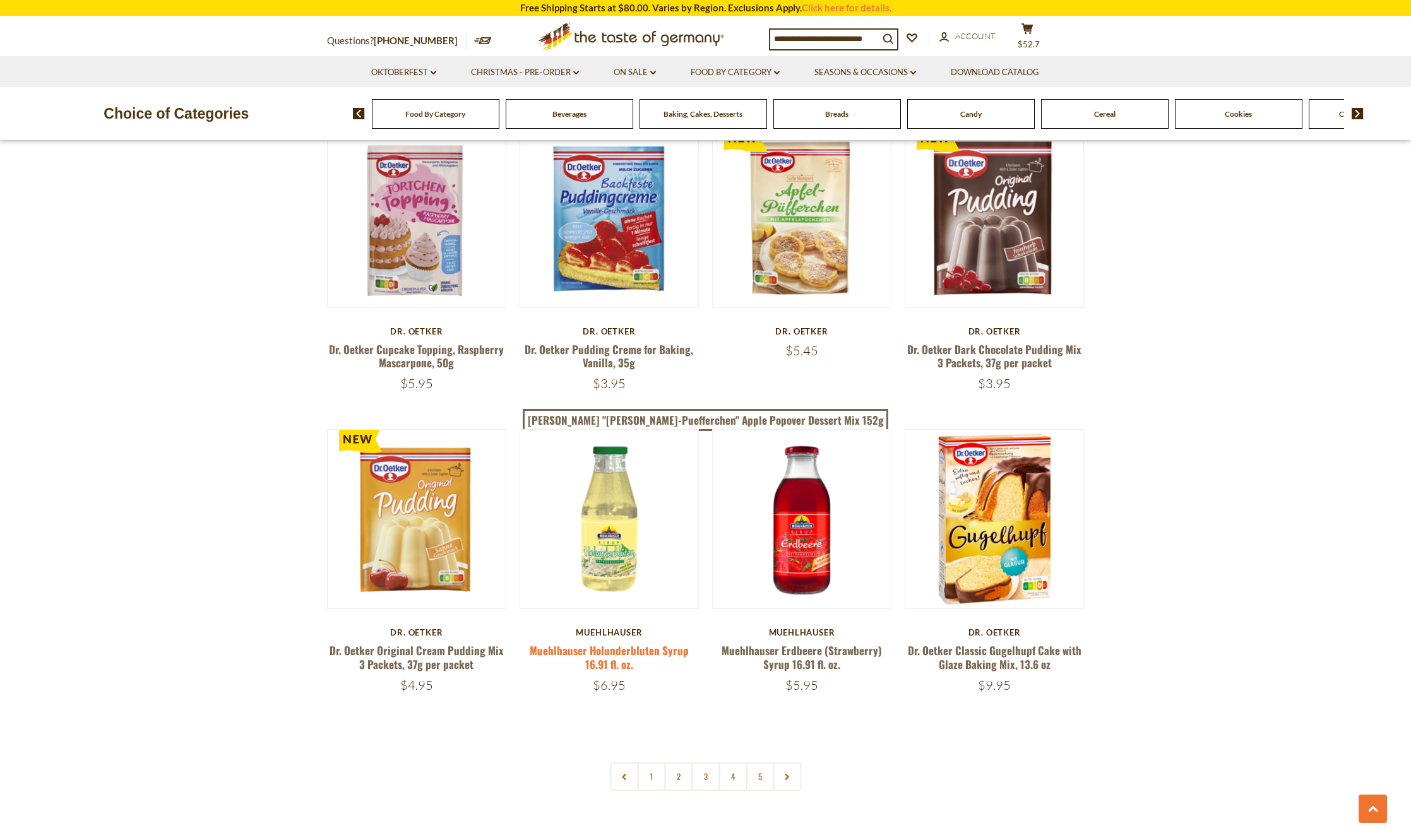
scroll to position [2650, 0]
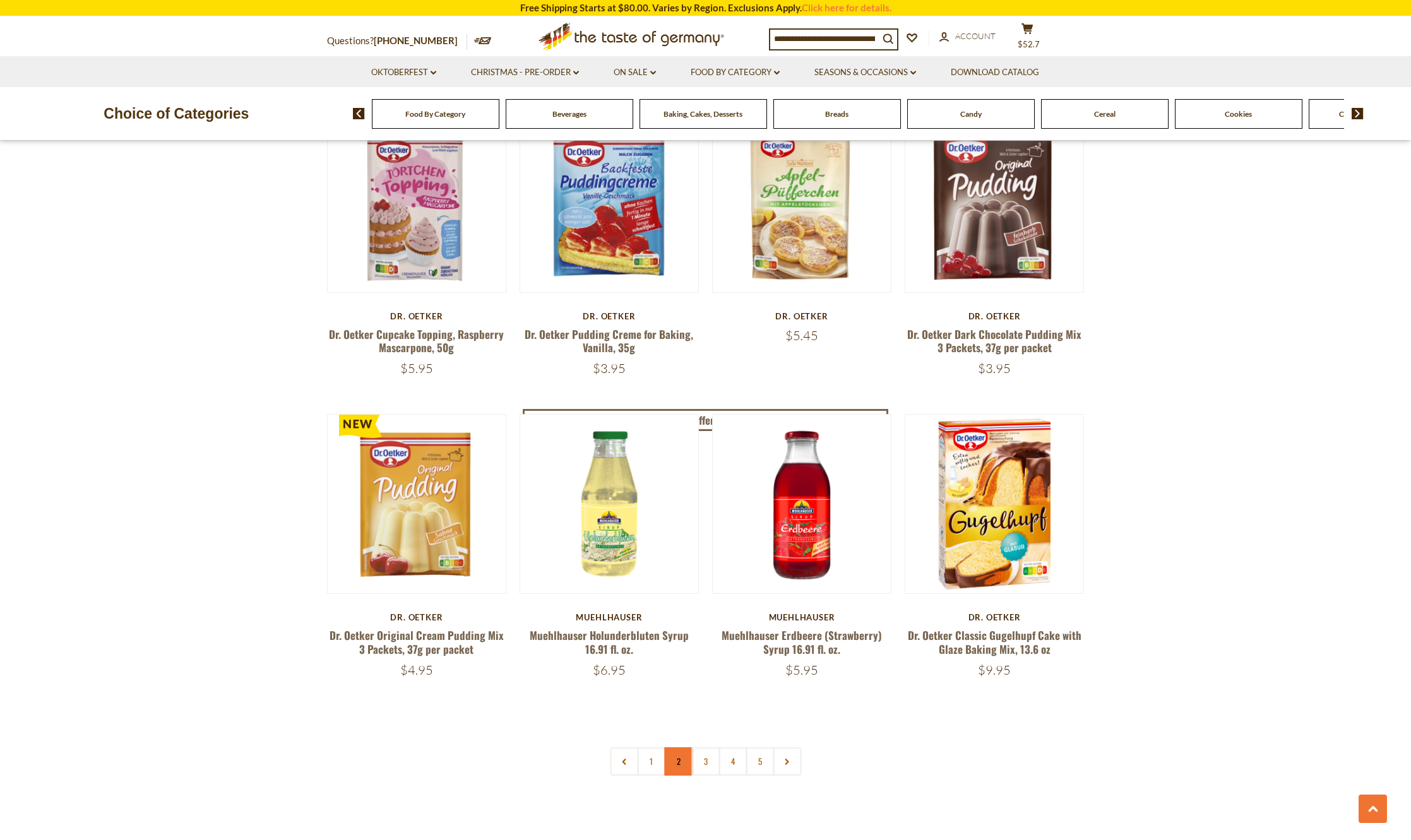
click at [677, 748] on link "2" at bounding box center [678, 761] width 28 height 28
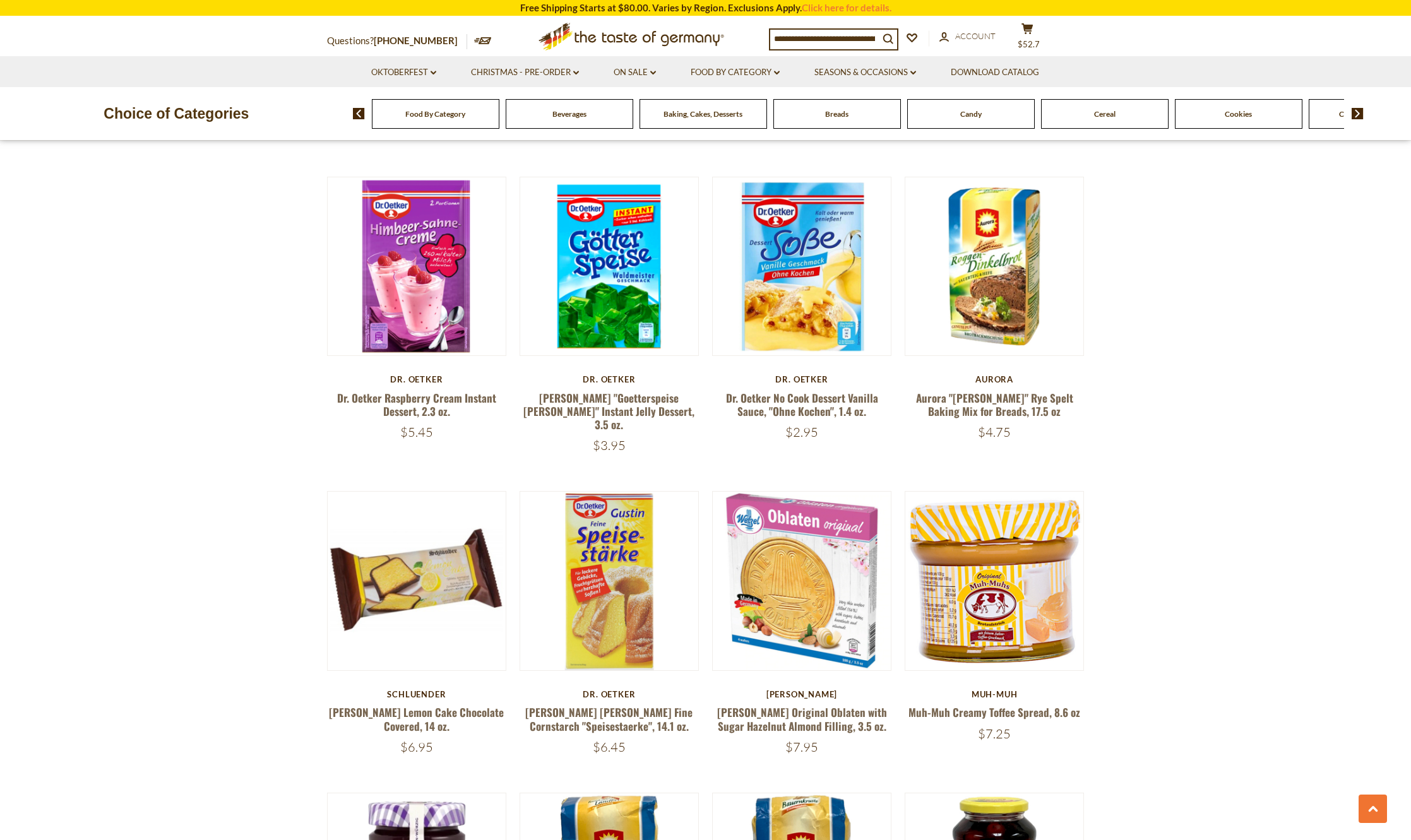
scroll to position [2349, 0]
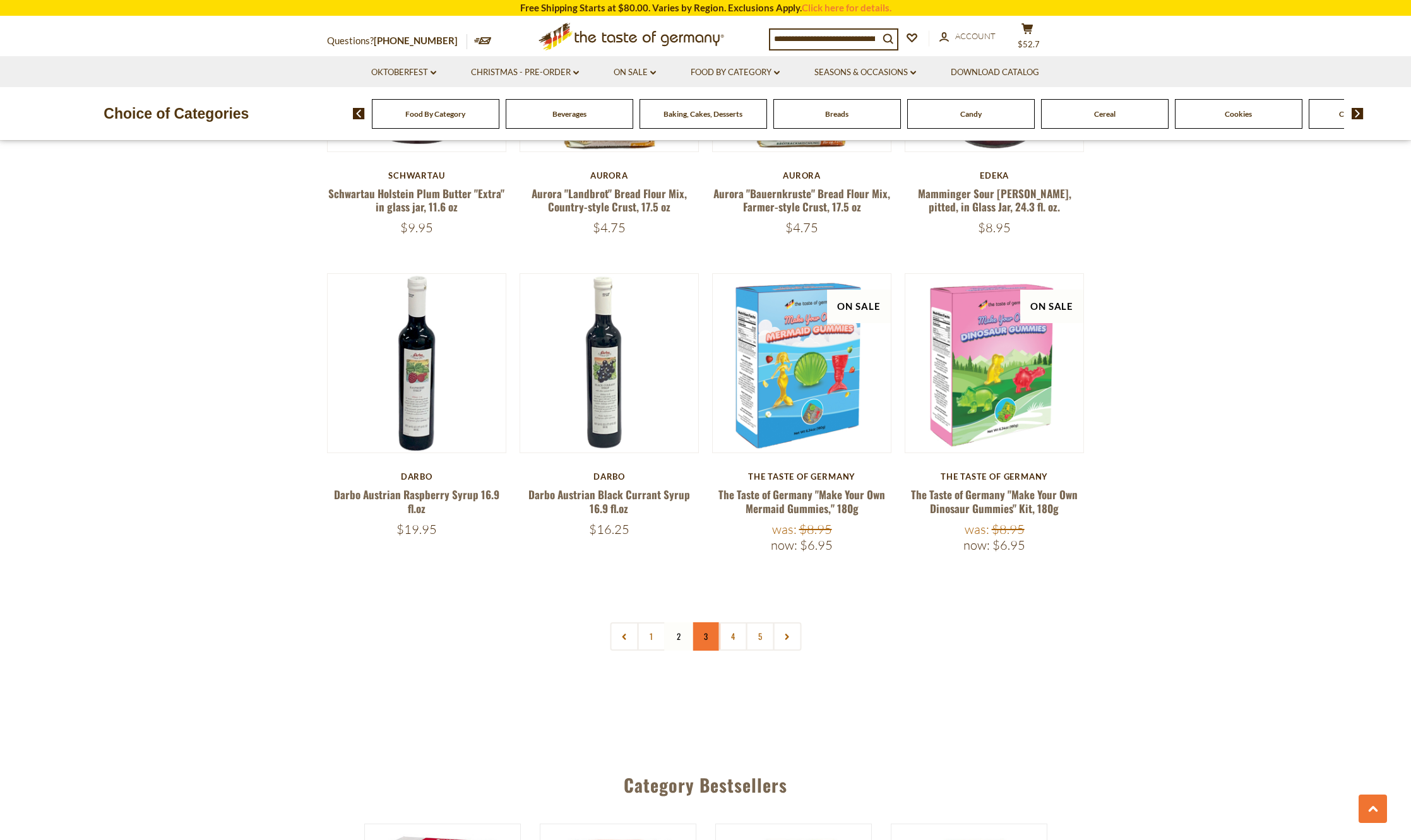
click at [706, 627] on link "3" at bounding box center [706, 636] width 28 height 28
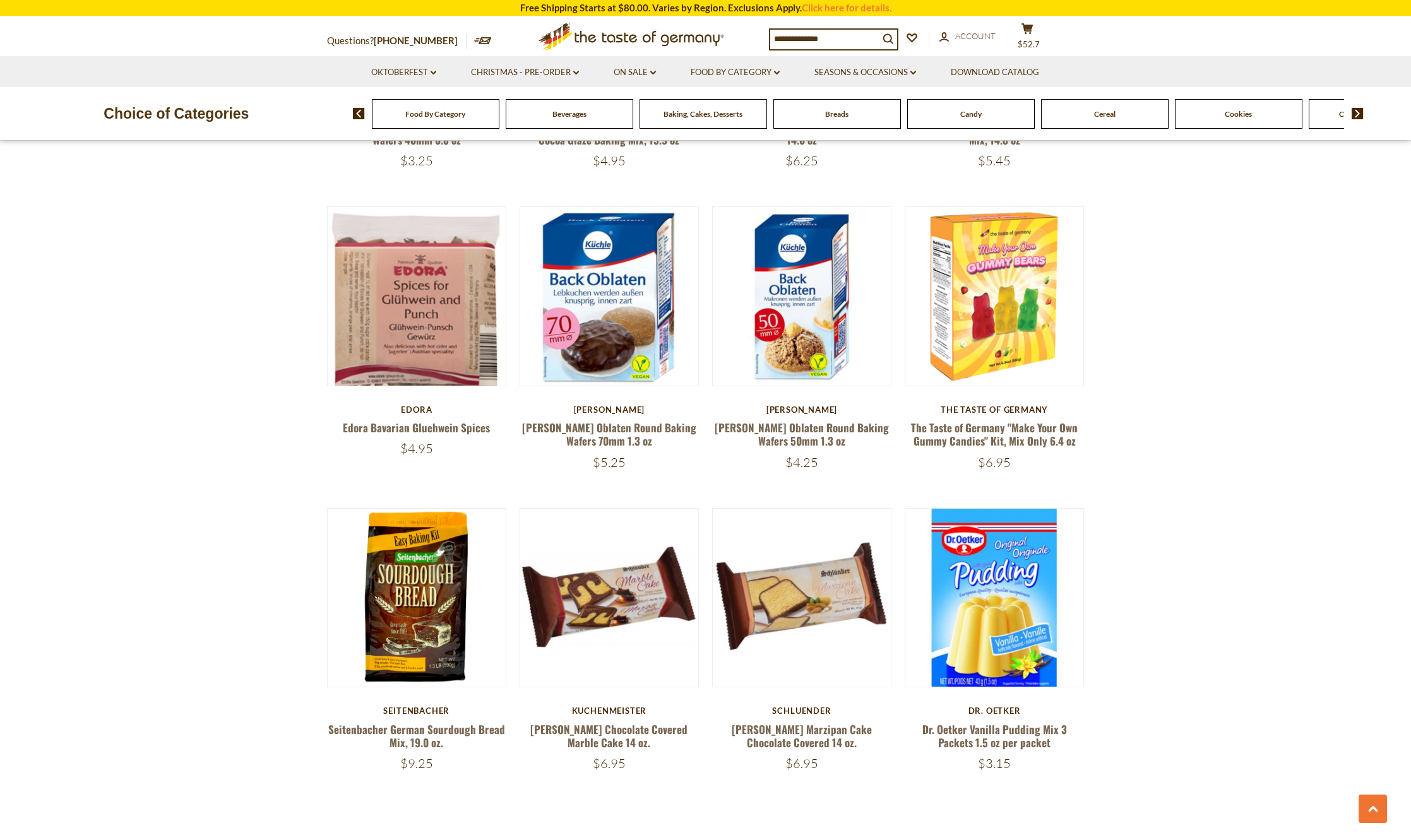
scroll to position [2854, 0]
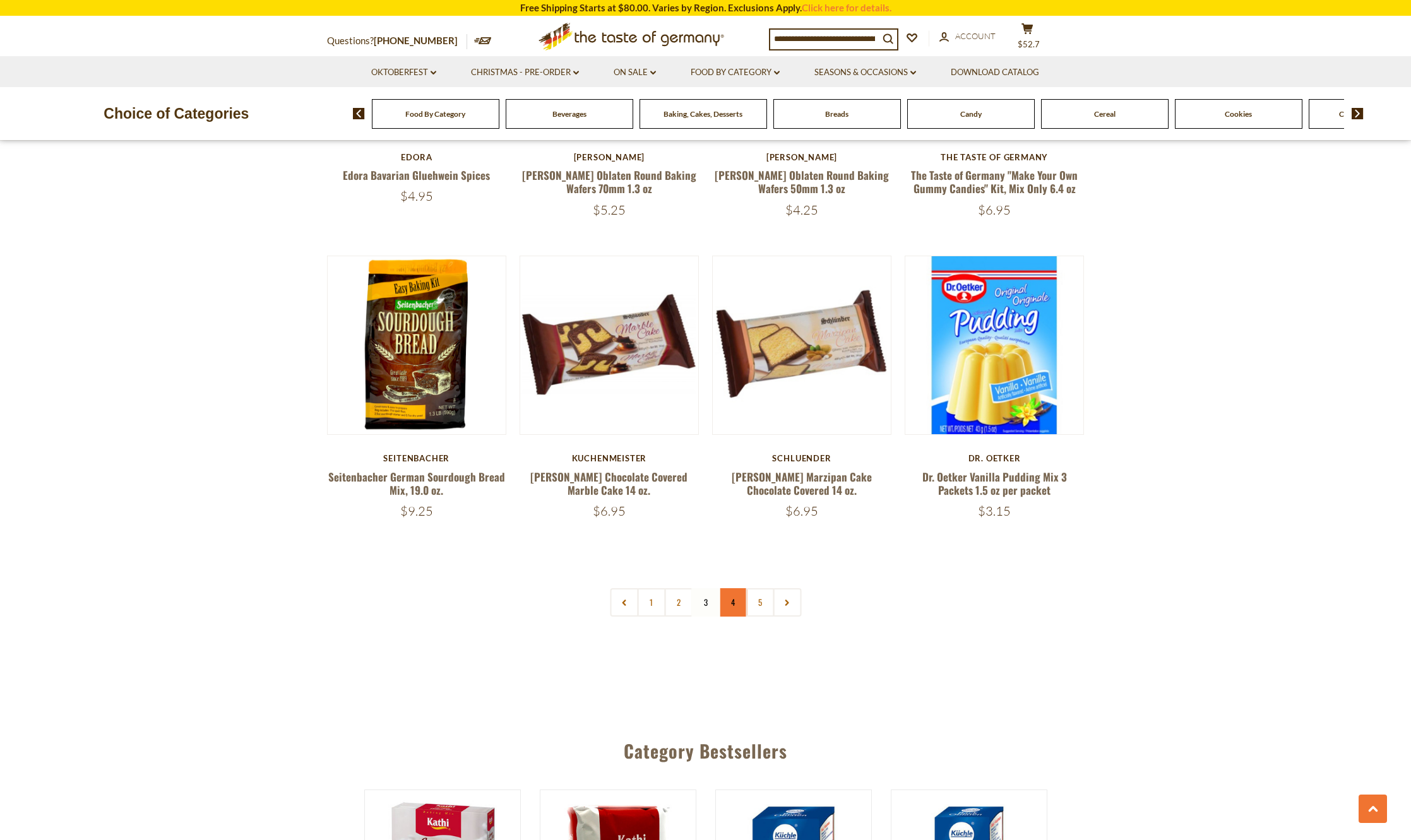
click at [731, 593] on link "4" at bounding box center [733, 602] width 28 height 28
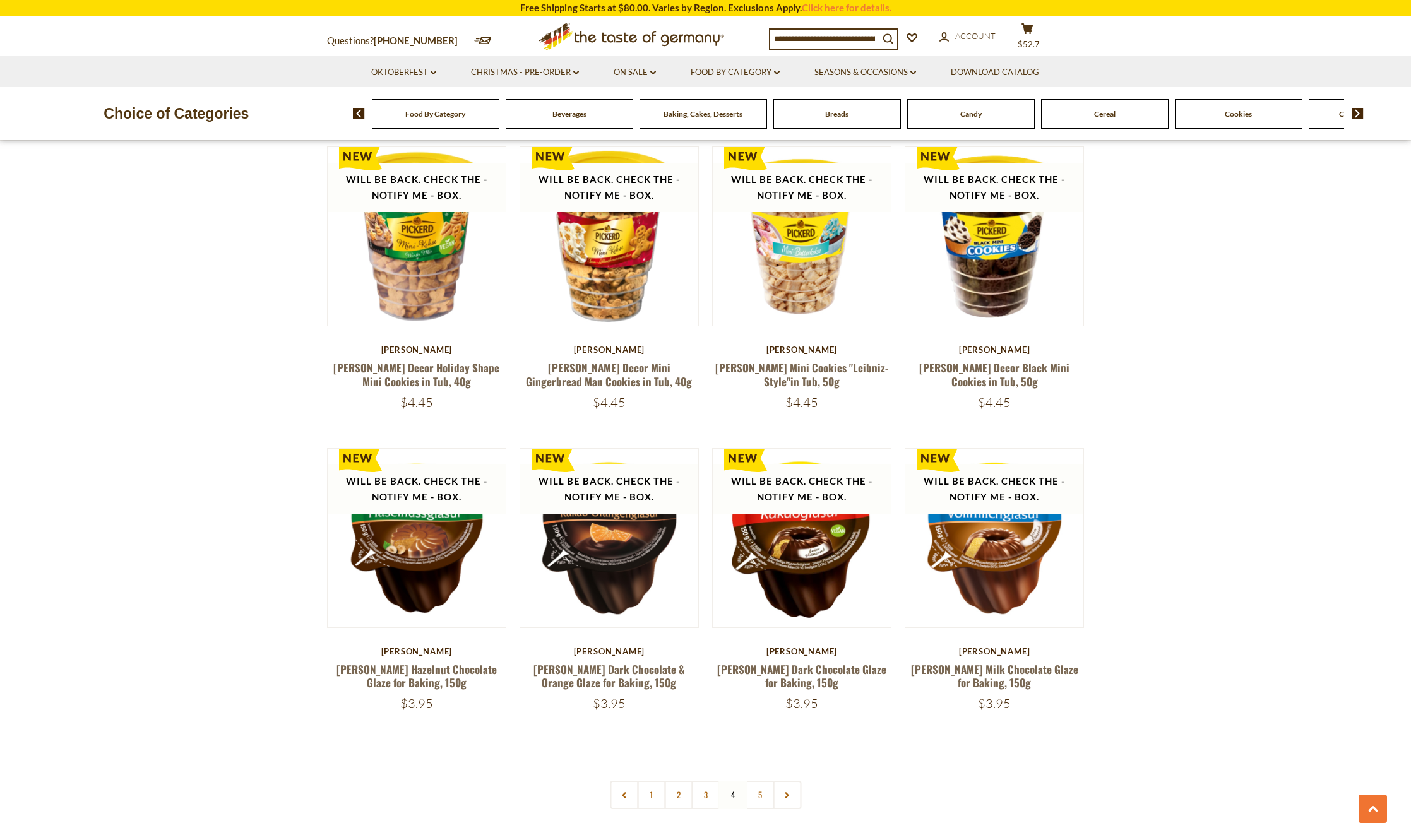
scroll to position [2728, 0]
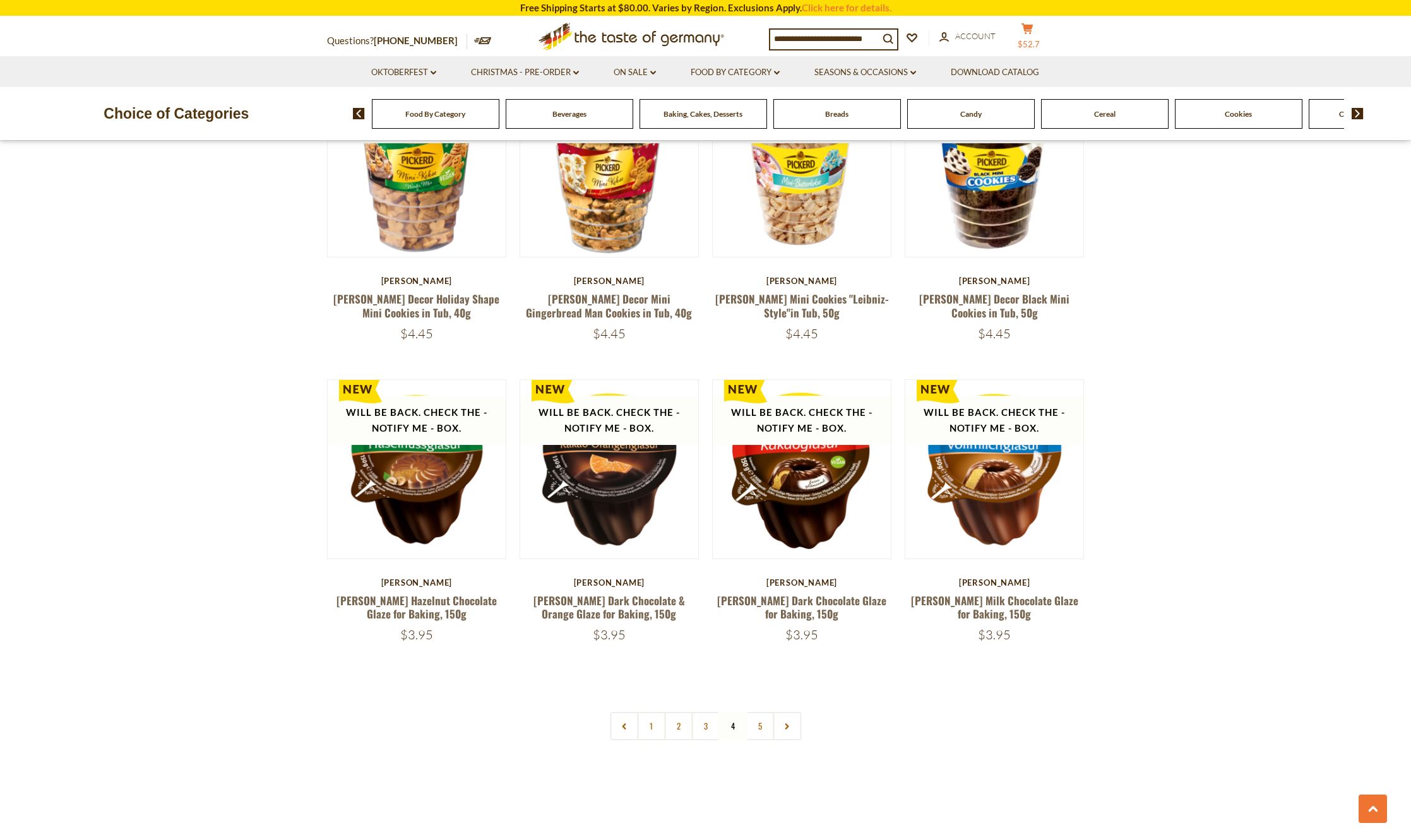
click at [1040, 39] on span "$52.7" at bounding box center [1028, 44] width 22 height 10
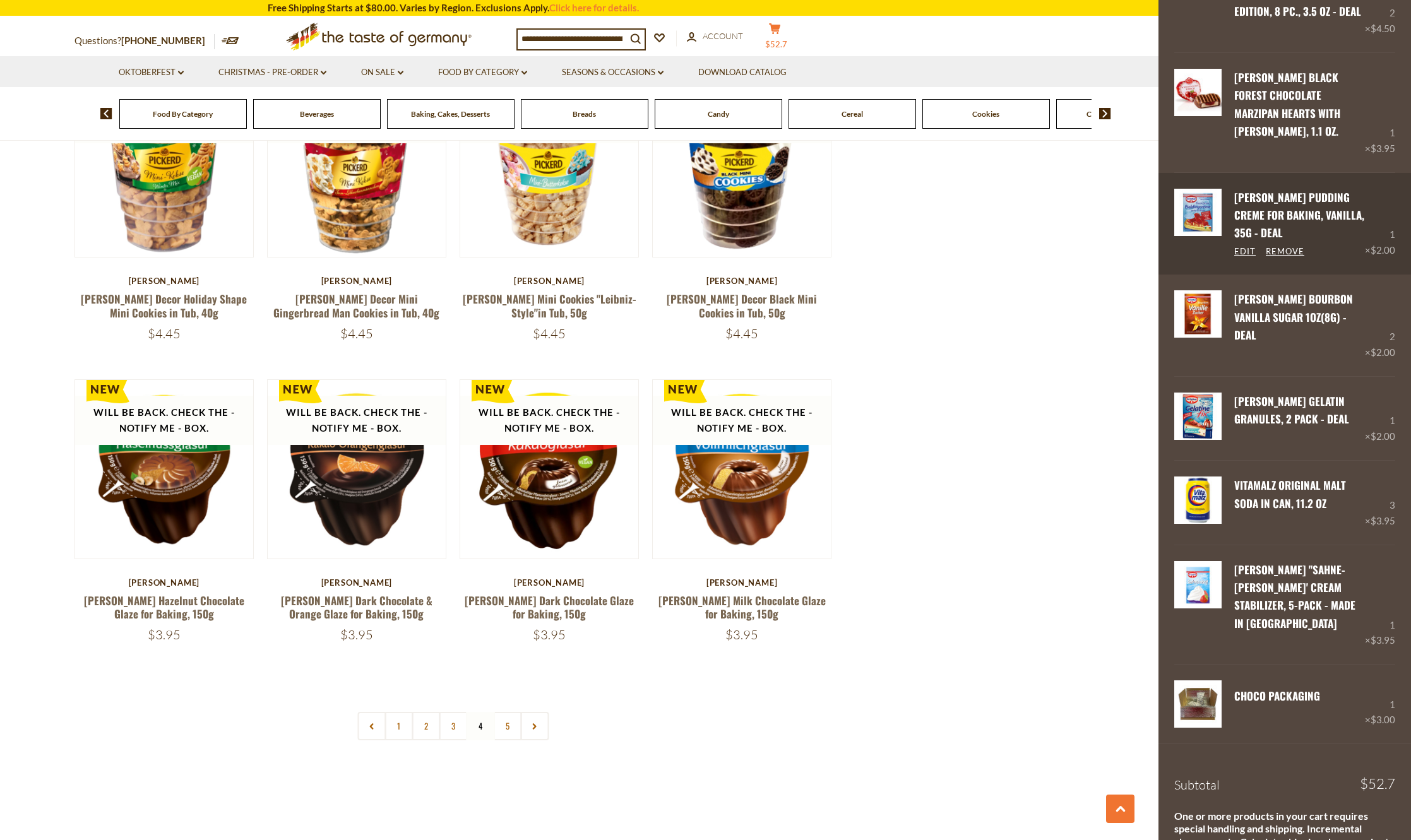
scroll to position [379, 0]
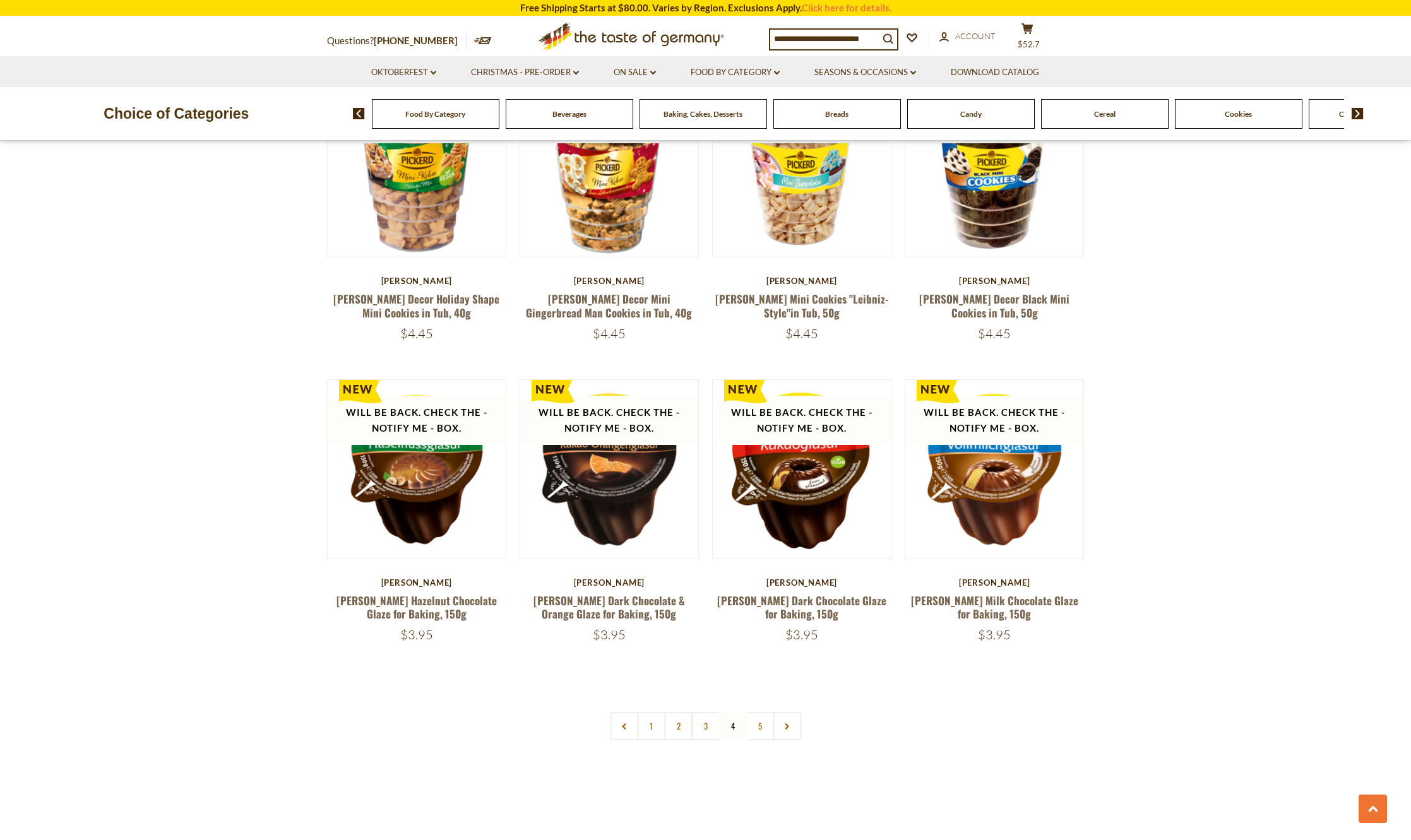
click at [1356, 117] on img at bounding box center [1357, 113] width 12 height 12
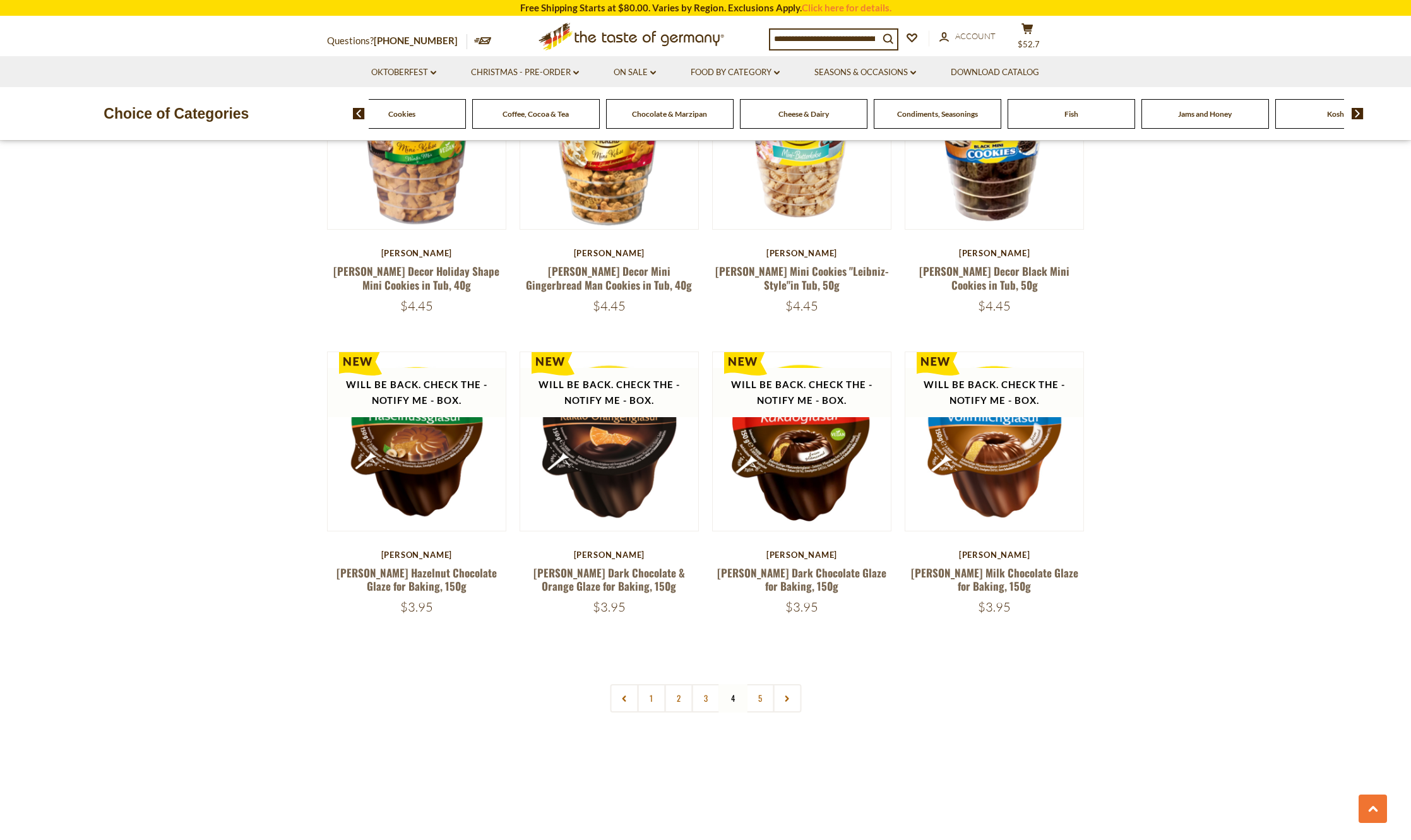
scroll to position [2791, 0]
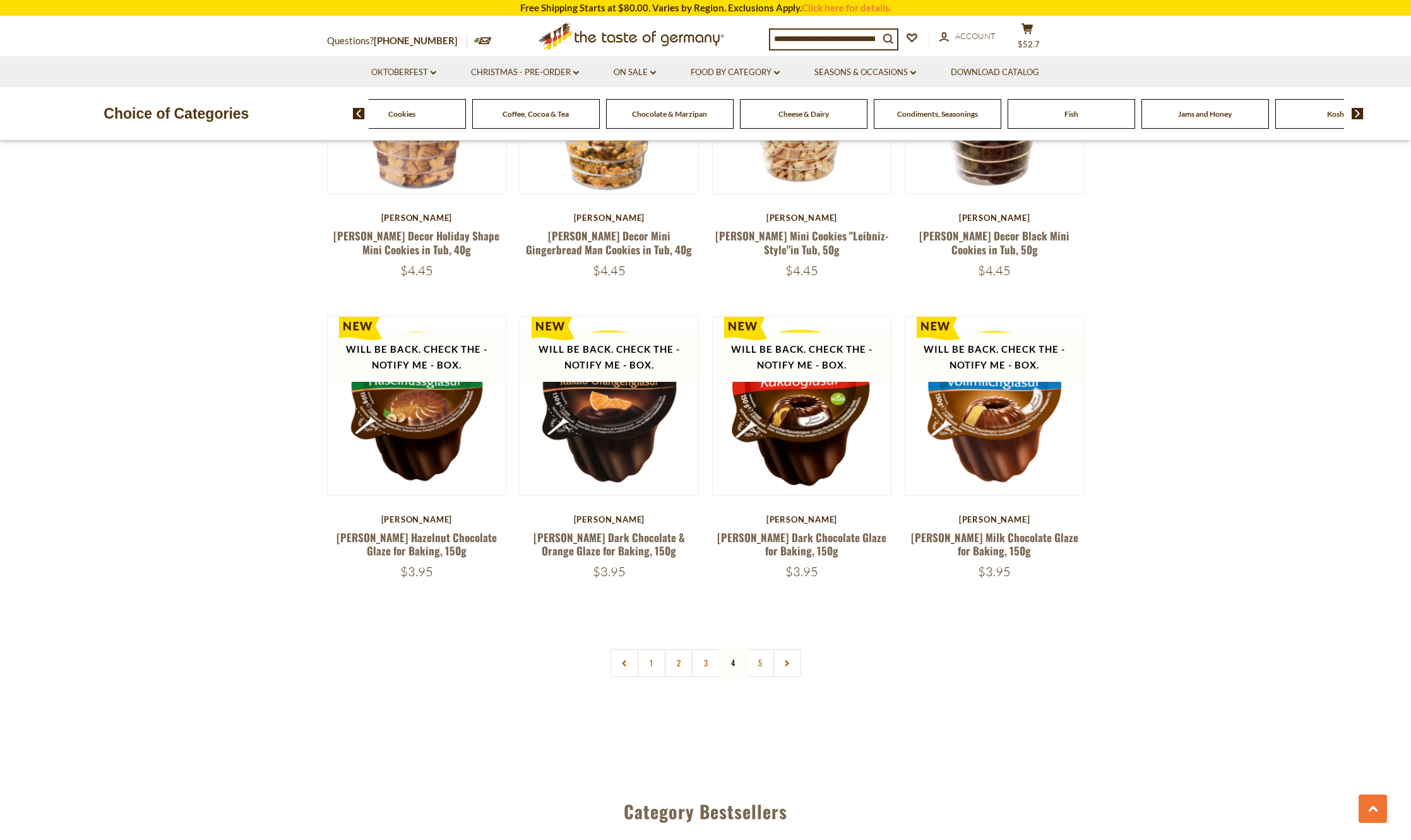
click at [1356, 117] on img at bounding box center [1357, 113] width 12 height 12
click at [1356, 116] on img at bounding box center [1357, 113] width 12 height 12
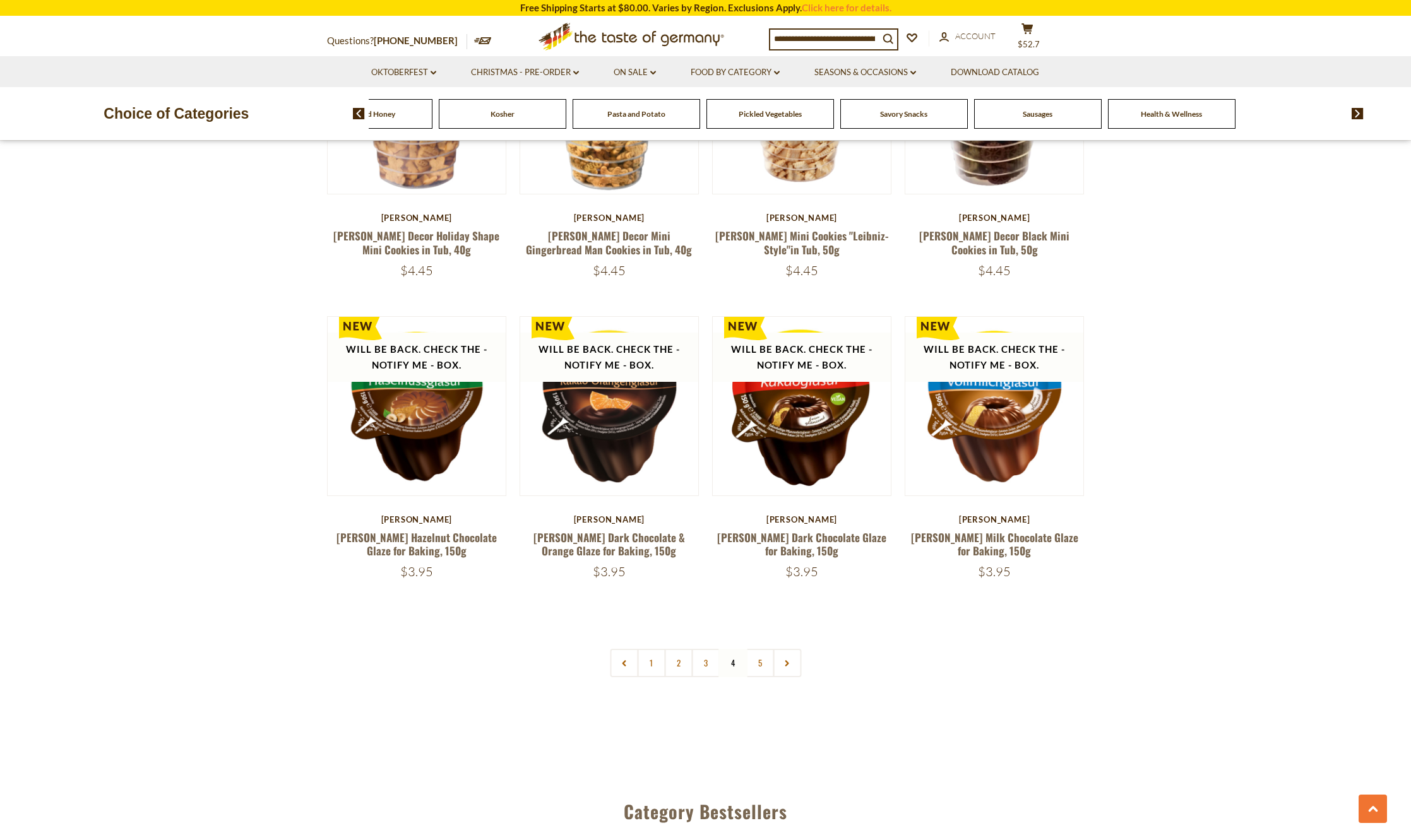
click at [1034, 118] on span "Sausages" at bounding box center [1038, 114] width 30 height 9
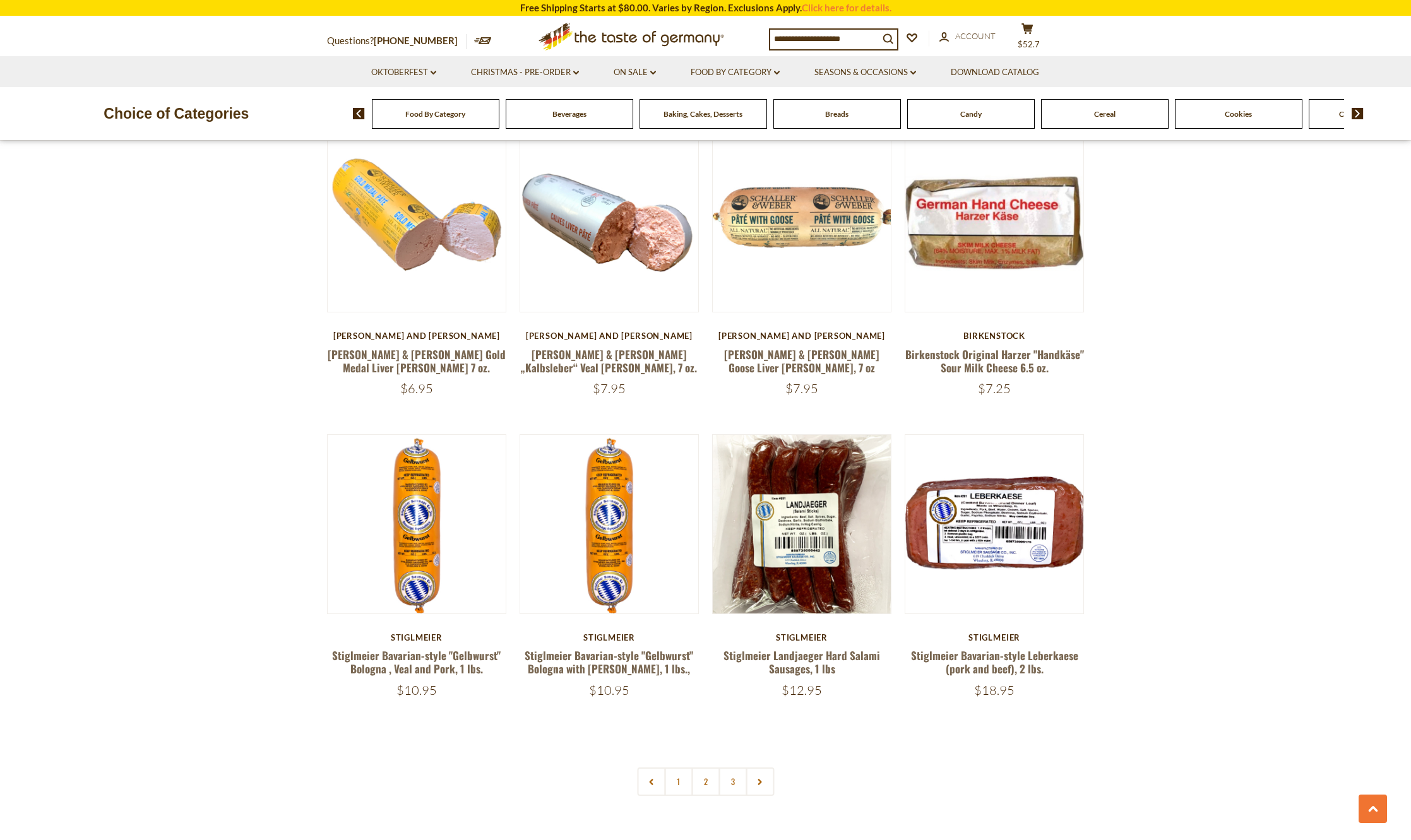
scroll to position [2776, 0]
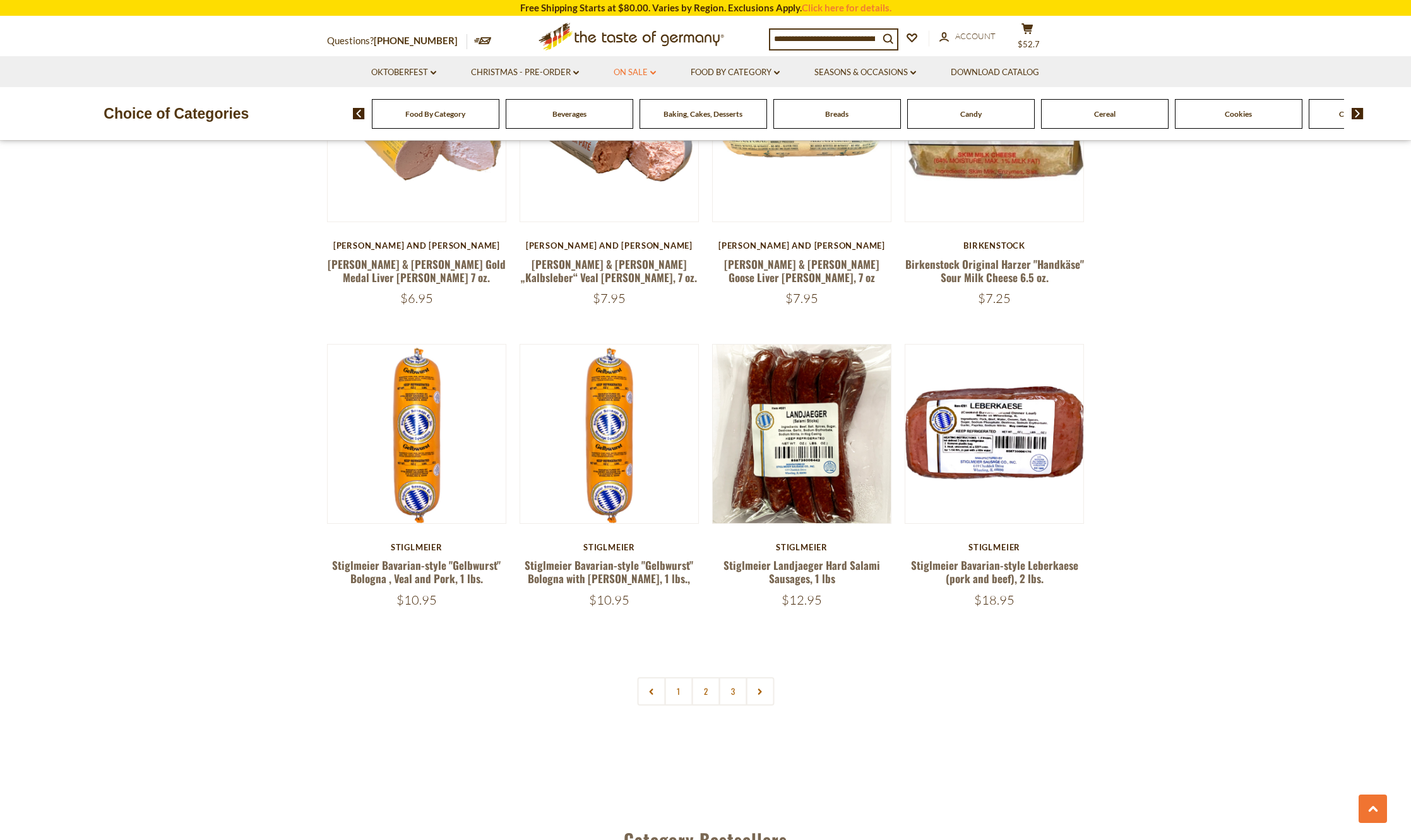
click at [649, 76] on link "On Sale dropdown_arrow" at bounding box center [635, 72] width 42 height 14
click at [637, 101] on link "All On Sale" at bounding box center [629, 105] width 45 height 12
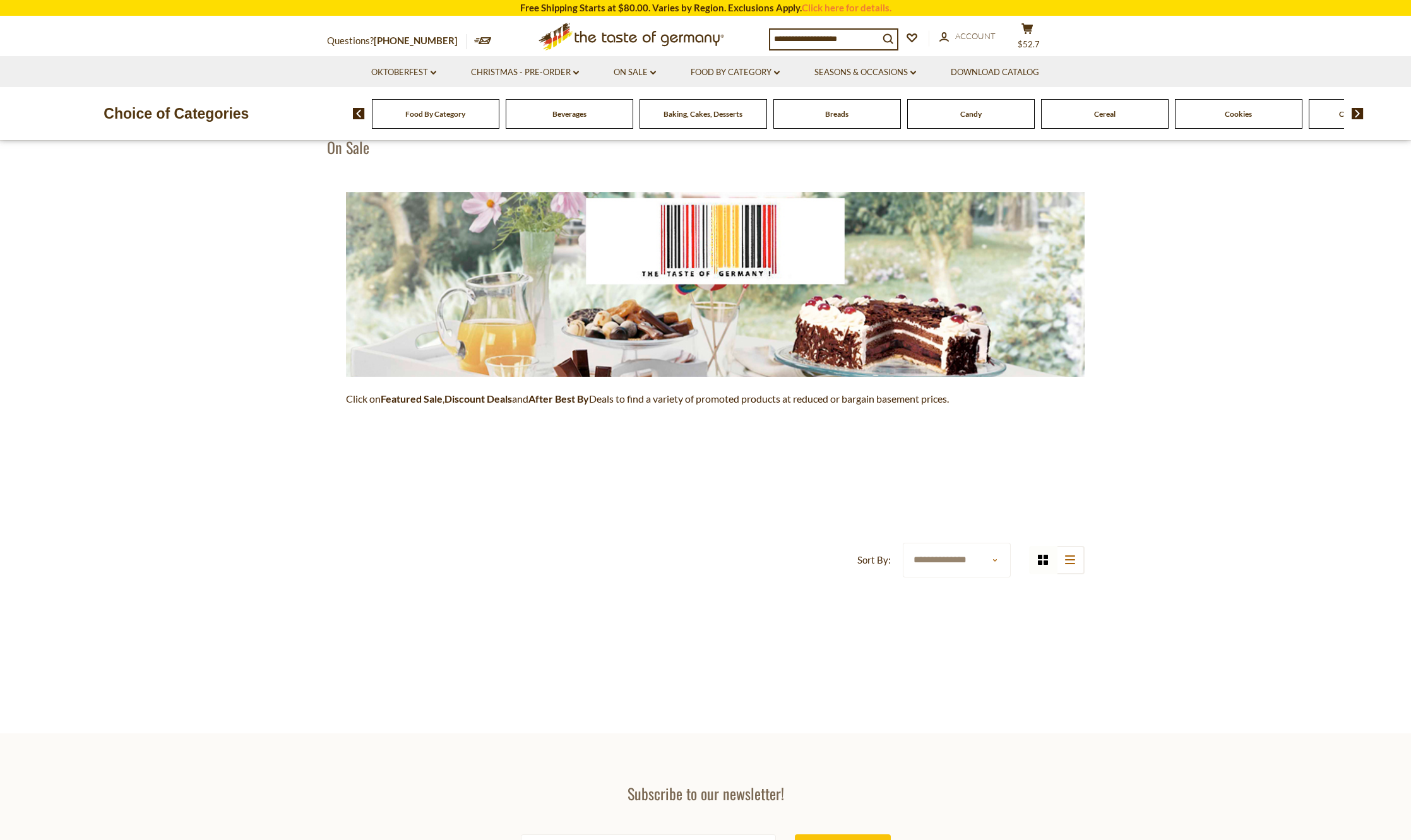
scroll to position [63, 0]
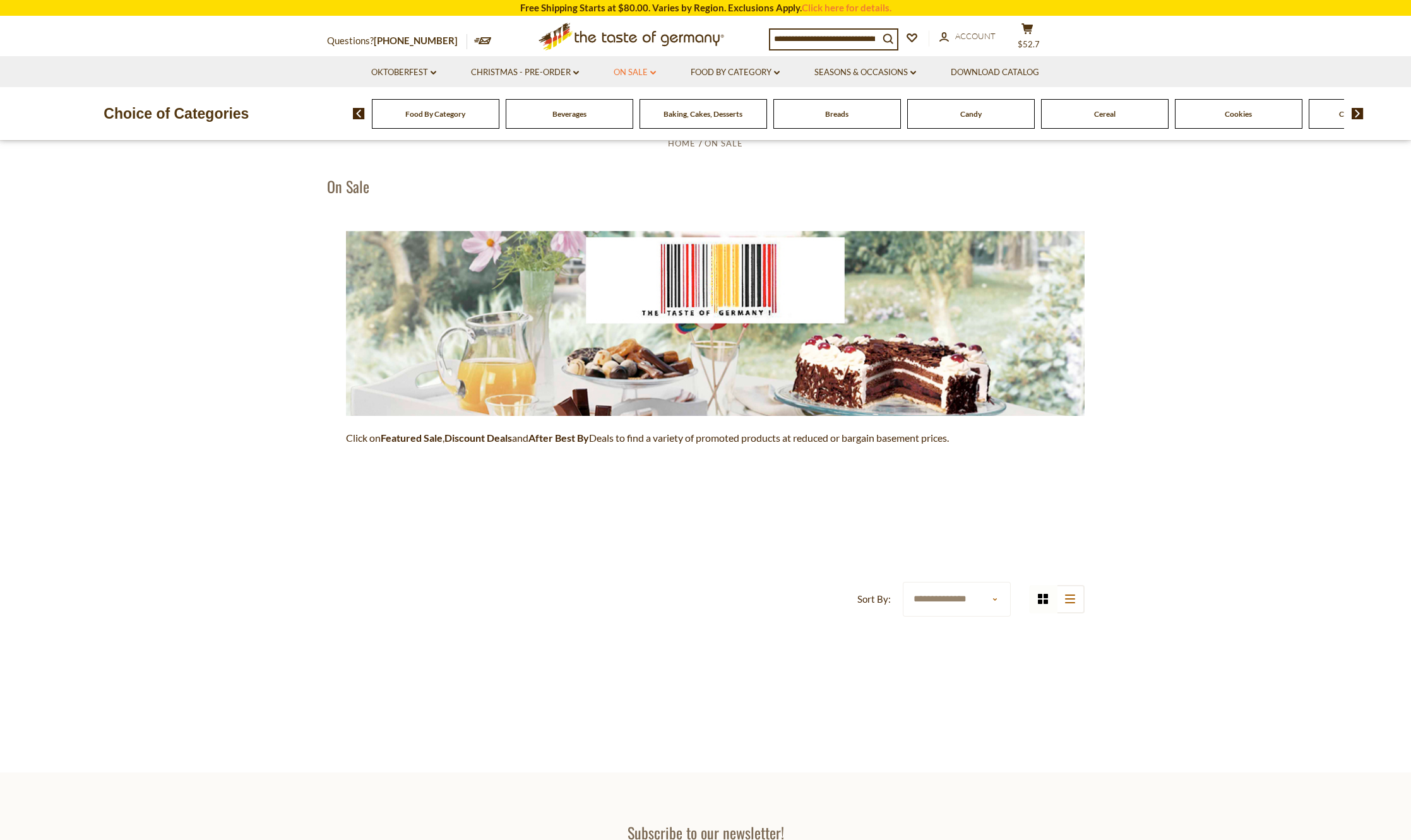
click at [621, 72] on link "On Sale dropdown_arrow" at bounding box center [635, 72] width 42 height 14
click at [620, 106] on link "All On Sale" at bounding box center [629, 105] width 45 height 12
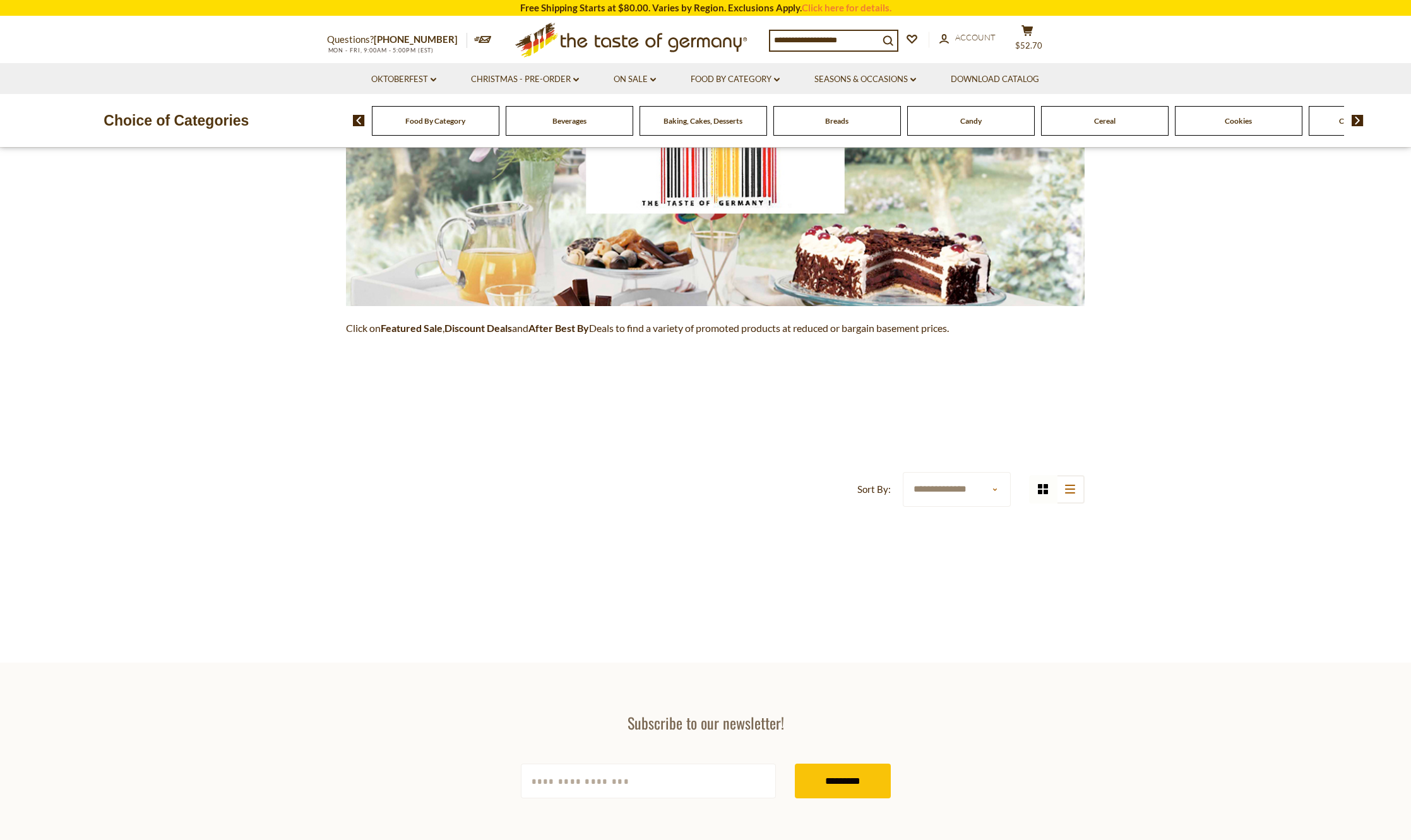
scroll to position [252, 0]
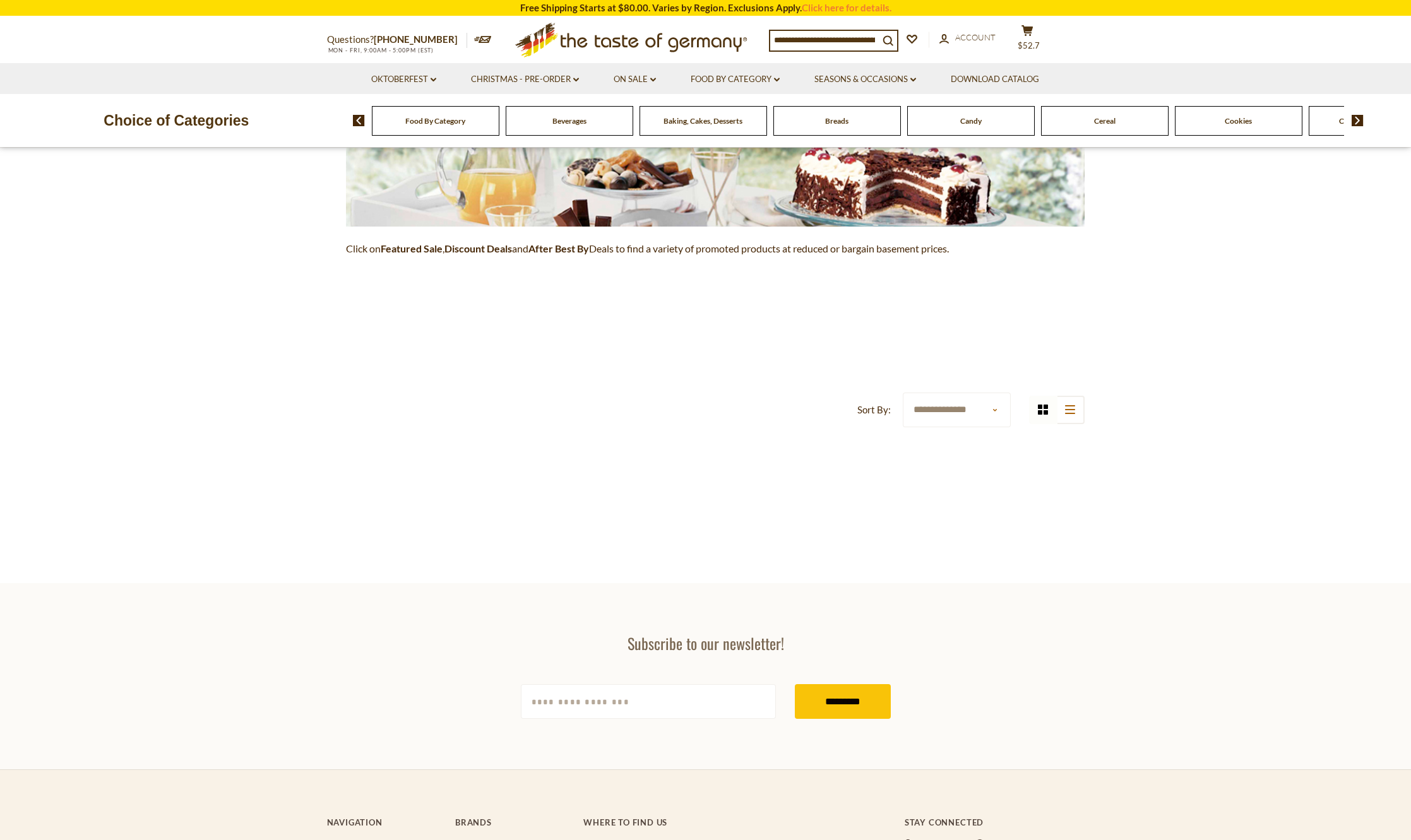
click at [964, 121] on span "Candy" at bounding box center [971, 121] width 22 height 9
